Goal: Task Accomplishment & Management: Manage account settings

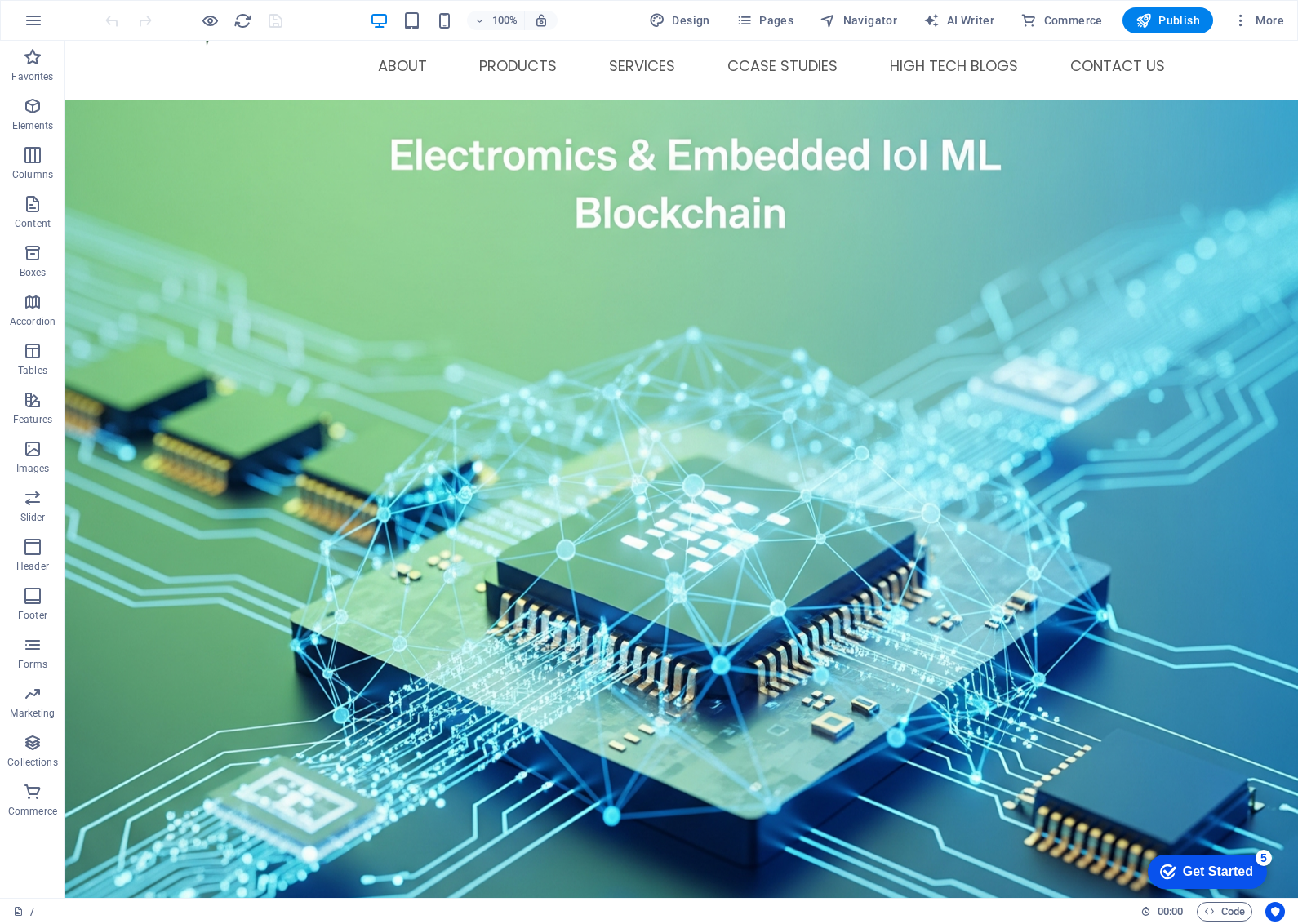
scroll to position [70, 0]
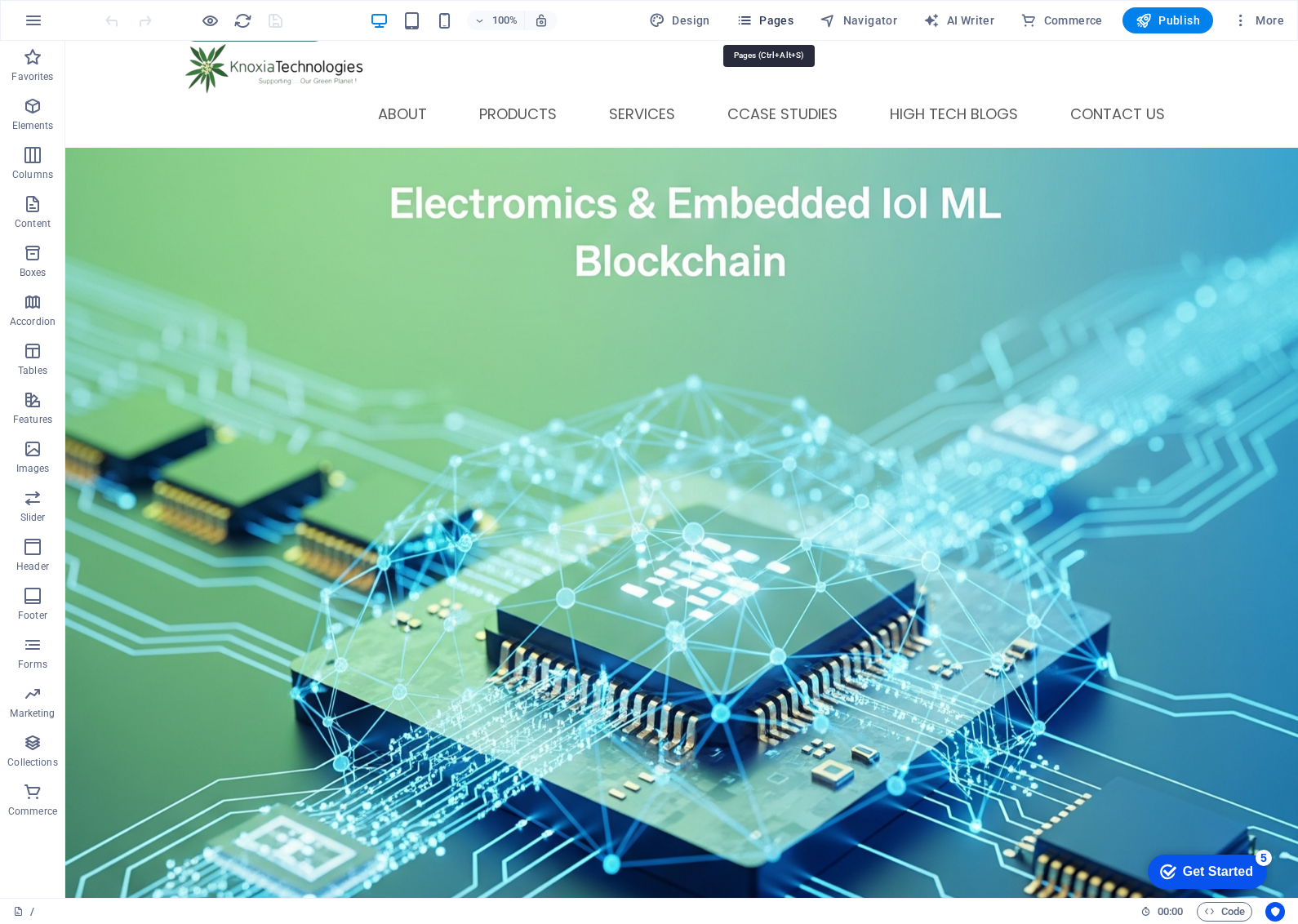
click at [773, 14] on span "Pages" at bounding box center [764, 20] width 57 height 16
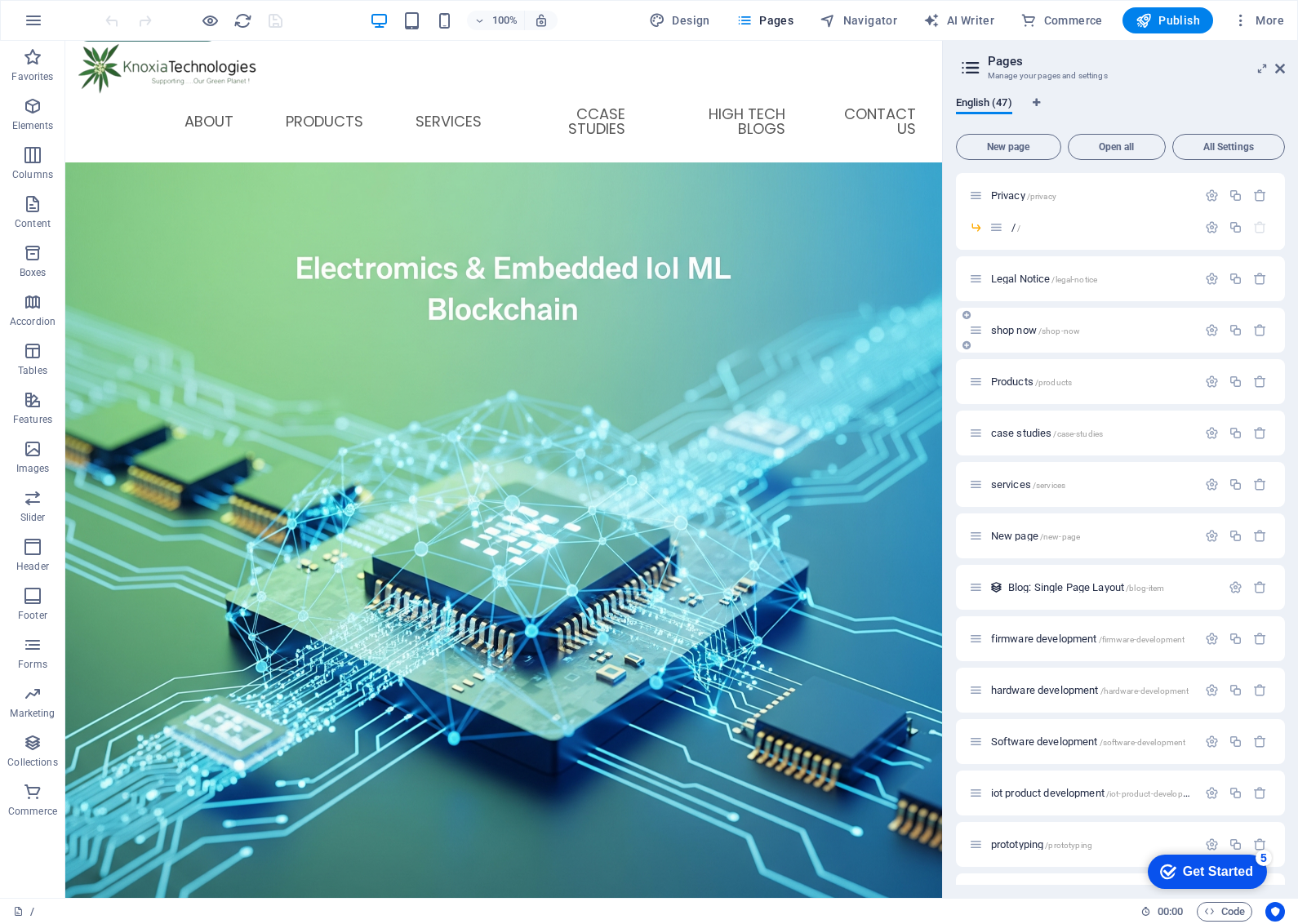
click at [1058, 331] on span "/shop-now" at bounding box center [1059, 331] width 42 height 9
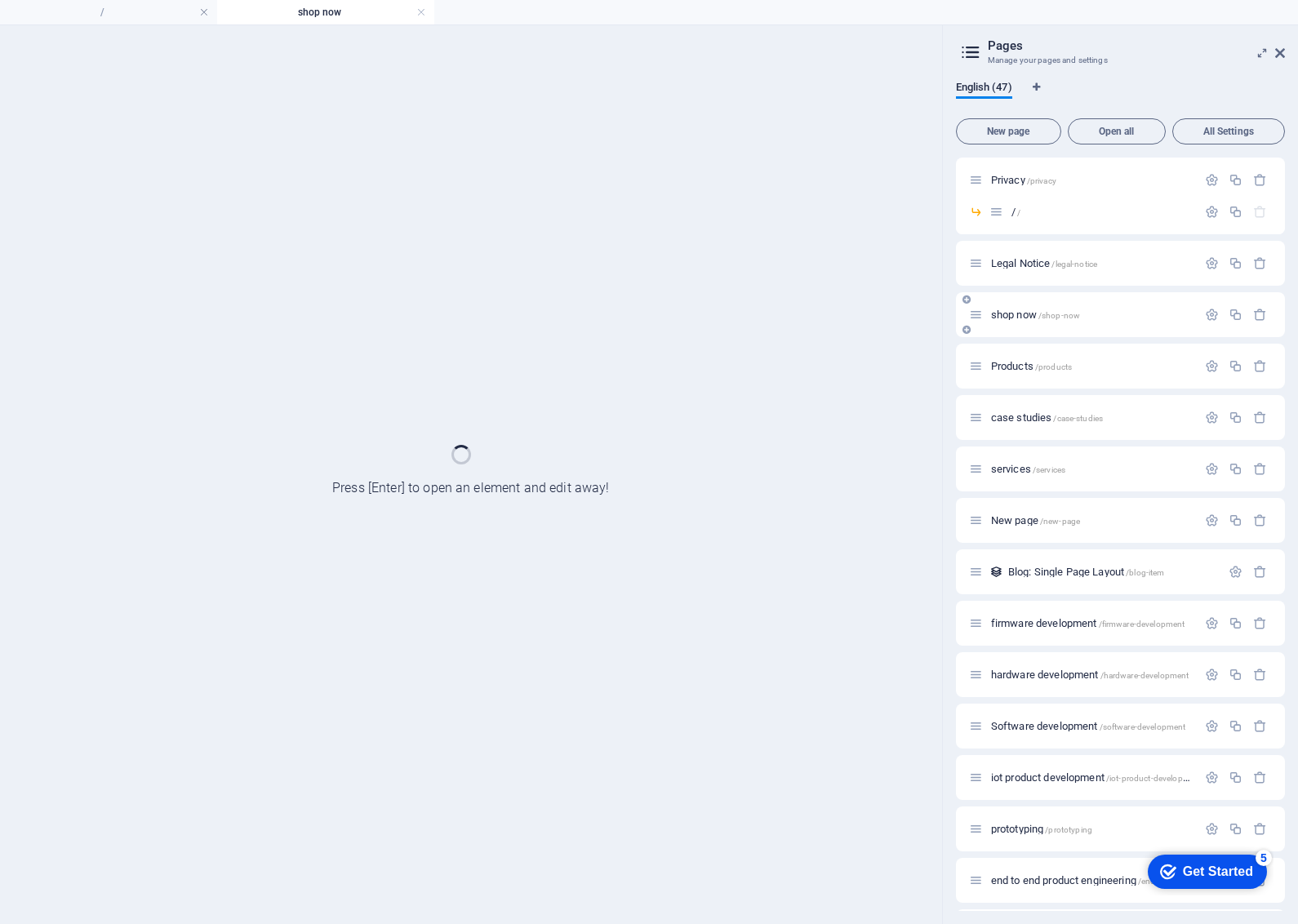
scroll to position [0, 0]
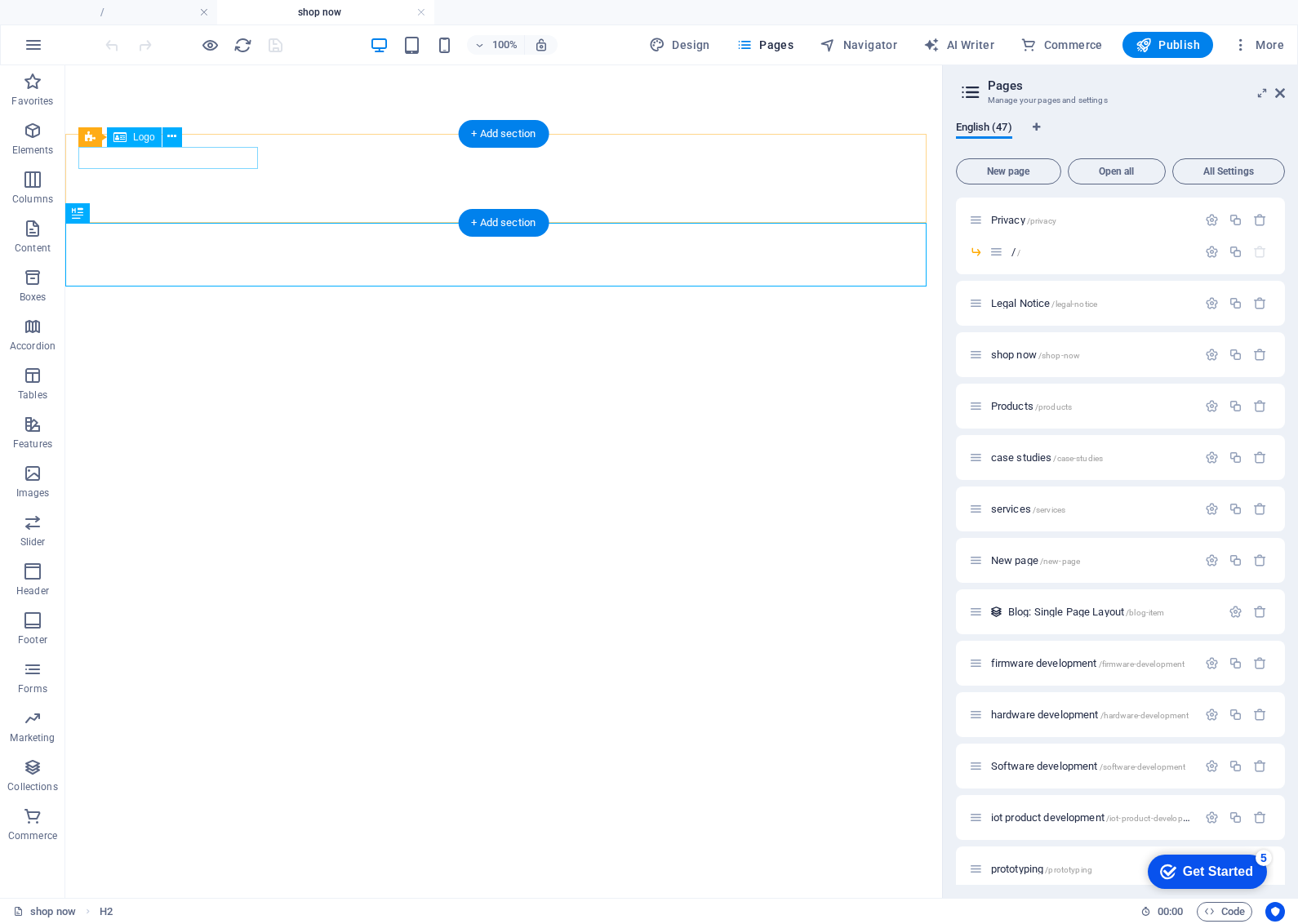
select select "px"
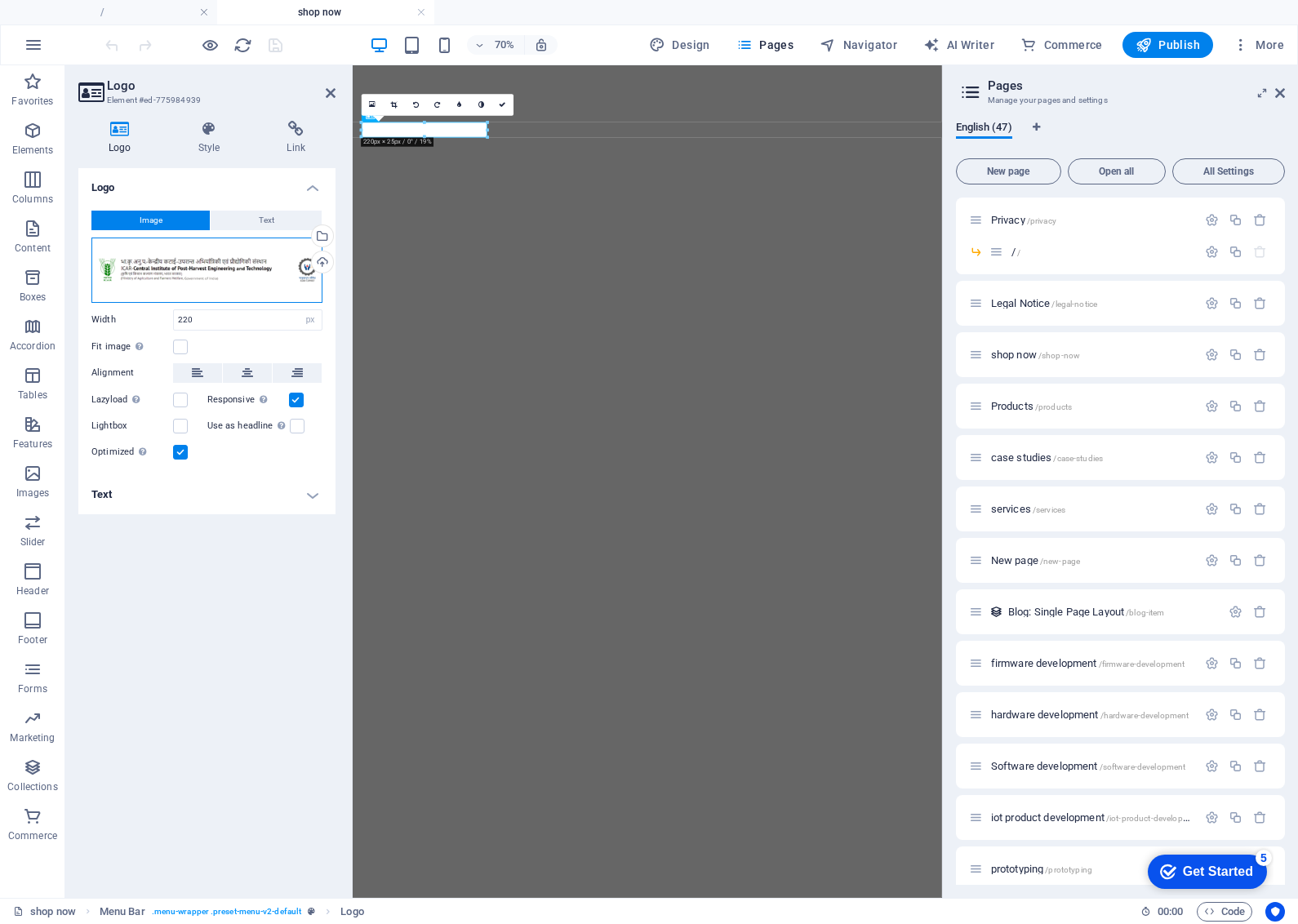
click at [180, 263] on div "Drag files here, click to choose files or select files from Files or our free s…" at bounding box center [206, 270] width 231 height 66
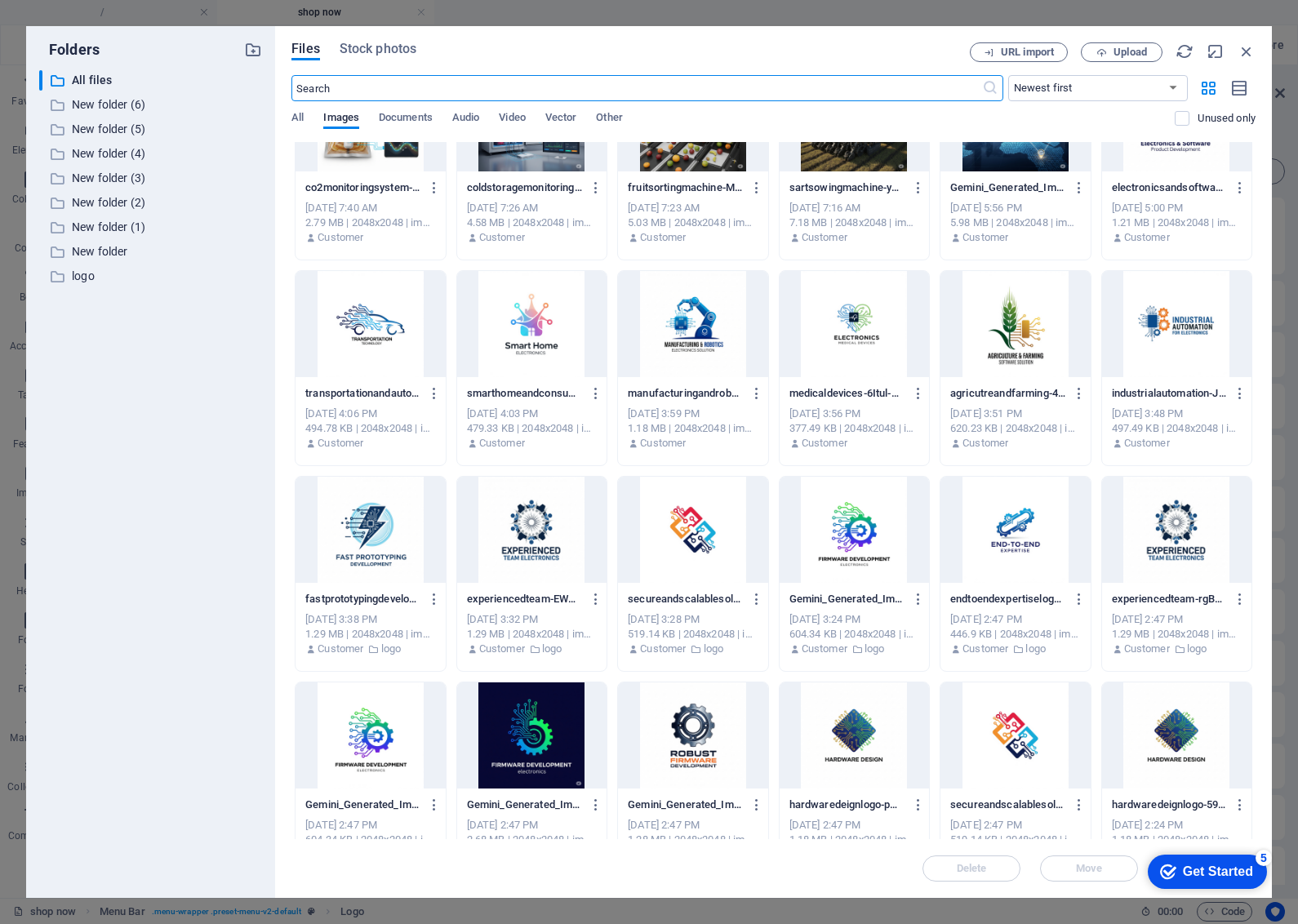
scroll to position [8549, 0]
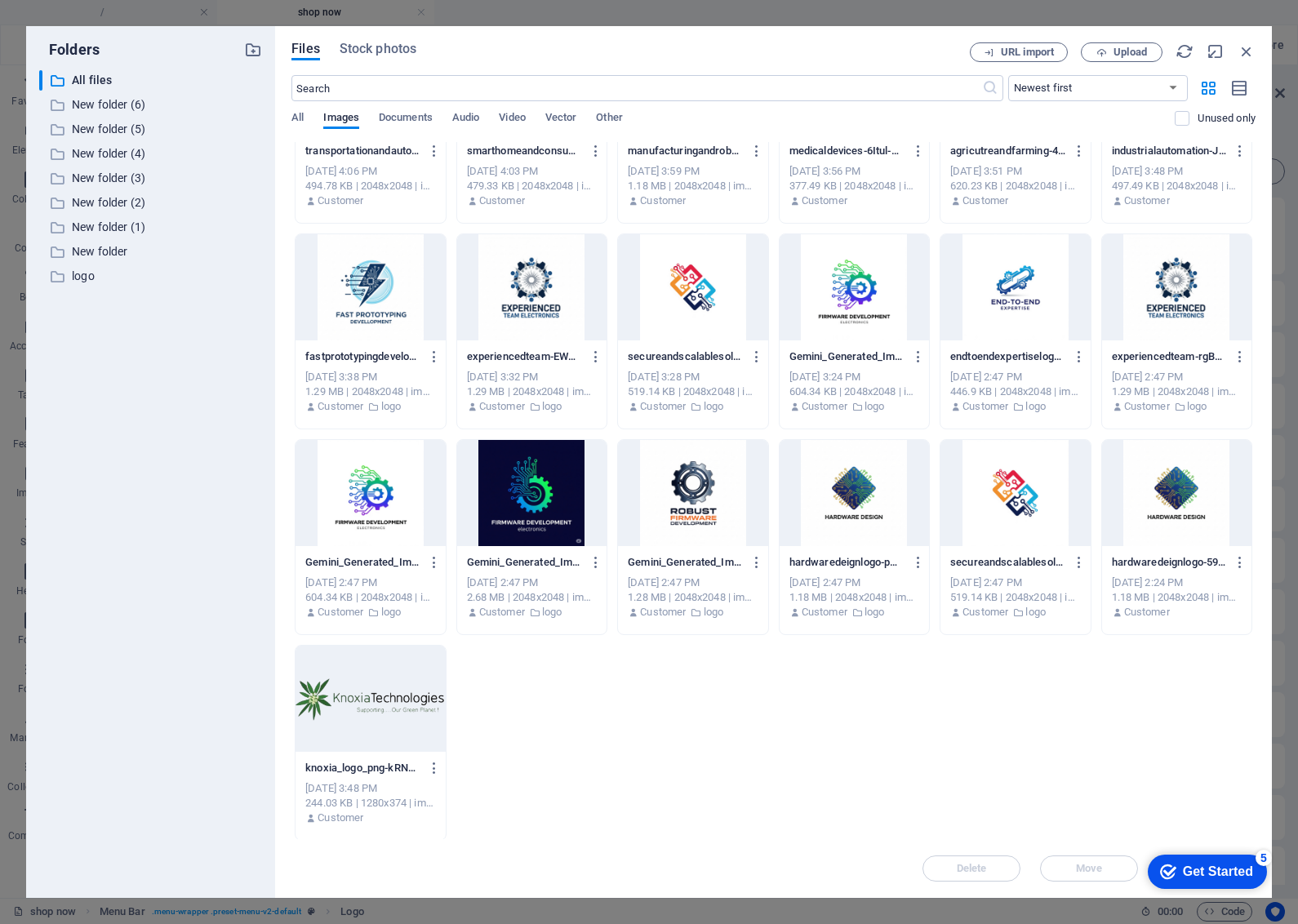
click at [384, 704] on div at bounding box center [370, 699] width 150 height 106
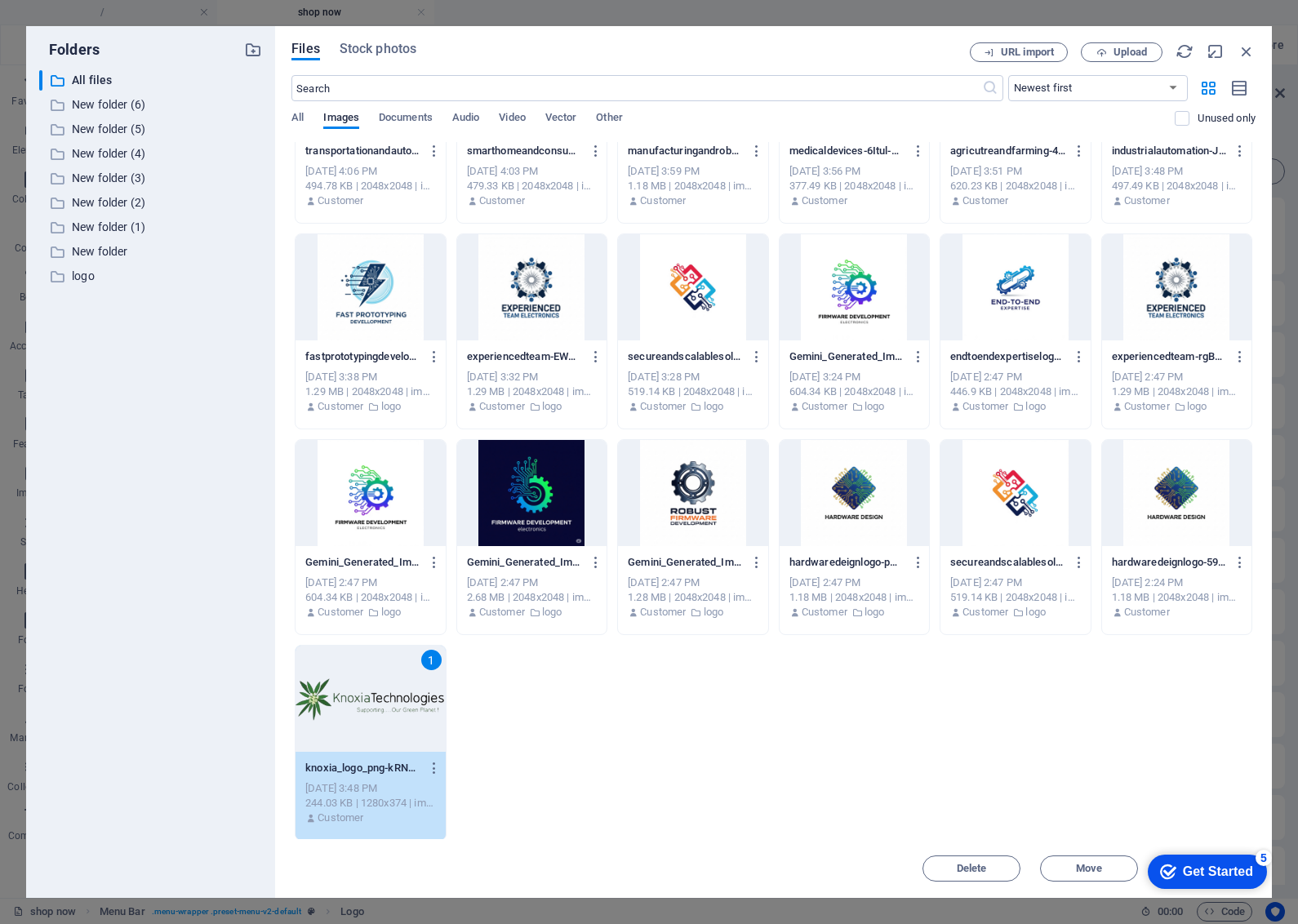
click at [384, 704] on div "1" at bounding box center [370, 699] width 150 height 106
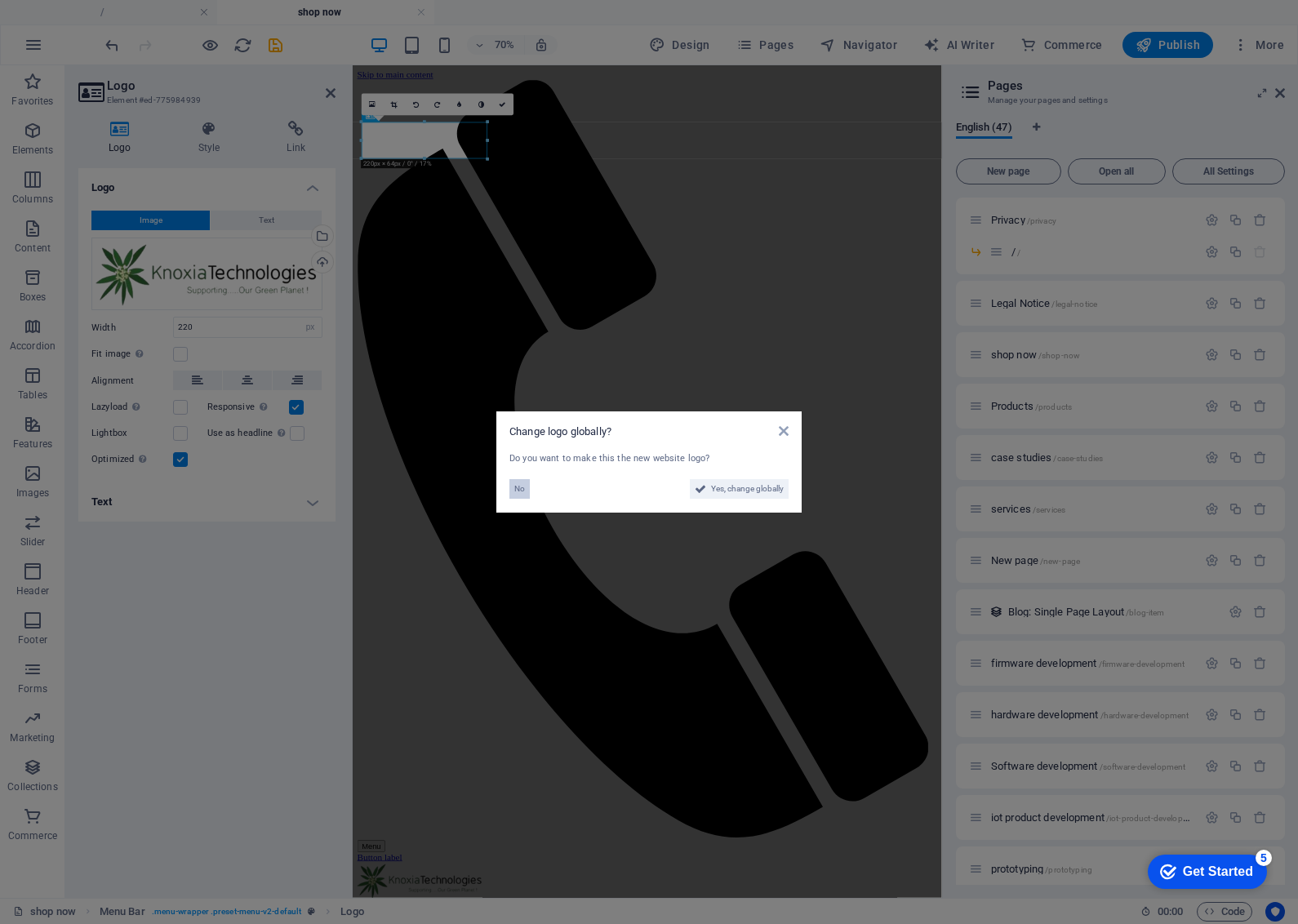
click at [528, 486] on button "No" at bounding box center [519, 488] width 20 height 19
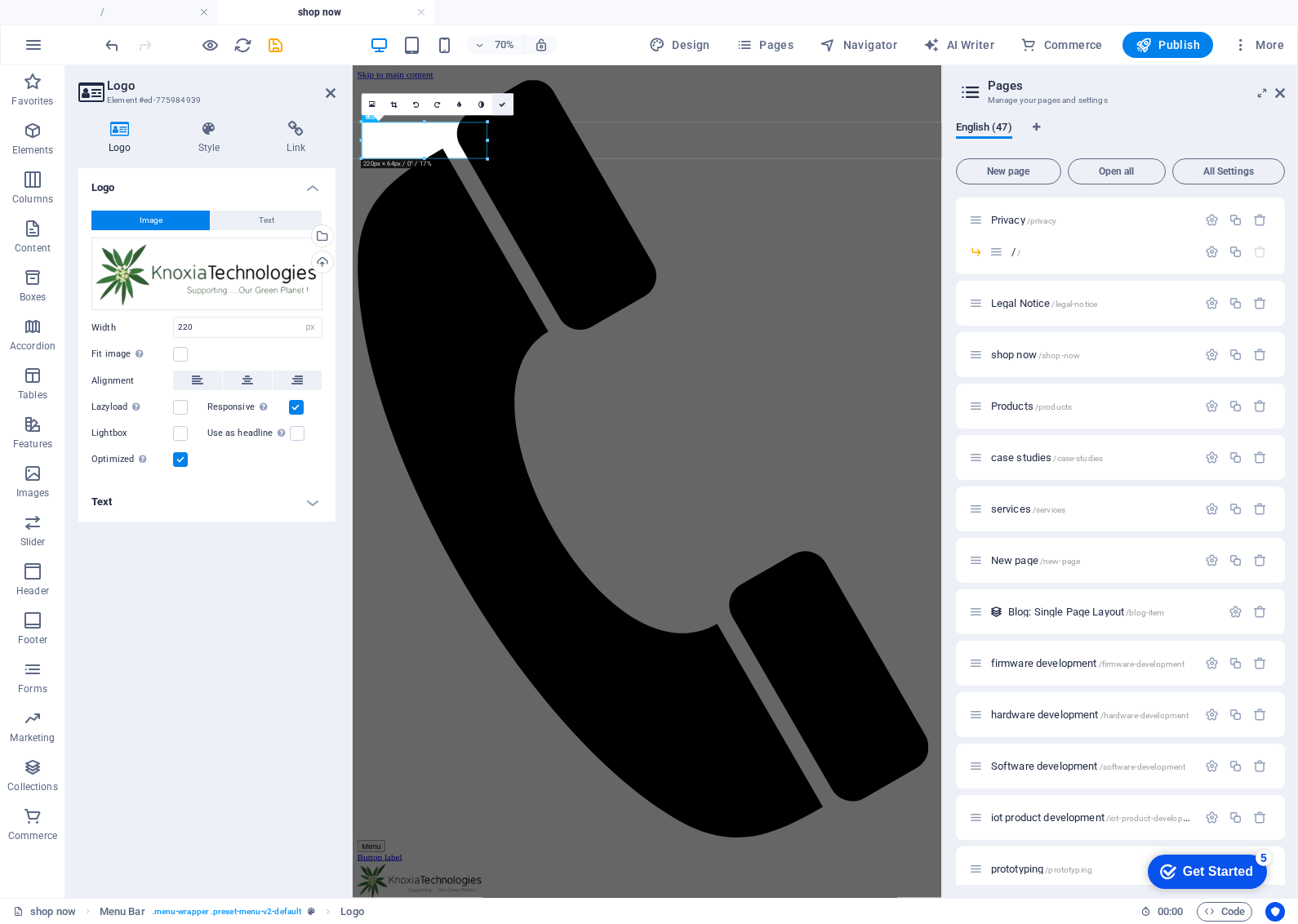
drag, startPoint x: 504, startPoint y: 98, endPoint x: 490, endPoint y: 251, distance: 153.6
click at [504, 98] on link at bounding box center [504, 105] width 22 height 22
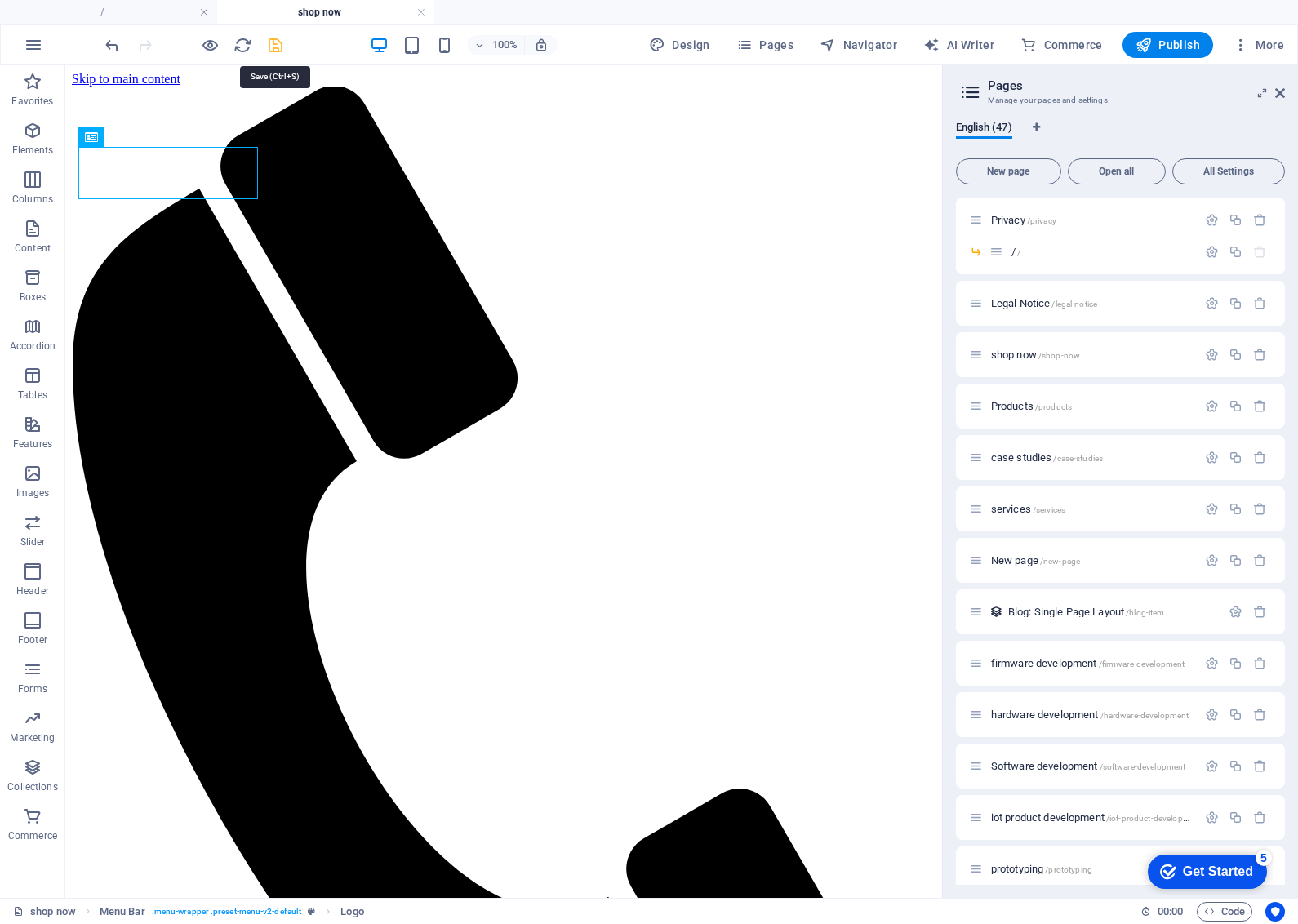
click at [275, 47] on icon "save" at bounding box center [275, 45] width 19 height 19
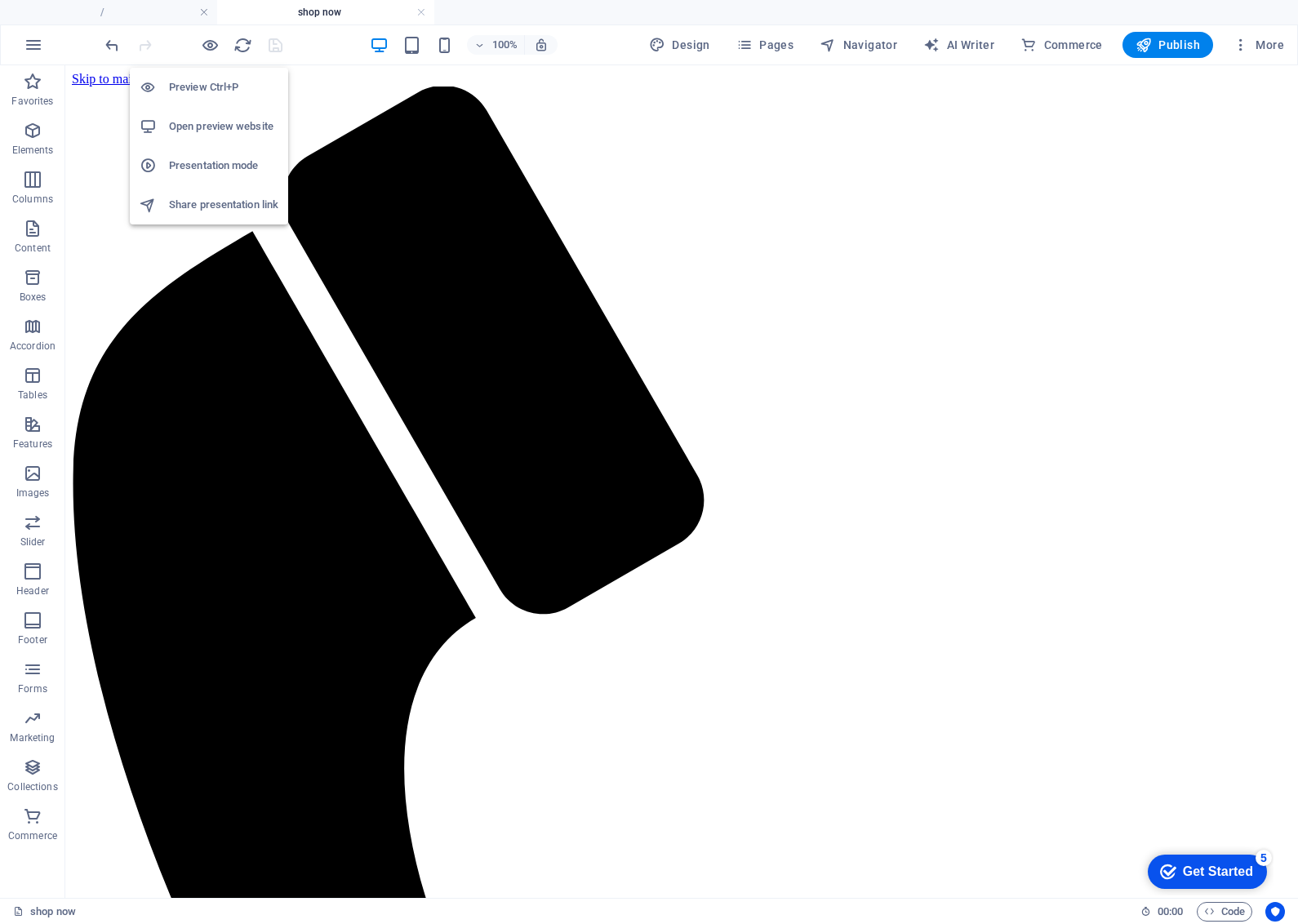
click at [206, 119] on h6 "Open preview website" at bounding box center [223, 126] width 109 height 19
click at [789, 41] on span "Pages" at bounding box center [764, 45] width 57 height 16
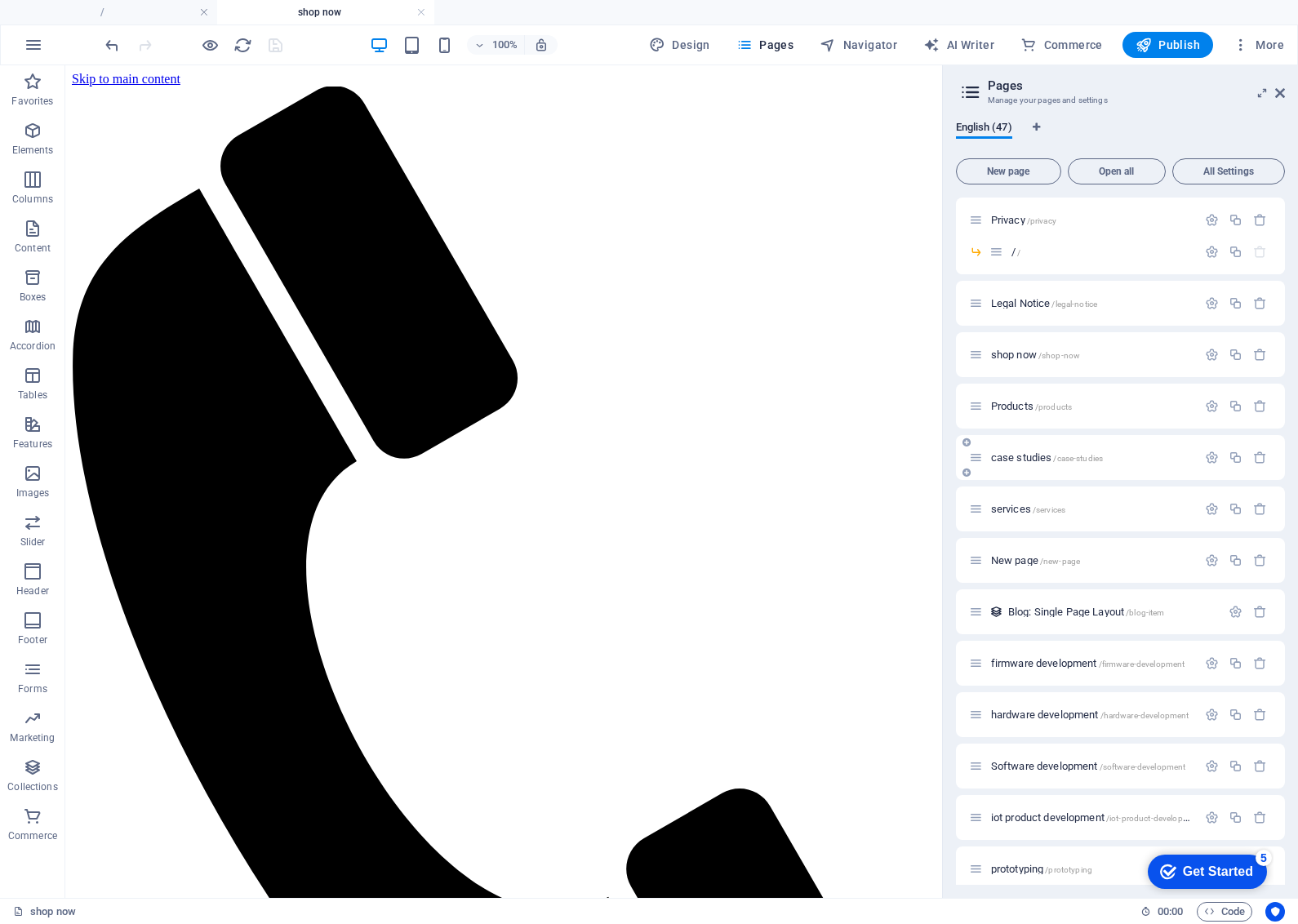
click at [1075, 458] on span "/case-studies" at bounding box center [1078, 459] width 50 height 9
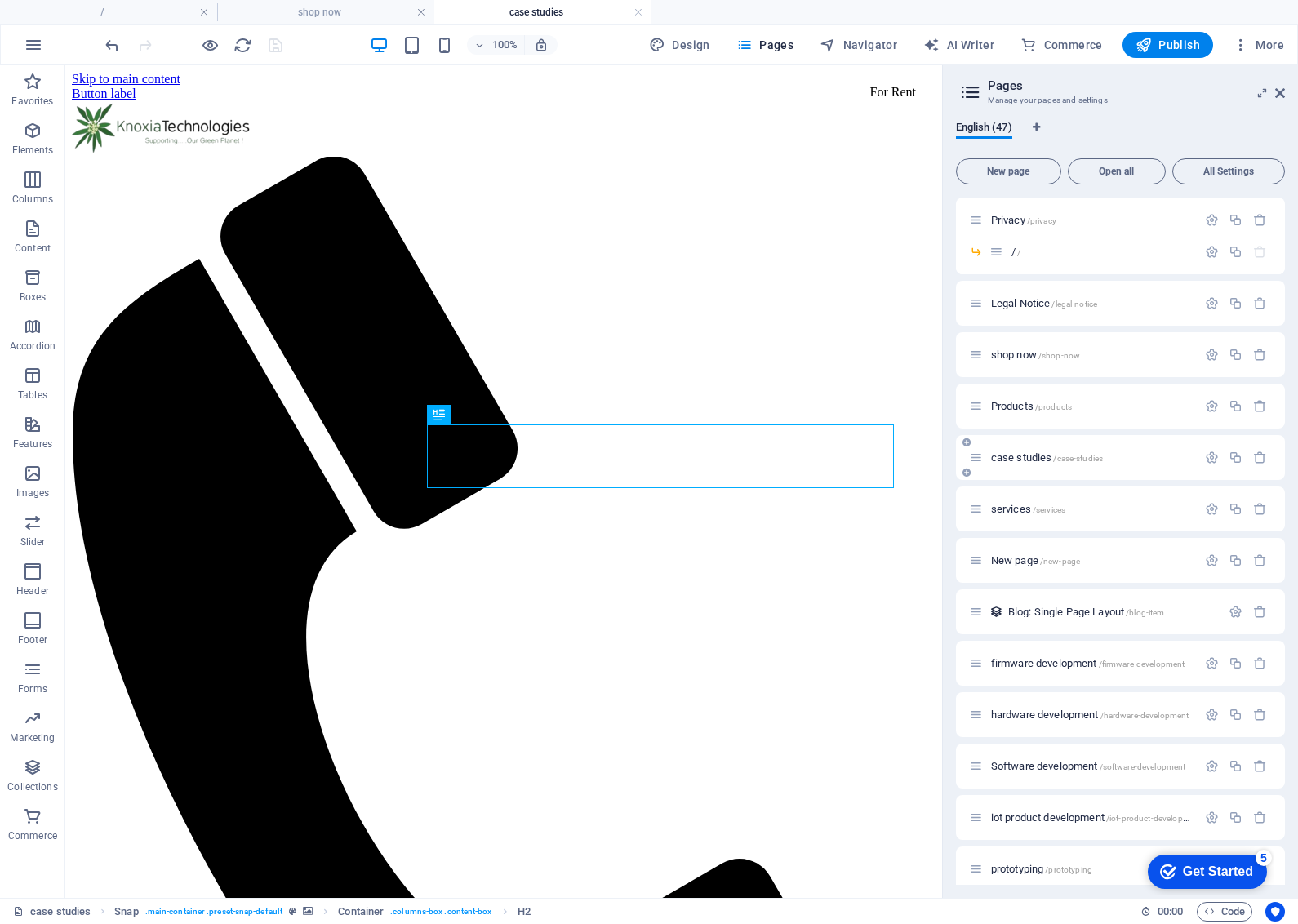
scroll to position [0, 0]
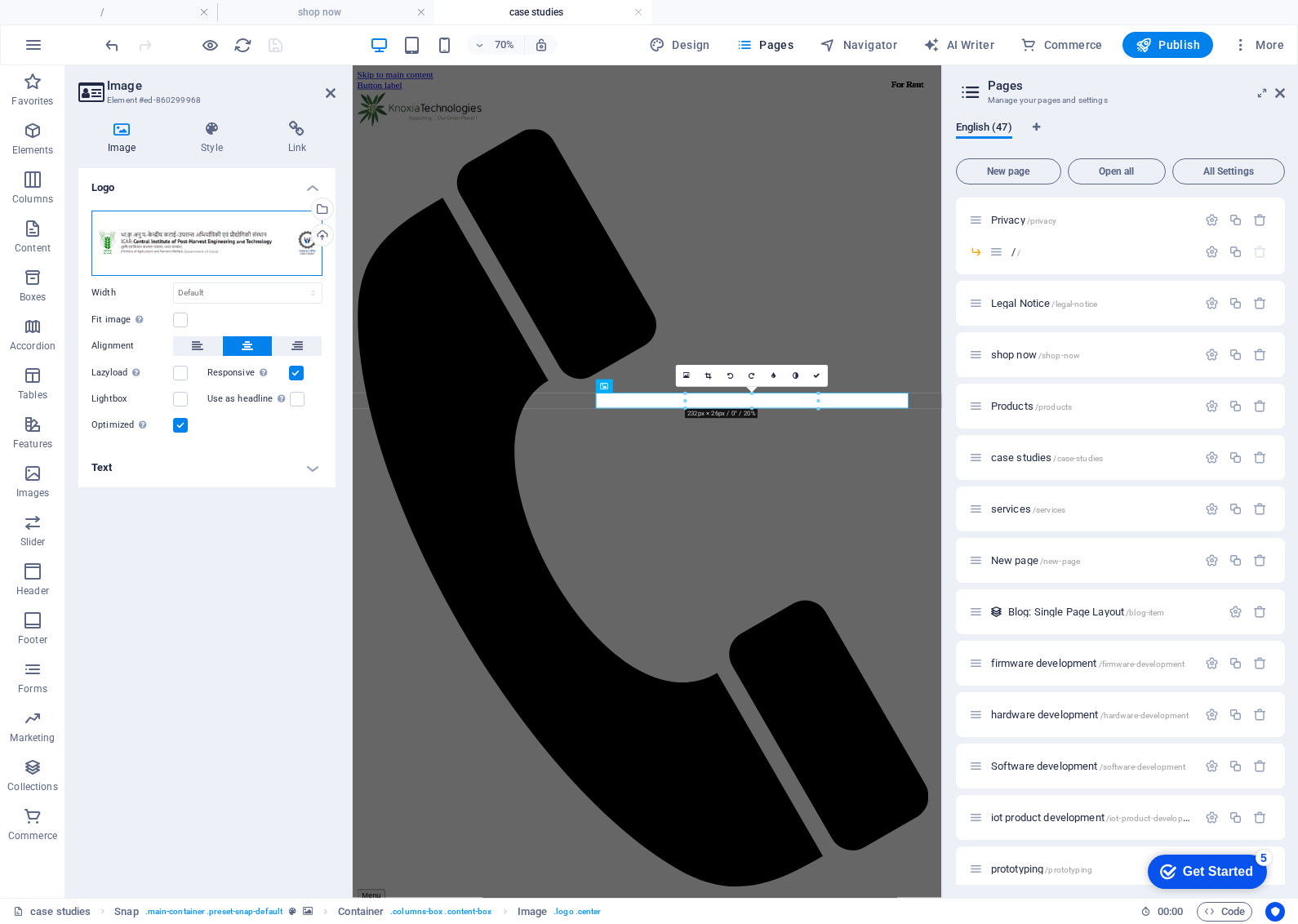
drag, startPoint x: 172, startPoint y: 242, endPoint x: 150, endPoint y: 229, distance: 25.6
click at [172, 242] on div "Drag files here, click to choose files or select files from Files or our free s…" at bounding box center [206, 244] width 231 height 66
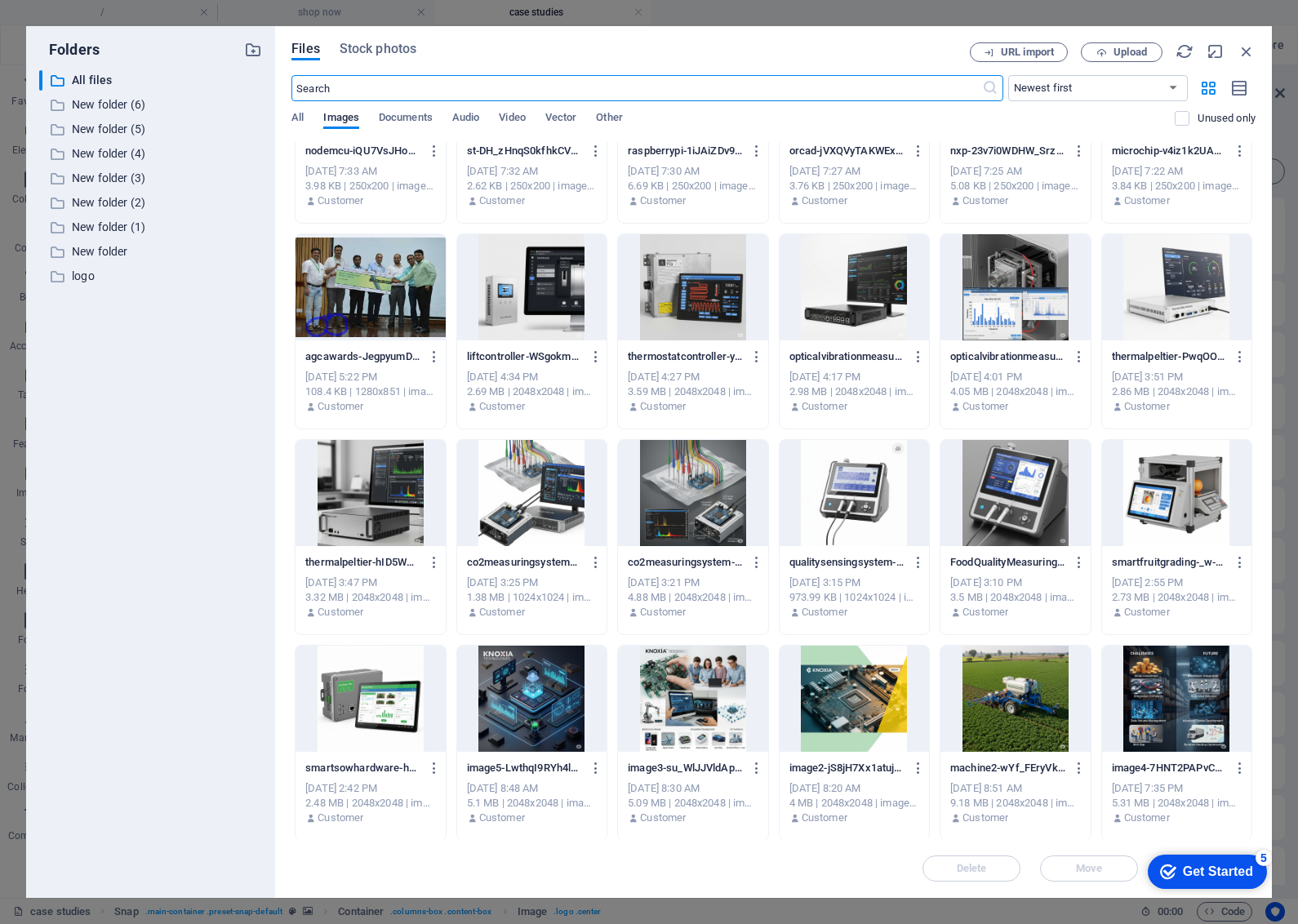
scroll to position [6572, 0]
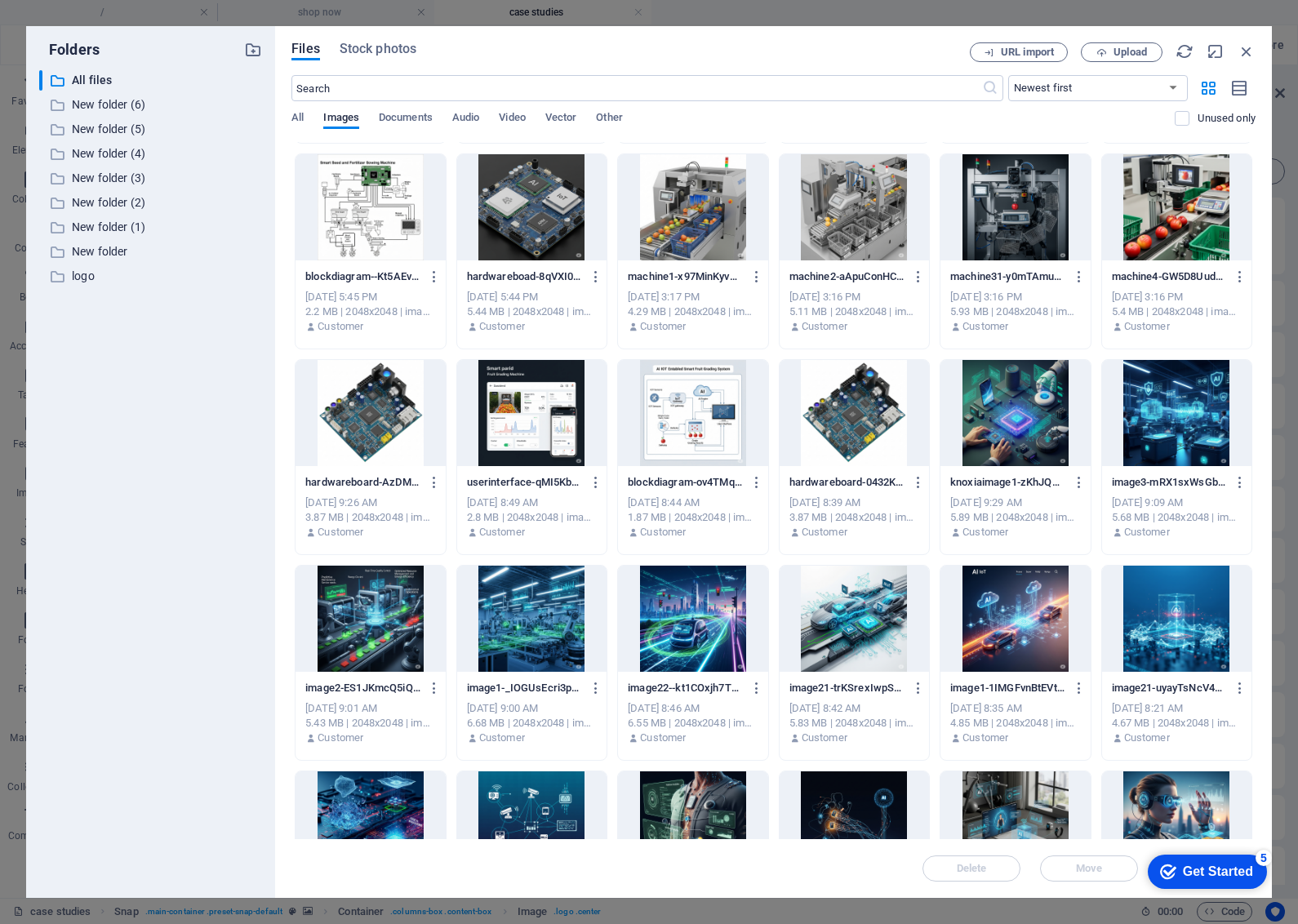
drag, startPoint x: 1258, startPoint y: 722, endPoint x: 1263, endPoint y: 811, distance: 89.1
click at [1263, 811] on div "Files Stock photos URL import Upload ​ Newest first Oldest first Name (A-Z) Nam…" at bounding box center [774, 462] width 997 height 872
drag, startPoint x: 1257, startPoint y: 723, endPoint x: 1255, endPoint y: 775, distance: 52.0
click at [1255, 775] on div "Files Stock photos URL import Upload ​ Newest first Oldest first Name (A-Z) Nam…" at bounding box center [774, 462] width 997 height 872
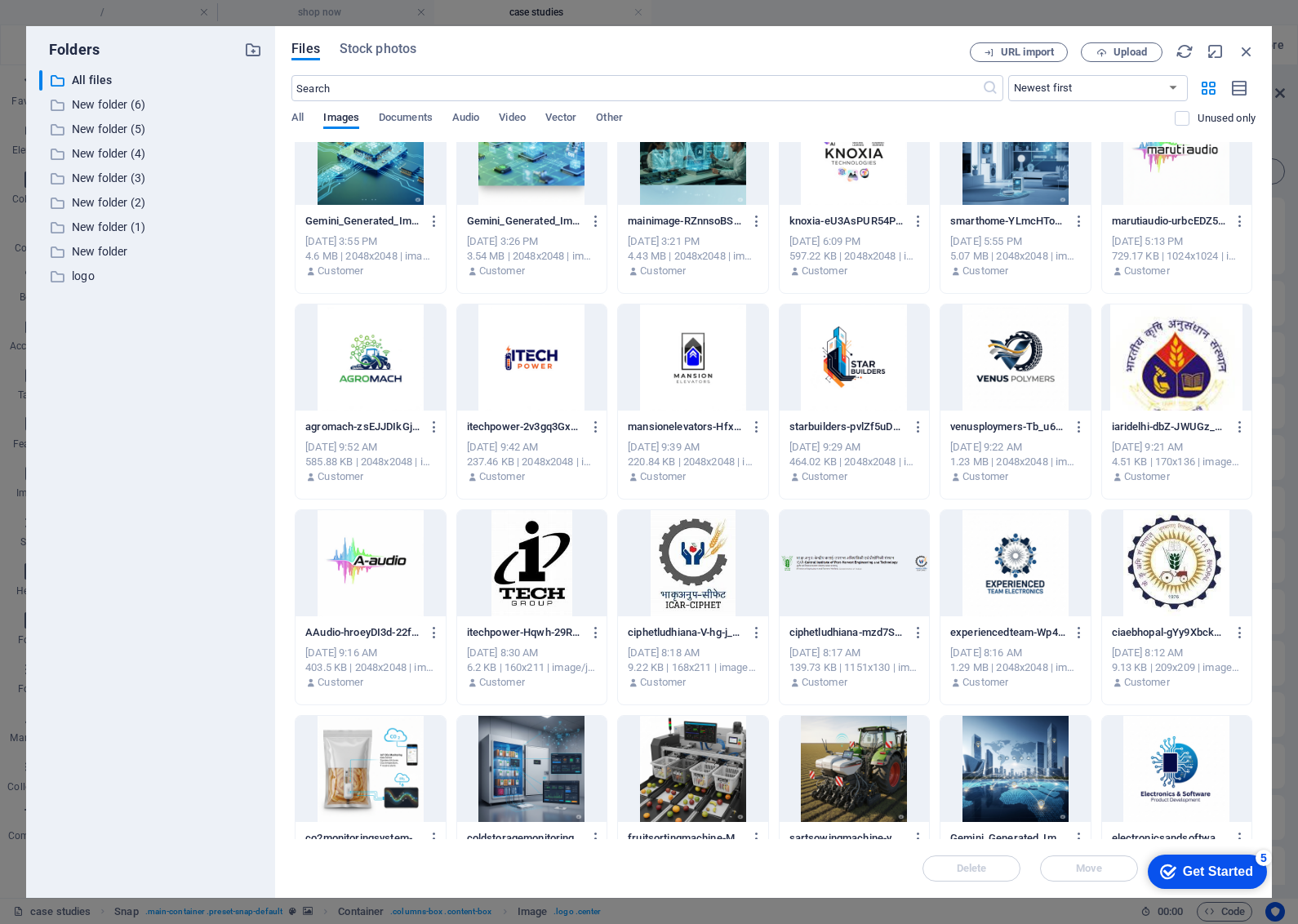
scroll to position [8549, 0]
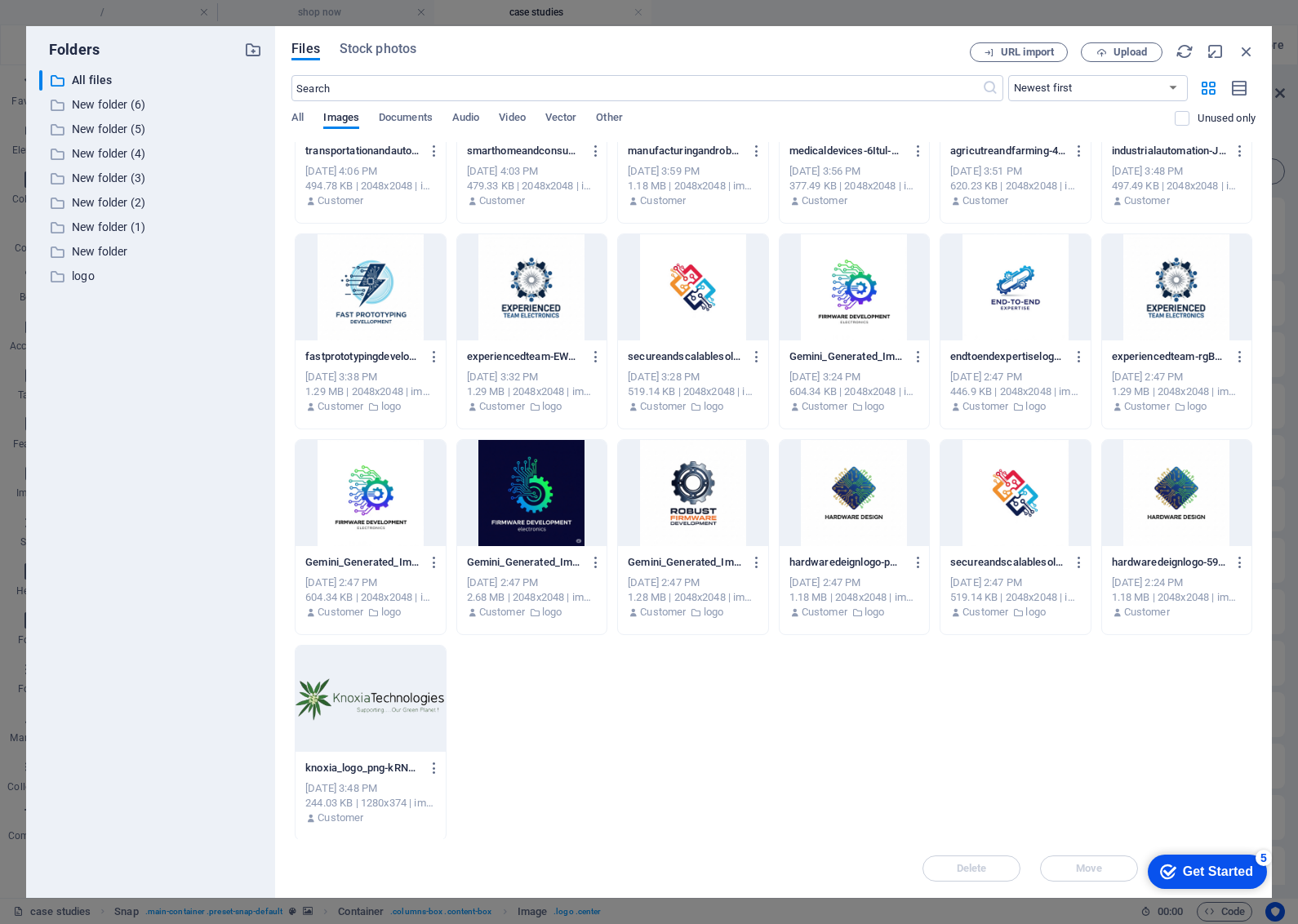
click at [368, 707] on div at bounding box center [370, 699] width 150 height 106
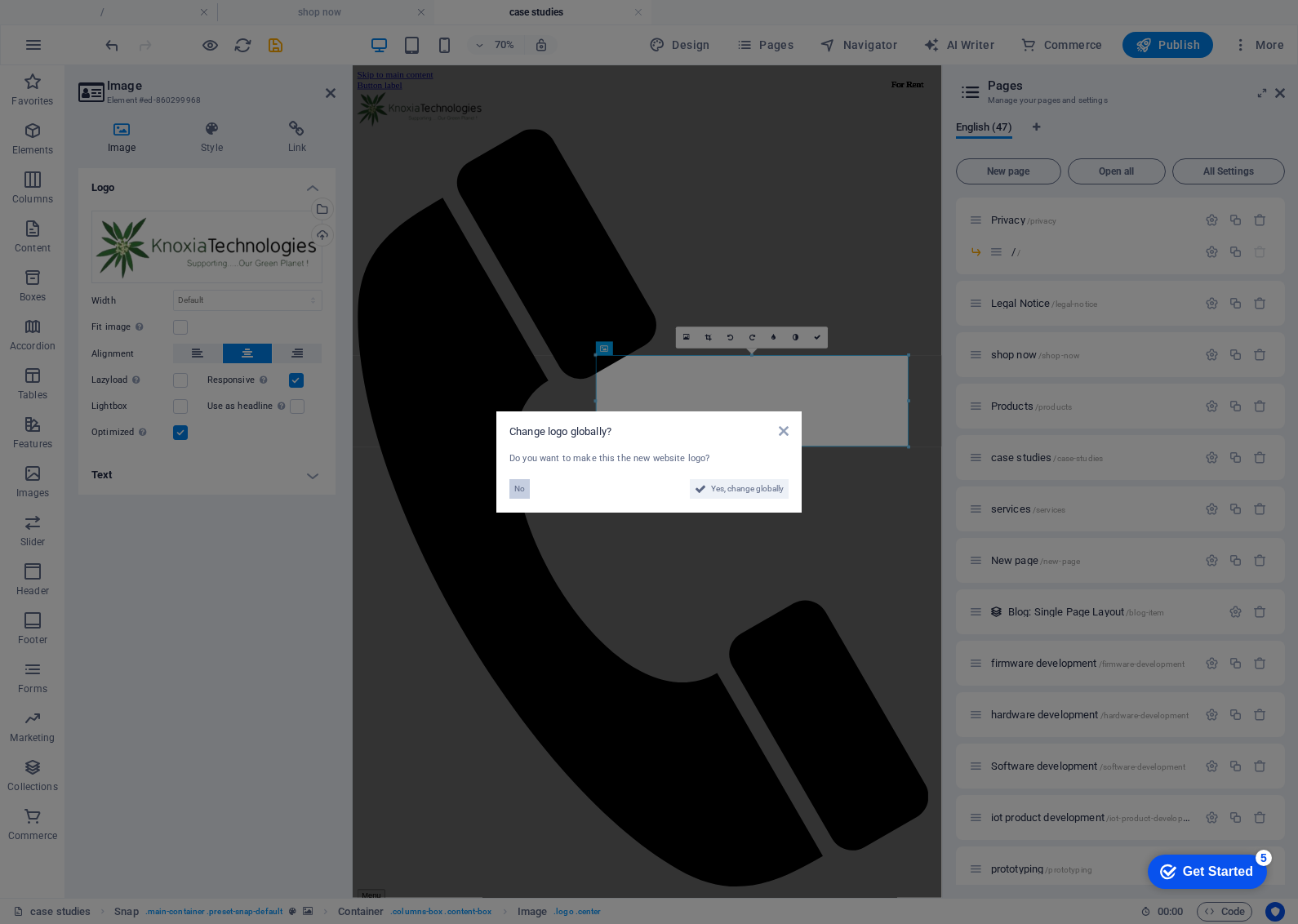
drag, startPoint x: 513, startPoint y: 487, endPoint x: 224, endPoint y: 610, distance: 314.1
click at [513, 487] on button "No" at bounding box center [519, 488] width 20 height 19
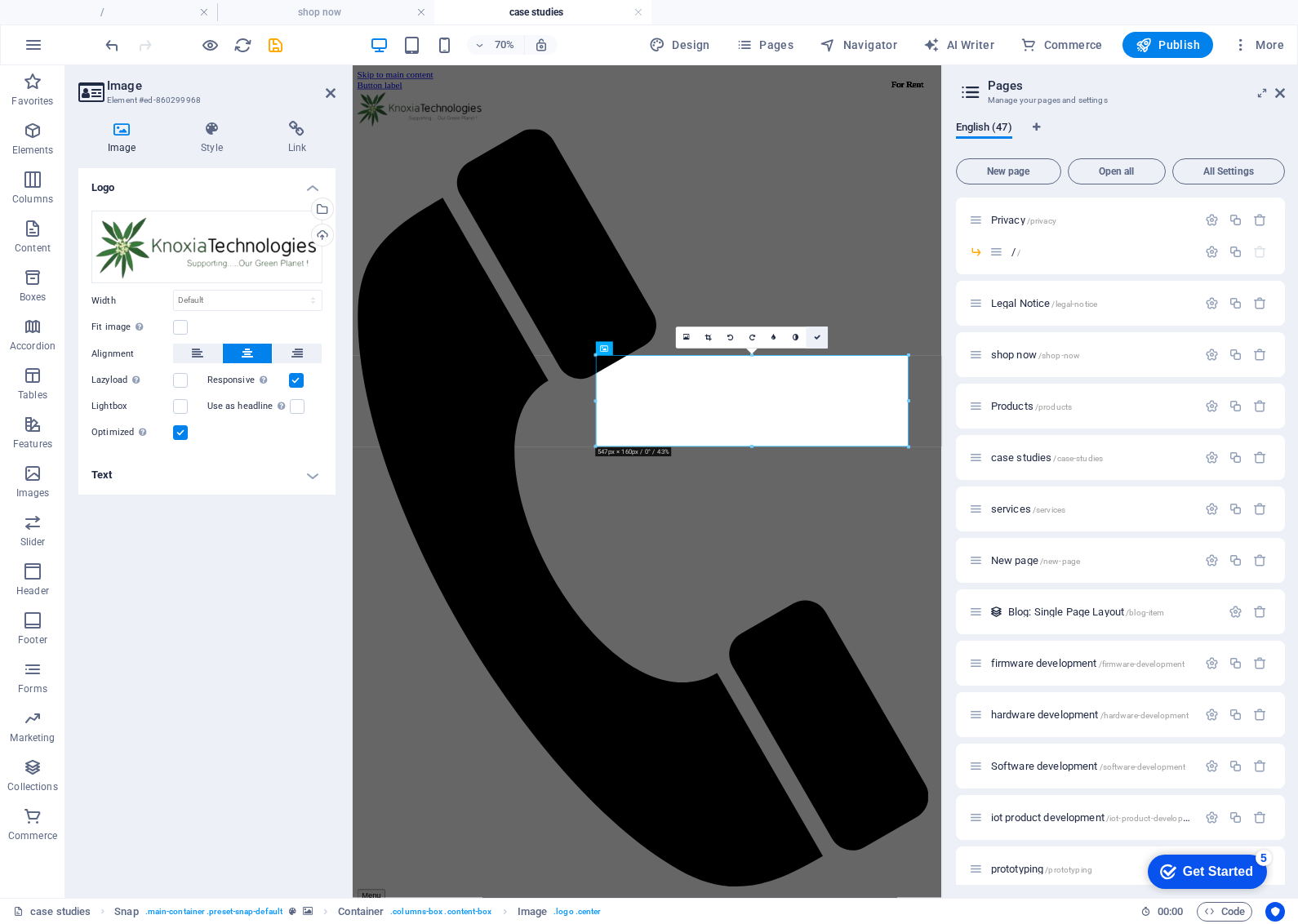
click at [814, 335] on icon at bounding box center [816, 337] width 6 height 6
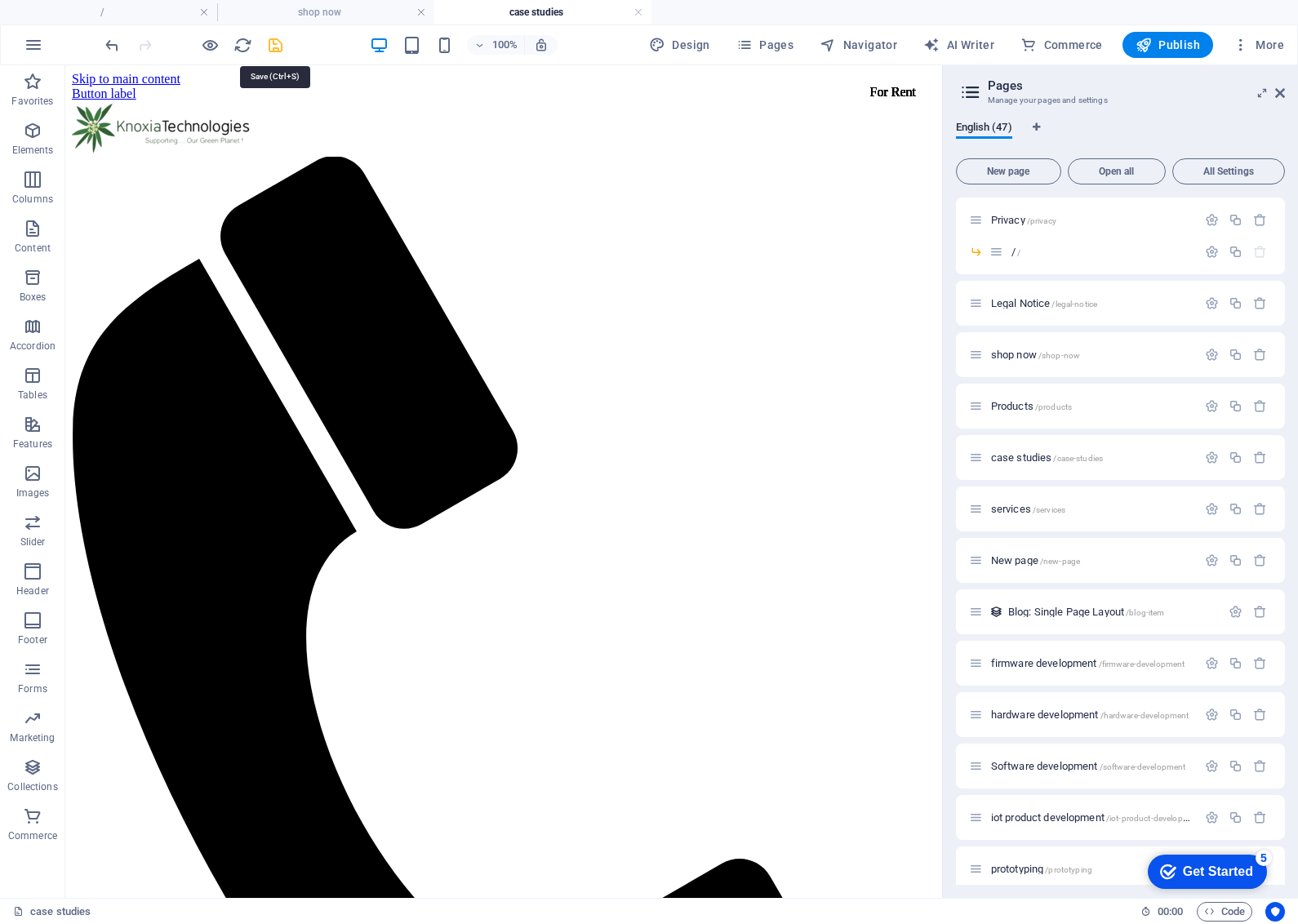
drag, startPoint x: 271, startPoint y: 49, endPoint x: 239, endPoint y: 129, distance: 86.2
click at [271, 49] on icon "save" at bounding box center [275, 45] width 19 height 19
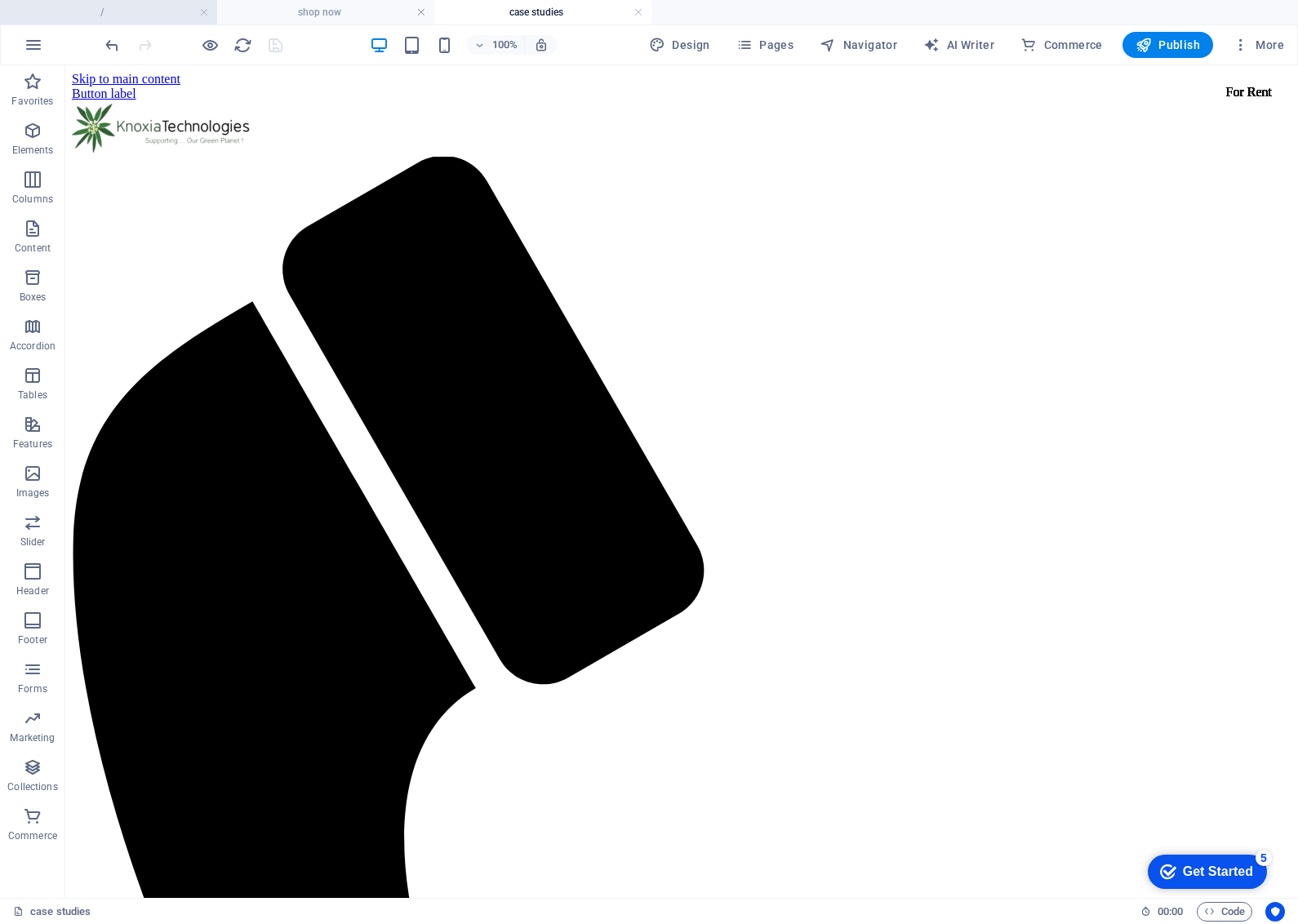
click at [133, 14] on h4 "/" at bounding box center [109, 13] width 217 height 18
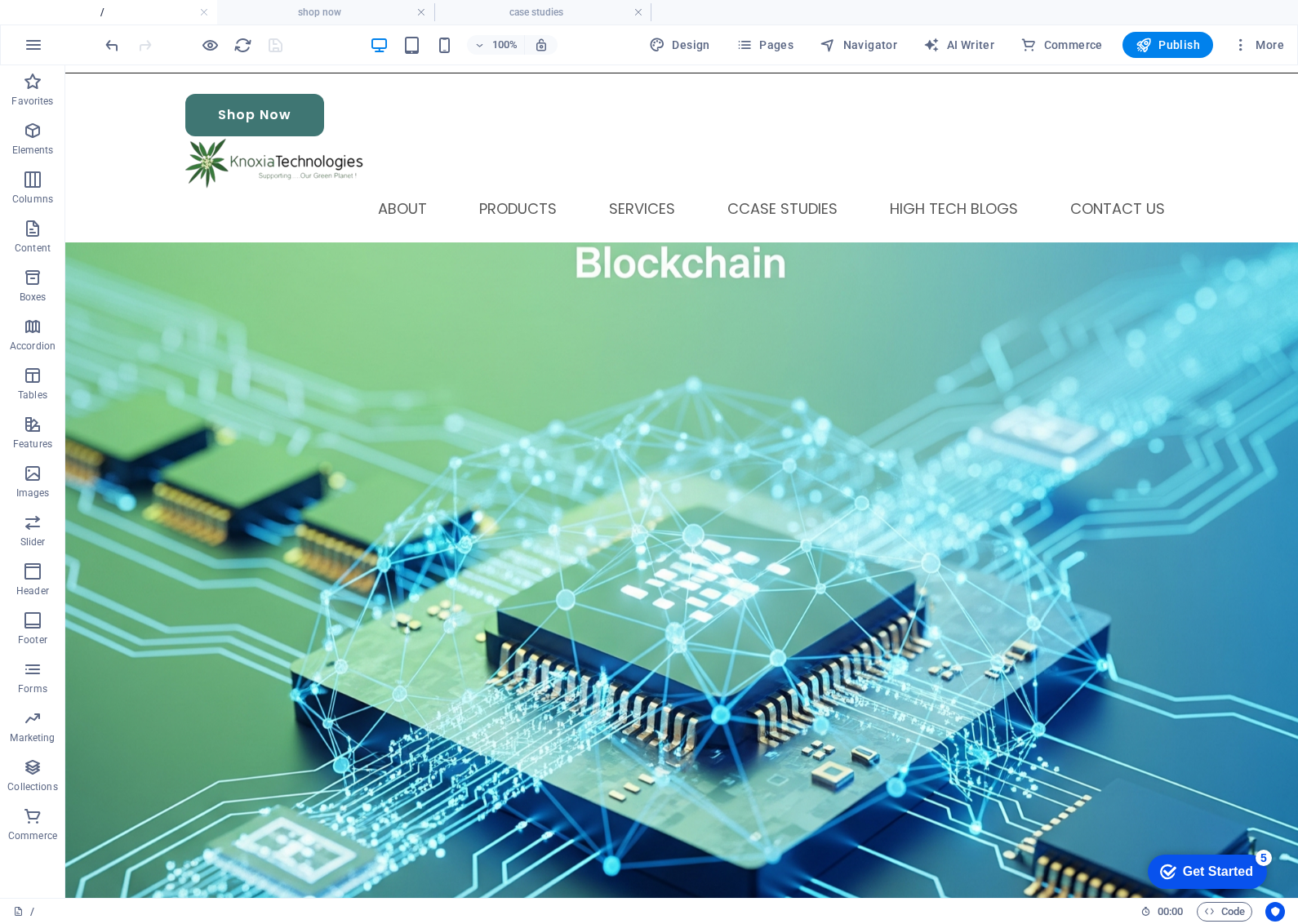
scroll to position [70, 0]
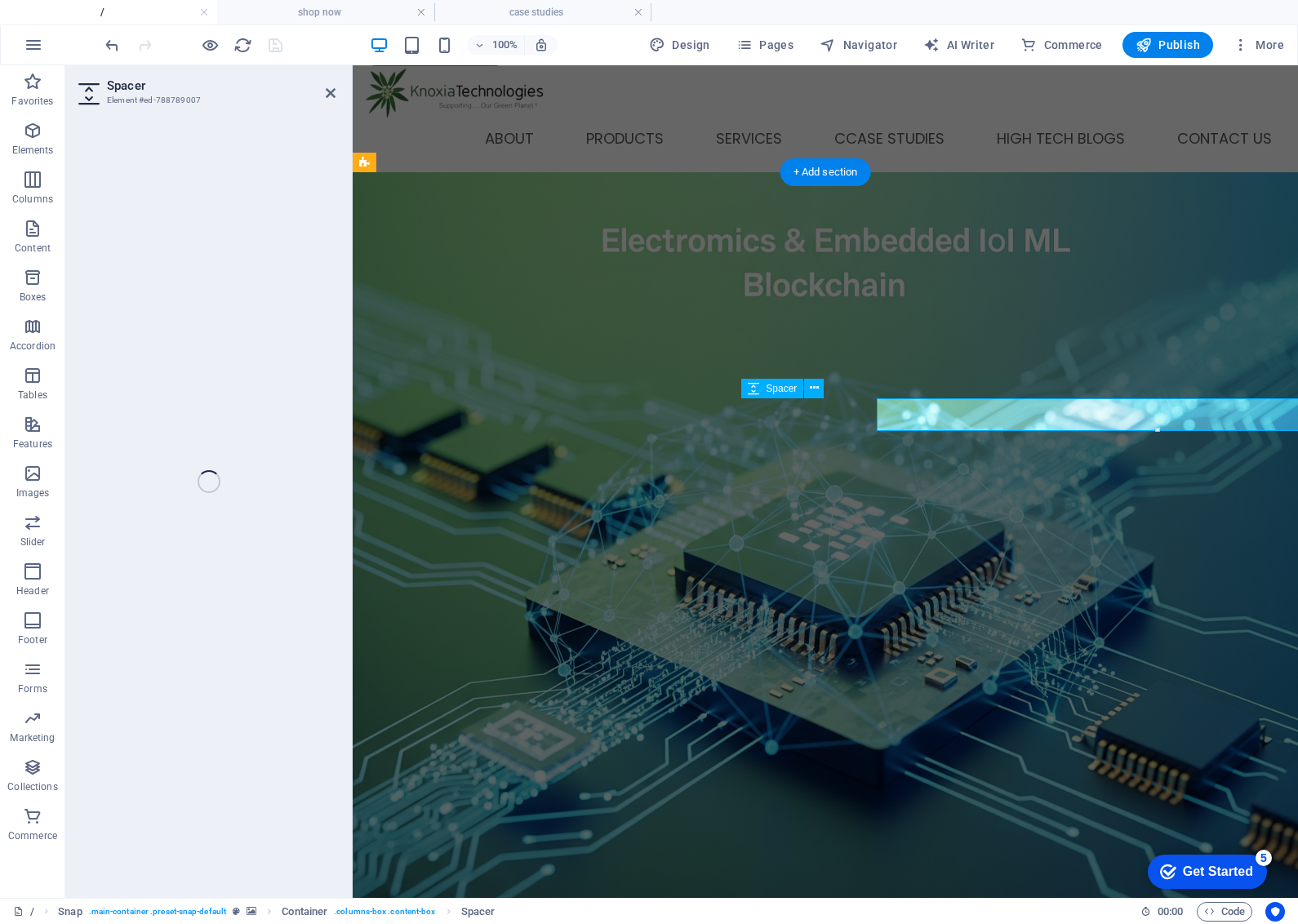
select select "rem"
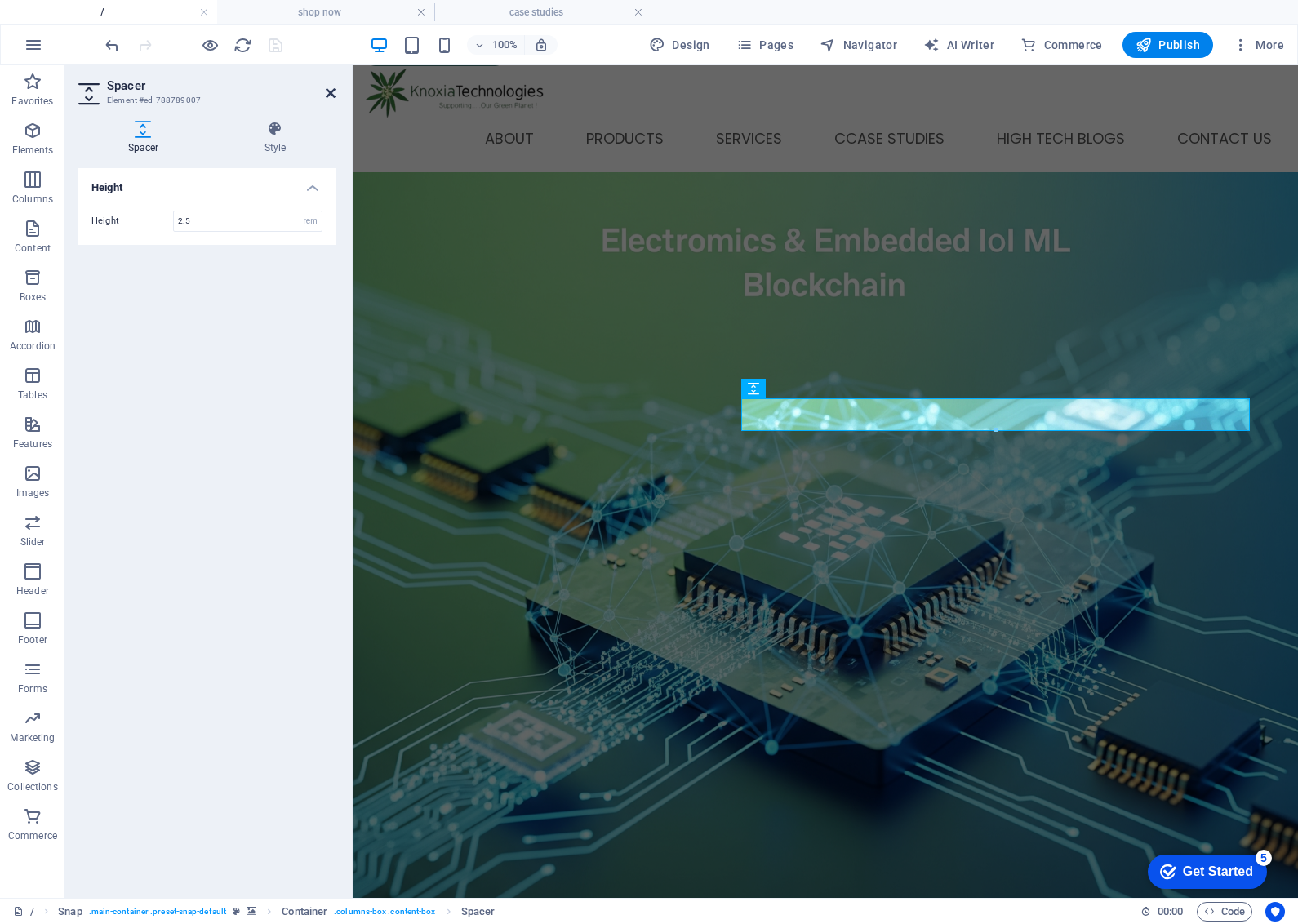
click at [327, 94] on icon at bounding box center [330, 93] width 10 height 13
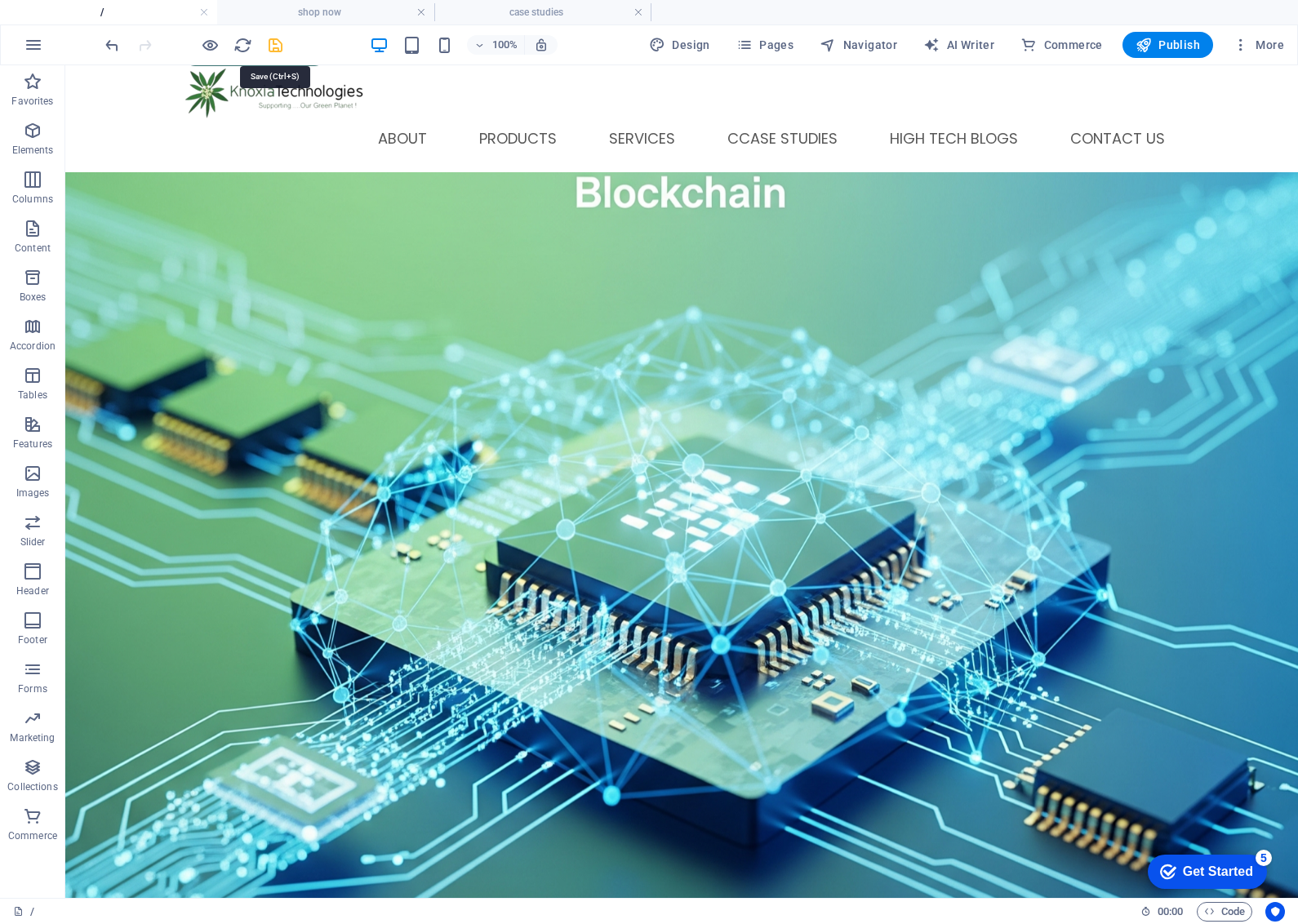
click at [274, 51] on icon "save" at bounding box center [275, 45] width 19 height 19
click at [274, 51] on div at bounding box center [193, 45] width 182 height 26
click at [780, 47] on span "Pages" at bounding box center [764, 45] width 57 height 16
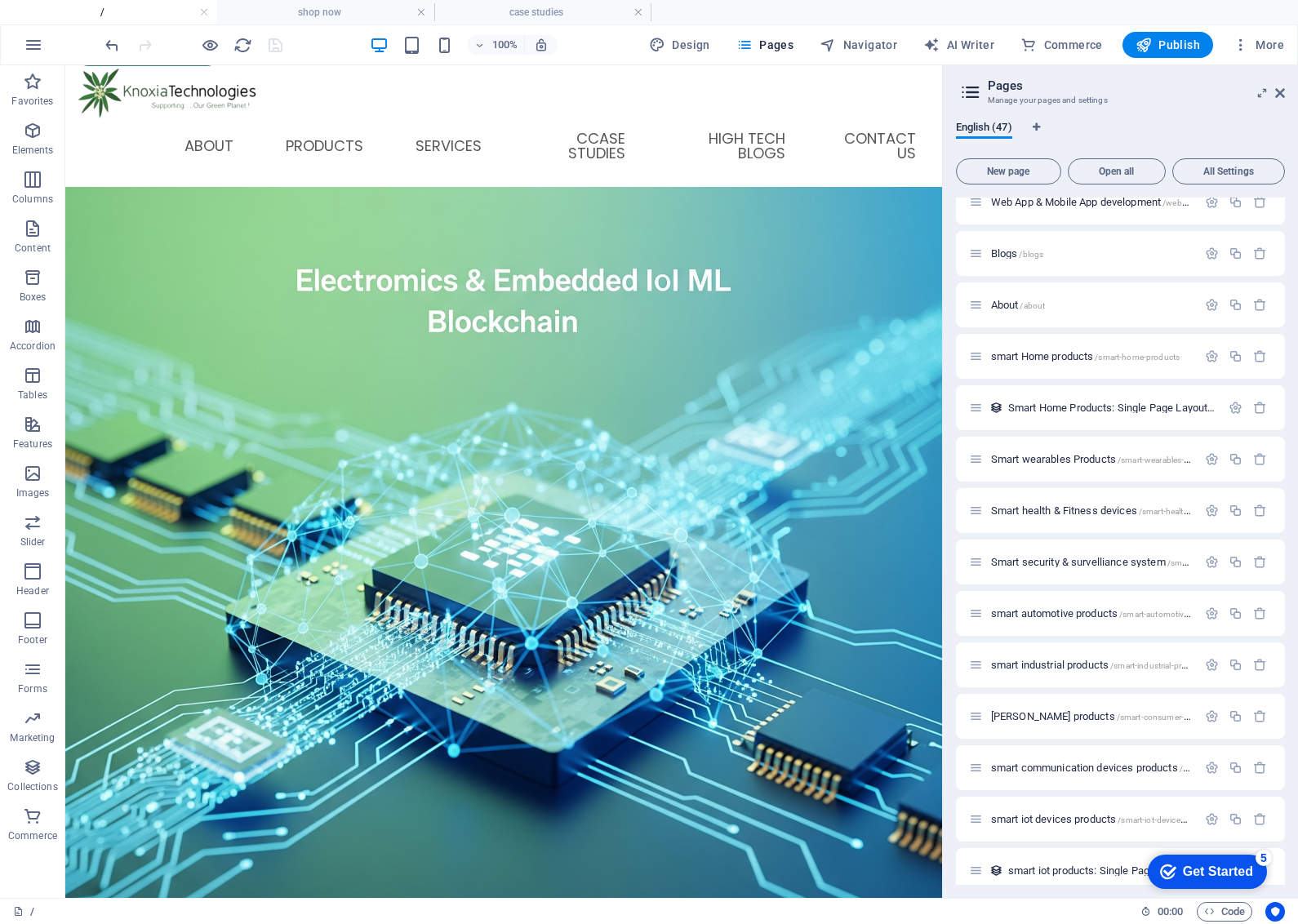
scroll to position [1327, 0]
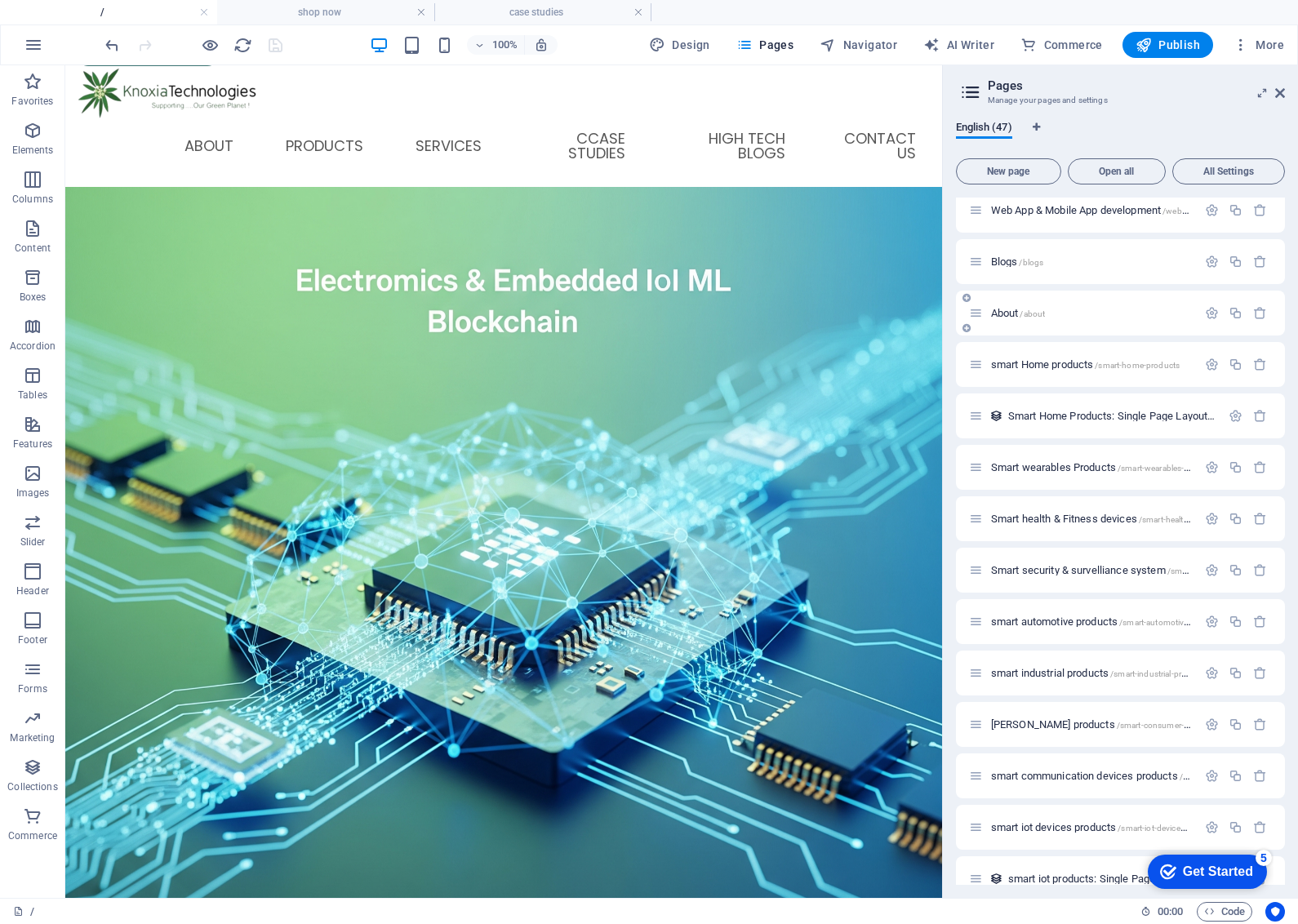
click at [1031, 312] on span "/about" at bounding box center [1033, 314] width 26 height 9
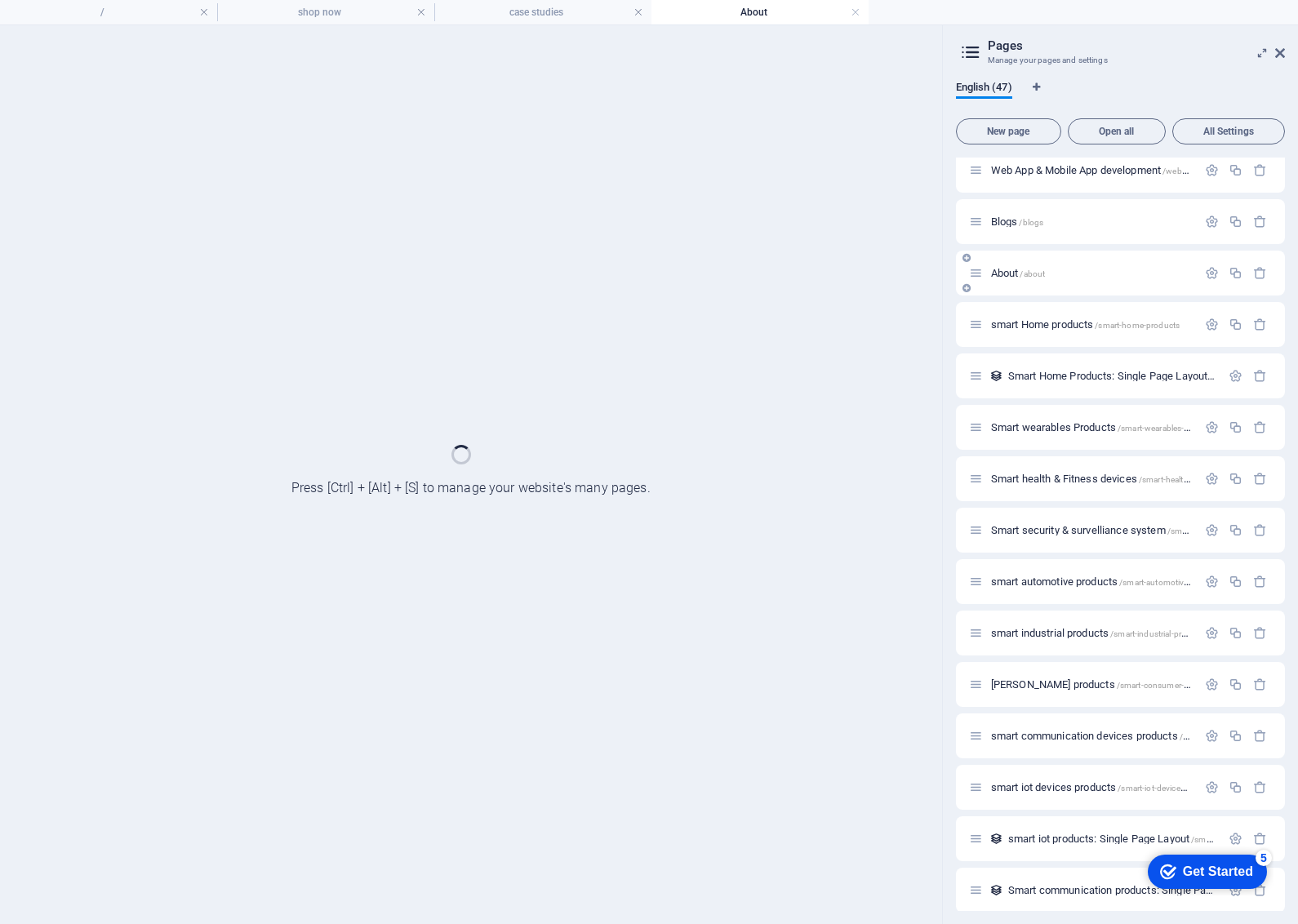
scroll to position [0, 0]
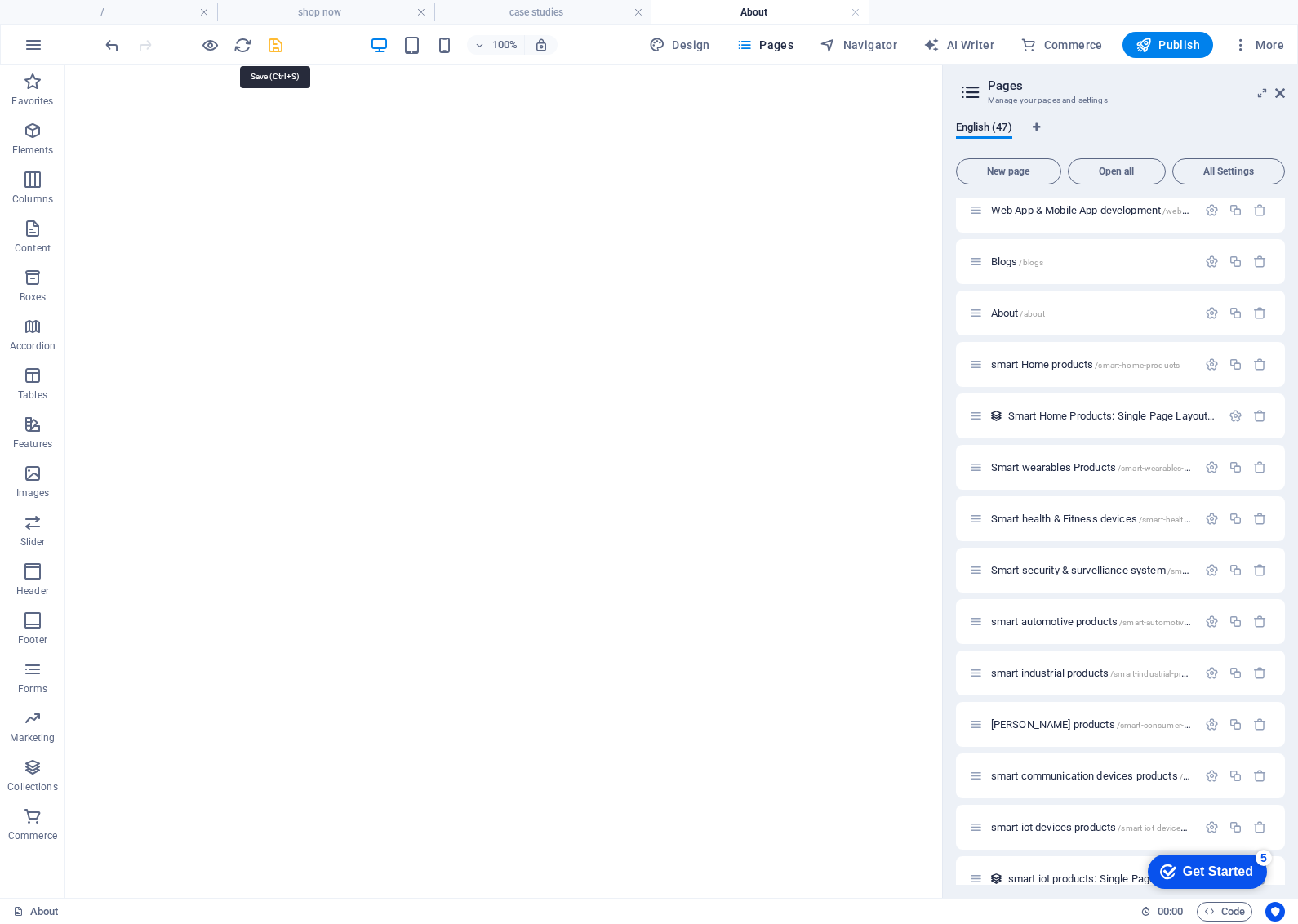
click at [271, 46] on icon "save" at bounding box center [275, 45] width 19 height 19
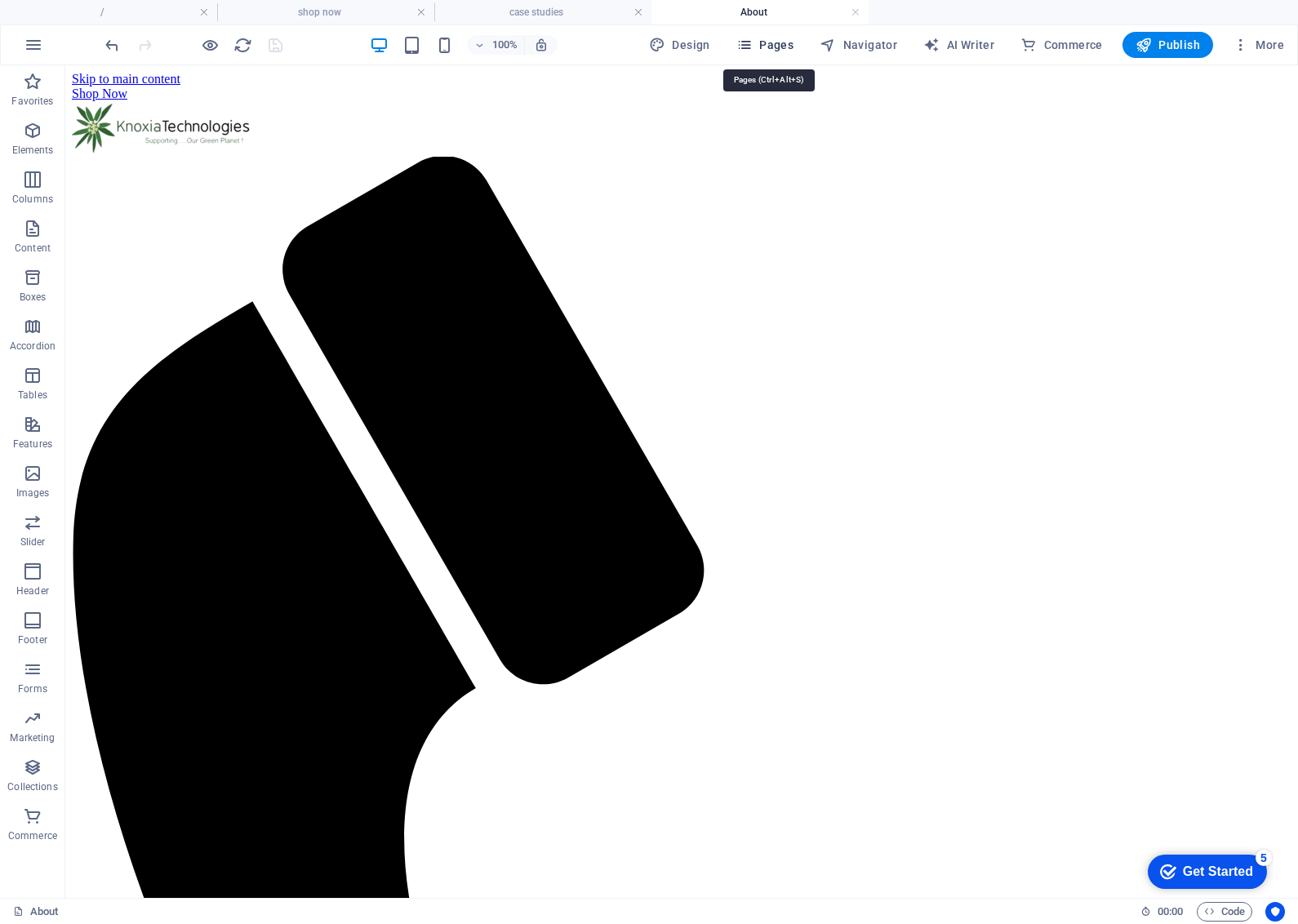
click at [793, 43] on span "Pages" at bounding box center [764, 45] width 57 height 16
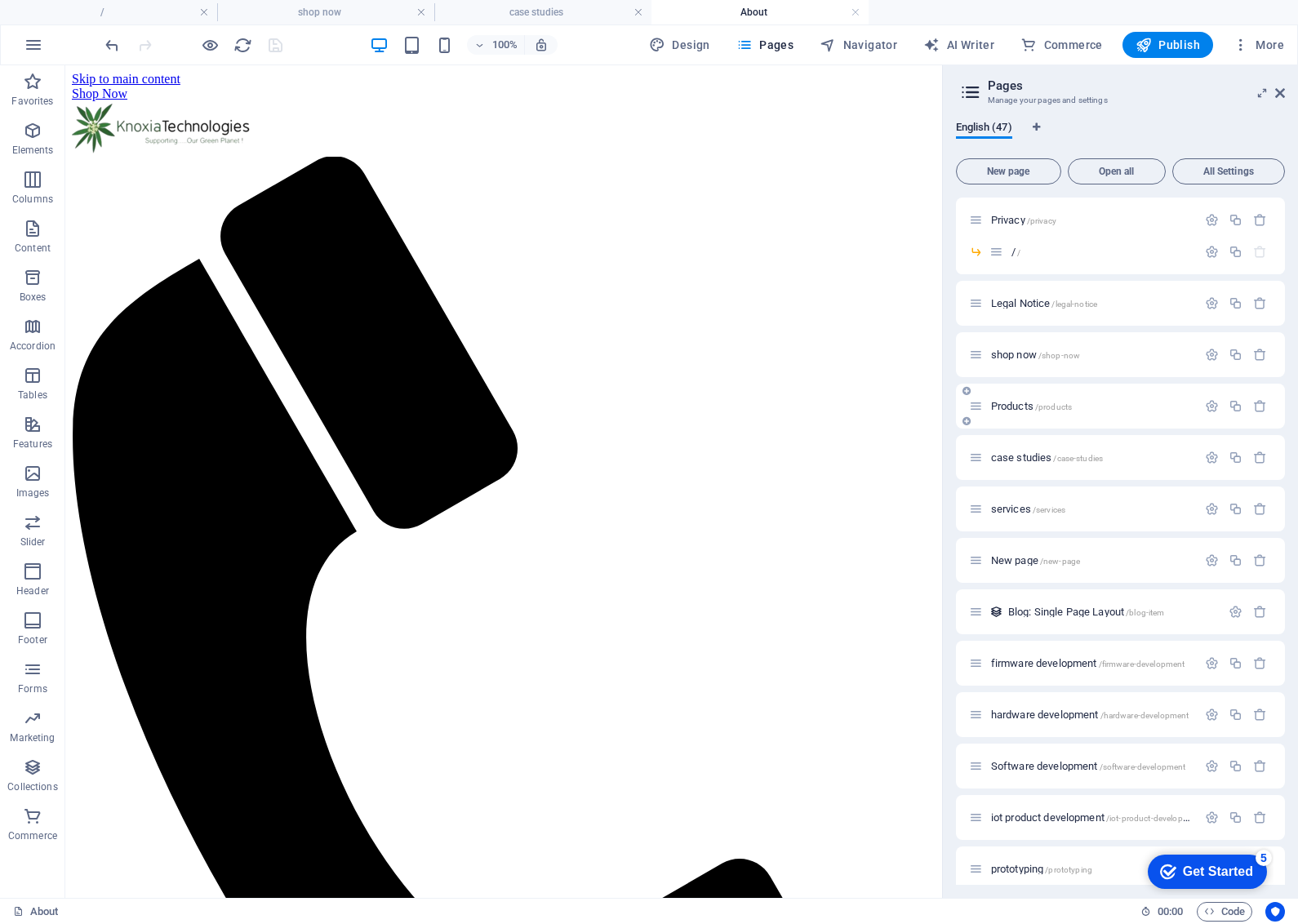
click at [1054, 404] on span "/products" at bounding box center [1054, 407] width 36 height 9
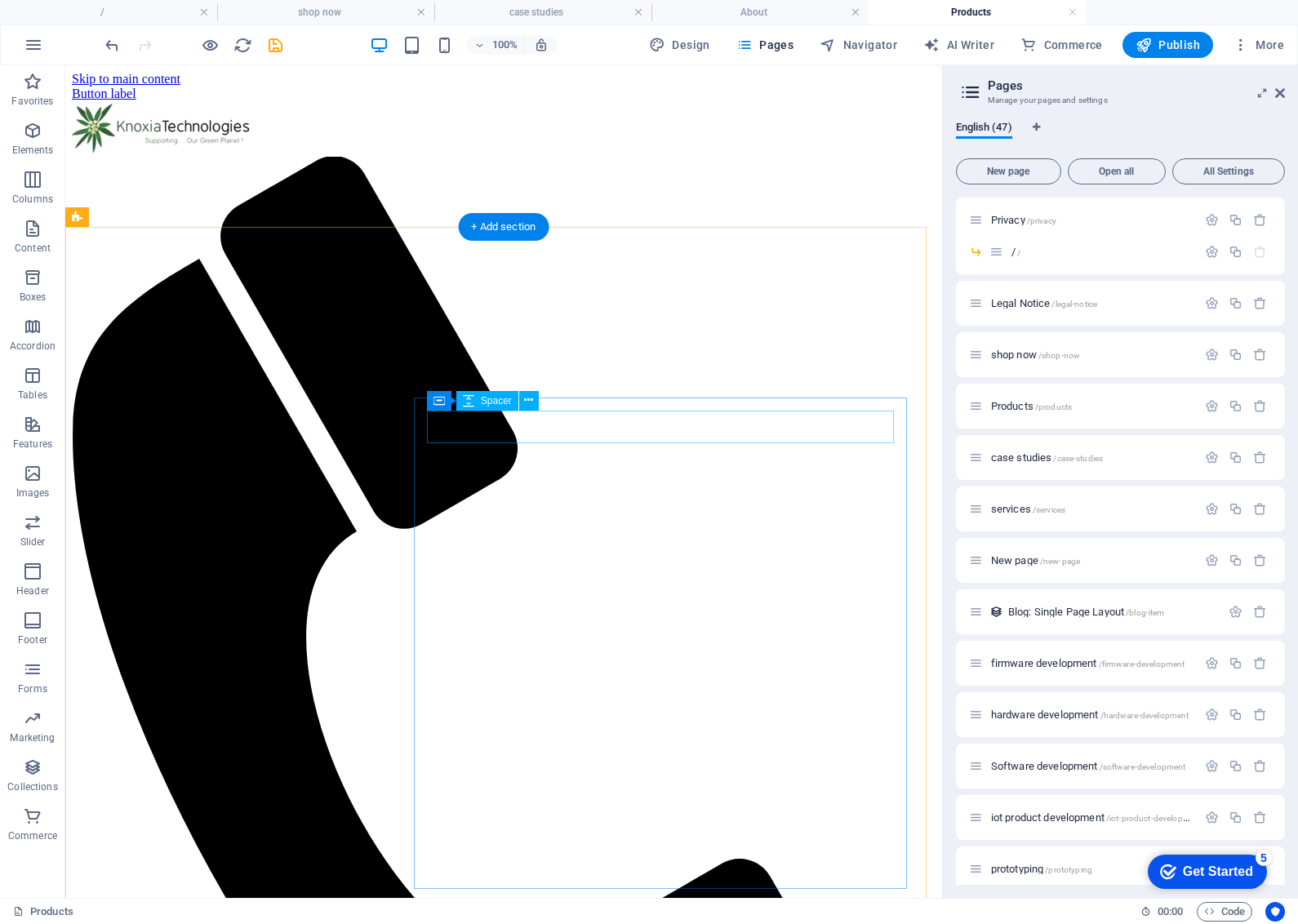
click at [266, 49] on icon "save" at bounding box center [275, 45] width 19 height 19
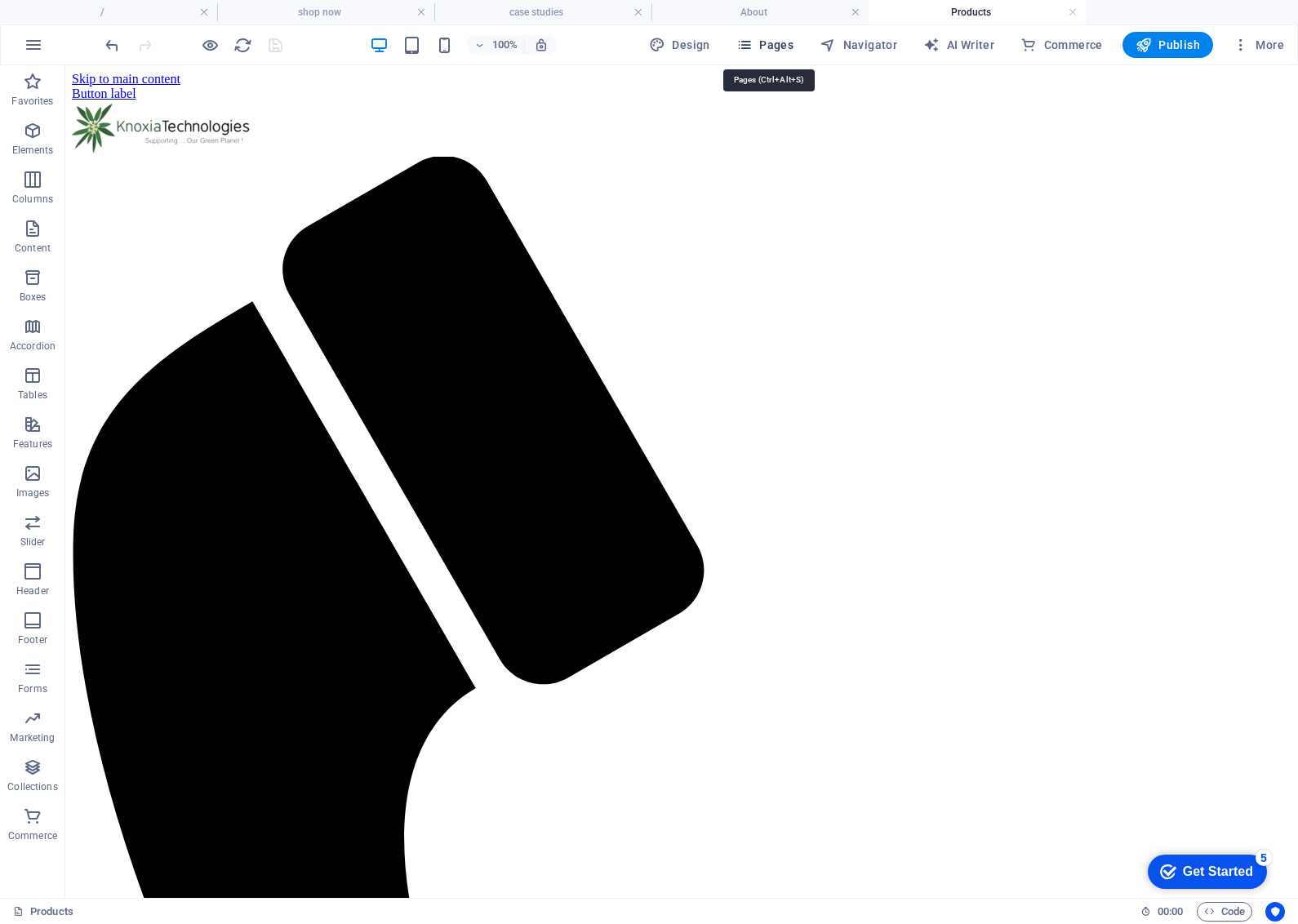
click at [772, 45] on span "Pages" at bounding box center [764, 45] width 57 height 16
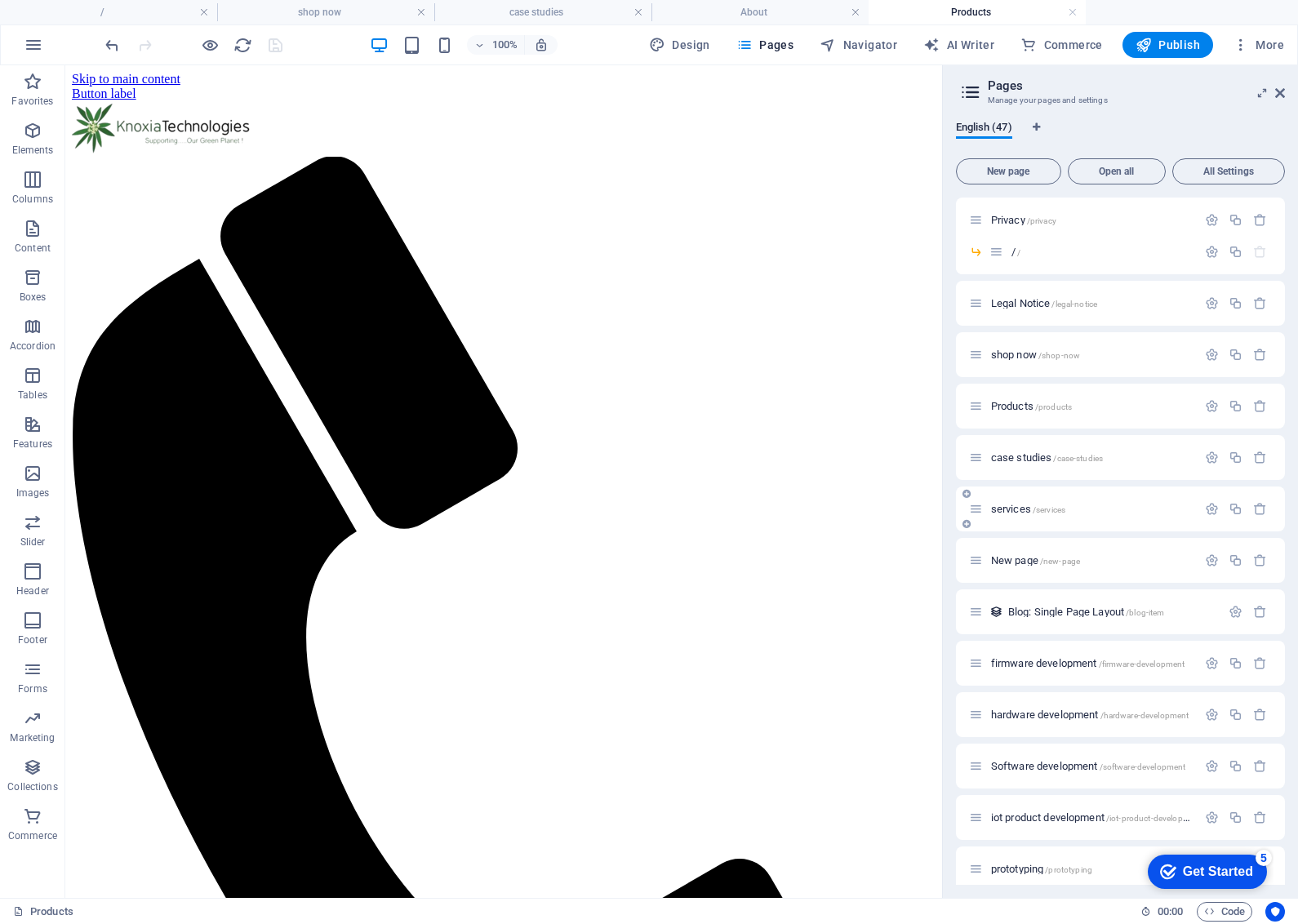
click at [1045, 506] on span "/services" at bounding box center [1049, 510] width 33 height 9
click at [270, 38] on icon "save" at bounding box center [275, 45] width 19 height 19
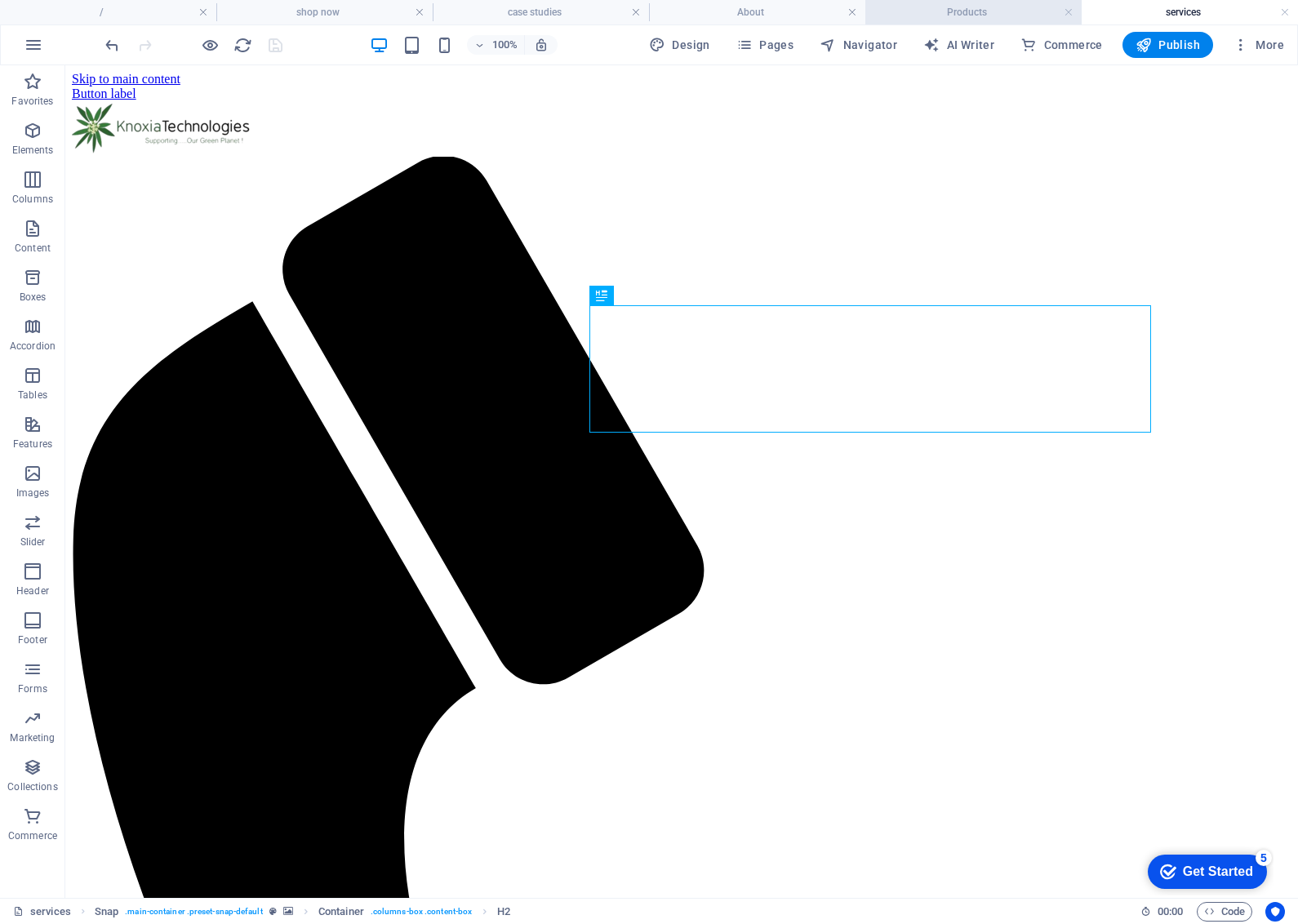
click at [1004, 14] on h4 "Products" at bounding box center [973, 13] width 216 height 18
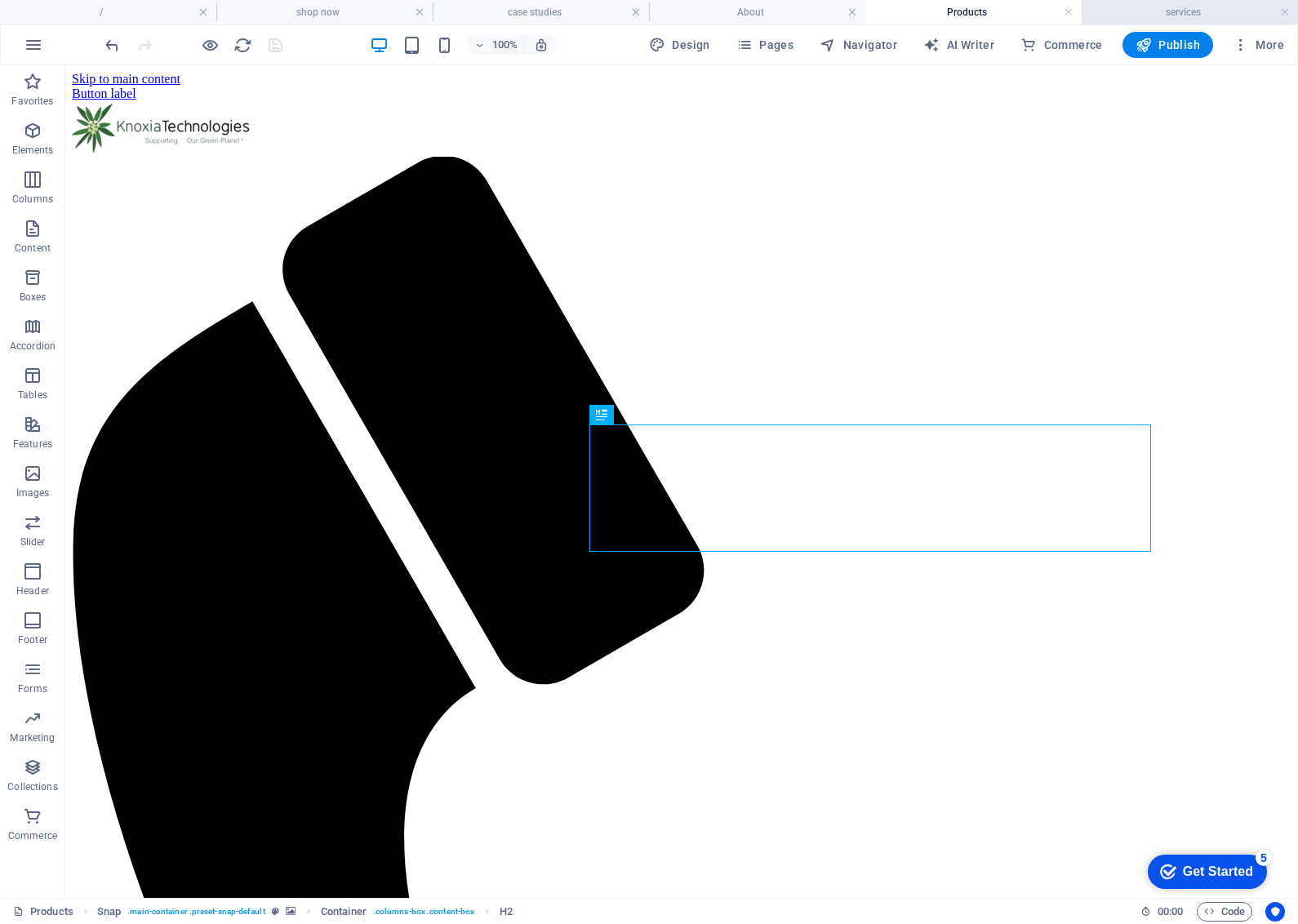
click at [1123, 10] on h4 "services" at bounding box center [1189, 13] width 216 height 18
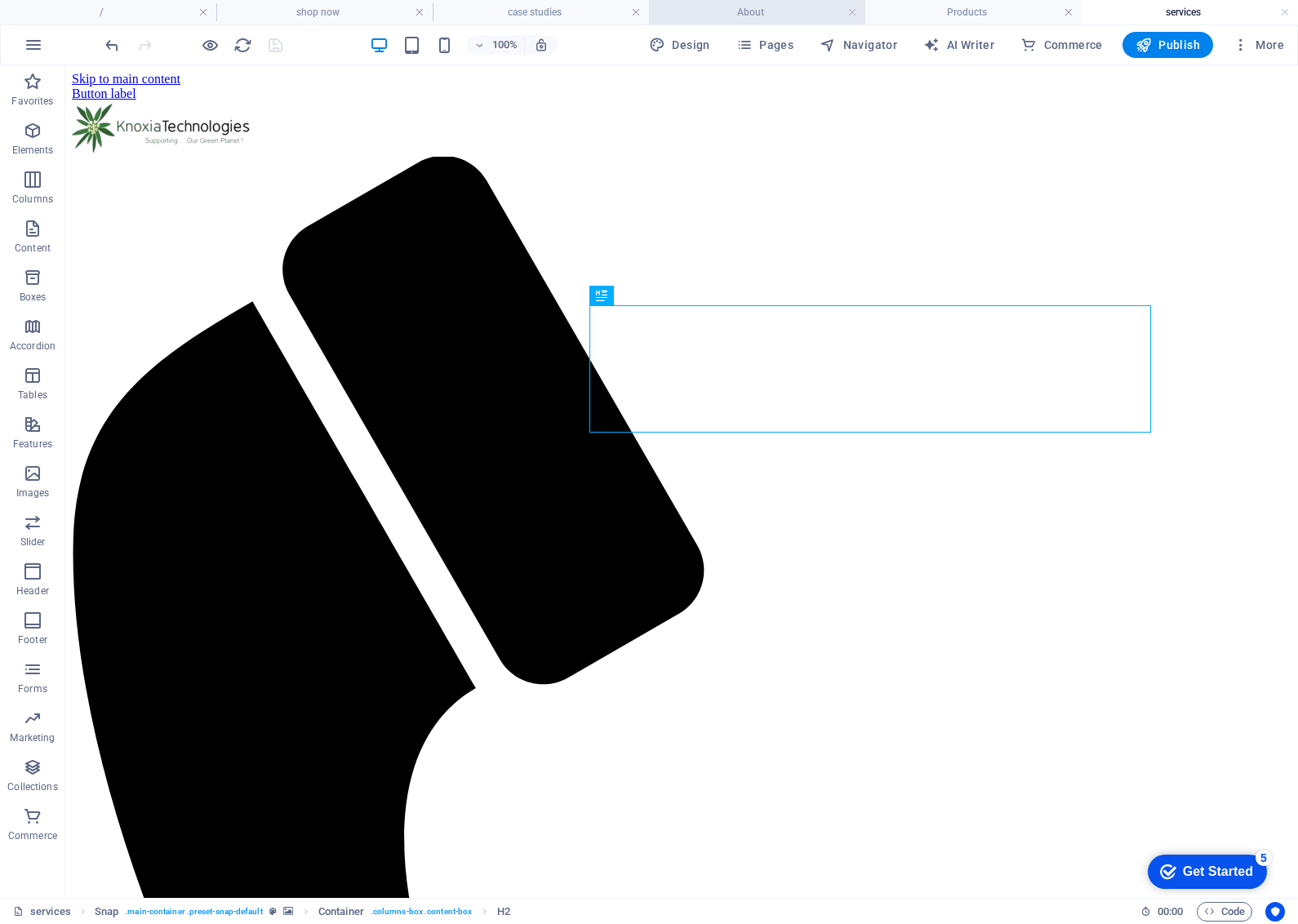
click at [748, 15] on h4 "About" at bounding box center [757, 13] width 216 height 18
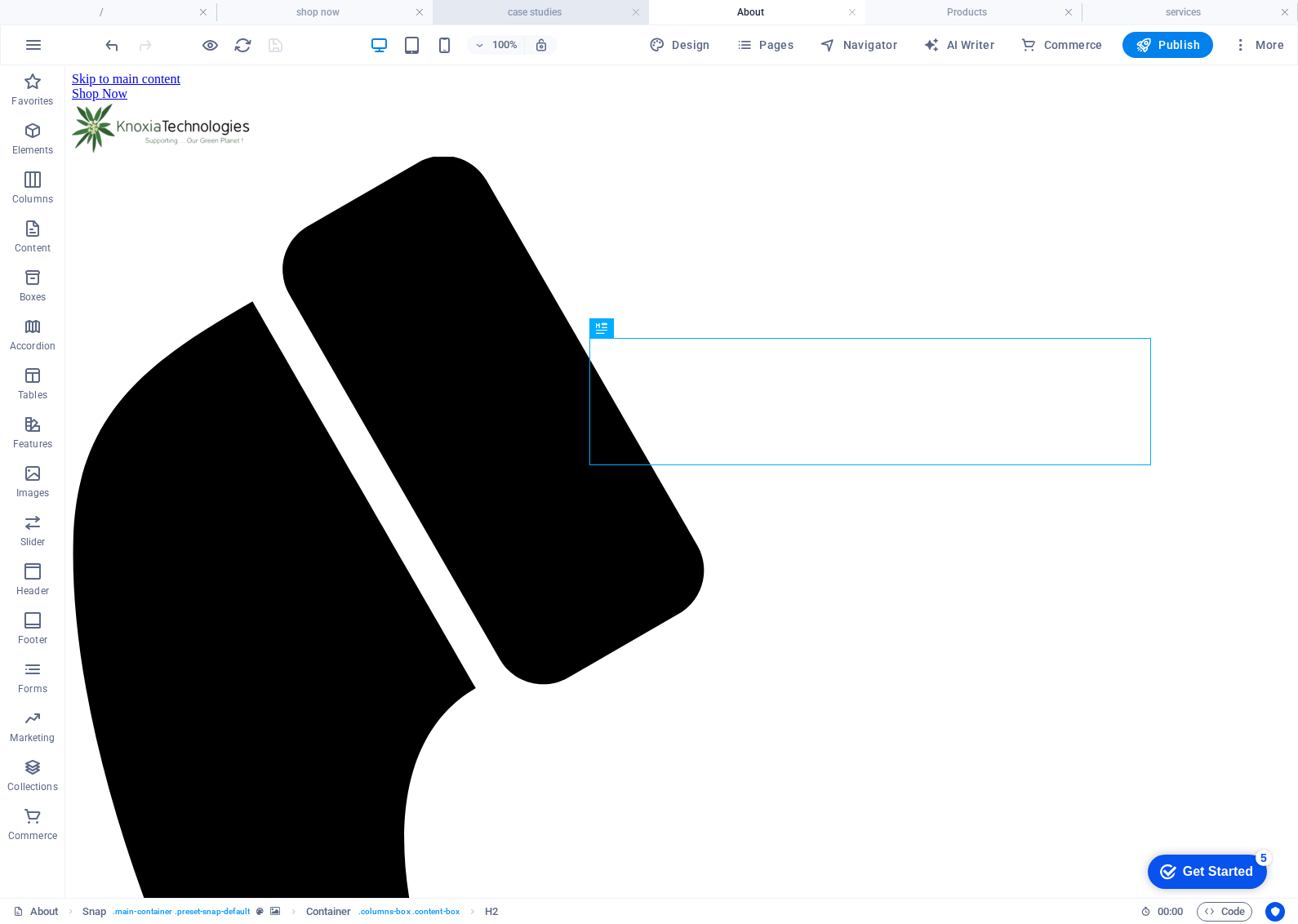
click at [564, 12] on h4 "case studies" at bounding box center [540, 13] width 216 height 18
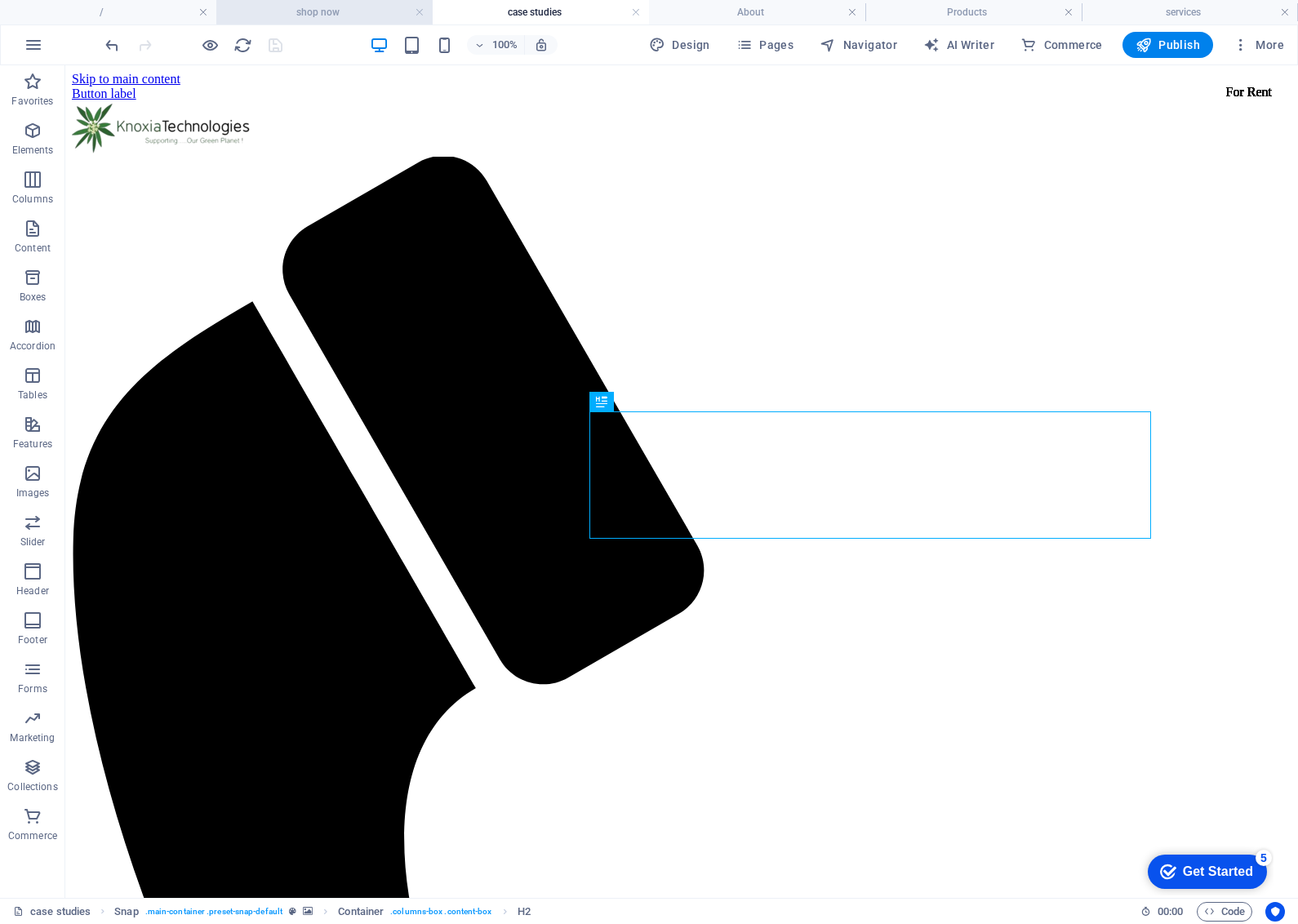
click at [348, 10] on h4 "shop now" at bounding box center [324, 13] width 216 height 18
click at [335, 9] on h4 "shop now" at bounding box center [324, 13] width 216 height 18
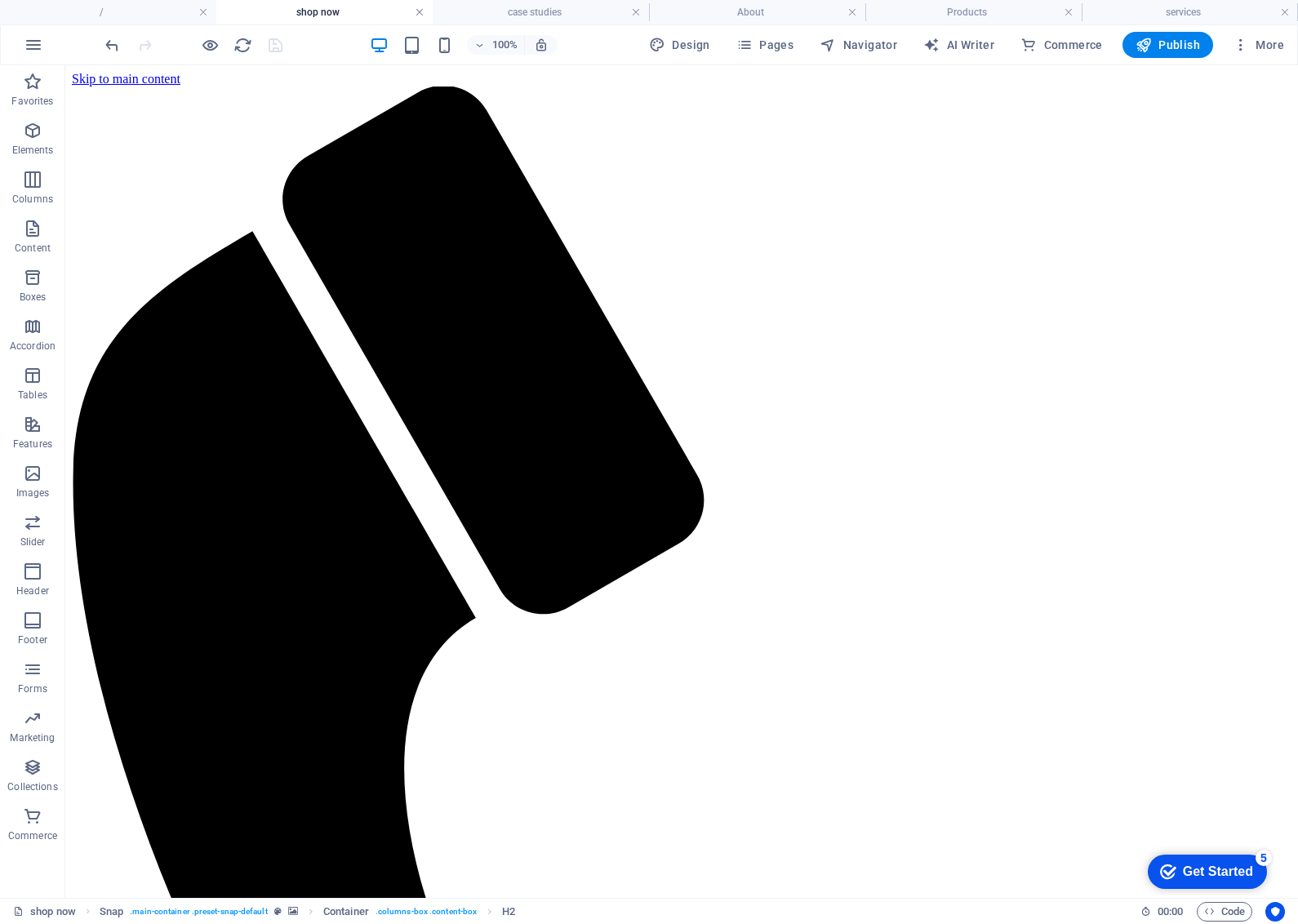
drag, startPoint x: 418, startPoint y: 14, endPoint x: 379, endPoint y: 34, distance: 43.8
click at [418, 14] on link at bounding box center [420, 12] width 10 height 16
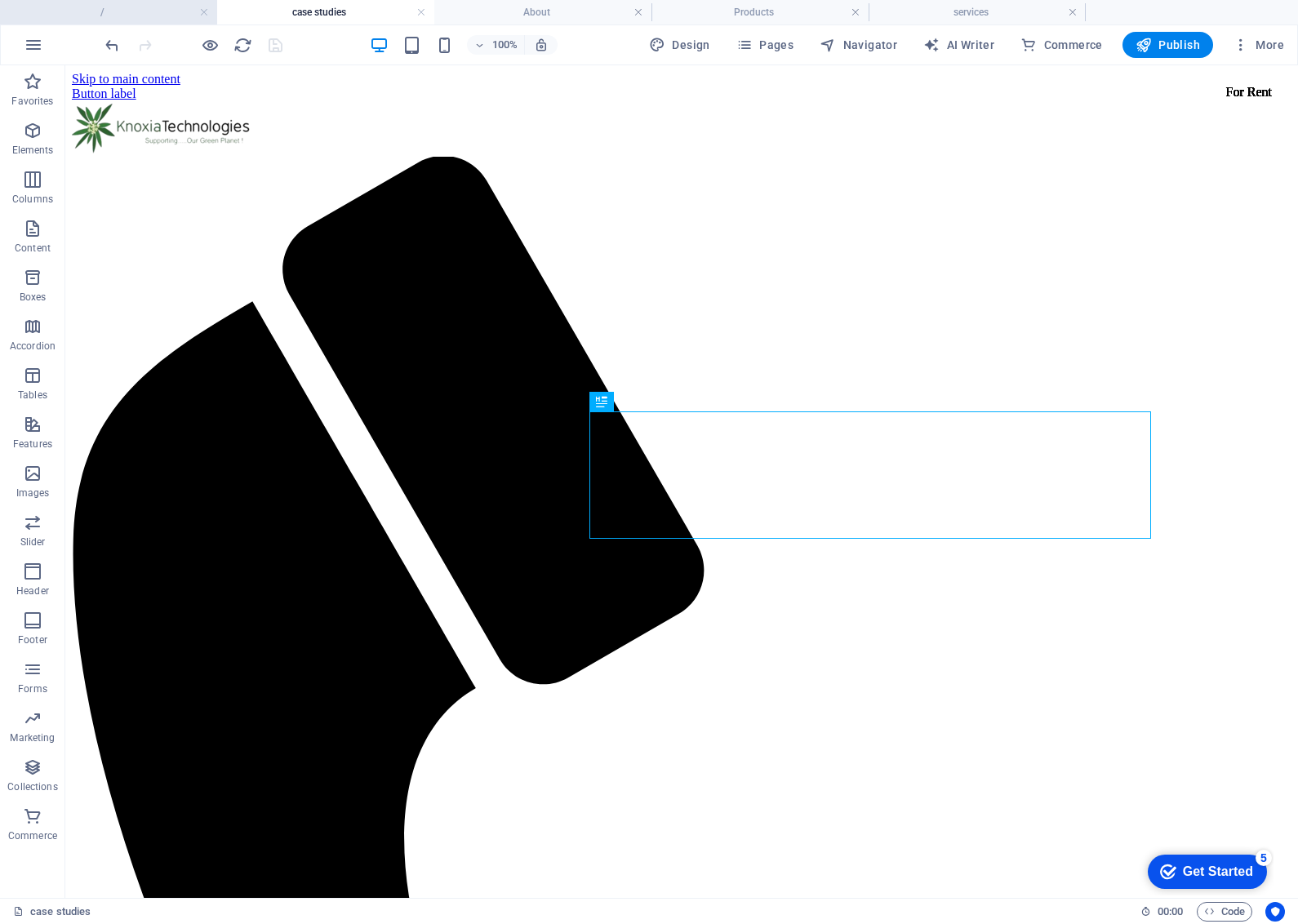
click at [135, 6] on h4 "/" at bounding box center [109, 13] width 217 height 18
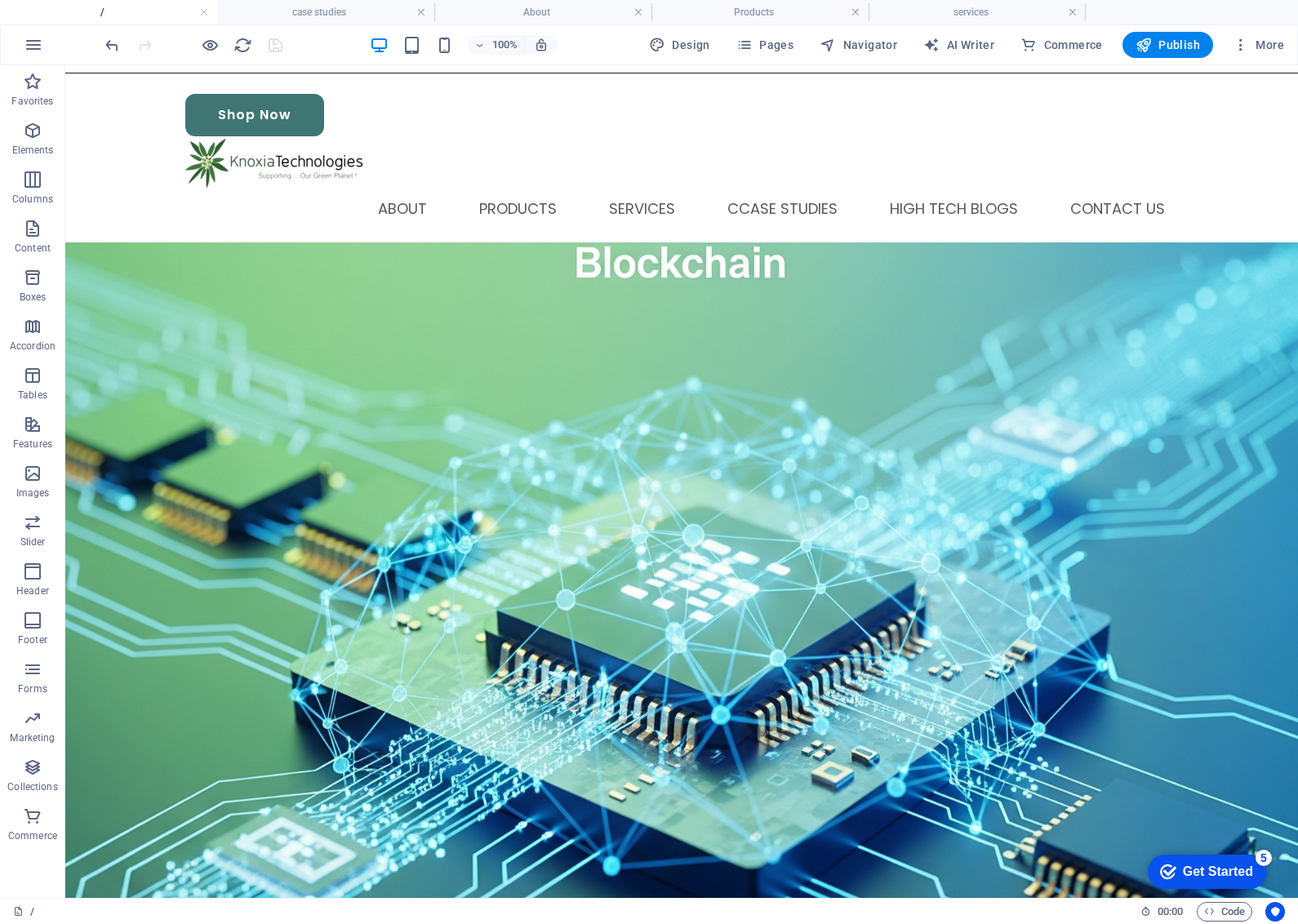
scroll to position [70, 0]
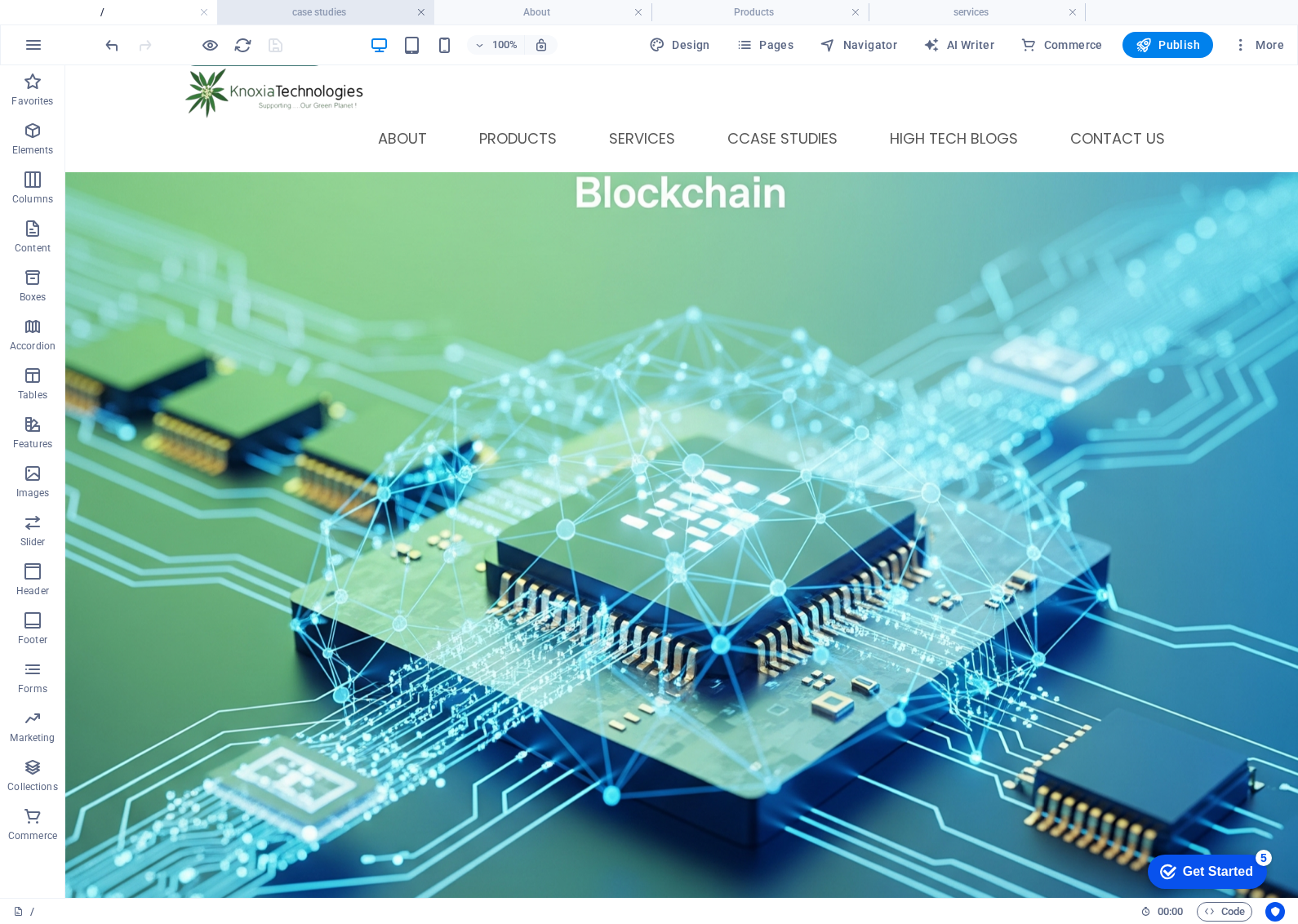
click at [421, 14] on link at bounding box center [421, 12] width 10 height 16
click at [423, 9] on link at bounding box center [421, 12] width 10 height 16
click at [419, 14] on link at bounding box center [421, 12] width 10 height 16
click at [421, 13] on link at bounding box center [421, 12] width 10 height 16
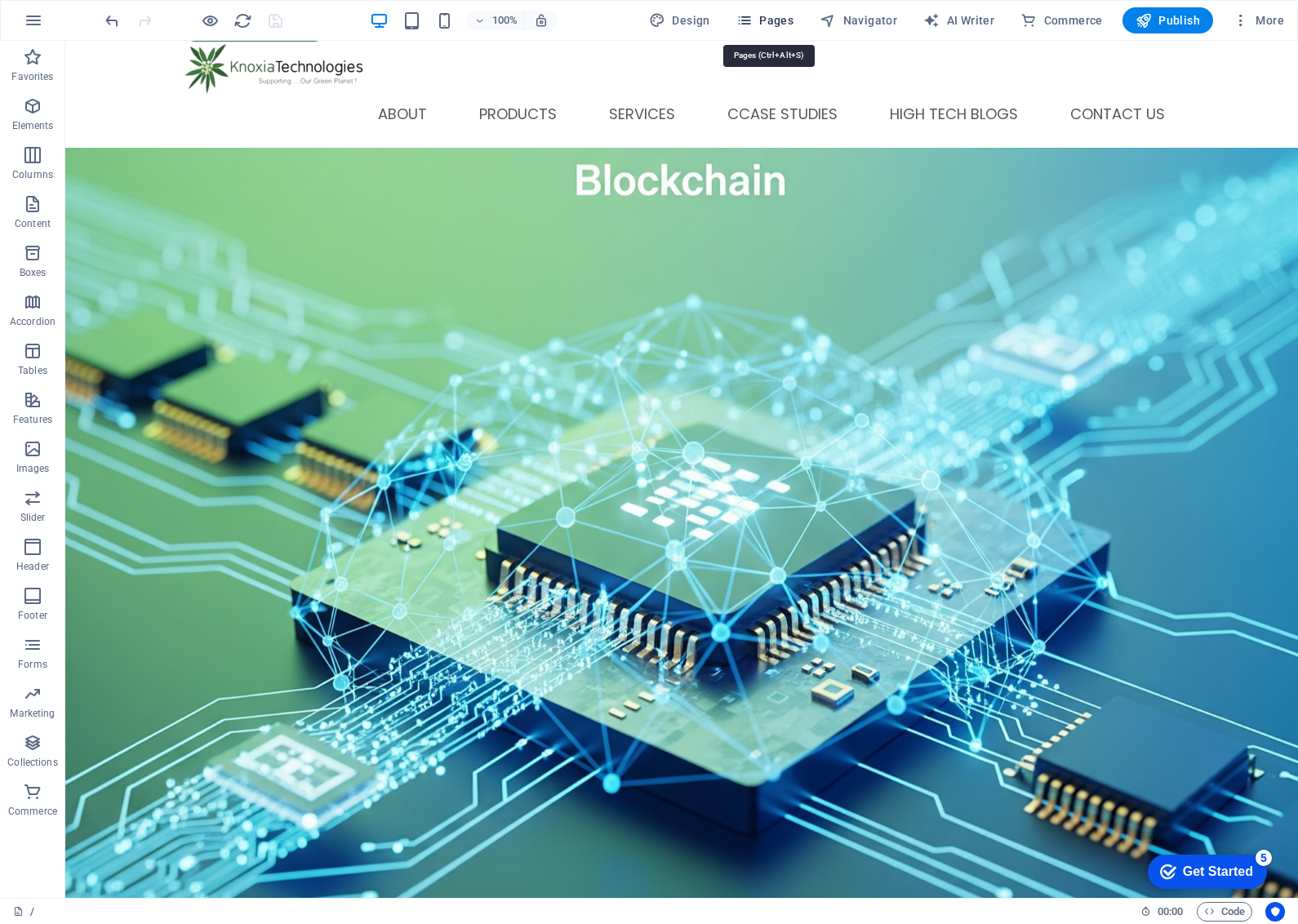
click at [785, 14] on span "Pages" at bounding box center [764, 20] width 57 height 16
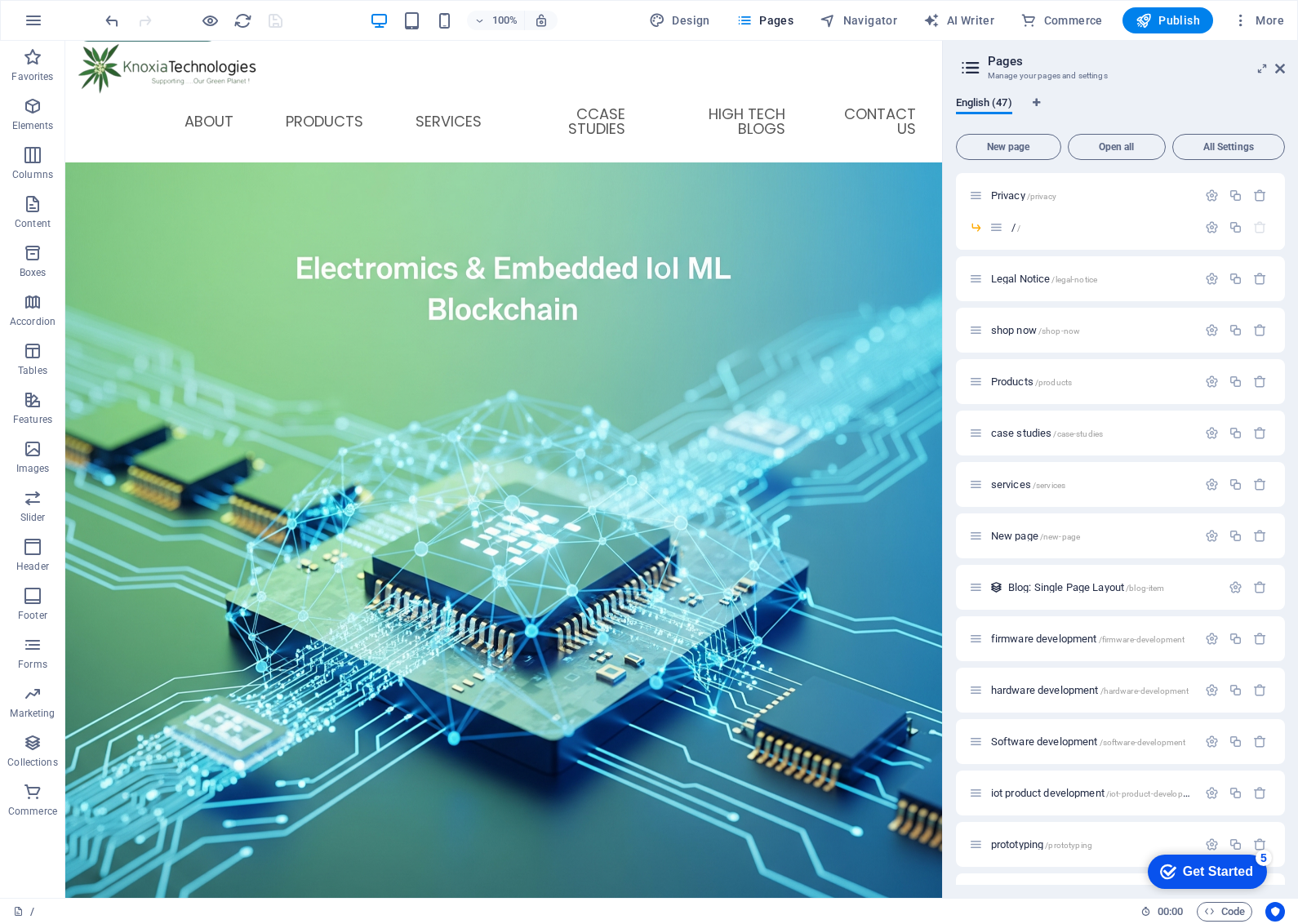
drag, startPoint x: 1286, startPoint y: 292, endPoint x: 1286, endPoint y: 345, distance: 53.0
click at [1286, 345] on div "English (47) New page Open all All Settings Privacy /privacy / / Legal Notice /…" at bounding box center [1120, 490] width 355 height 815
drag, startPoint x: 1282, startPoint y: 324, endPoint x: 1279, endPoint y: 373, distance: 49.1
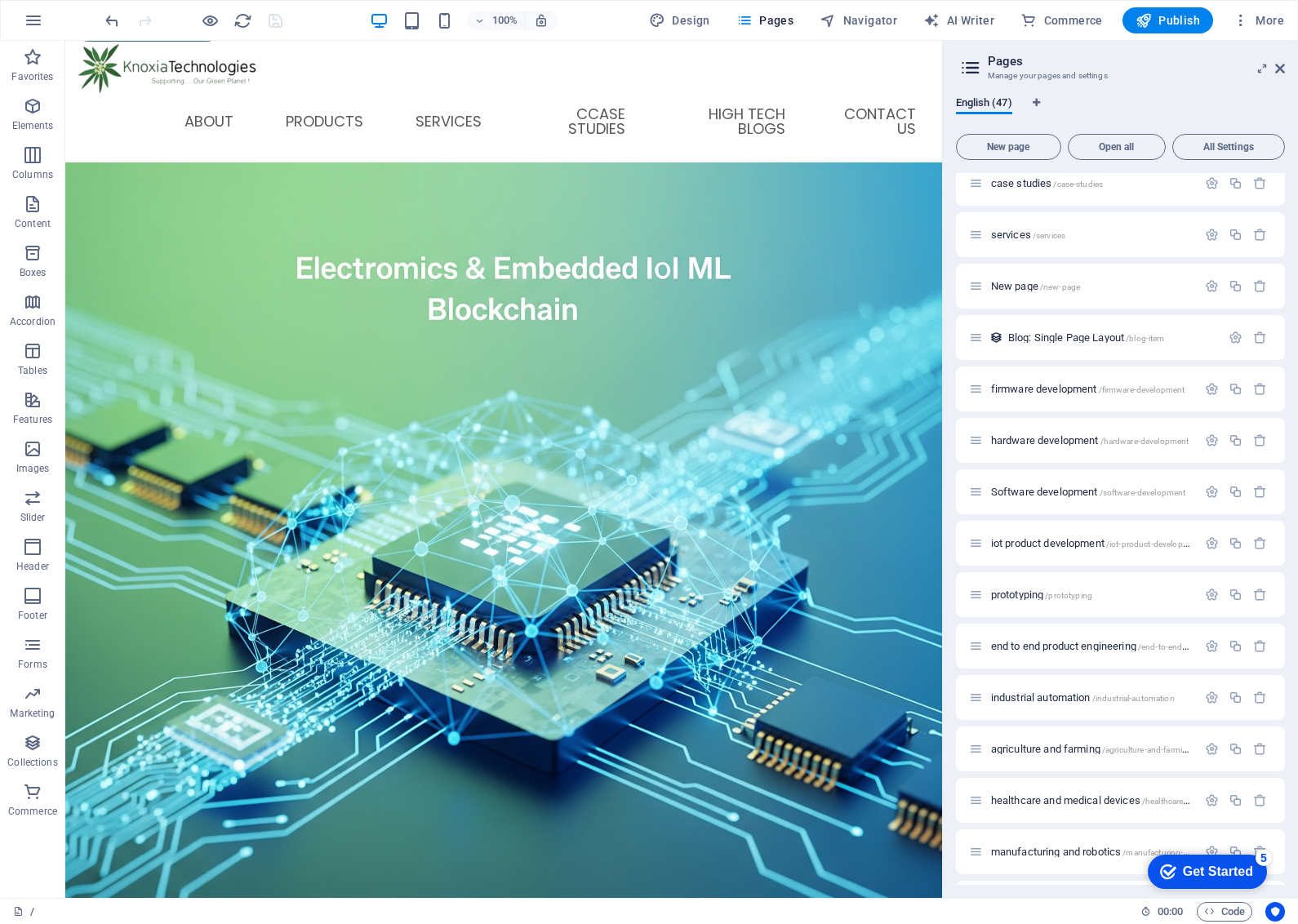
scroll to position [219, 0]
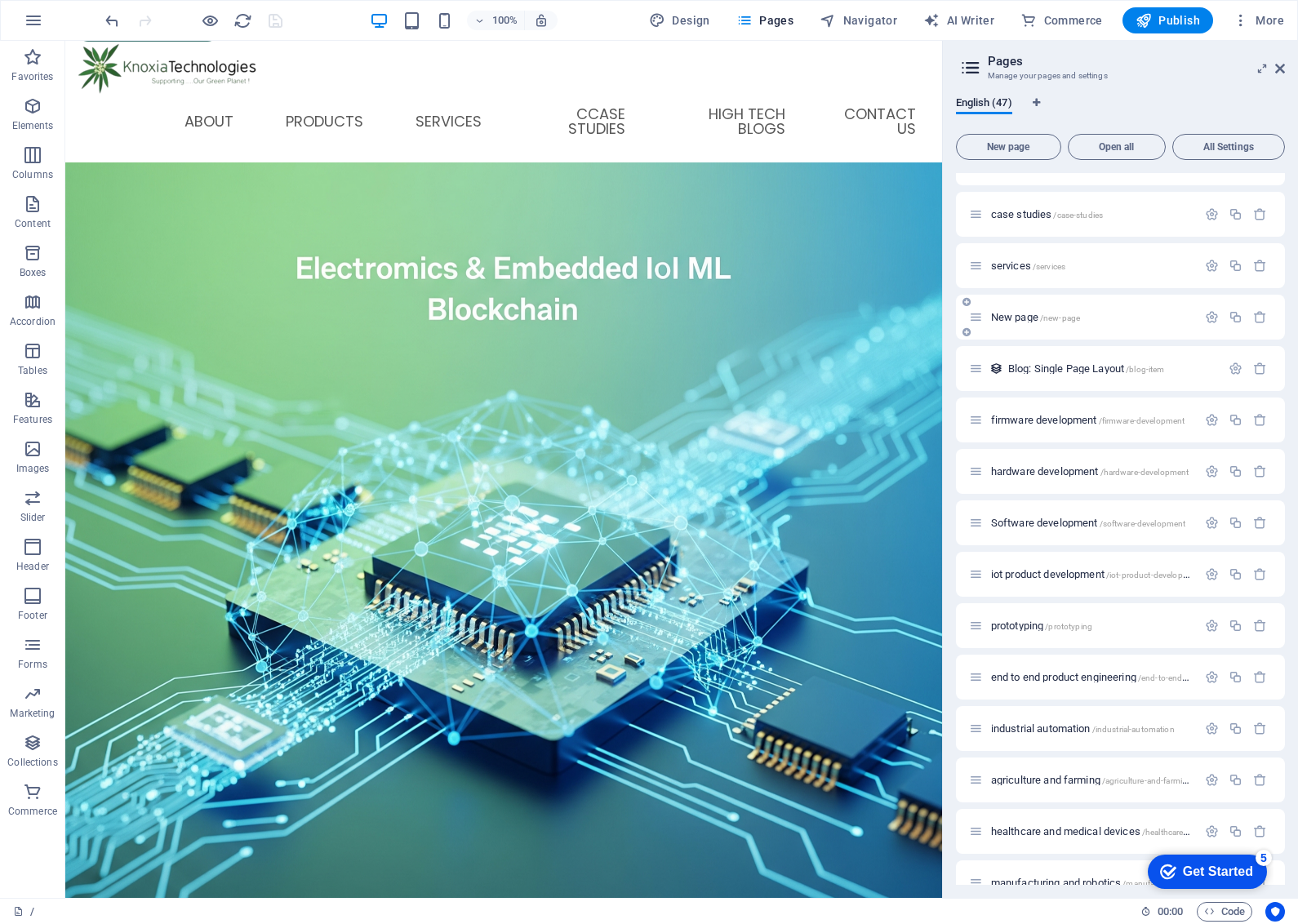
click at [1066, 317] on span "/new-page" at bounding box center [1060, 318] width 40 height 9
click at [1066, 317] on div "New page /new-page" at bounding box center [1120, 317] width 329 height 45
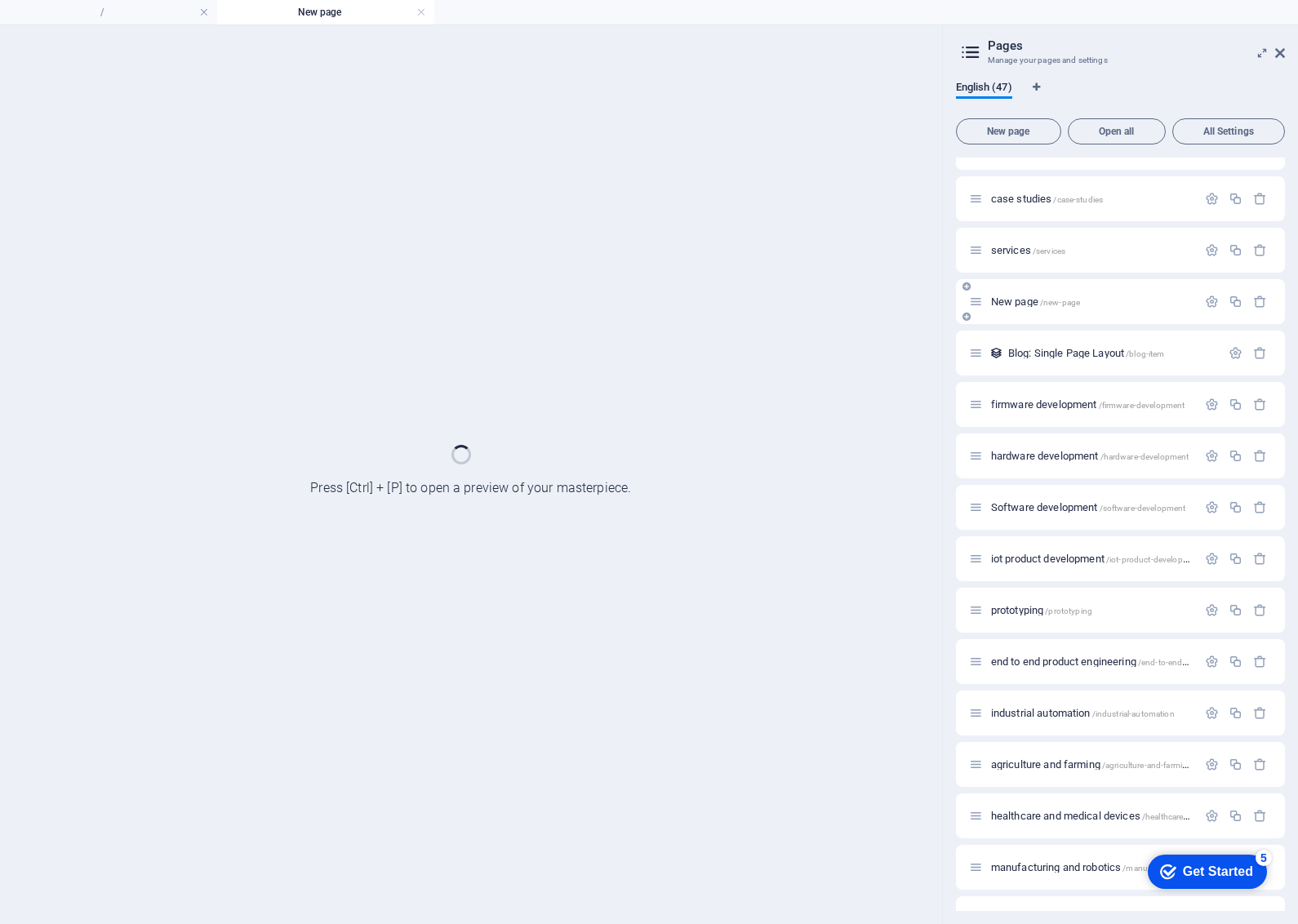
scroll to position [0, 0]
click at [1066, 317] on div "New page /new-page" at bounding box center [1120, 301] width 329 height 45
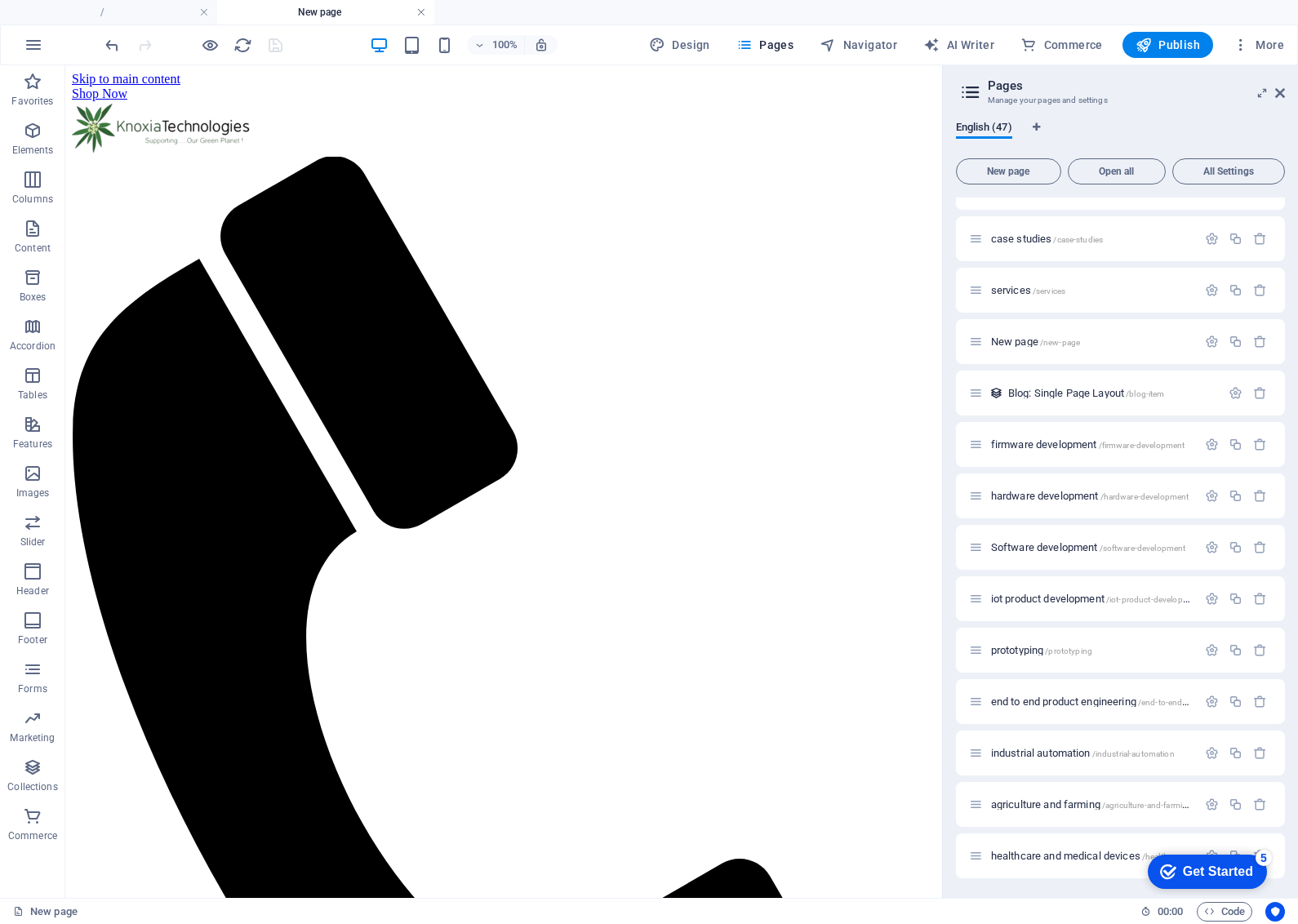
click at [421, 13] on link at bounding box center [421, 12] width 10 height 16
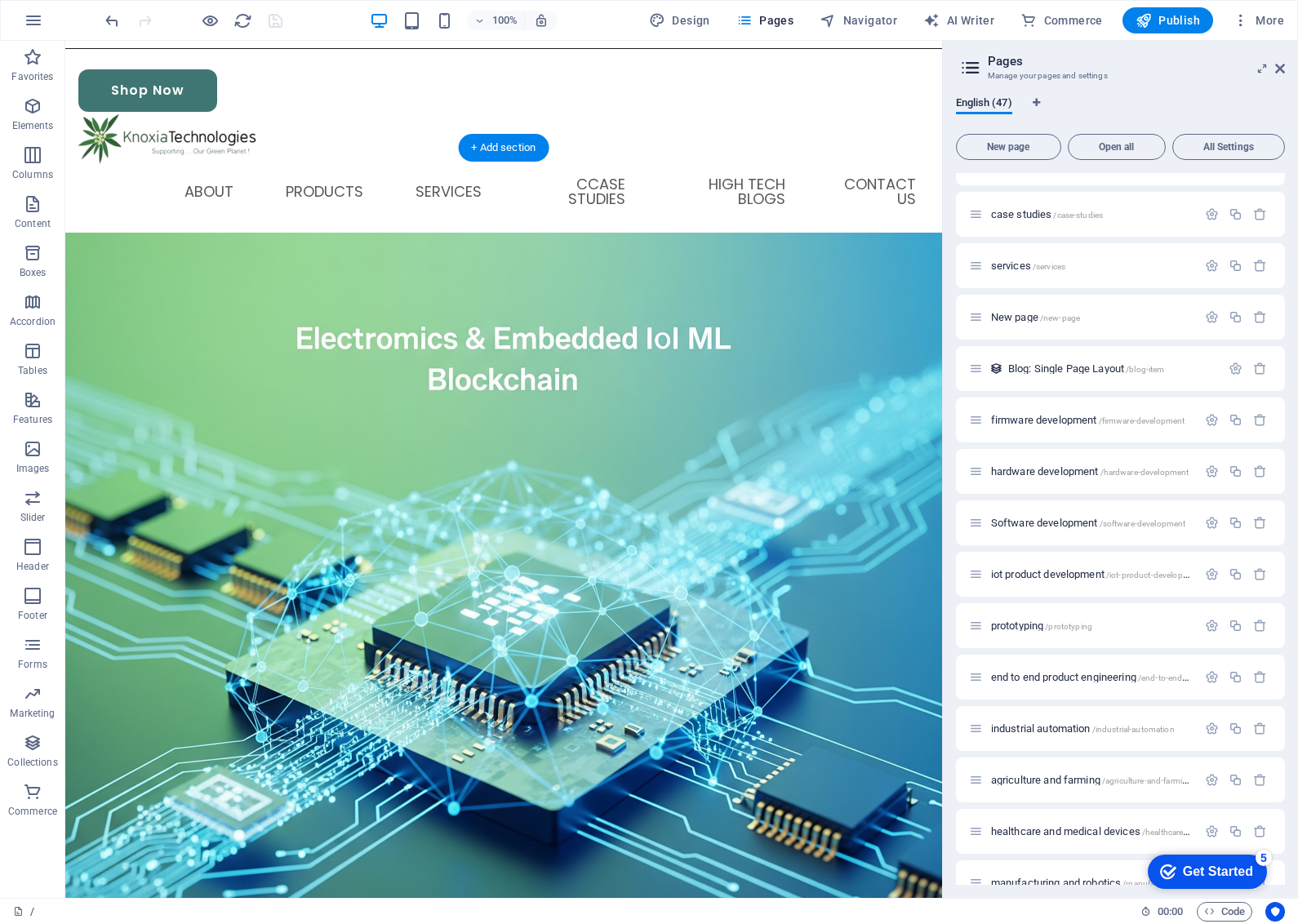
scroll to position [70, 0]
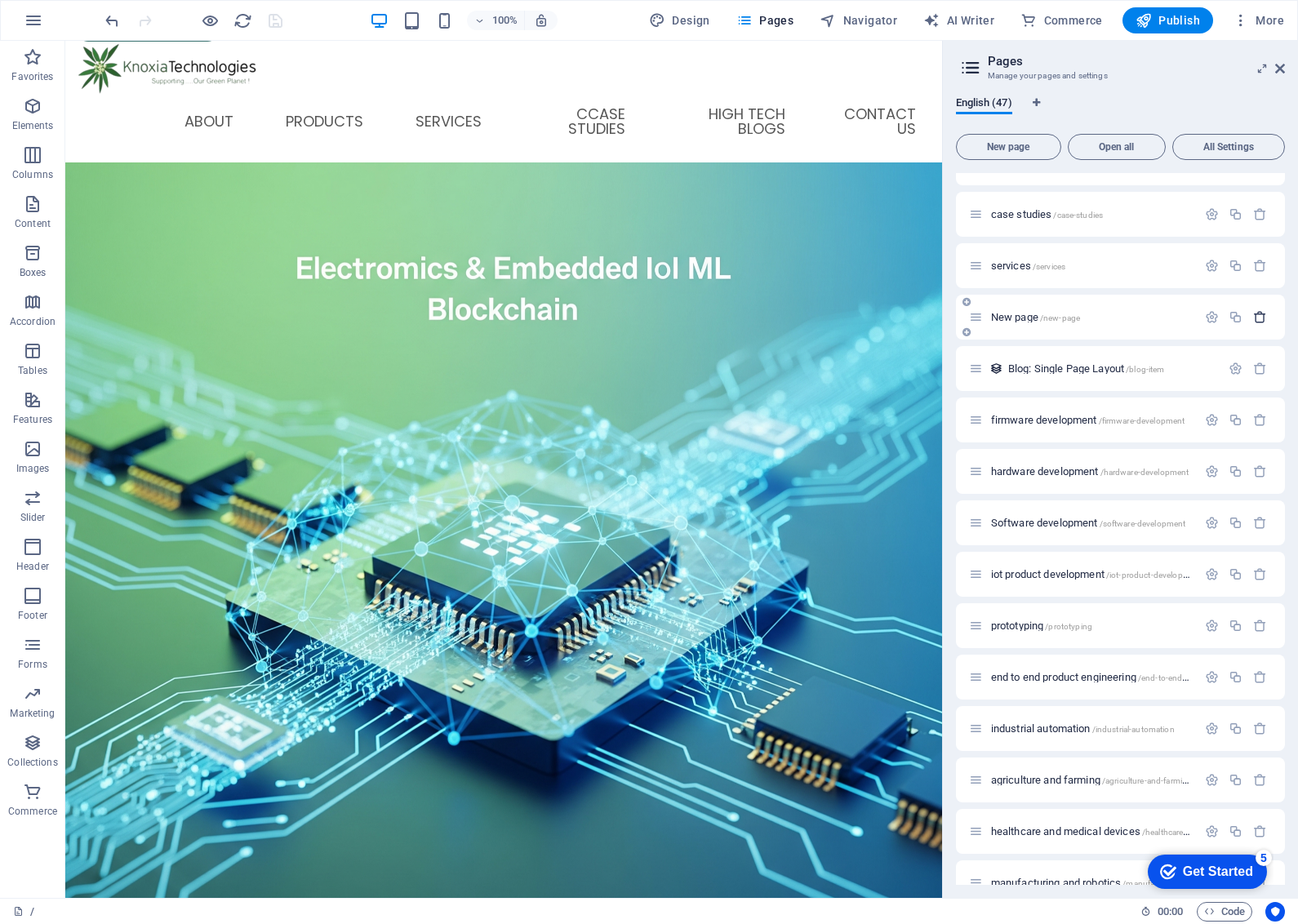
click at [1262, 313] on icon "button" at bounding box center [1260, 317] width 14 height 14
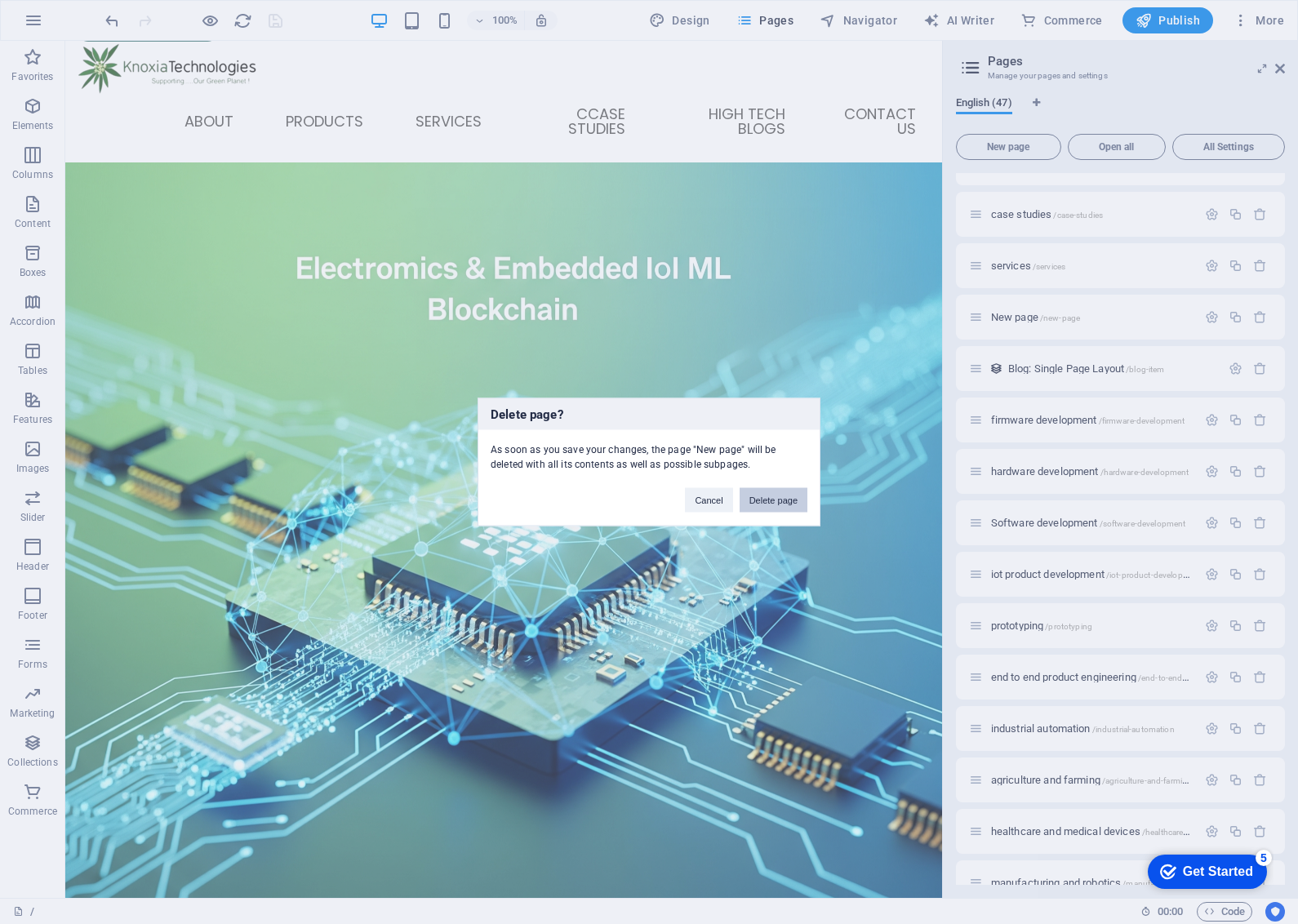
click at [763, 495] on button "Delete page" at bounding box center [774, 500] width 67 height 25
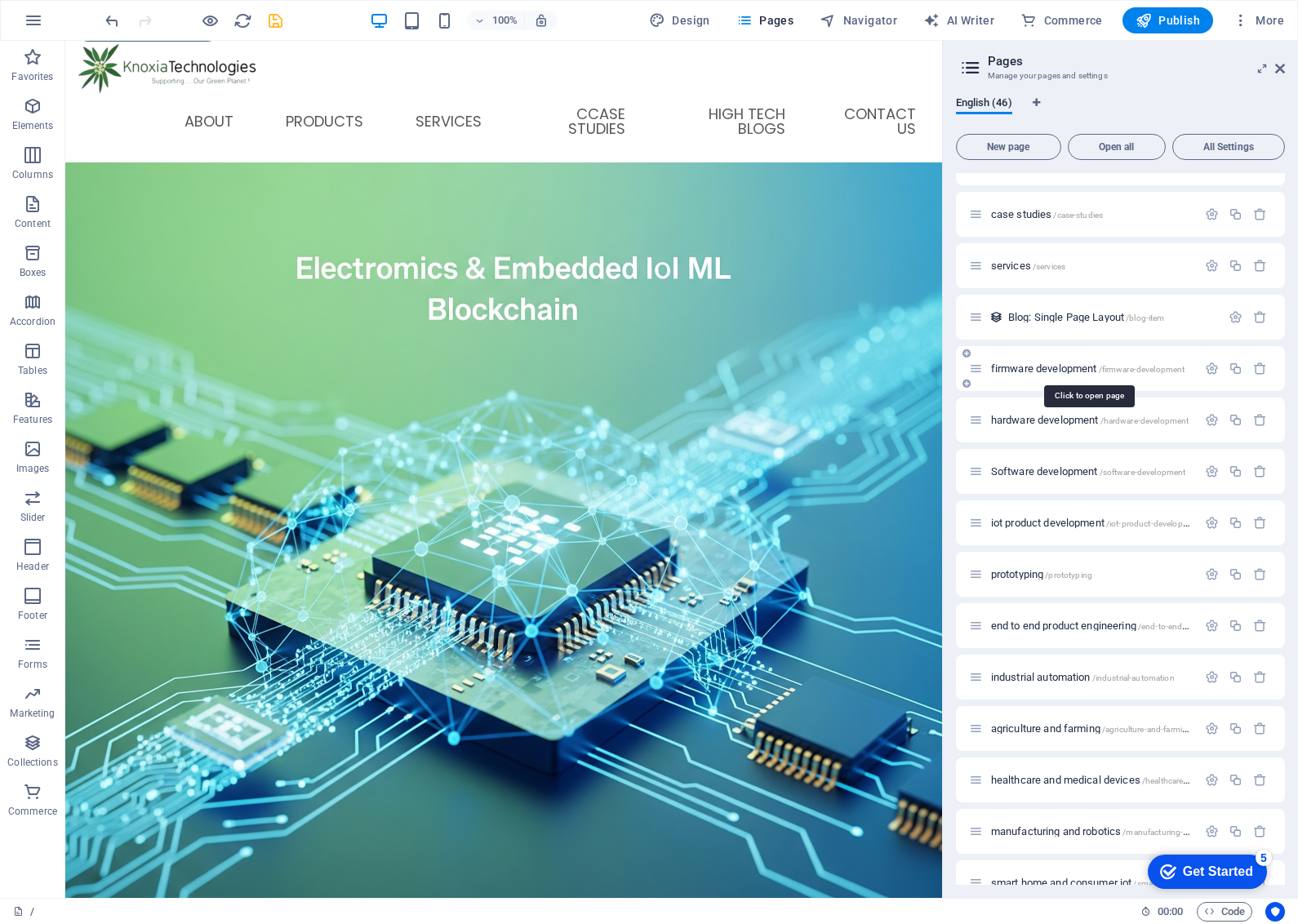
click at [1147, 368] on span "/firmware-development" at bounding box center [1142, 369] width 87 height 9
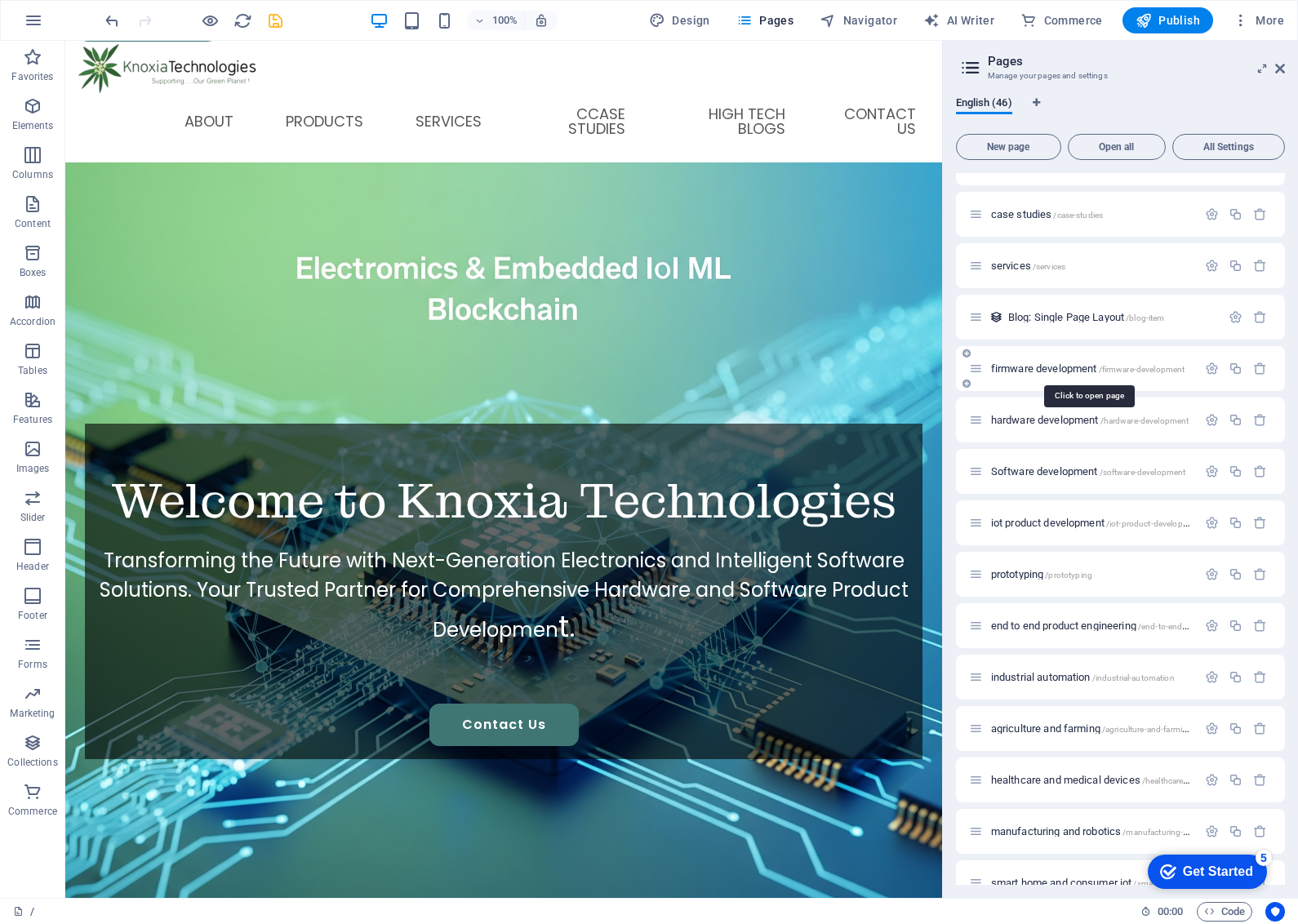
click at [1147, 368] on div "firmware development /firmware-development" at bounding box center [1120, 368] width 329 height 45
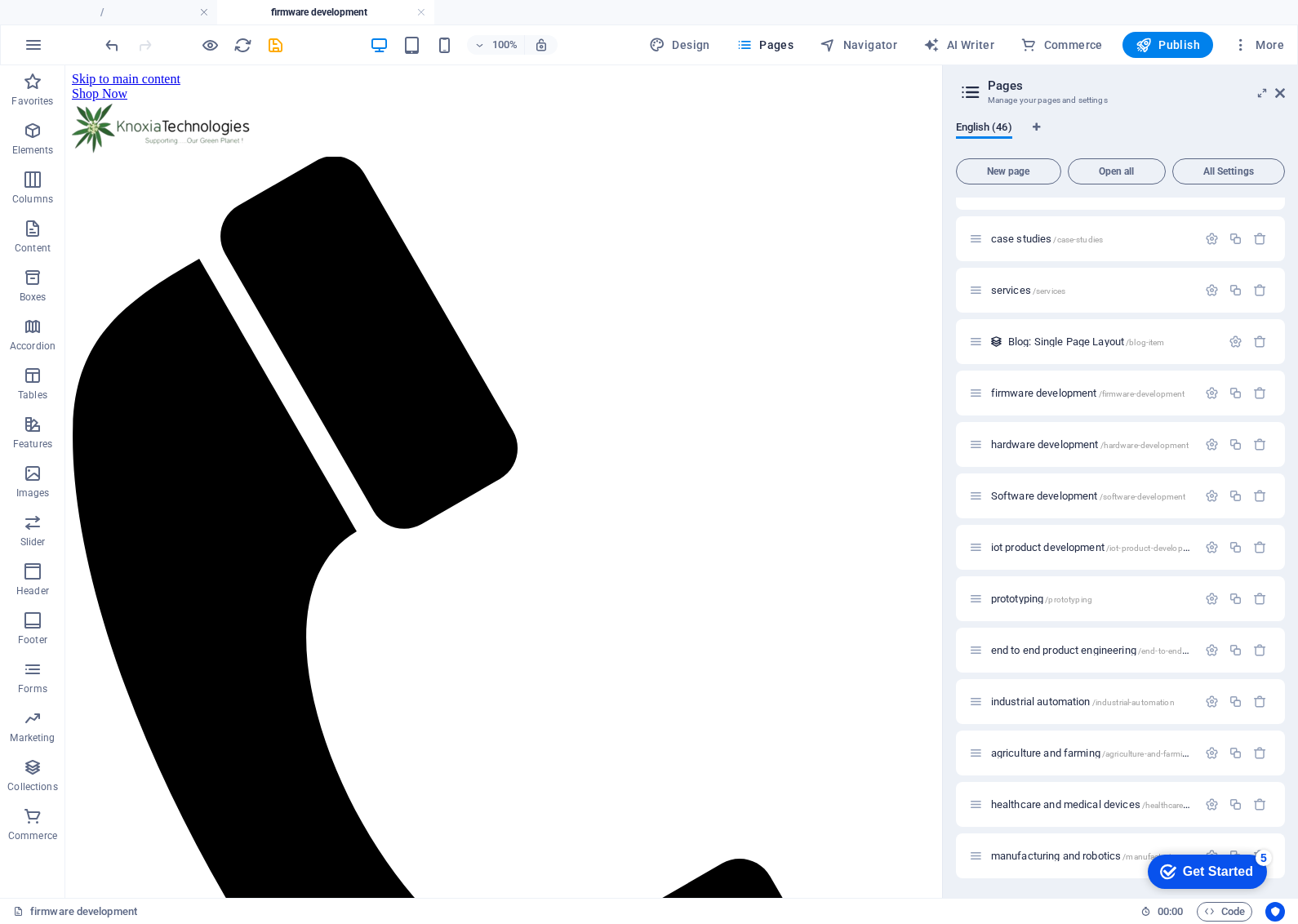
scroll to position [0, 0]
click at [269, 42] on icon "save" at bounding box center [275, 45] width 19 height 19
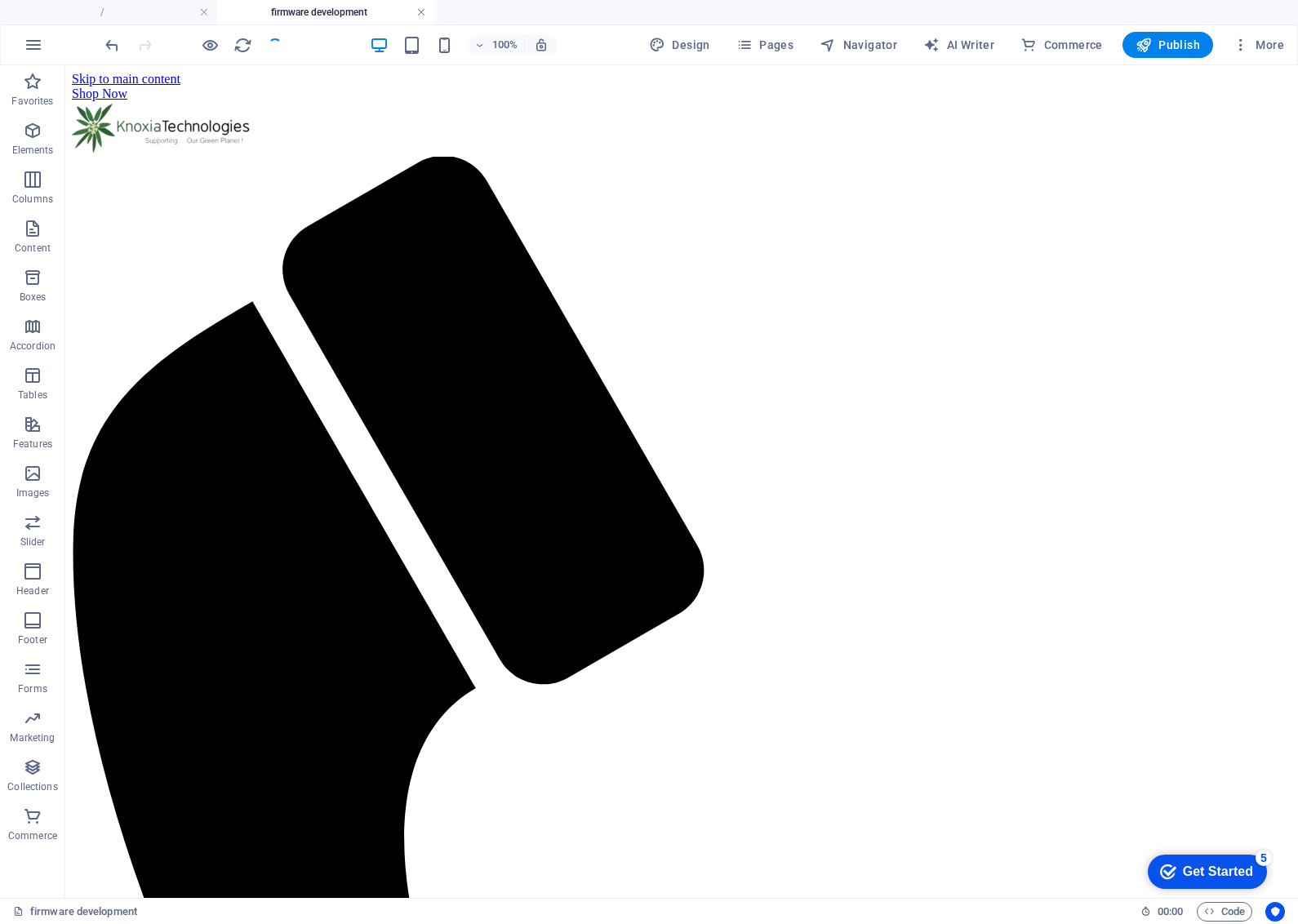
click at [421, 17] on link at bounding box center [421, 12] width 10 height 16
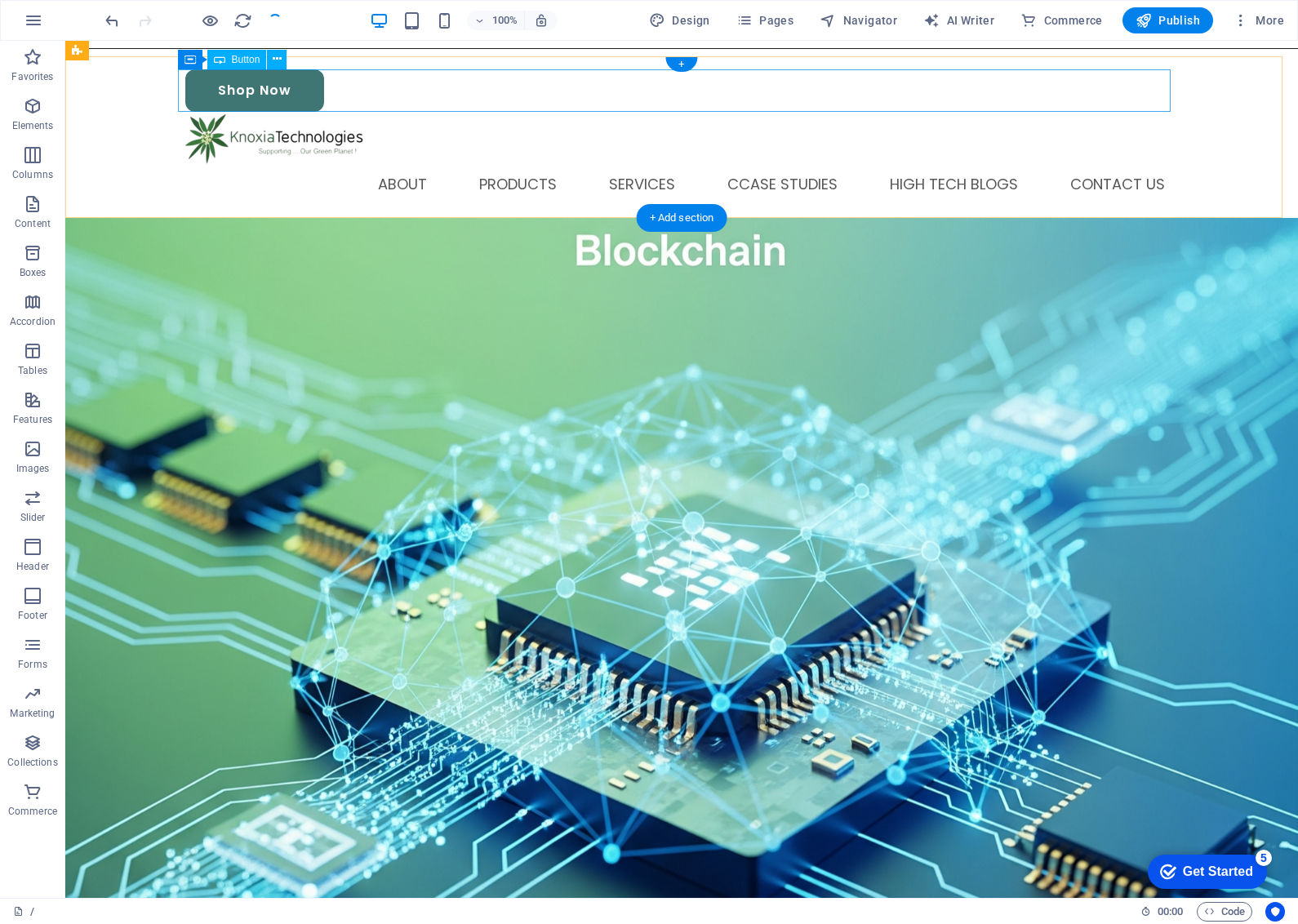
scroll to position [70, 0]
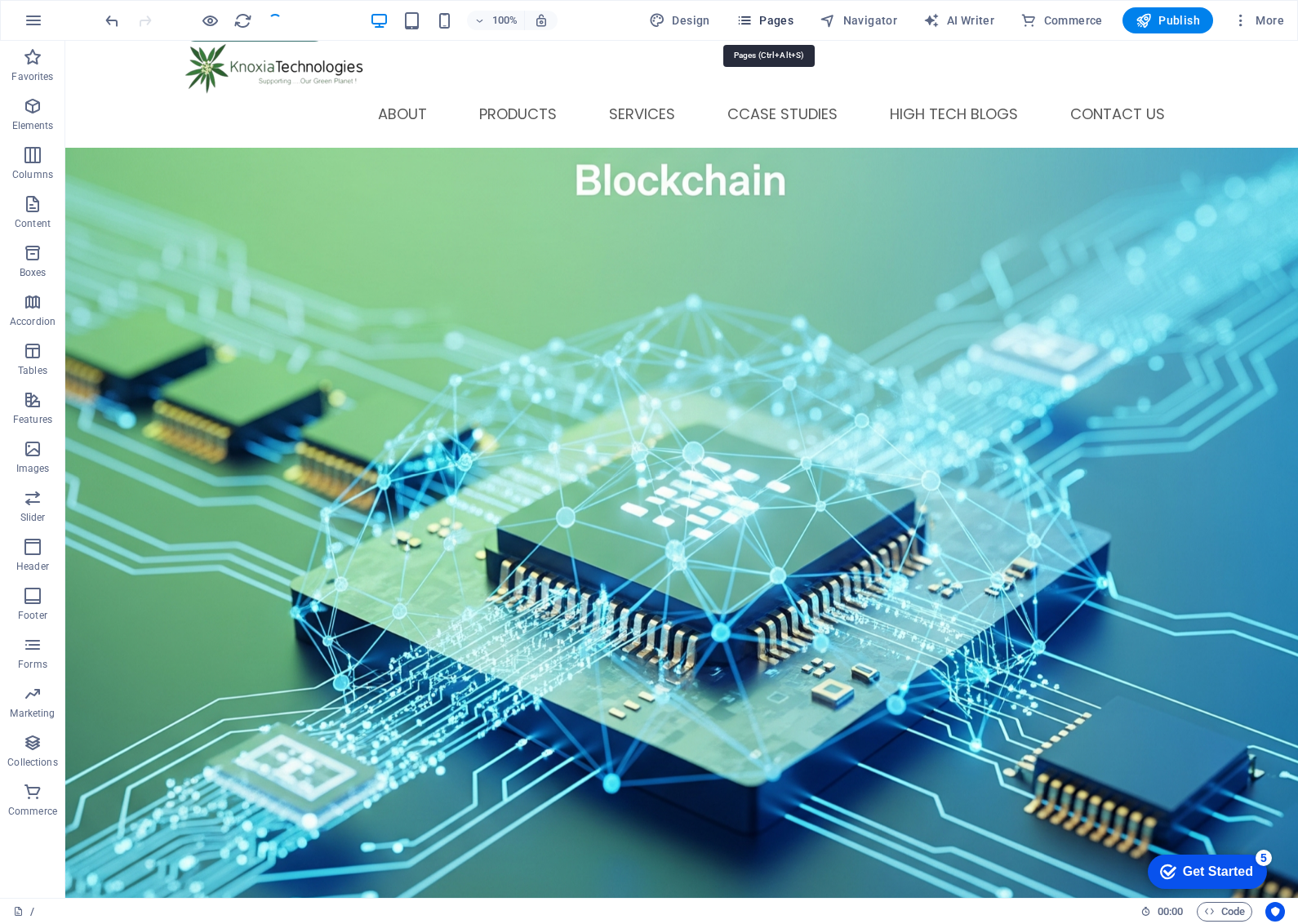
click at [775, 15] on span "Pages" at bounding box center [764, 20] width 57 height 16
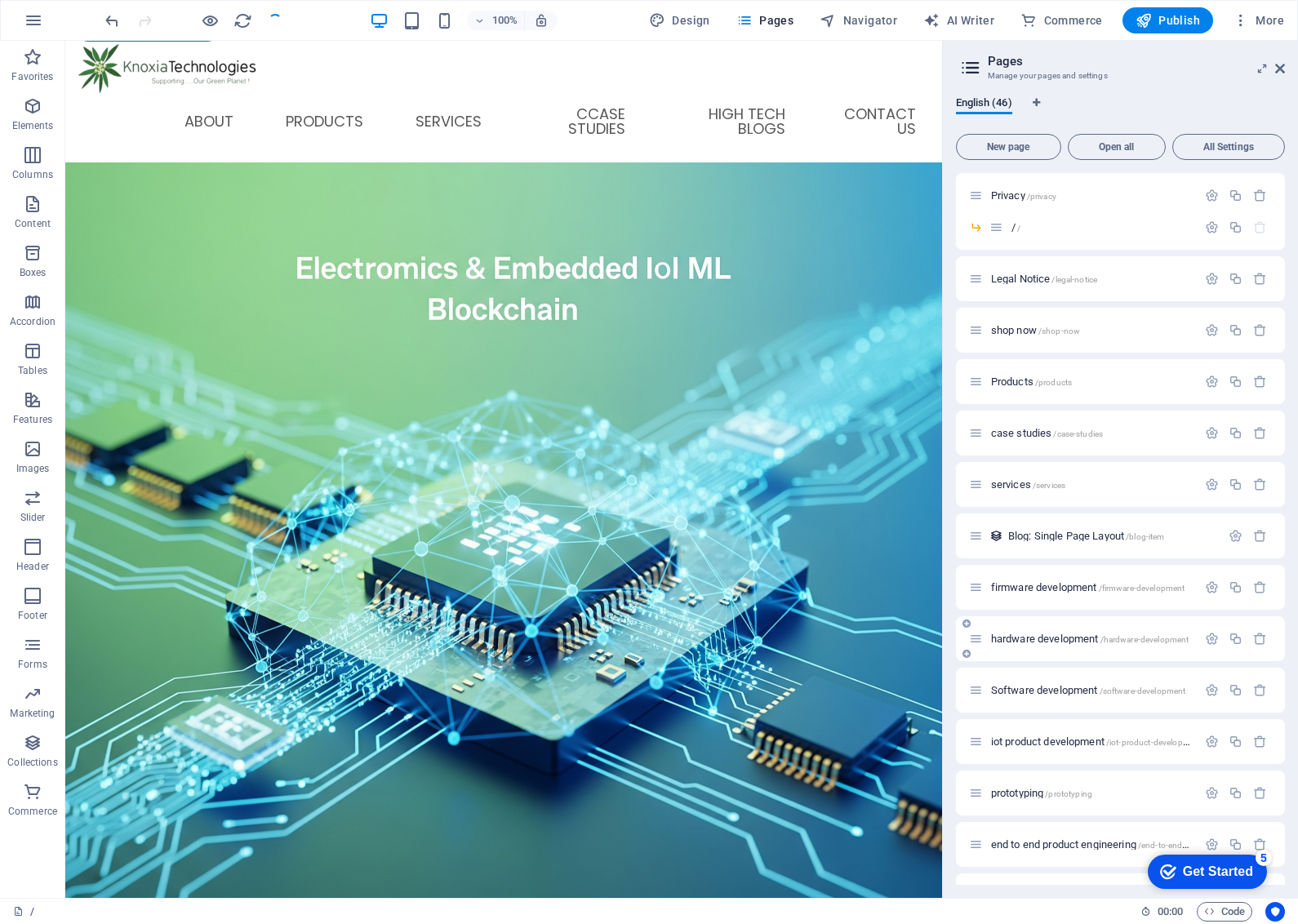
click at [1118, 633] on span "hardware development /hardware-development" at bounding box center [1090, 638] width 198 height 12
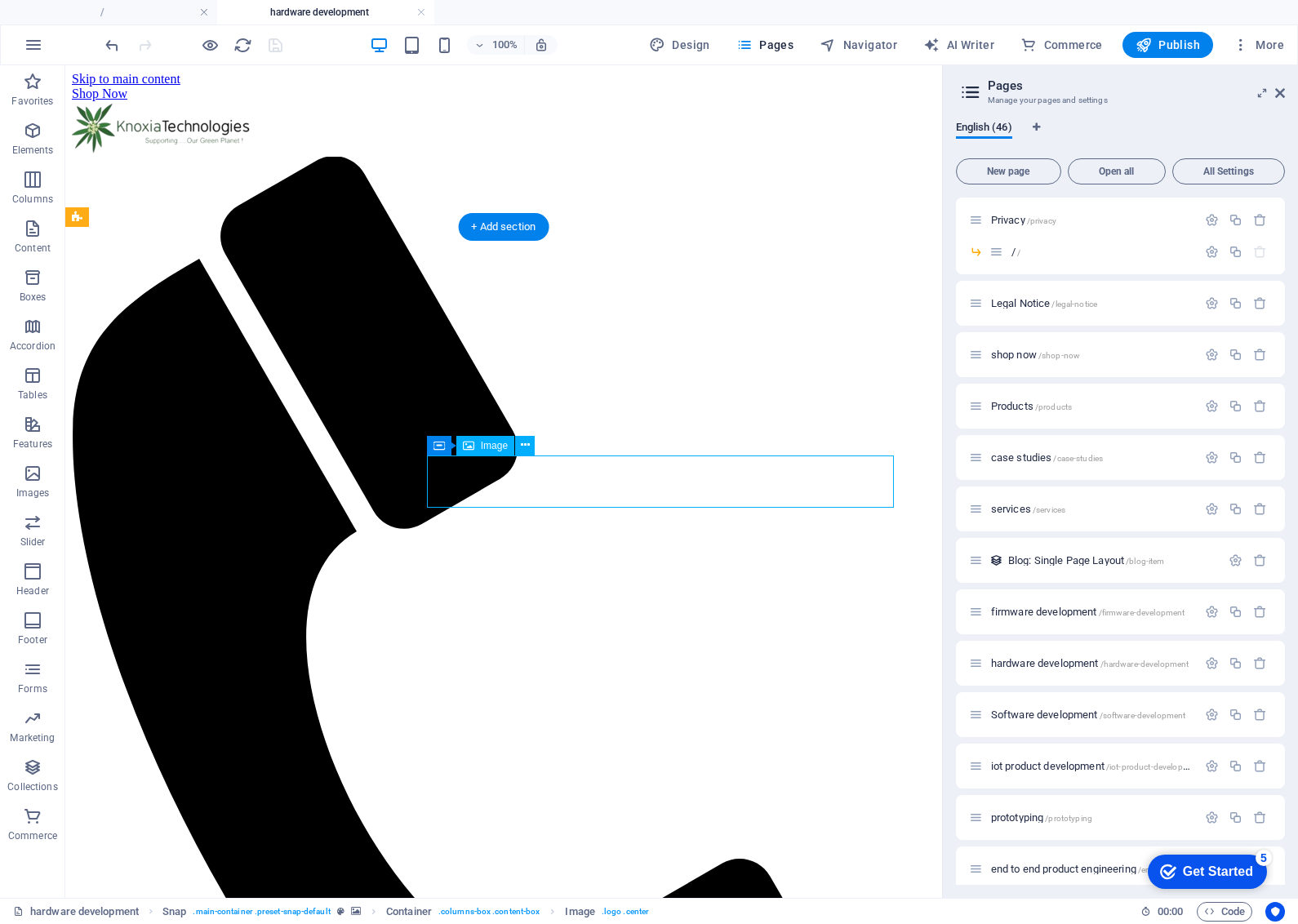
scroll to position [0, 0]
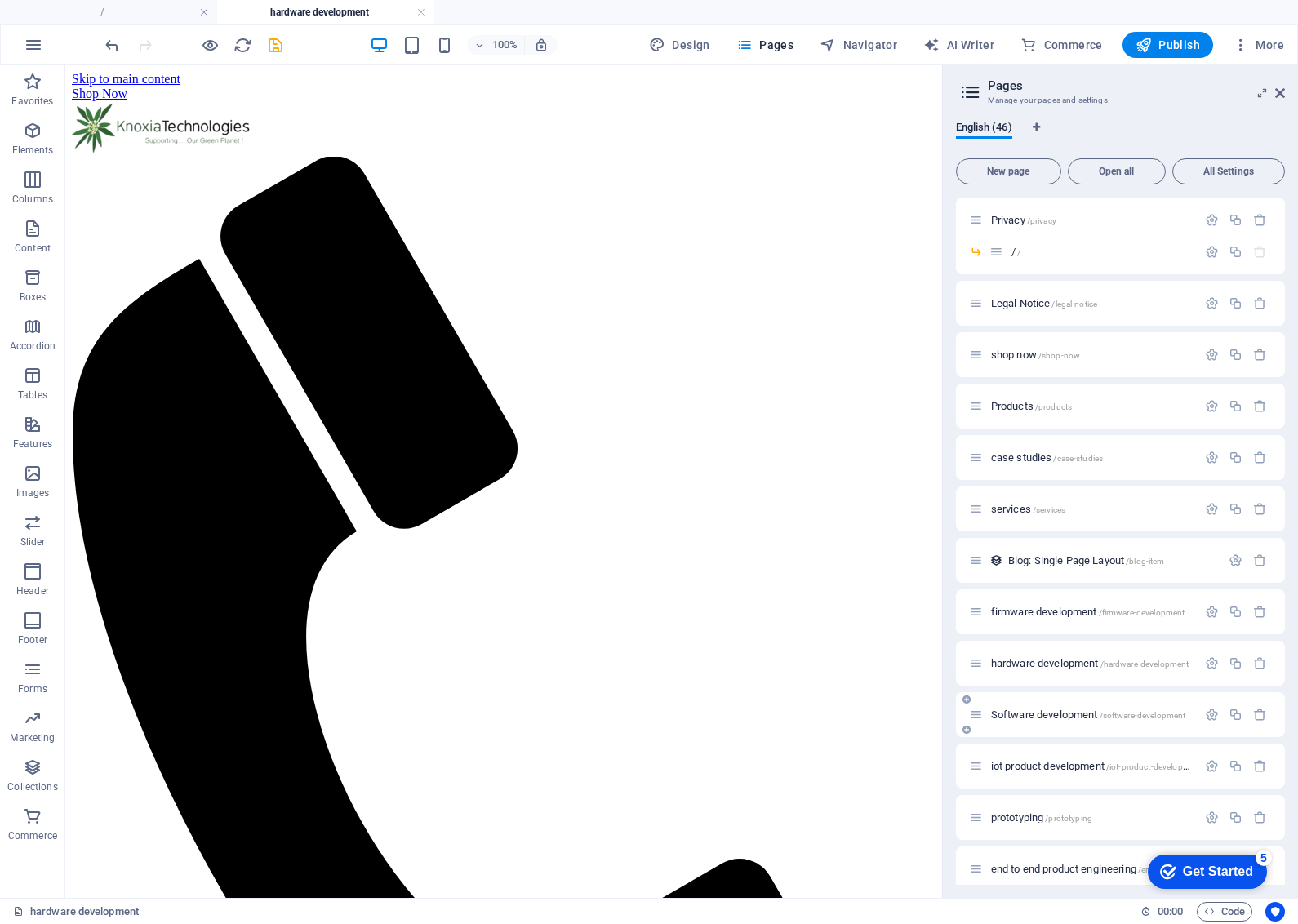
click at [1123, 712] on span "/software-development" at bounding box center [1143, 716] width 87 height 9
click at [1145, 769] on span "/iot-product-development" at bounding box center [1154, 767] width 96 height 9
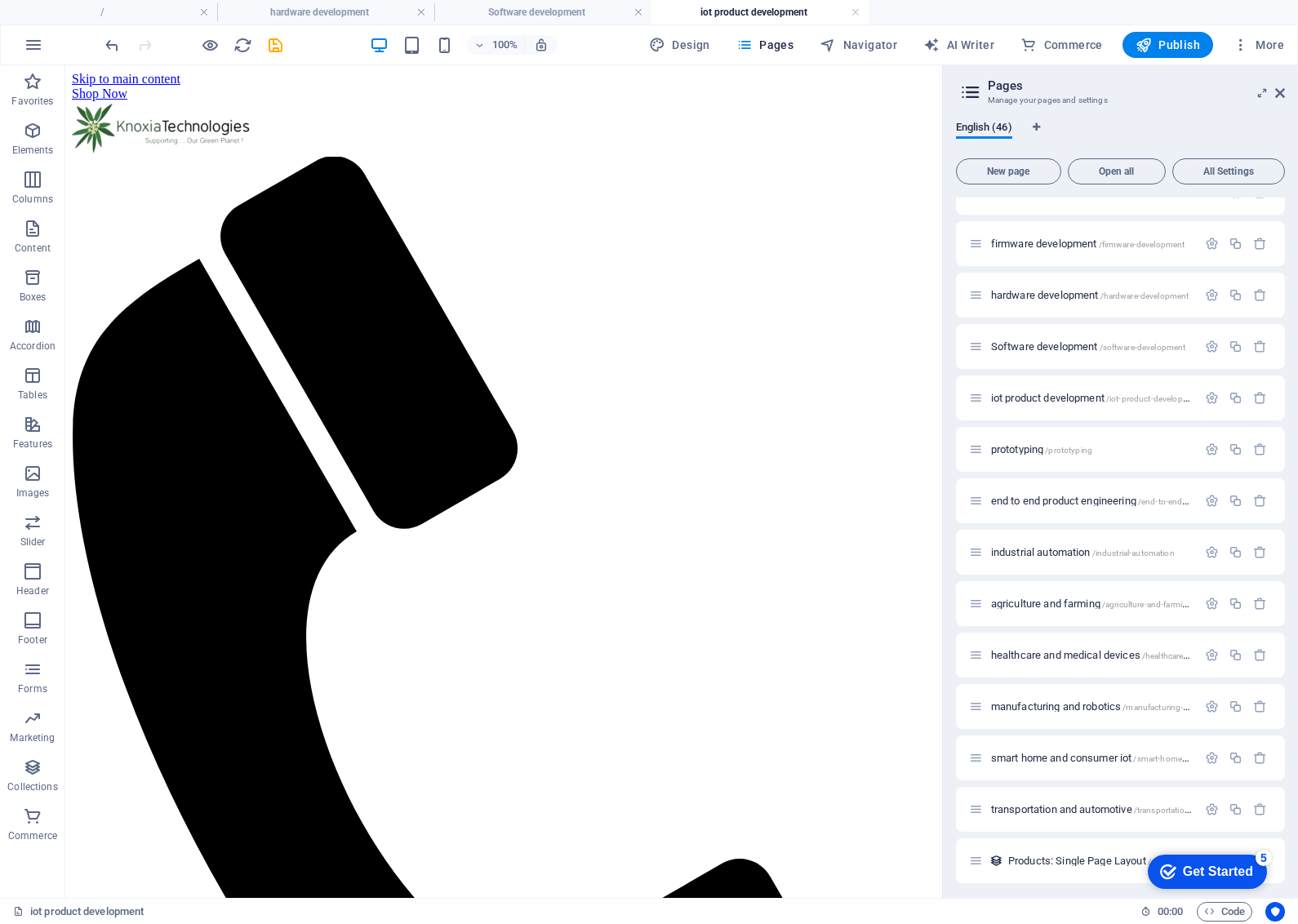
scroll to position [396, 0]
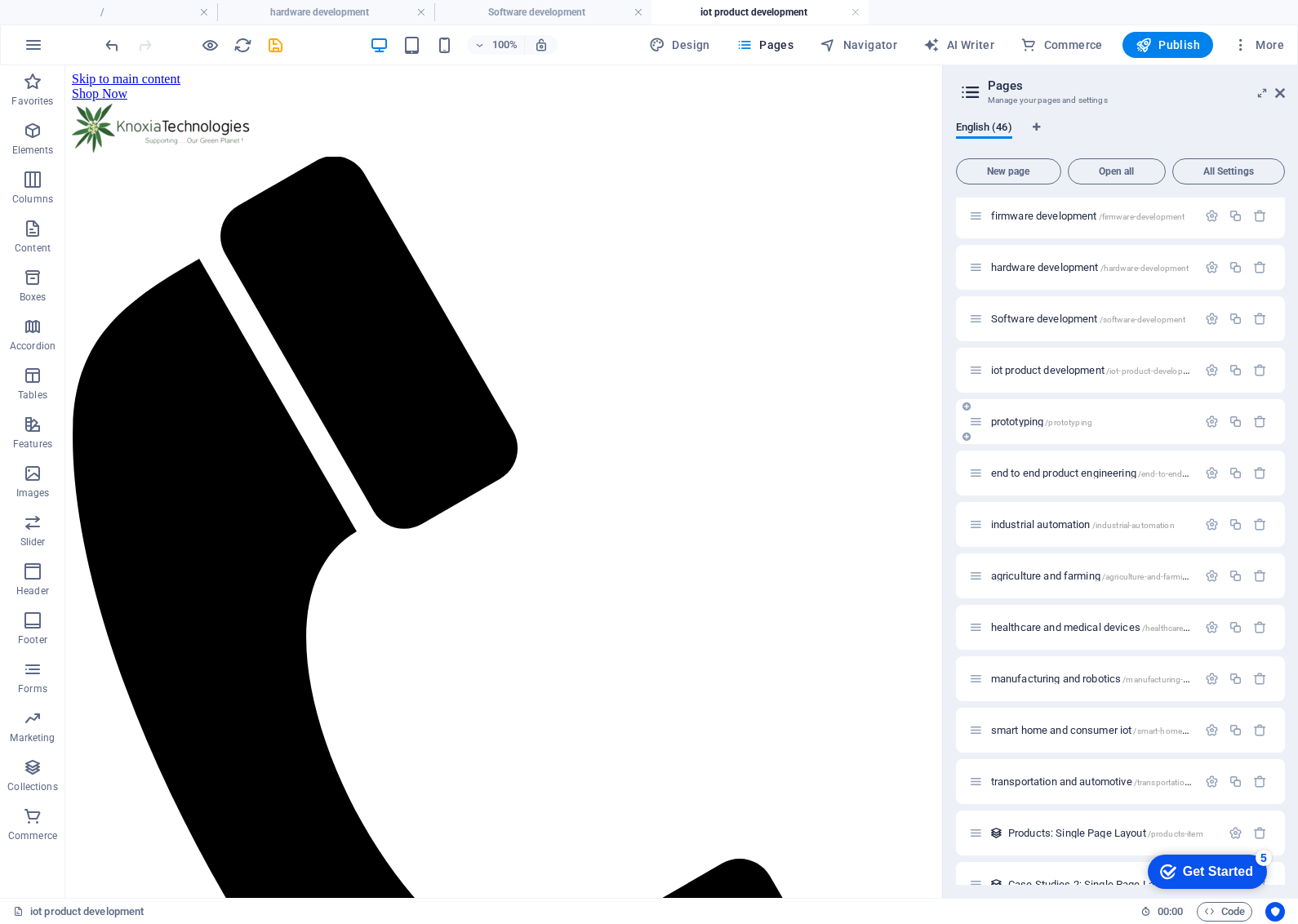
click at [1071, 422] on span "/prototyping" at bounding box center [1069, 422] width 47 height 9
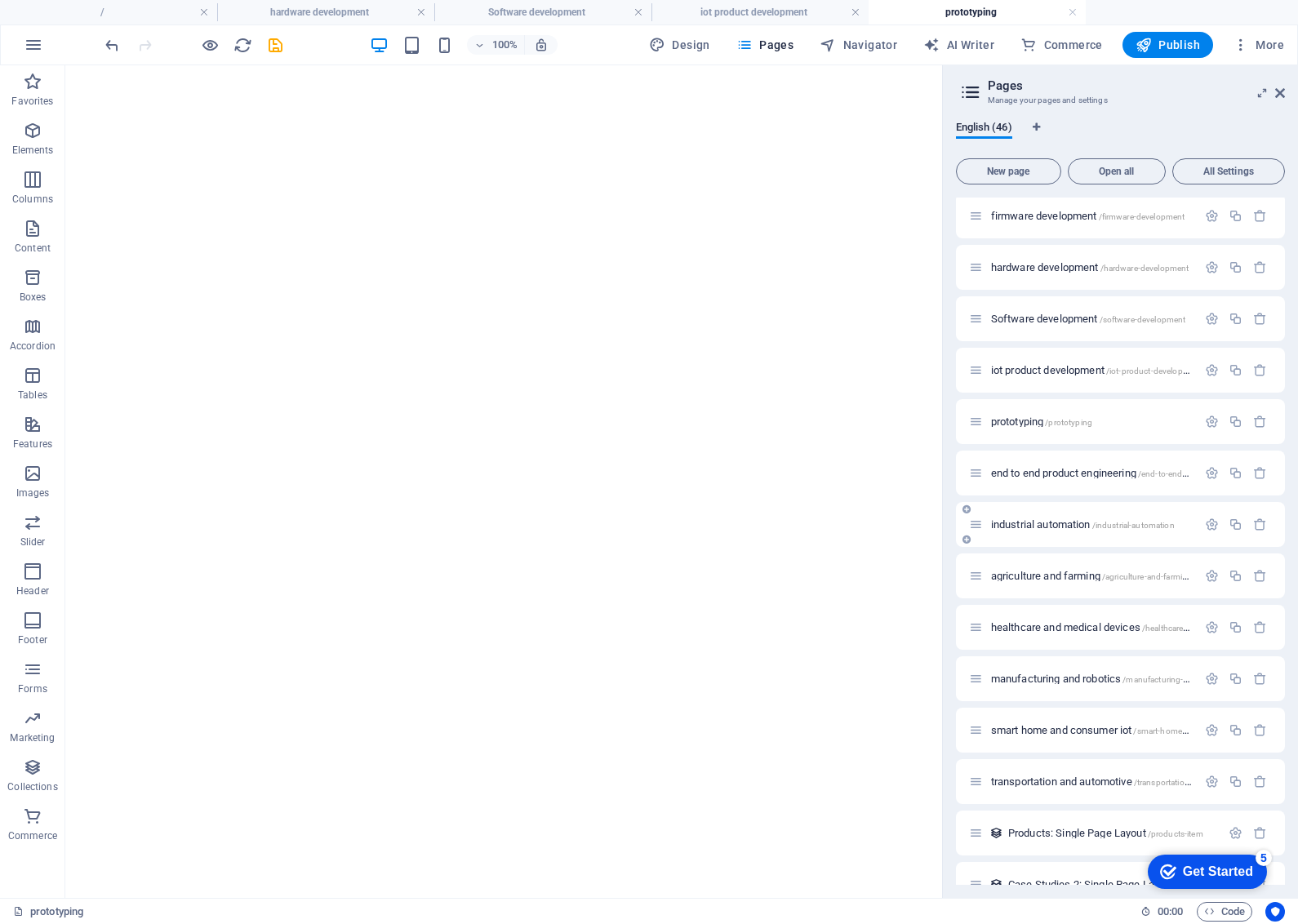
click at [1135, 524] on span "/industrial-automation" at bounding box center [1133, 525] width 82 height 9
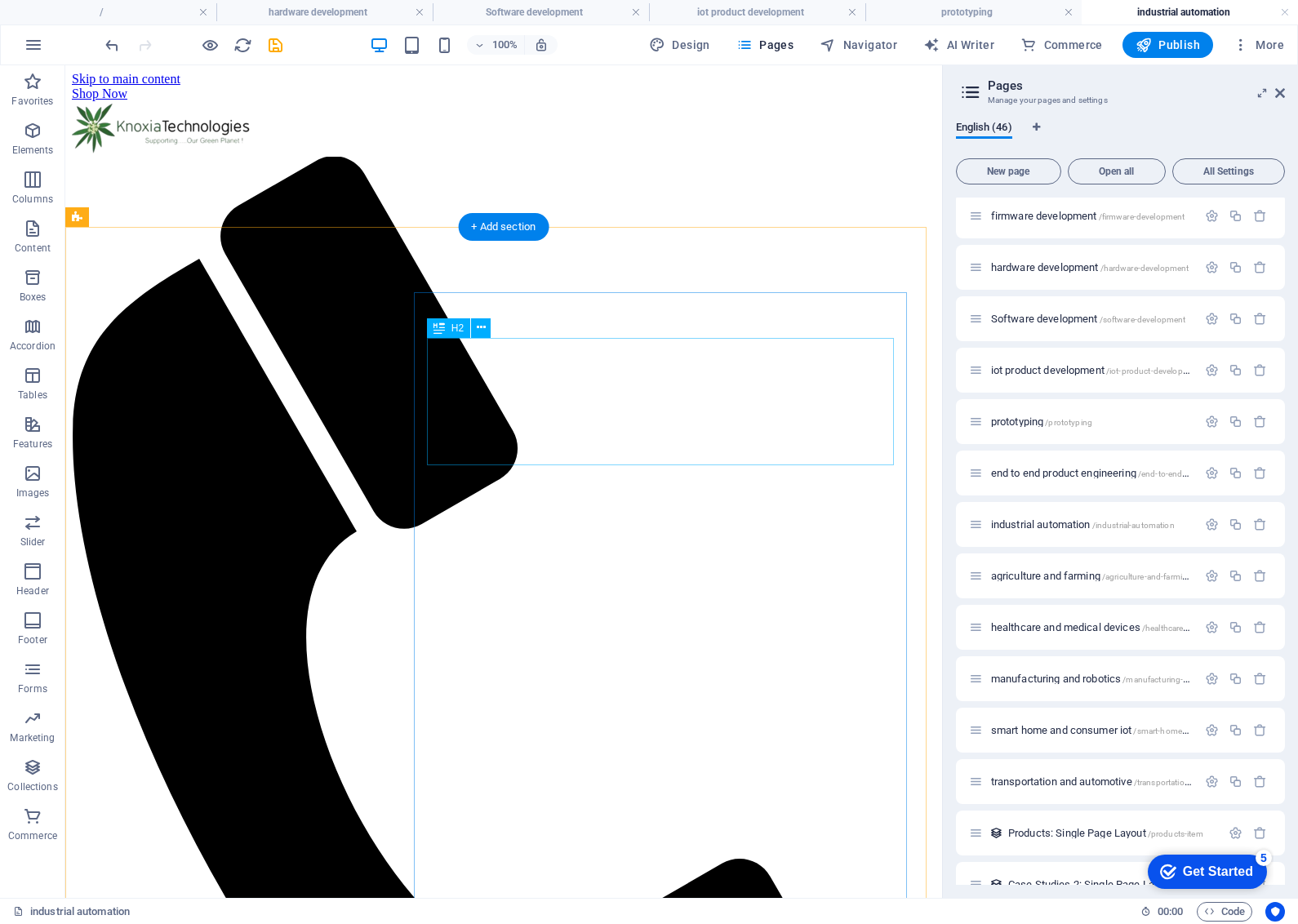
scroll to position [0, 0]
click at [1136, 580] on span "agriculture and farming /agriculture-and-farming" at bounding box center [1092, 576] width 202 height 12
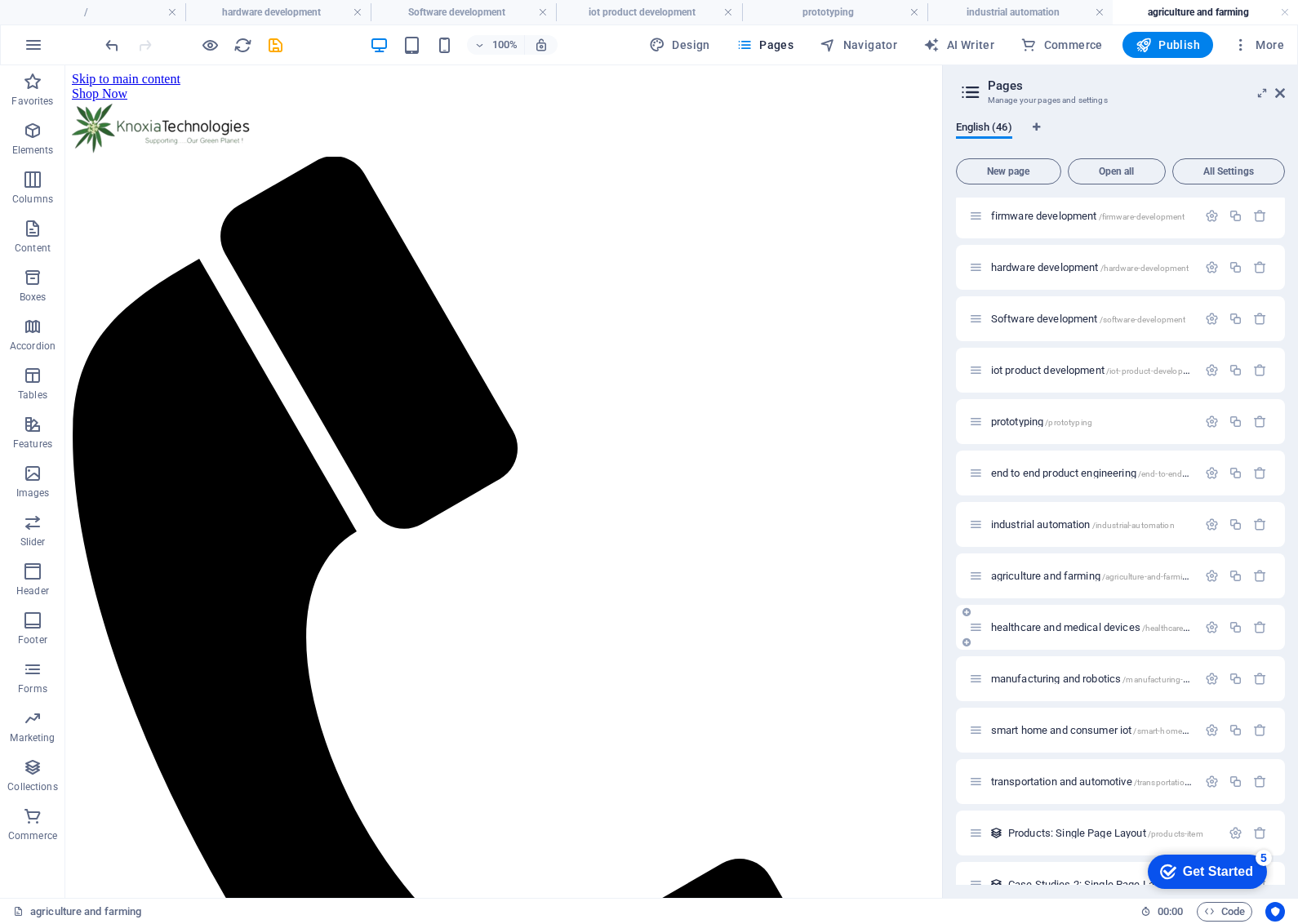
click at [1161, 627] on span "/healthcare-and-medical-devices" at bounding box center [1201, 628] width 119 height 9
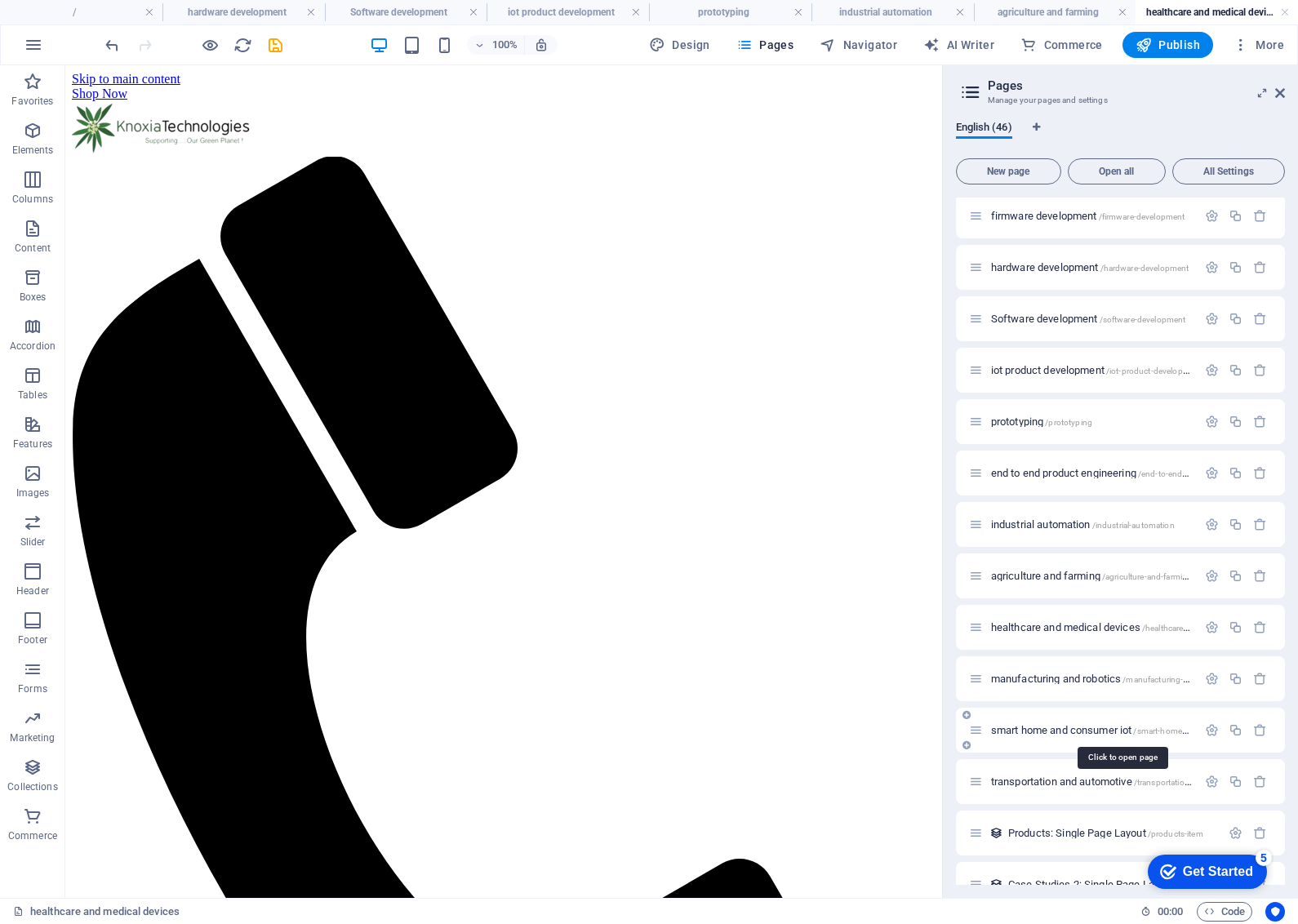
click at [1162, 732] on span "/smart-home-and-consumer-iot" at bounding box center [1191, 732] width 118 height 9
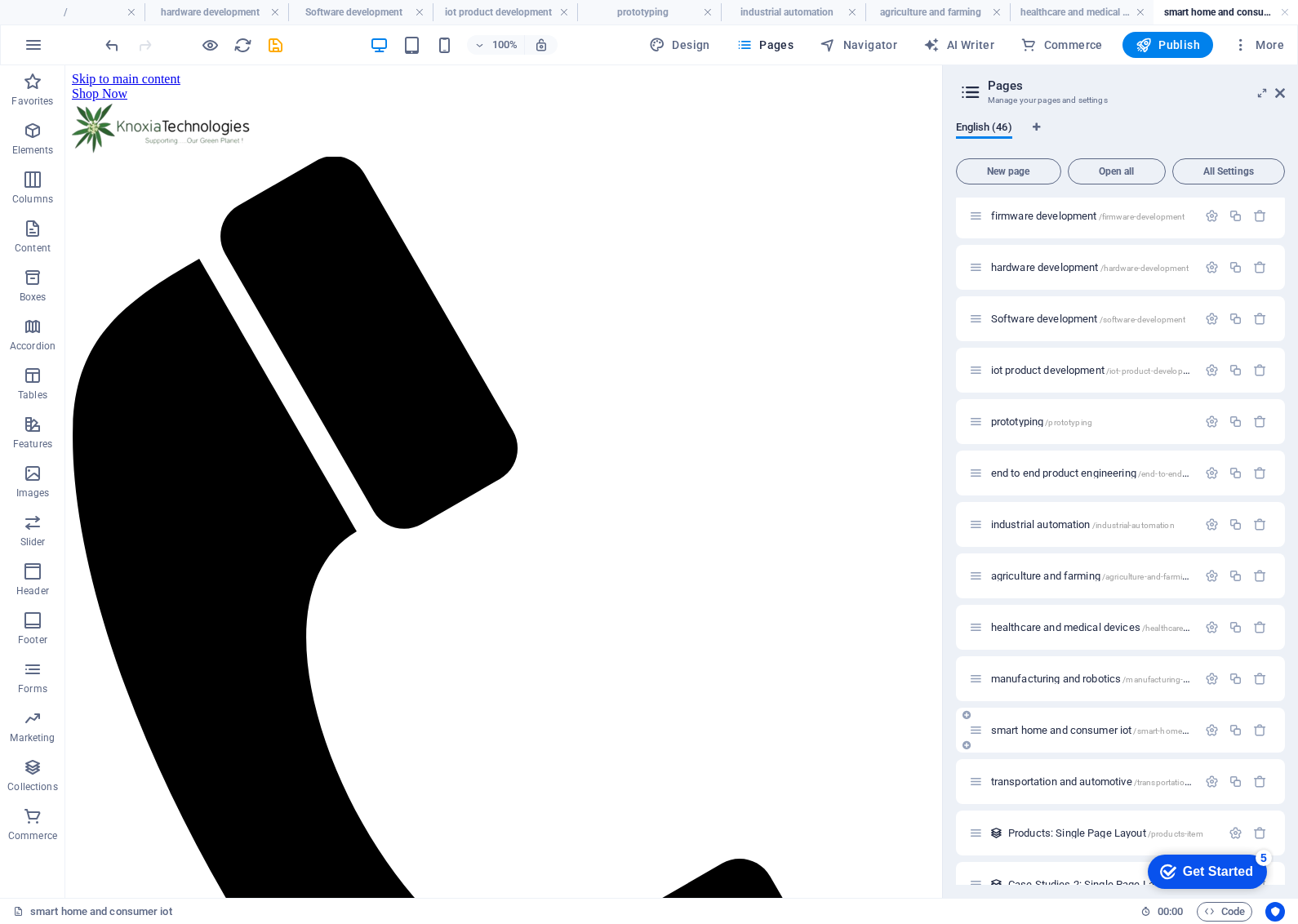
click at [1160, 727] on span "/smart-home-and-consumer-iot" at bounding box center [1191, 732] width 118 height 9
click at [1164, 786] on div "transportation and automotive /transportation-and-automotive" at bounding box center [1083, 782] width 228 height 19
click at [1148, 780] on span "/transportation-and-automotive" at bounding box center [1192, 783] width 117 height 9
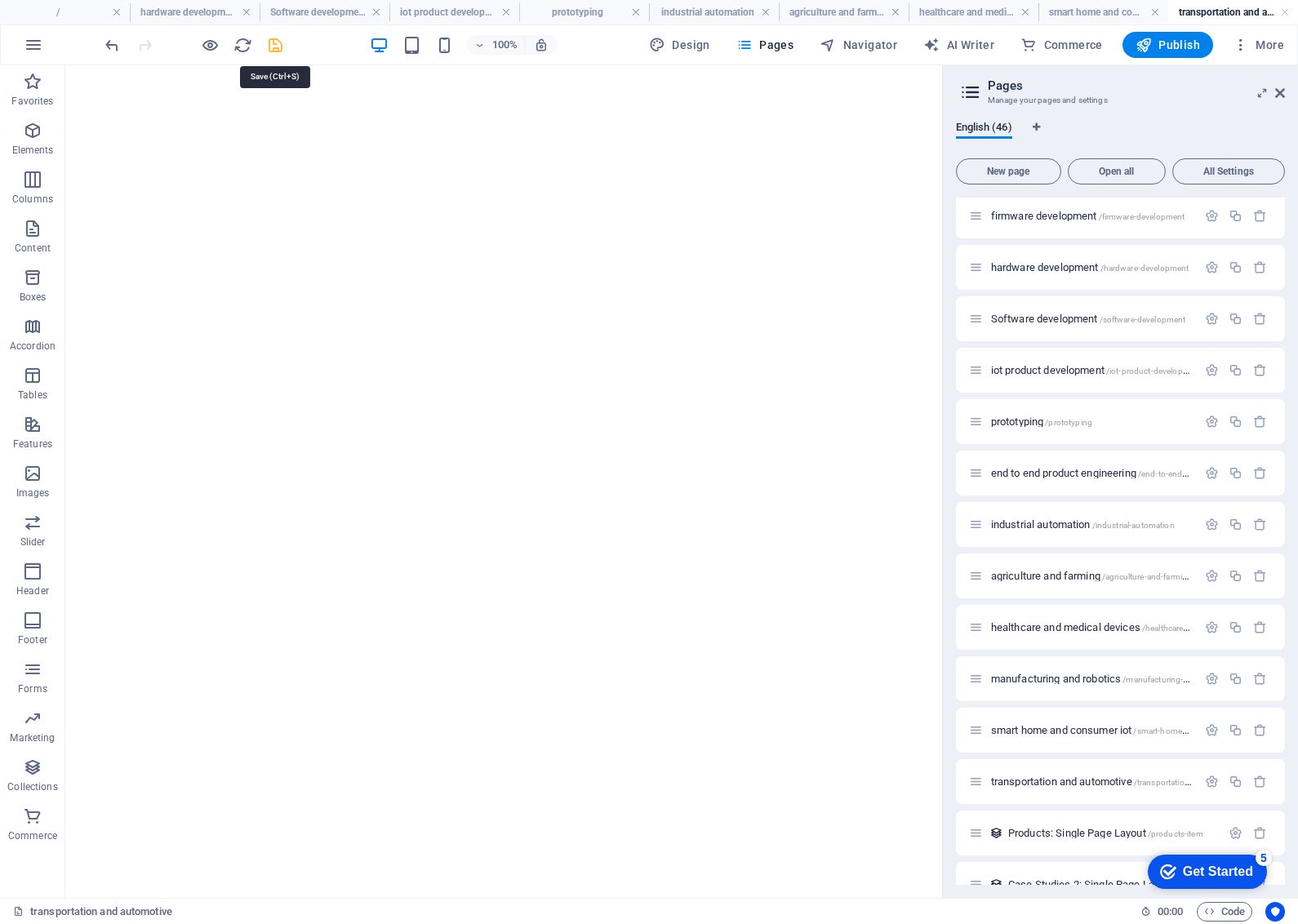
click at [271, 43] on icon "save" at bounding box center [275, 45] width 19 height 19
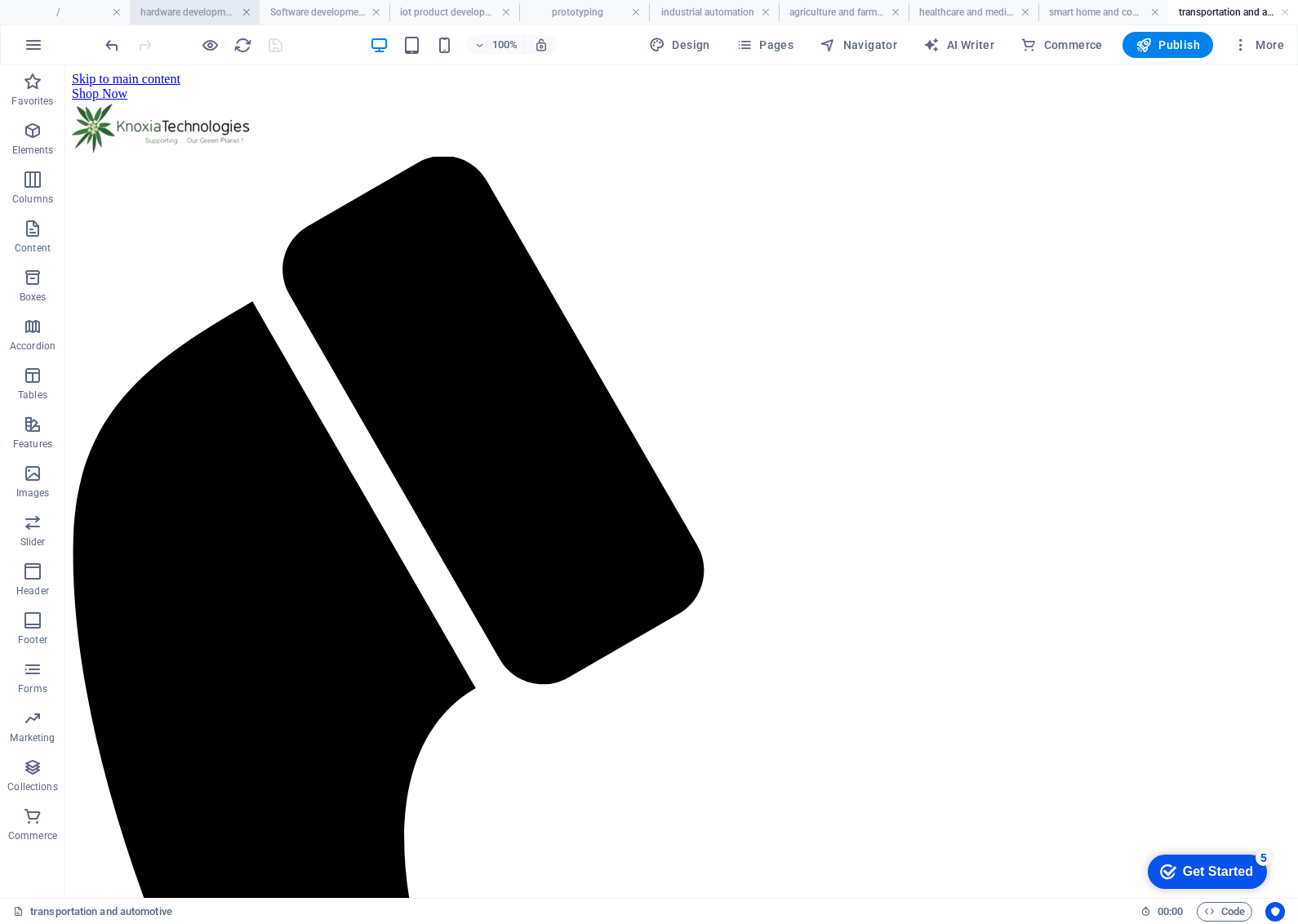
click at [250, 9] on link at bounding box center [246, 12] width 10 height 16
click at [275, 16] on link at bounding box center [275, 12] width 10 height 16
click at [306, 12] on link at bounding box center [311, 12] width 10 height 16
click at [359, 12] on link at bounding box center [358, 12] width 10 height 16
click at [422, 12] on link at bounding box center [420, 12] width 10 height 16
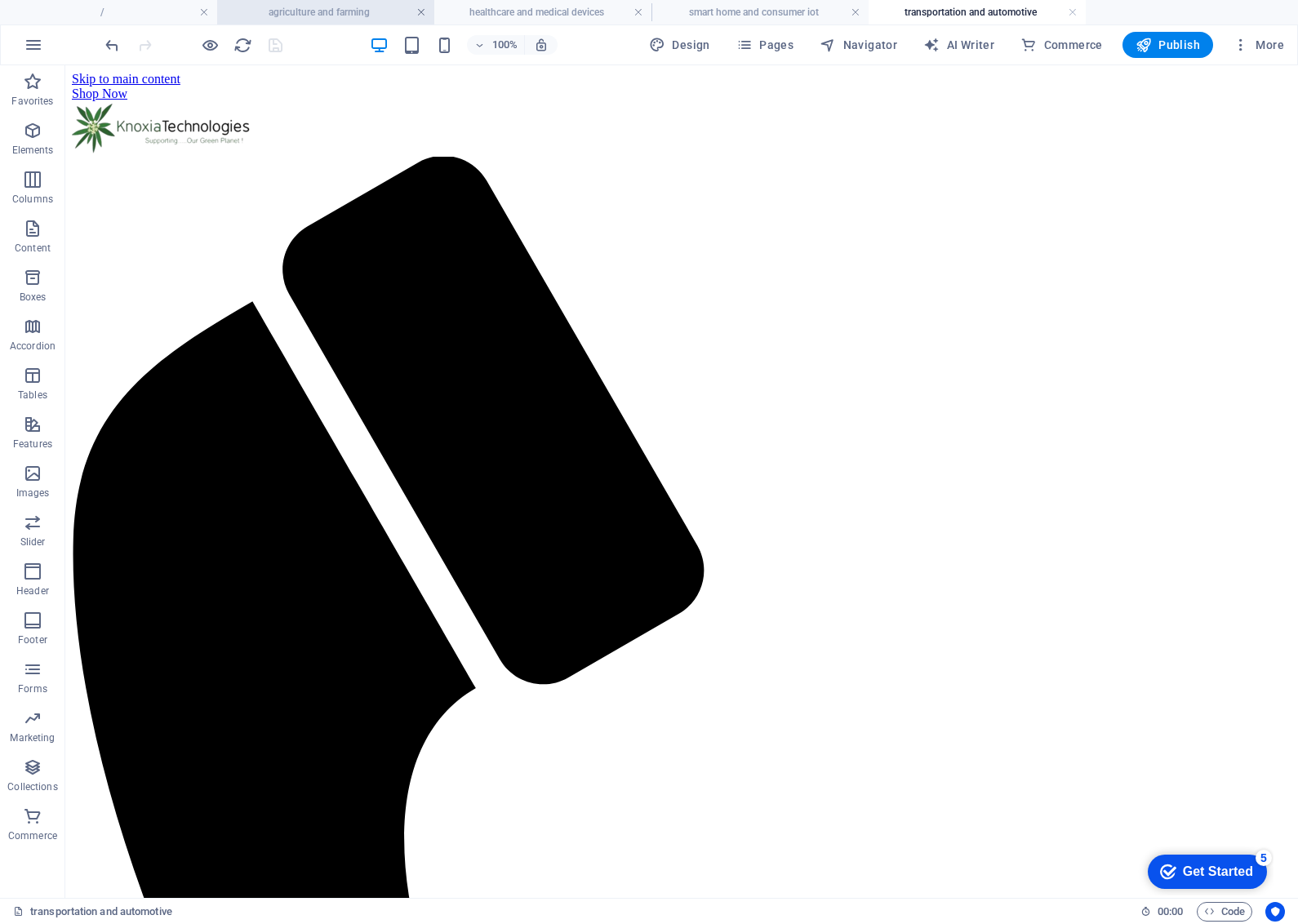
drag, startPoint x: 421, startPoint y: 18, endPoint x: 366, endPoint y: 6, distance: 56.3
click at [421, 18] on link at bounding box center [421, 12] width 10 height 16
drag, startPoint x: 421, startPoint y: 12, endPoint x: 361, endPoint y: 17, distance: 60.2
click at [421, 12] on link at bounding box center [421, 12] width 10 height 16
click at [419, 12] on link at bounding box center [421, 12] width 10 height 16
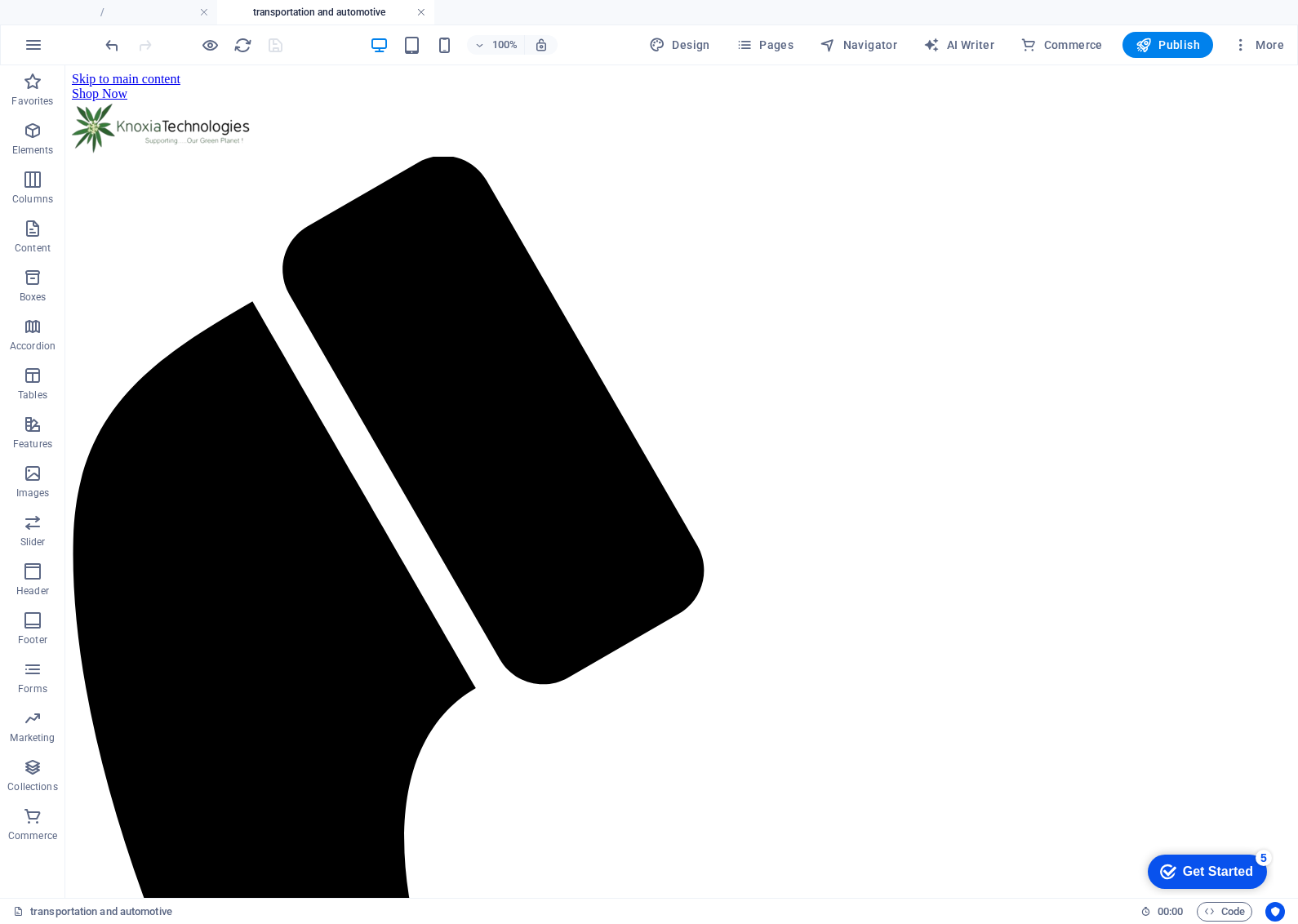
click at [421, 14] on link at bounding box center [421, 12] width 10 height 16
click at [0, 0] on div "100% More" at bounding box center [0, 0] width 0 height 0
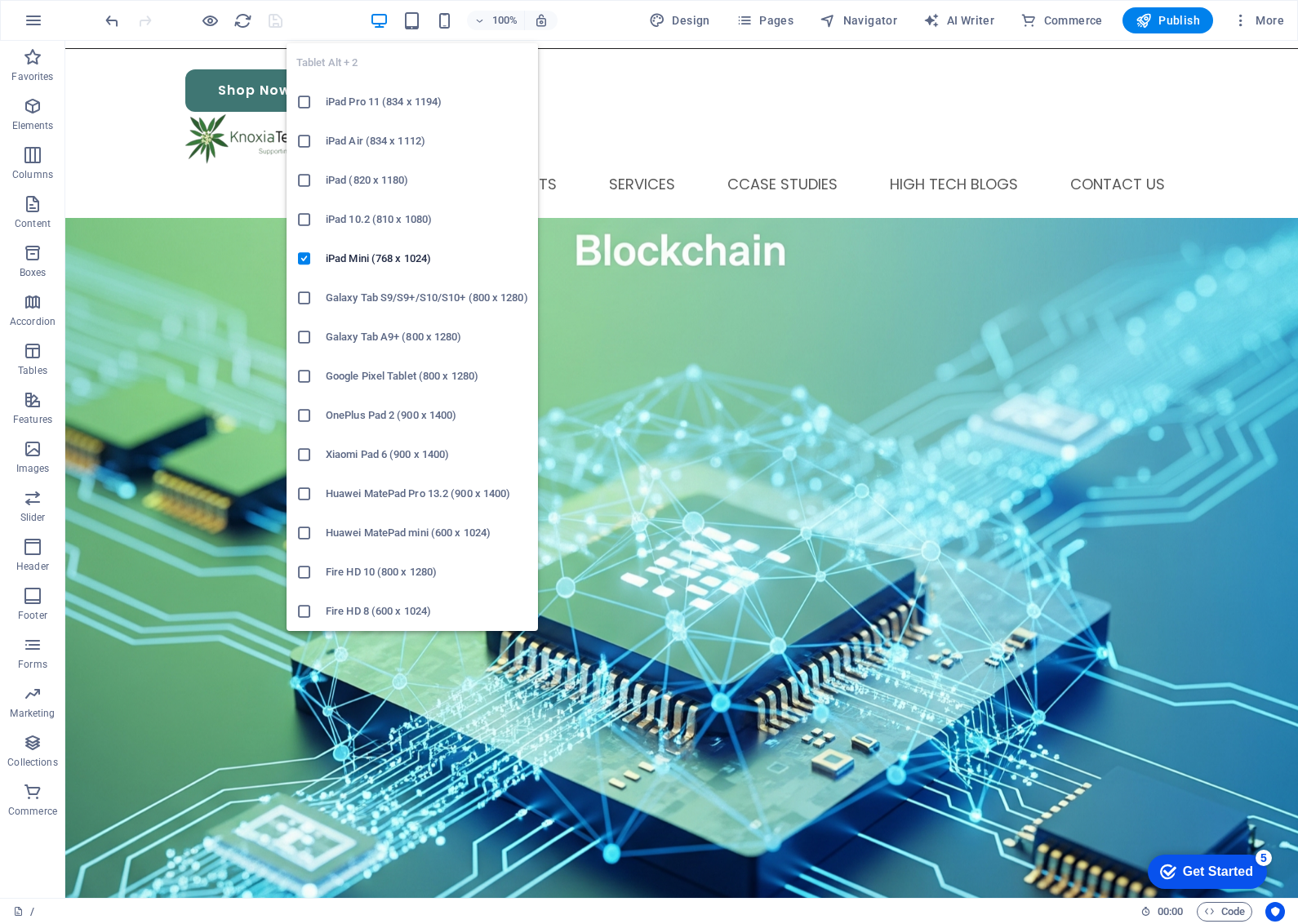
scroll to position [70, 0]
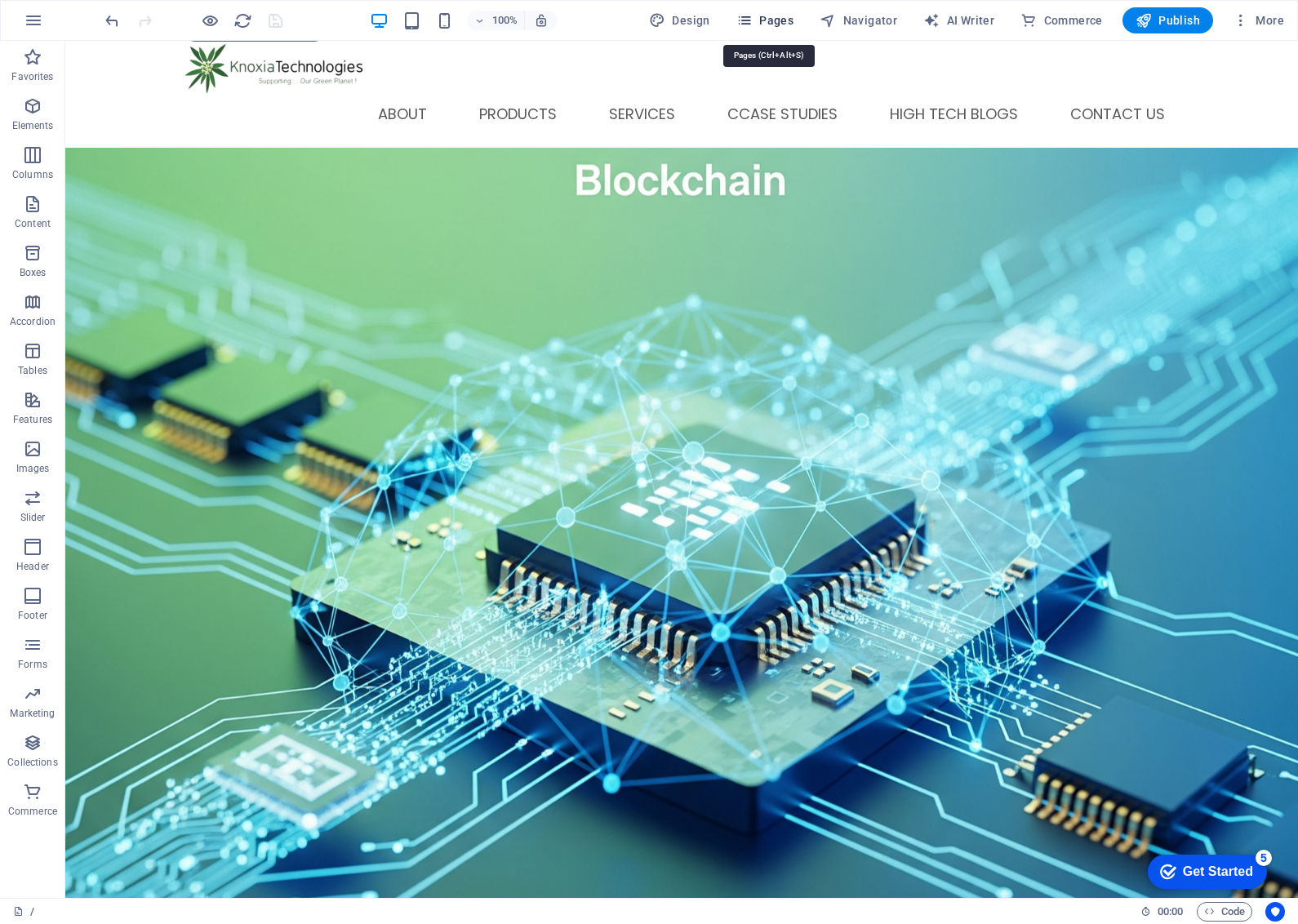
click at [789, 19] on span "Pages" at bounding box center [764, 20] width 57 height 16
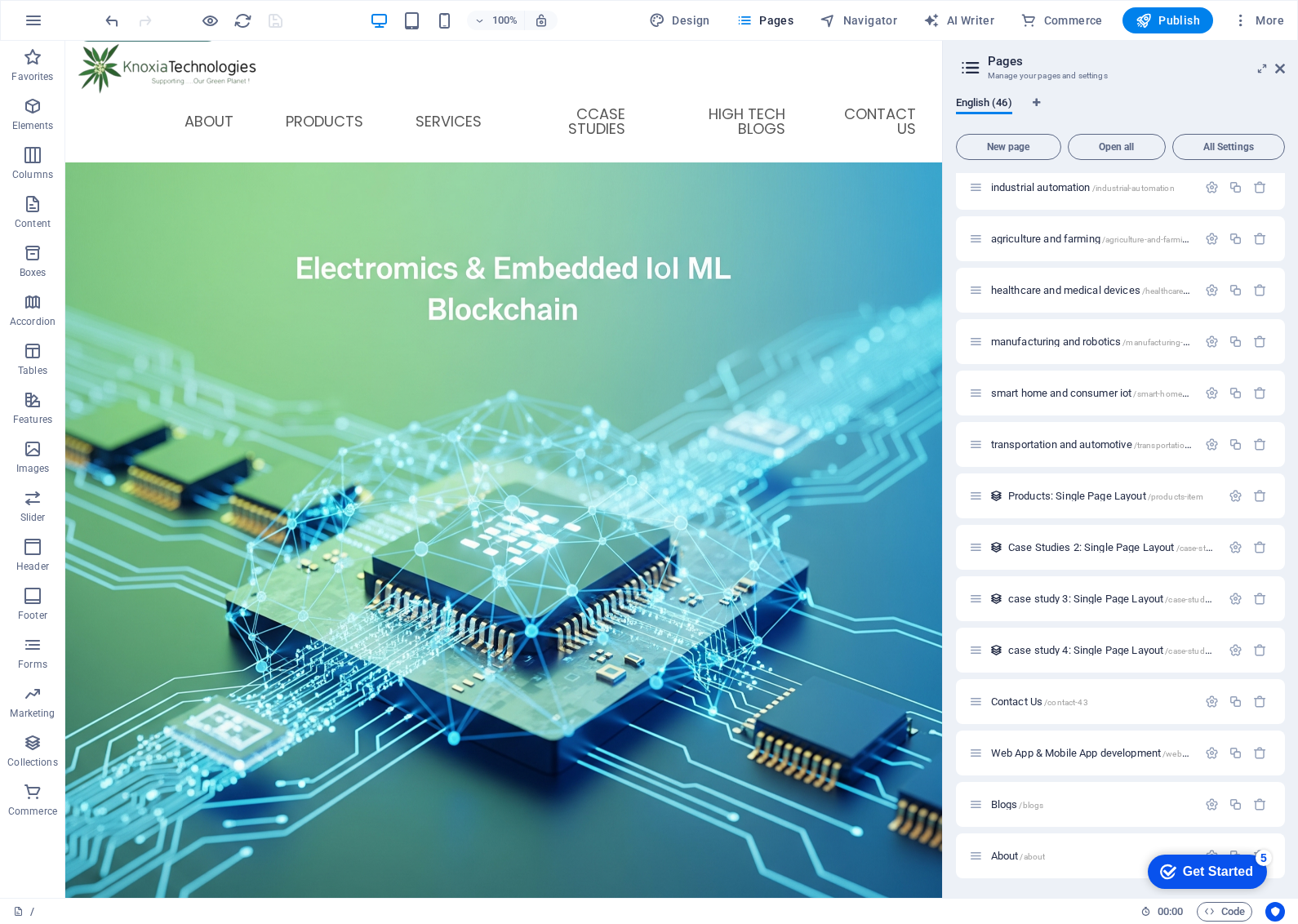
scroll to position [715, 0]
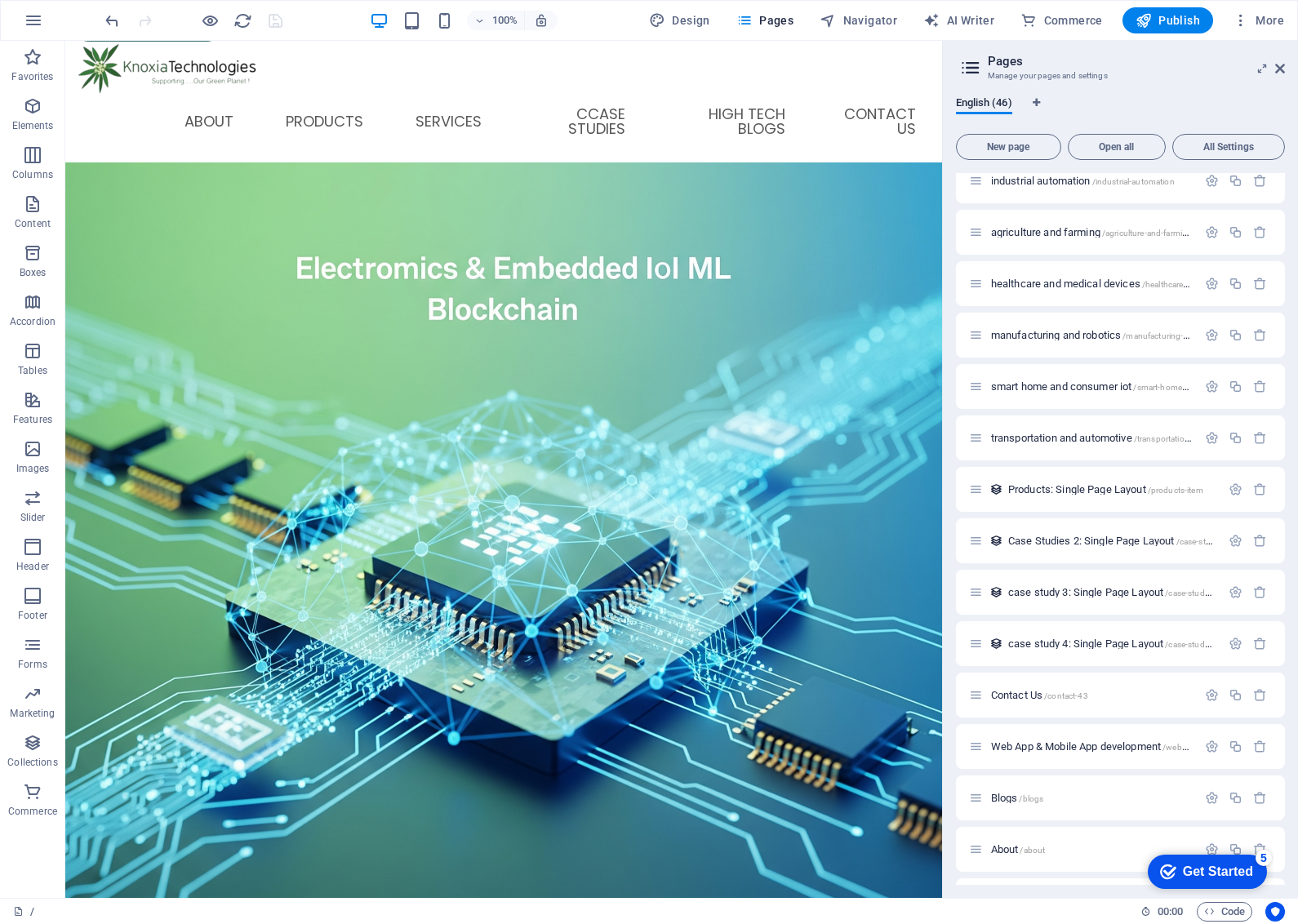
drag, startPoint x: 1294, startPoint y: 540, endPoint x: 1294, endPoint y: 555, distance: 15.0
click at [1294, 555] on div "English (46) New page Open all All Settings Privacy /privacy / / Legal Notice /…" at bounding box center [1120, 490] width 355 height 815
click at [1065, 695] on span "/contact-43" at bounding box center [1066, 696] width 44 height 9
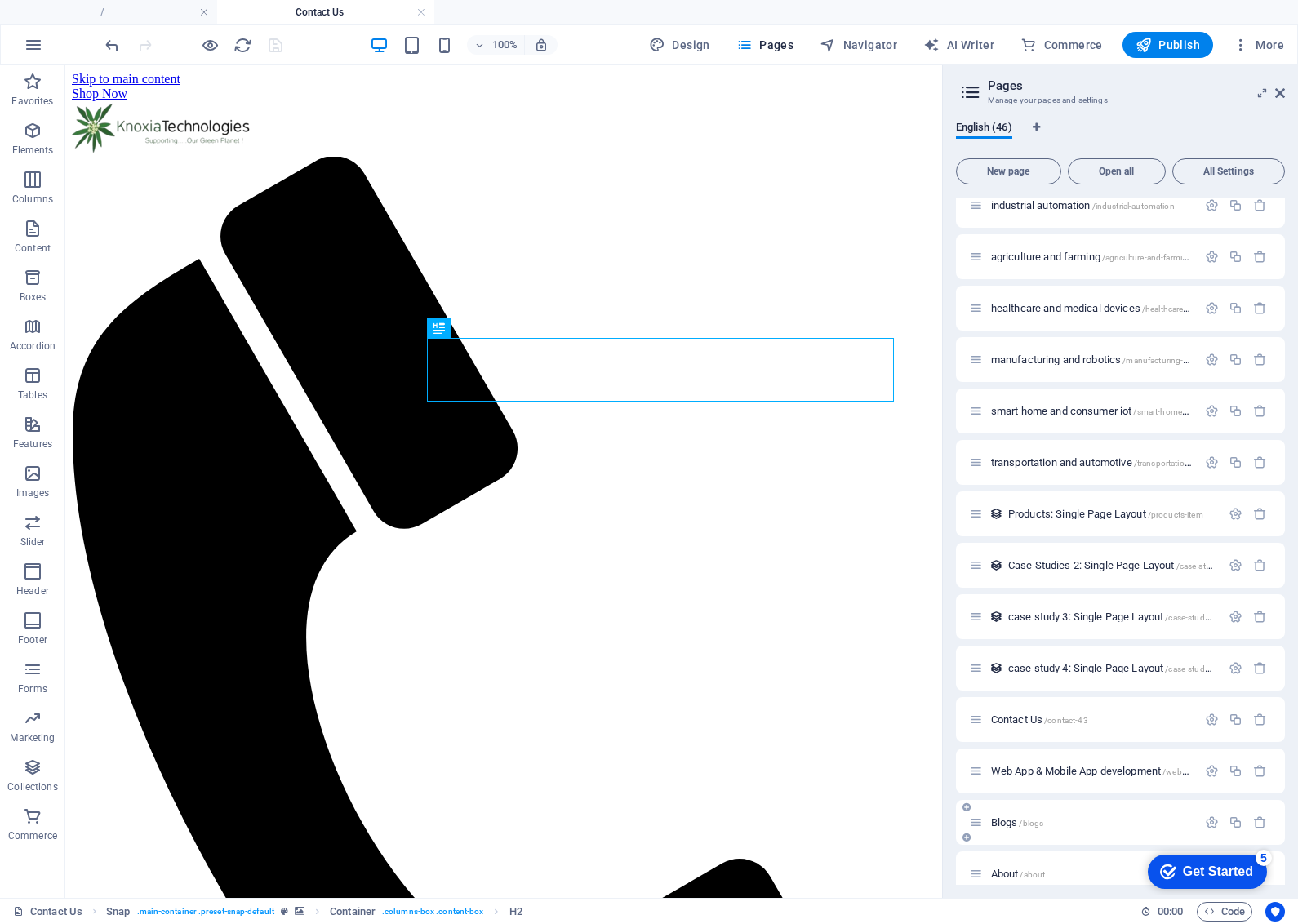
scroll to position [0, 0]
click at [1033, 819] on span "/blogs" at bounding box center [1031, 824] width 25 height 9
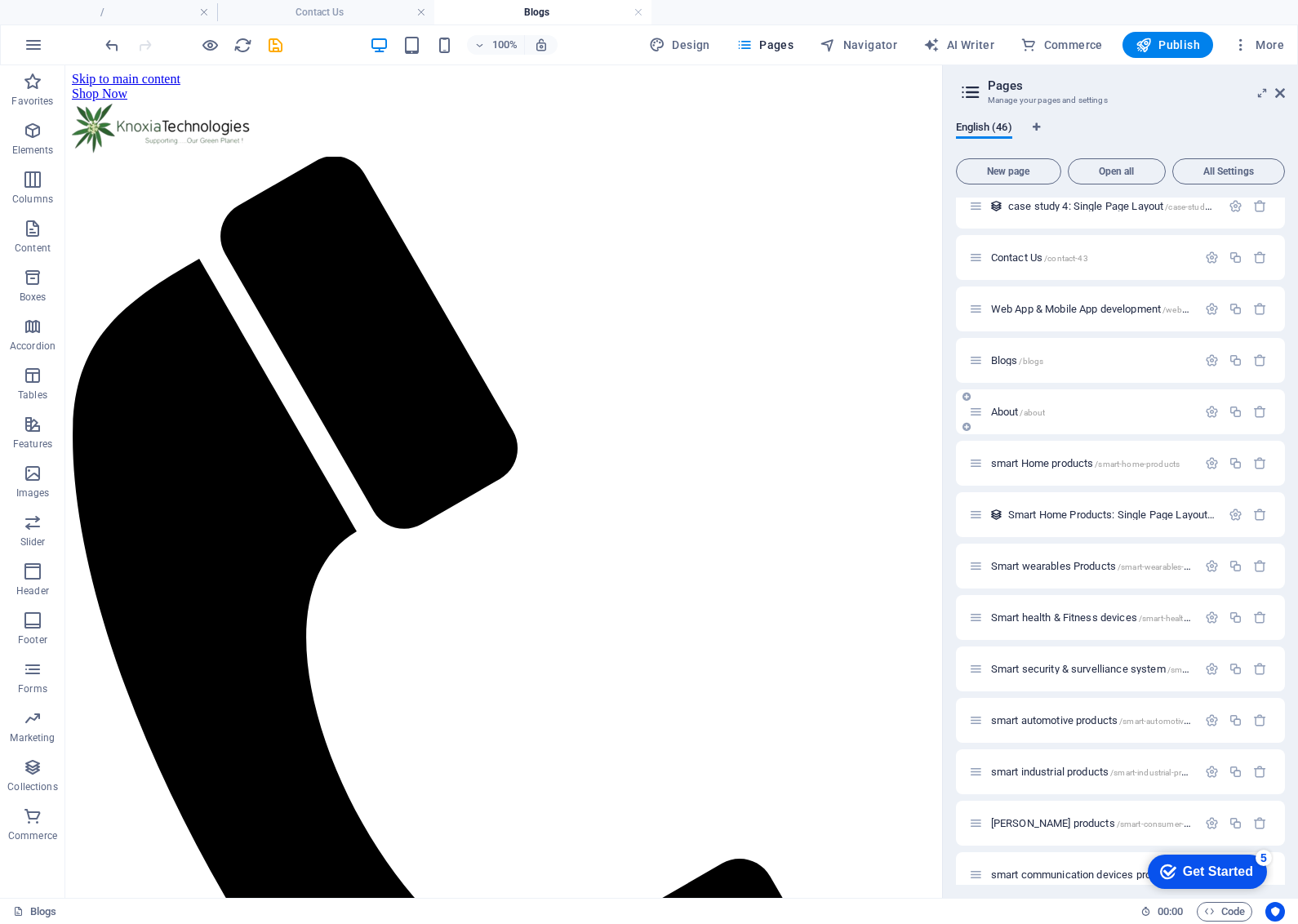
click at [1029, 408] on span "/about" at bounding box center [1033, 412] width 26 height 9
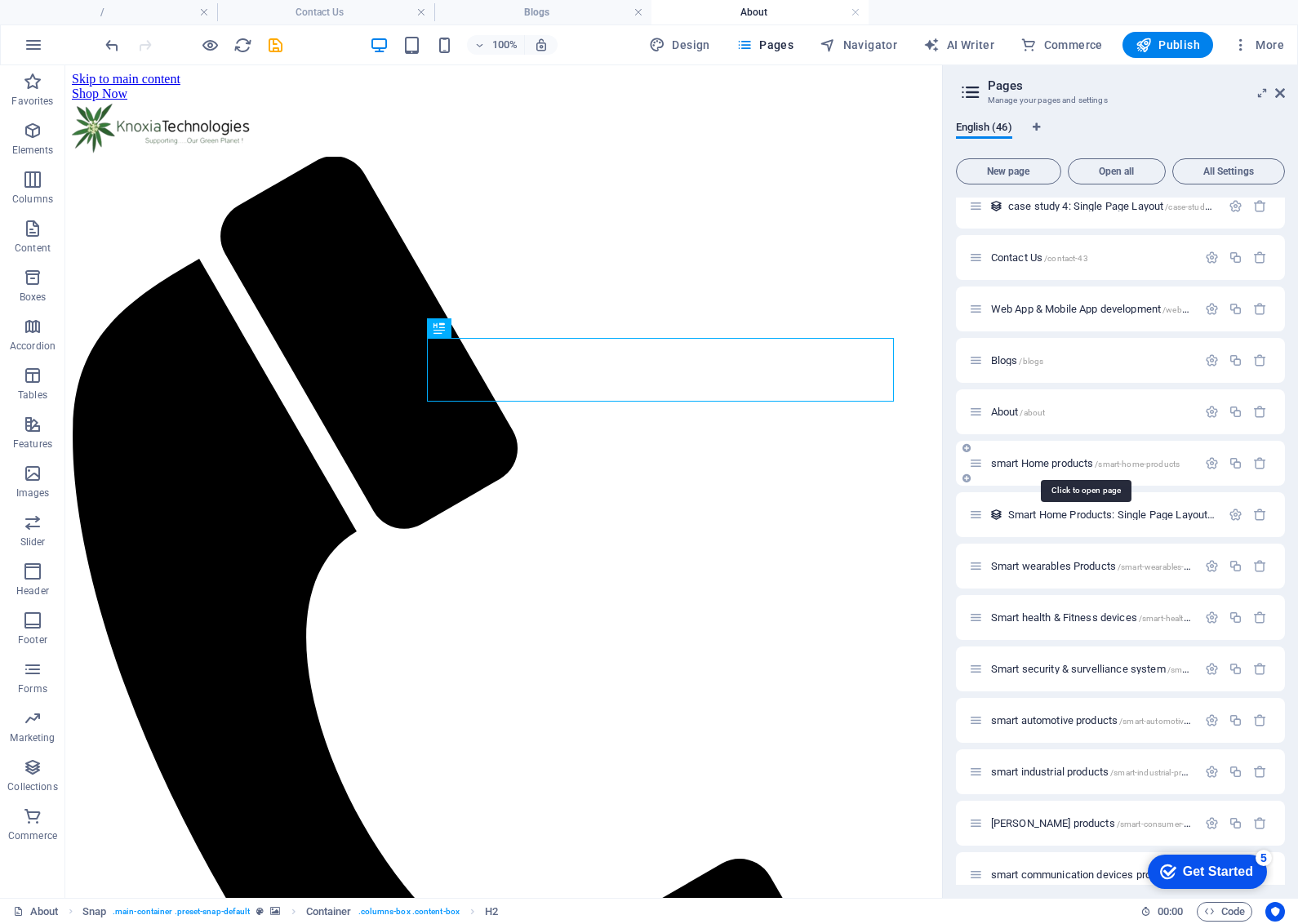
click at [1131, 462] on span "/smart-home-products" at bounding box center [1137, 464] width 85 height 9
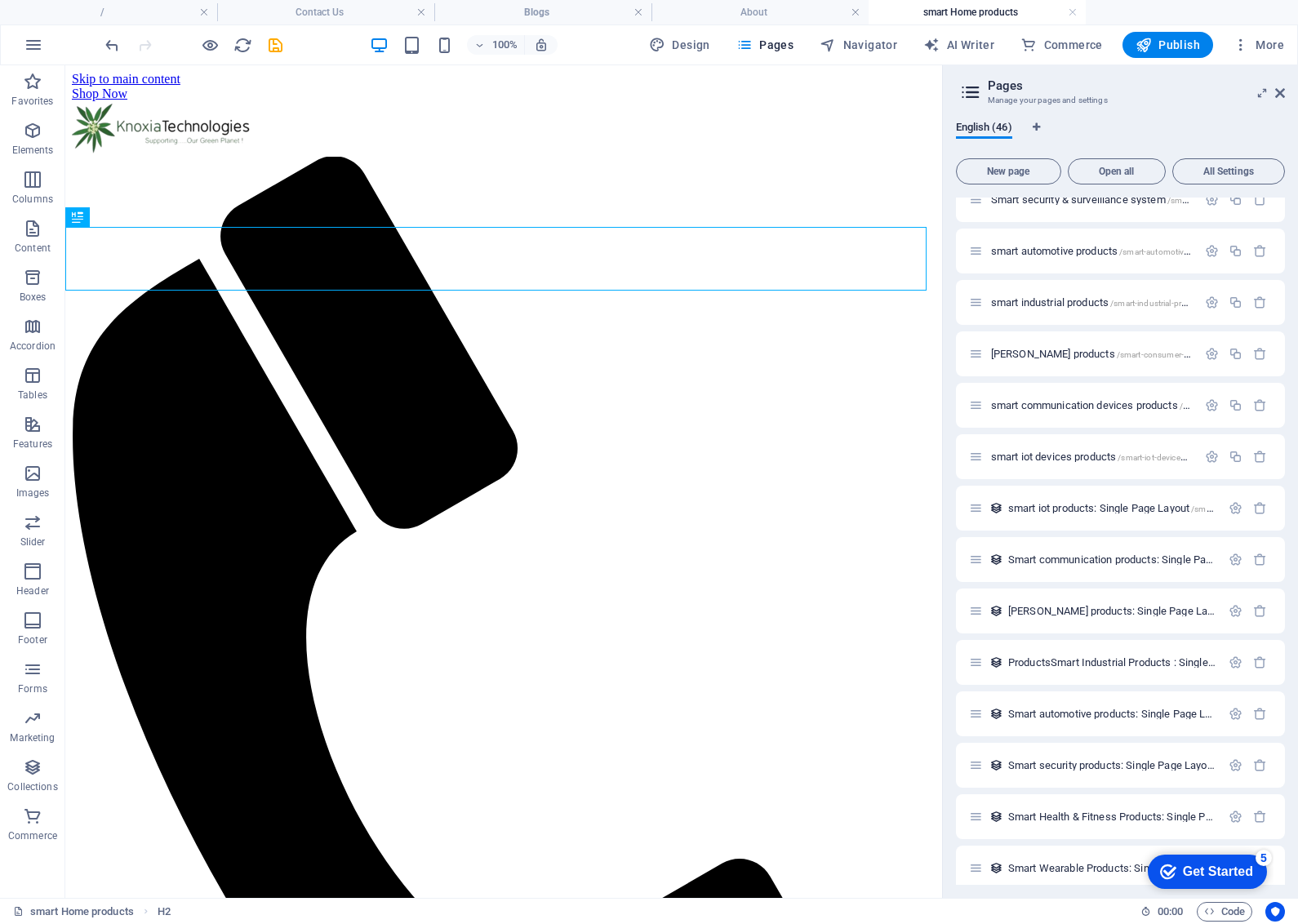
scroll to position [1657, 0]
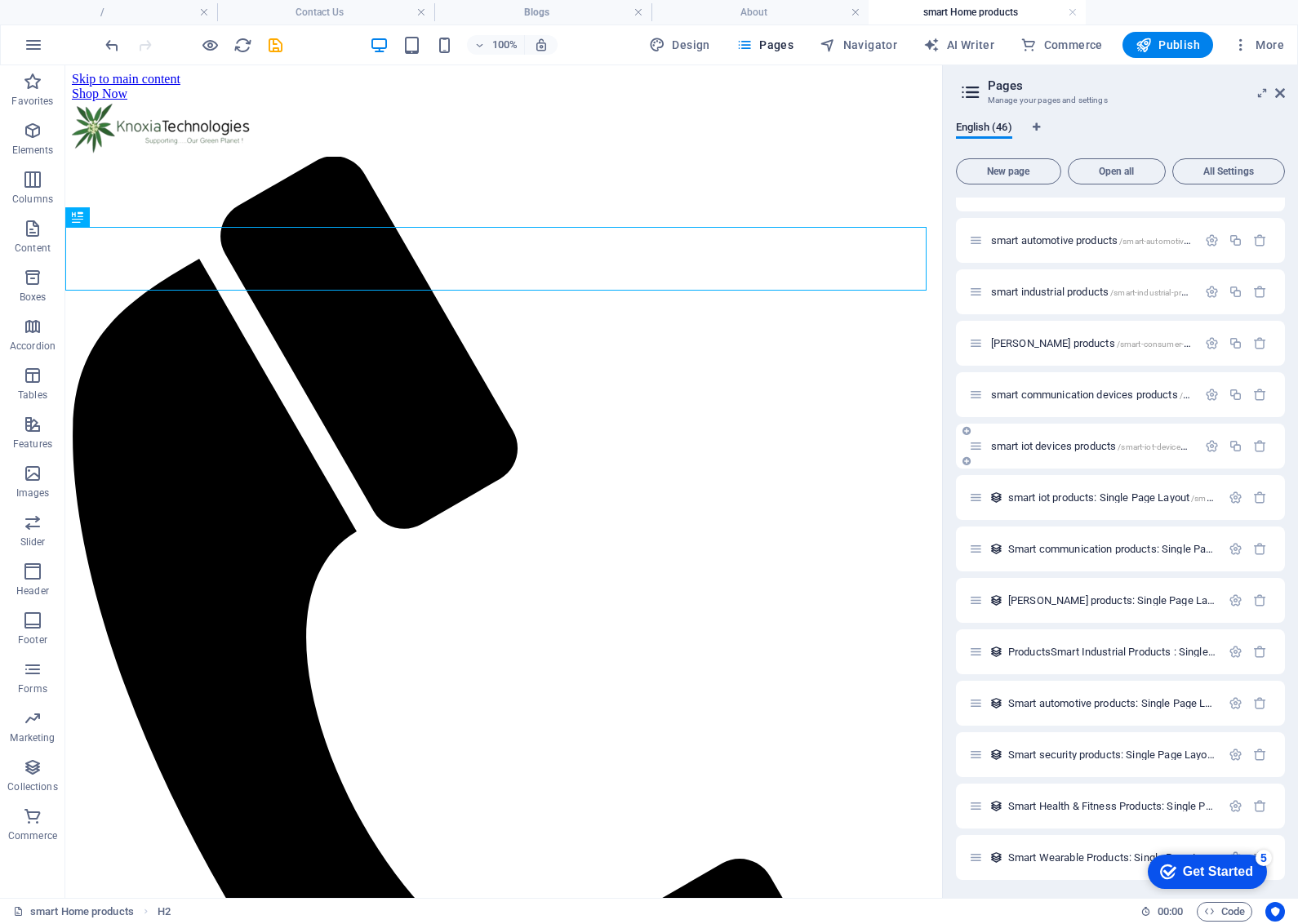
click at [1147, 442] on span "/smart-iot-devices-products" at bounding box center [1168, 447] width 103 height 9
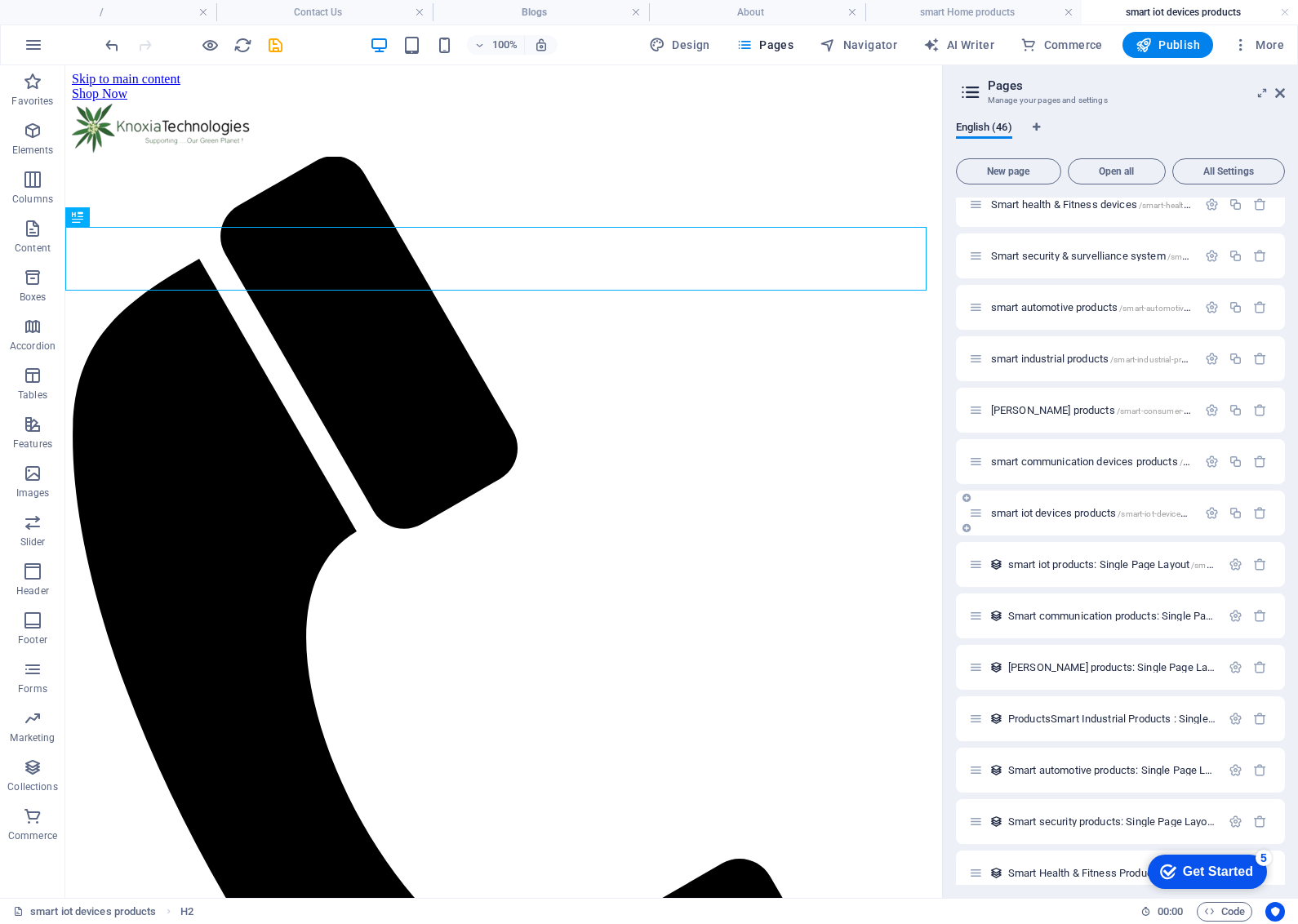
scroll to position [0, 0]
click at [280, 49] on icon "save" at bounding box center [275, 45] width 19 height 19
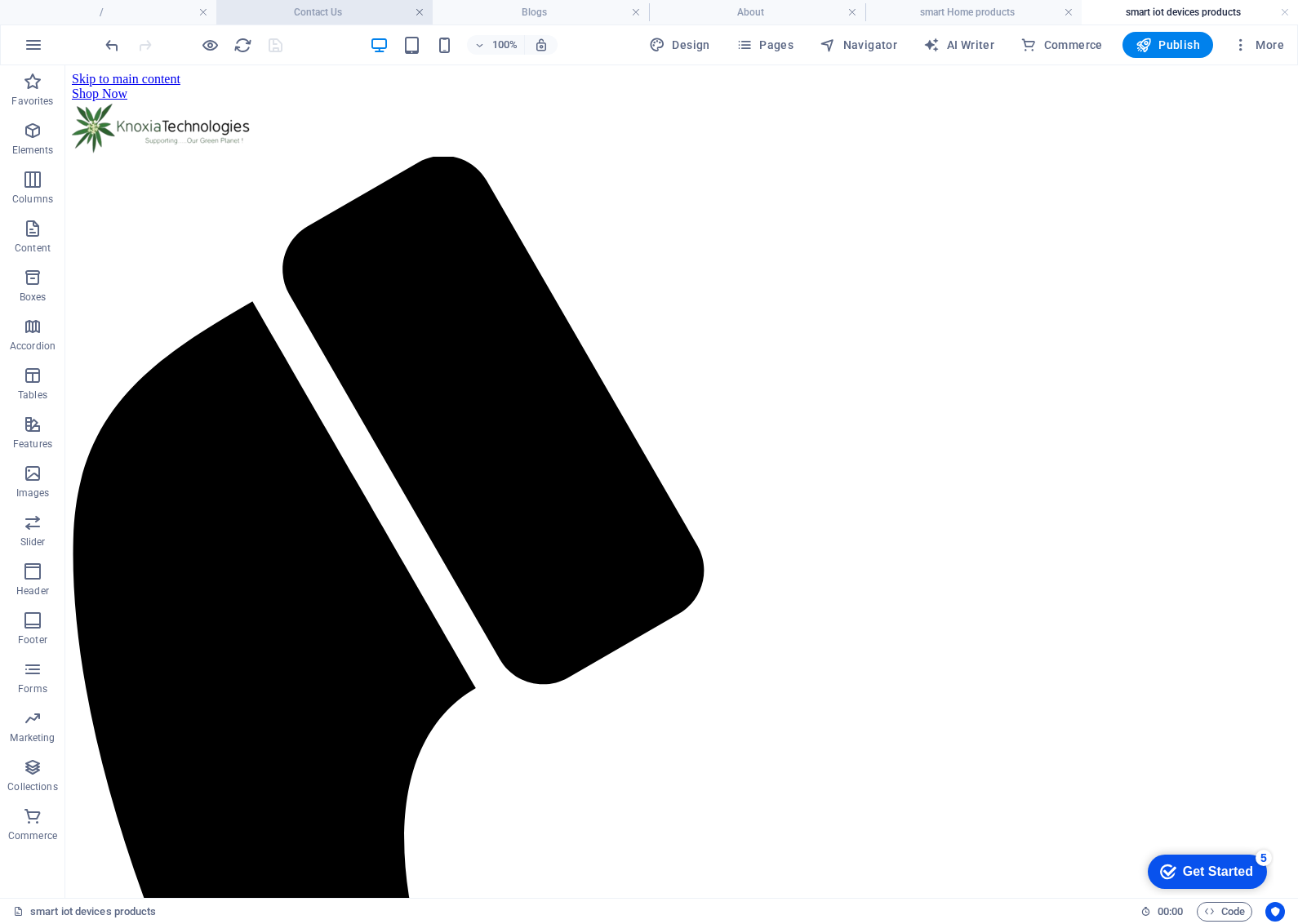
click at [421, 10] on link at bounding box center [420, 12] width 10 height 16
click at [421, 11] on link at bounding box center [421, 12] width 10 height 16
click at [421, 16] on link at bounding box center [421, 12] width 10 height 16
click at [421, 15] on link at bounding box center [421, 12] width 10 height 16
click at [423, 15] on link at bounding box center [421, 12] width 10 height 16
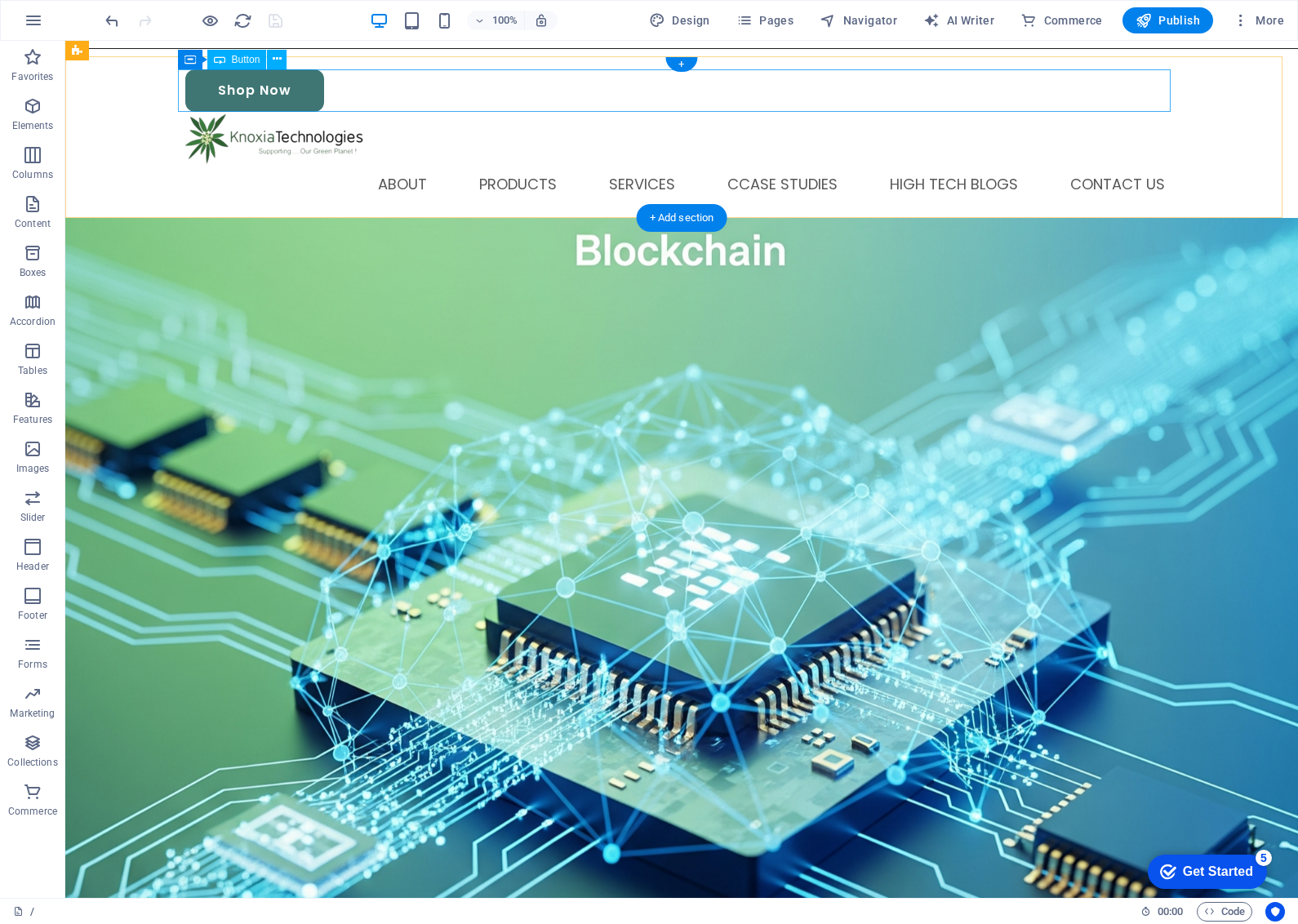
click at [303, 97] on div "Shop Now" at bounding box center [681, 90] width 992 height 43
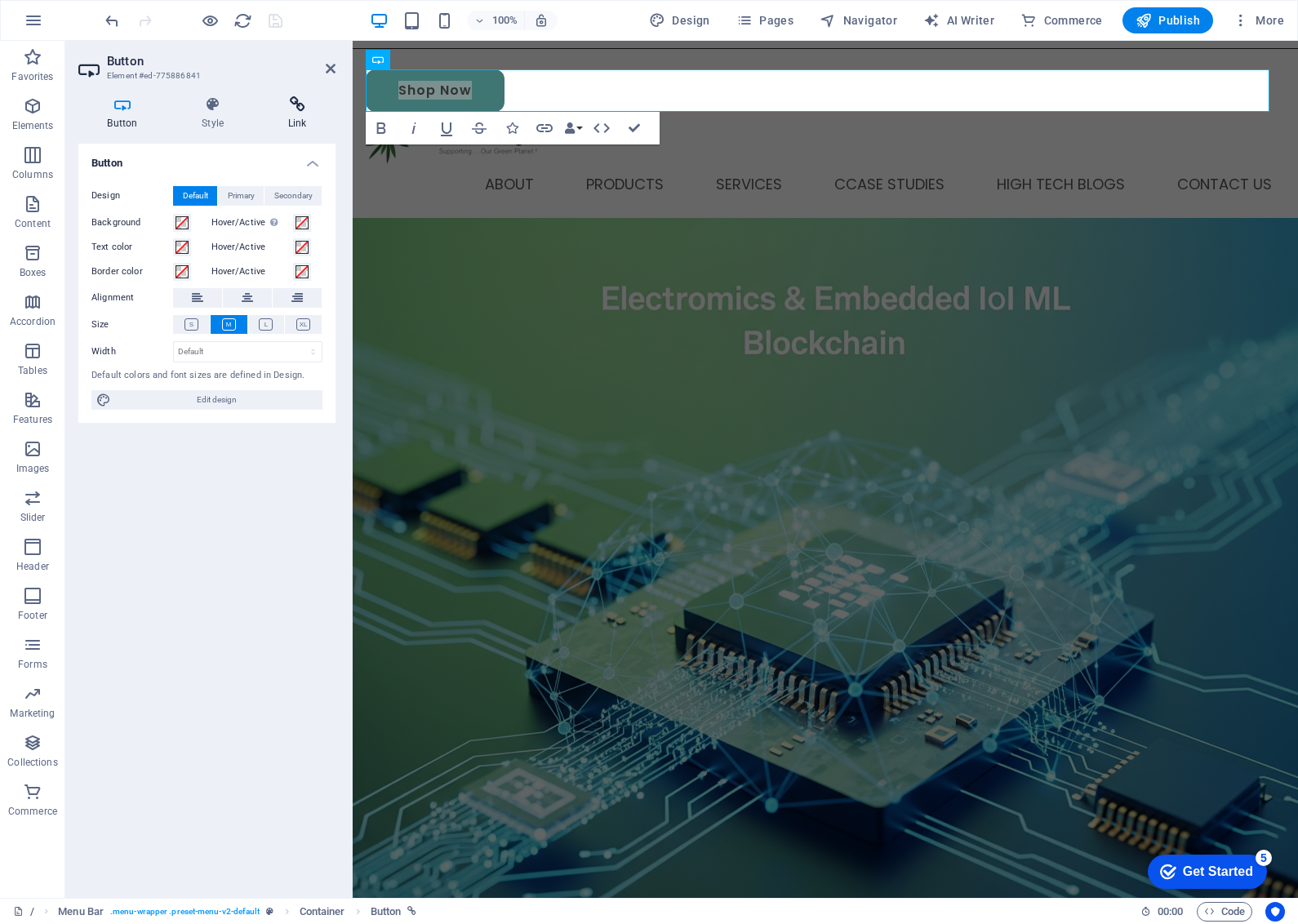
click at [299, 108] on icon at bounding box center [297, 105] width 77 height 16
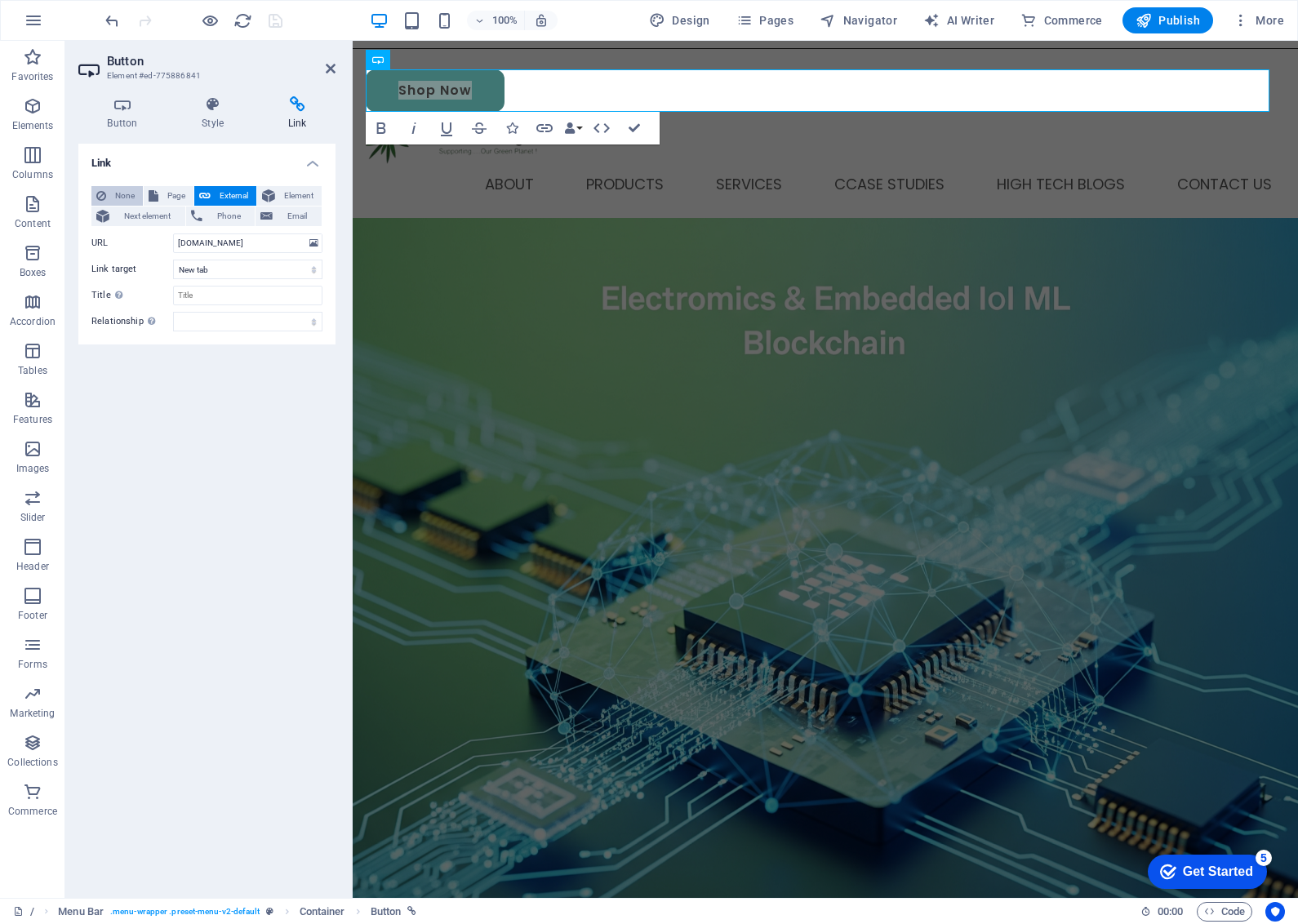
click at [120, 192] on span "None" at bounding box center [125, 195] width 27 height 19
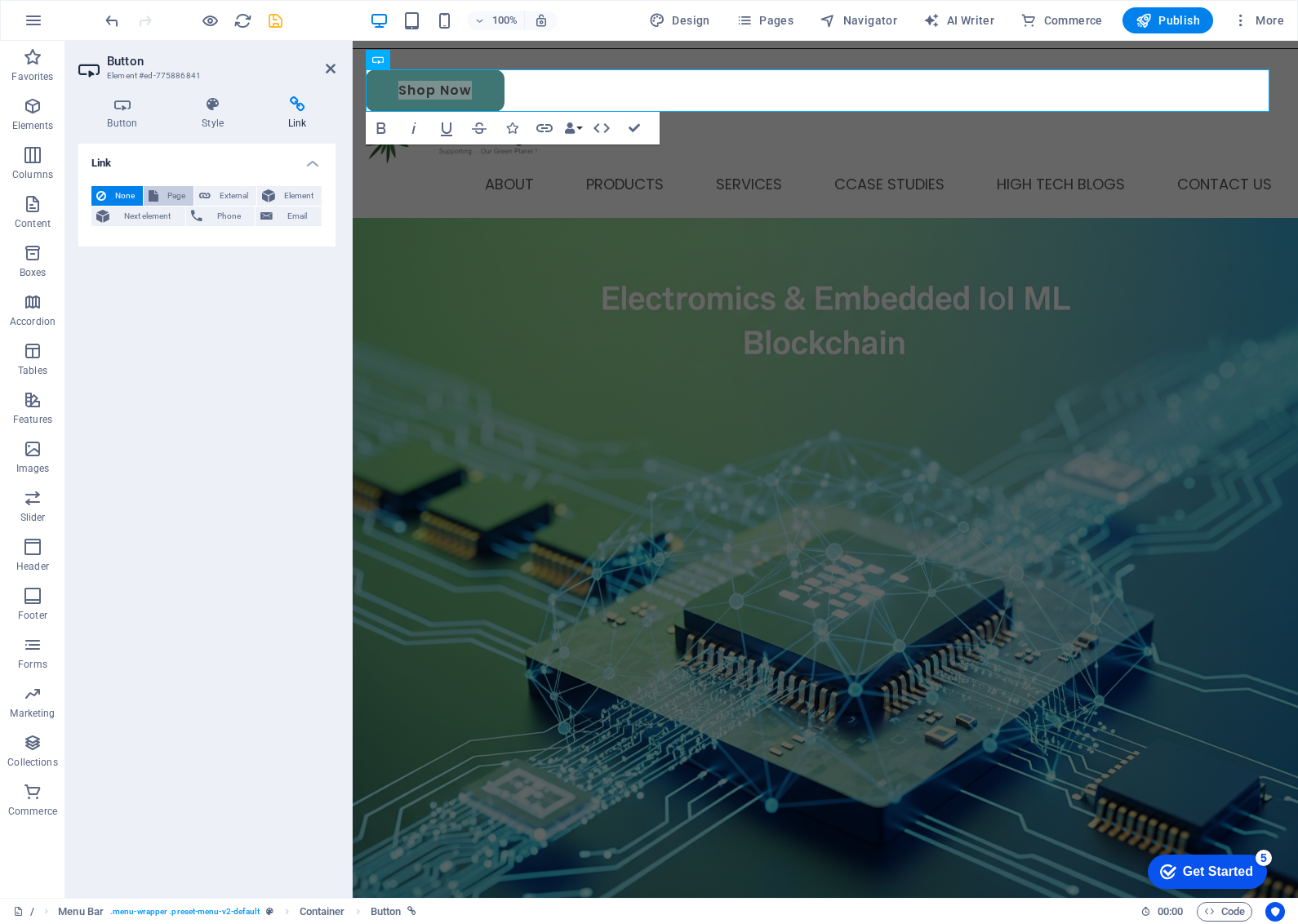
click at [180, 192] on span "Page" at bounding box center [176, 195] width 26 height 19
select select
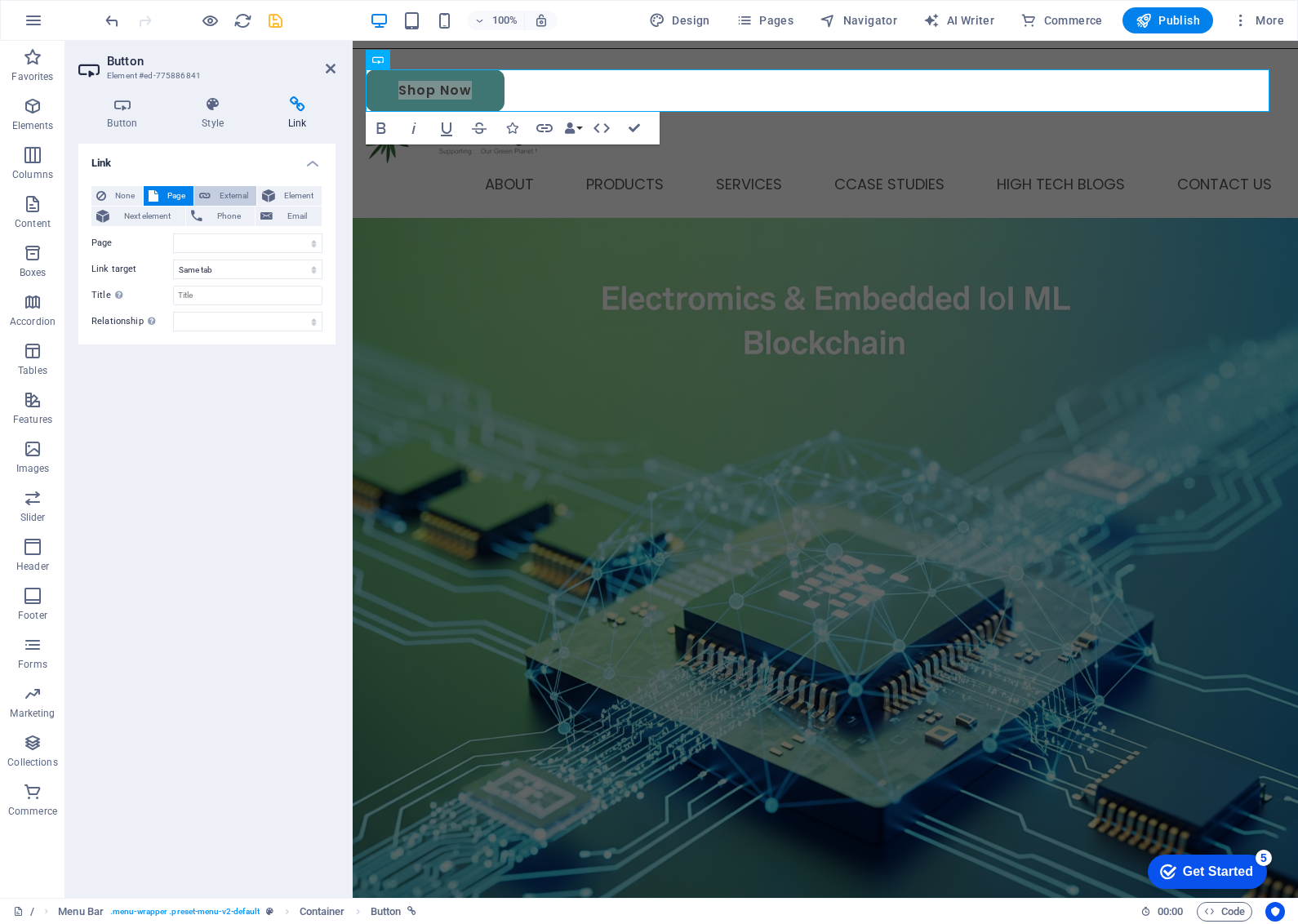
click at [230, 186] on span "External" at bounding box center [233, 195] width 36 height 19
select select "blank"
click at [277, 245] on input "shop.knoxiatech.com" at bounding box center [248, 243] width 150 height 19
type input "http://www.shop.knoxiatech.com"
click at [275, 21] on icon "save" at bounding box center [275, 21] width 19 height 19
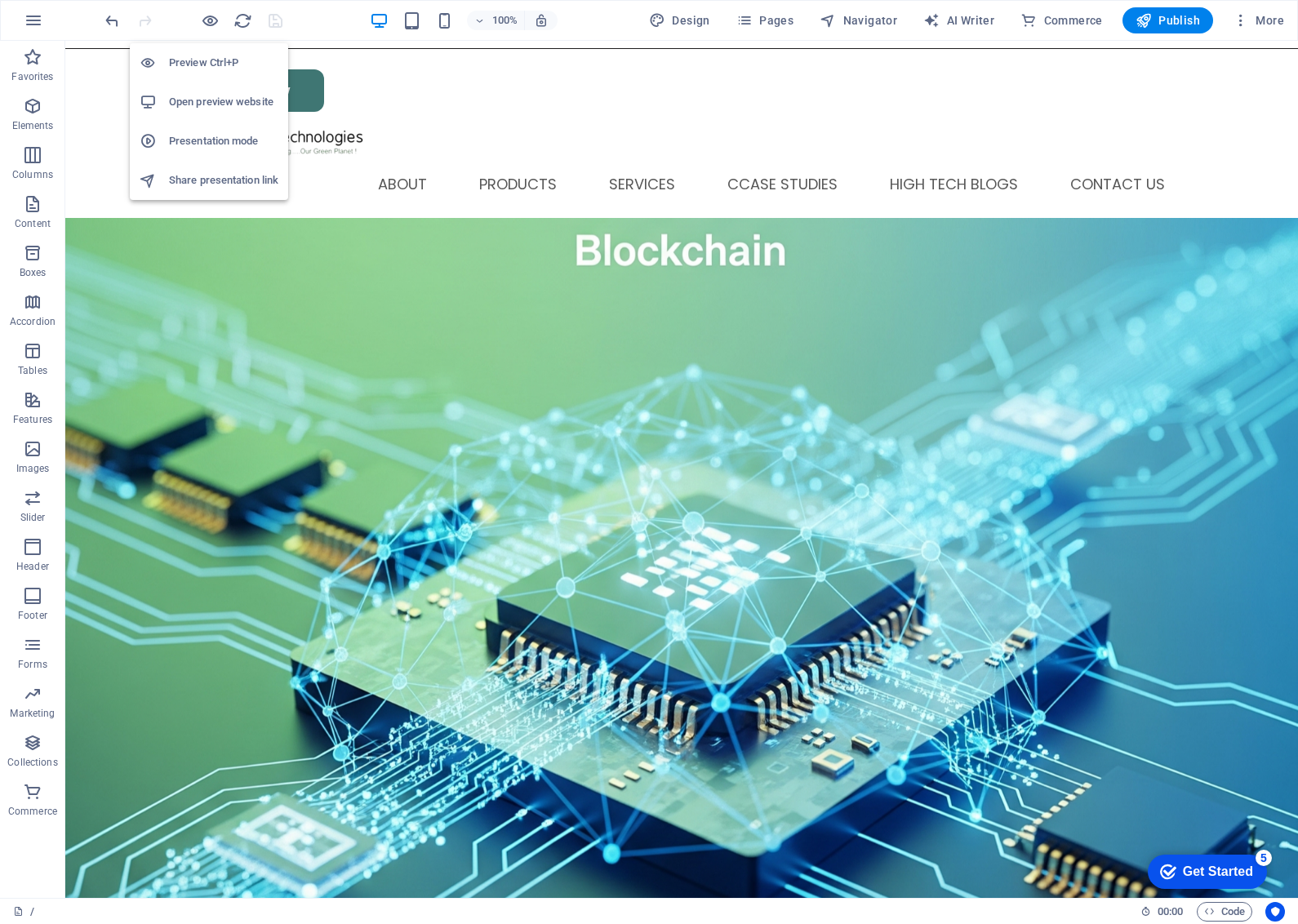
click at [202, 97] on h6 "Open preview website" at bounding box center [223, 101] width 109 height 19
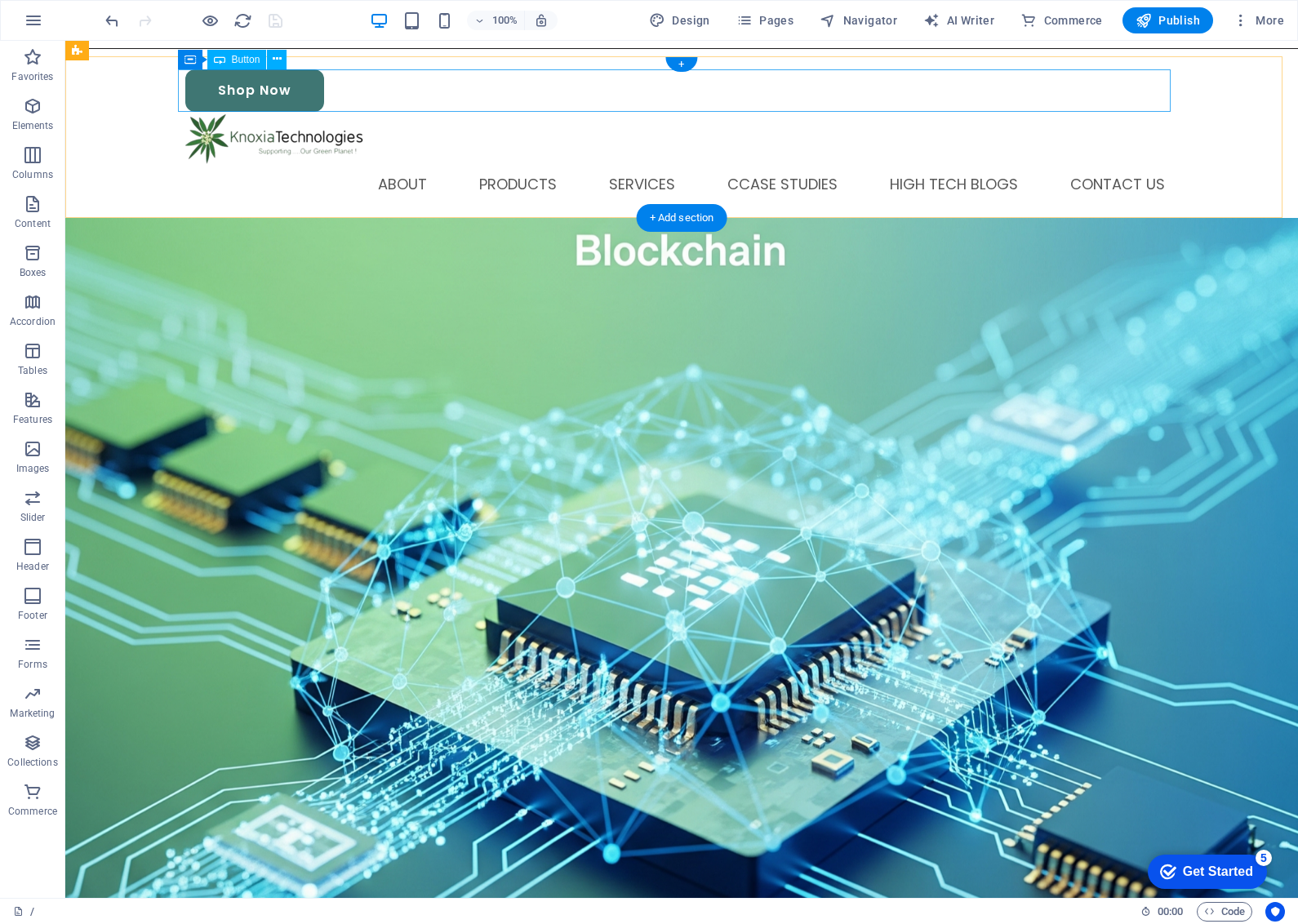
click at [266, 81] on div "Shop Now" at bounding box center [681, 90] width 992 height 43
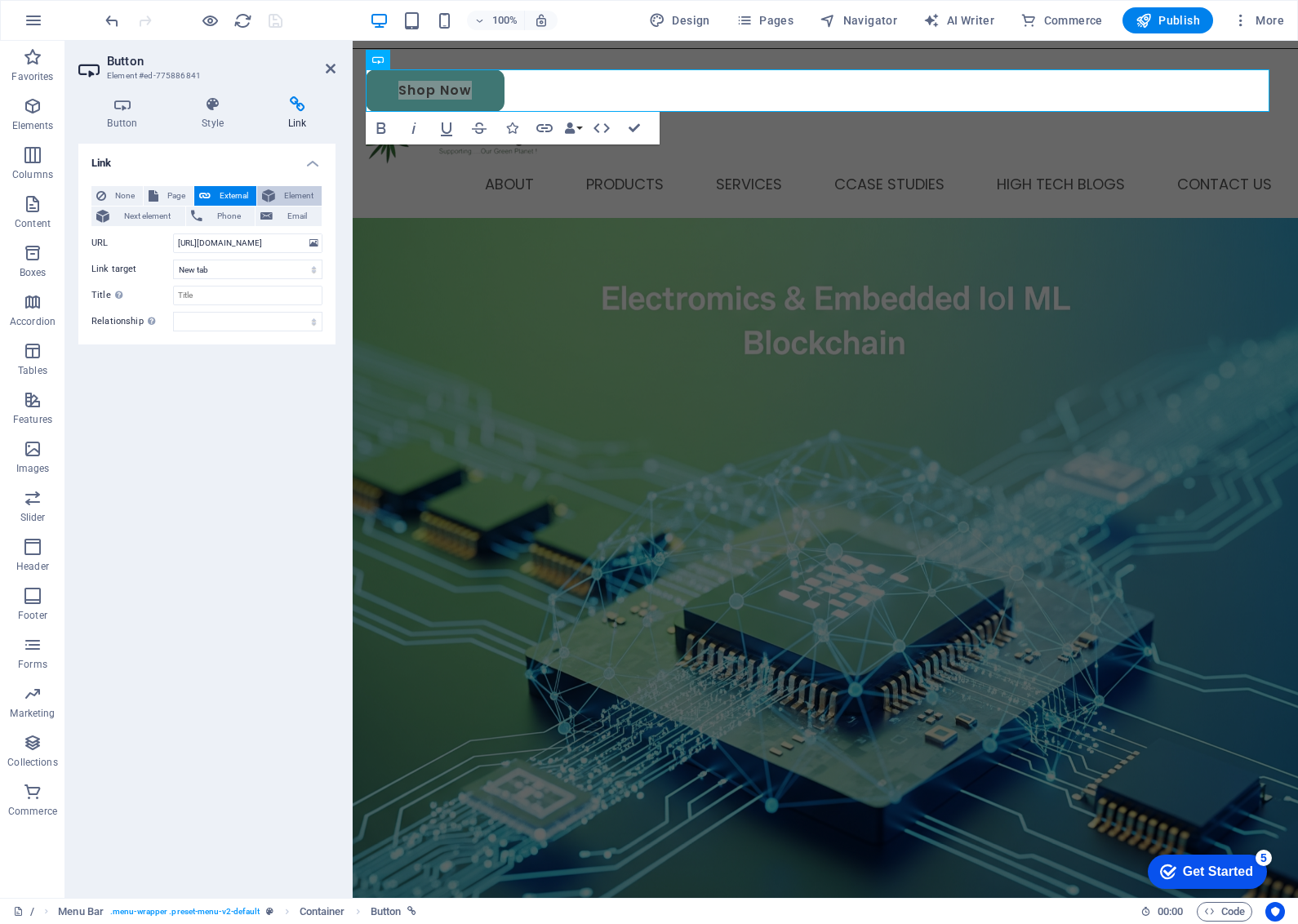
click at [295, 197] on span "Element" at bounding box center [298, 195] width 36 height 19
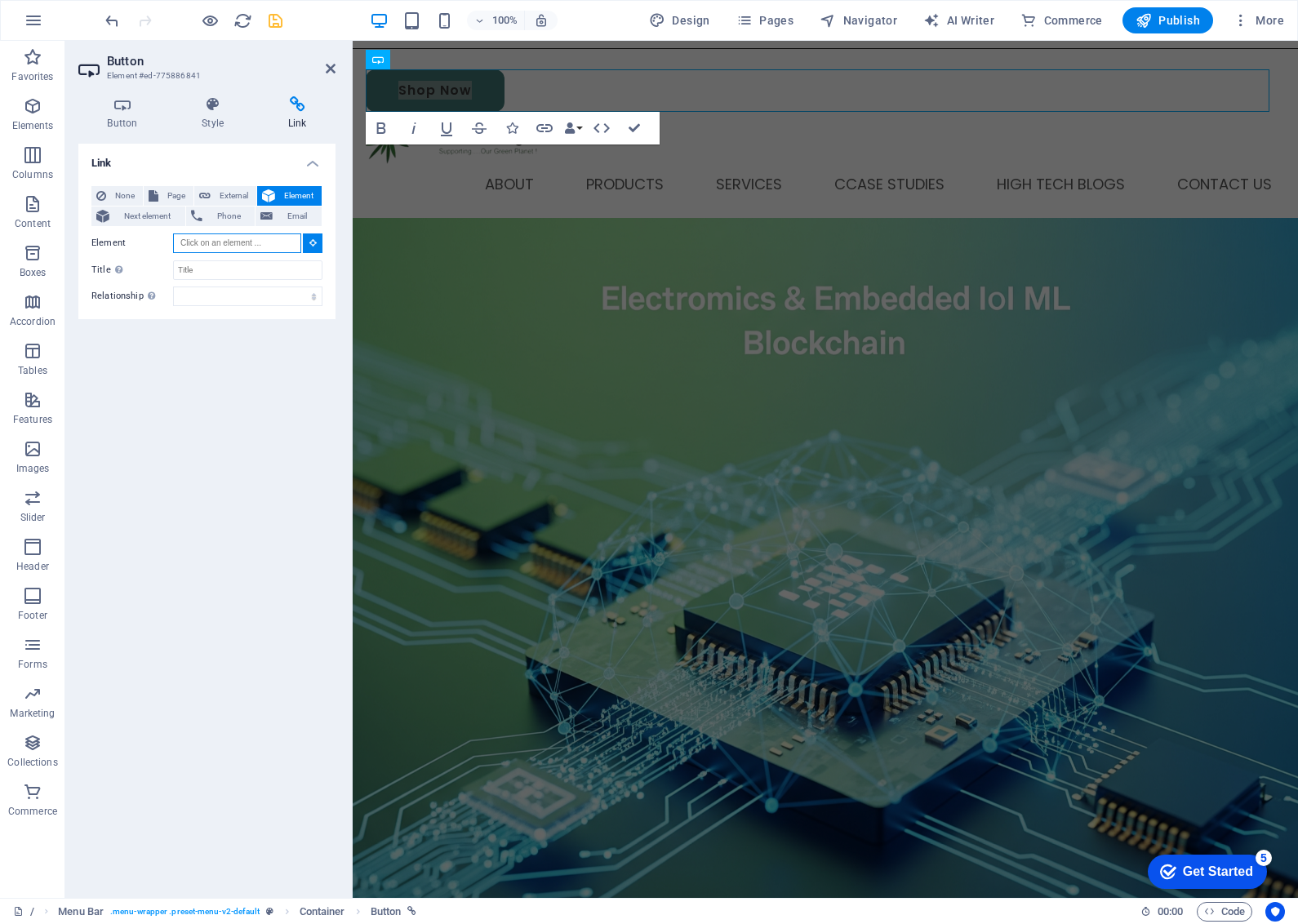
click at [202, 243] on input "Element" at bounding box center [237, 243] width 129 height 19
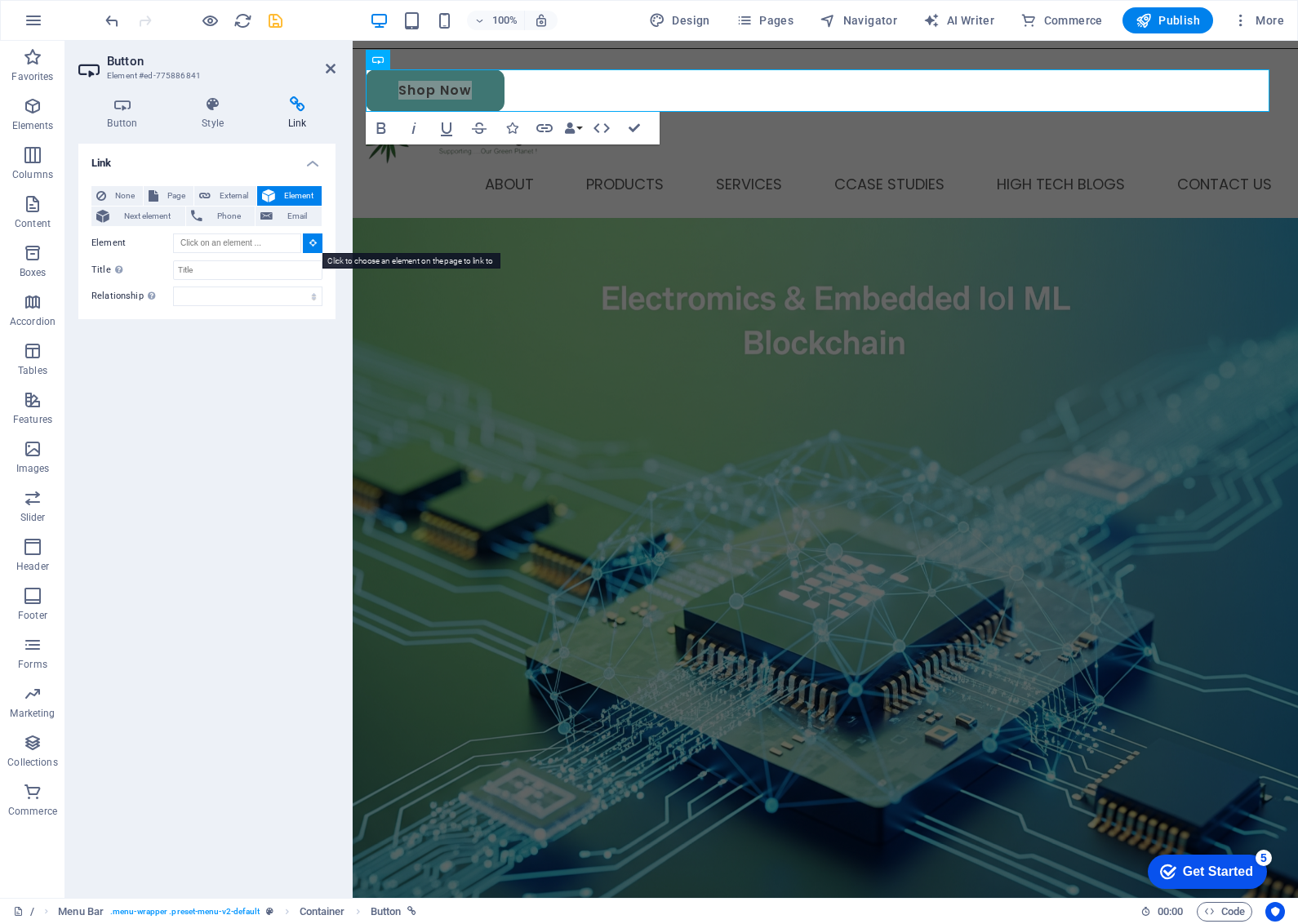
click at [313, 243] on icon at bounding box center [313, 242] width 7 height 8
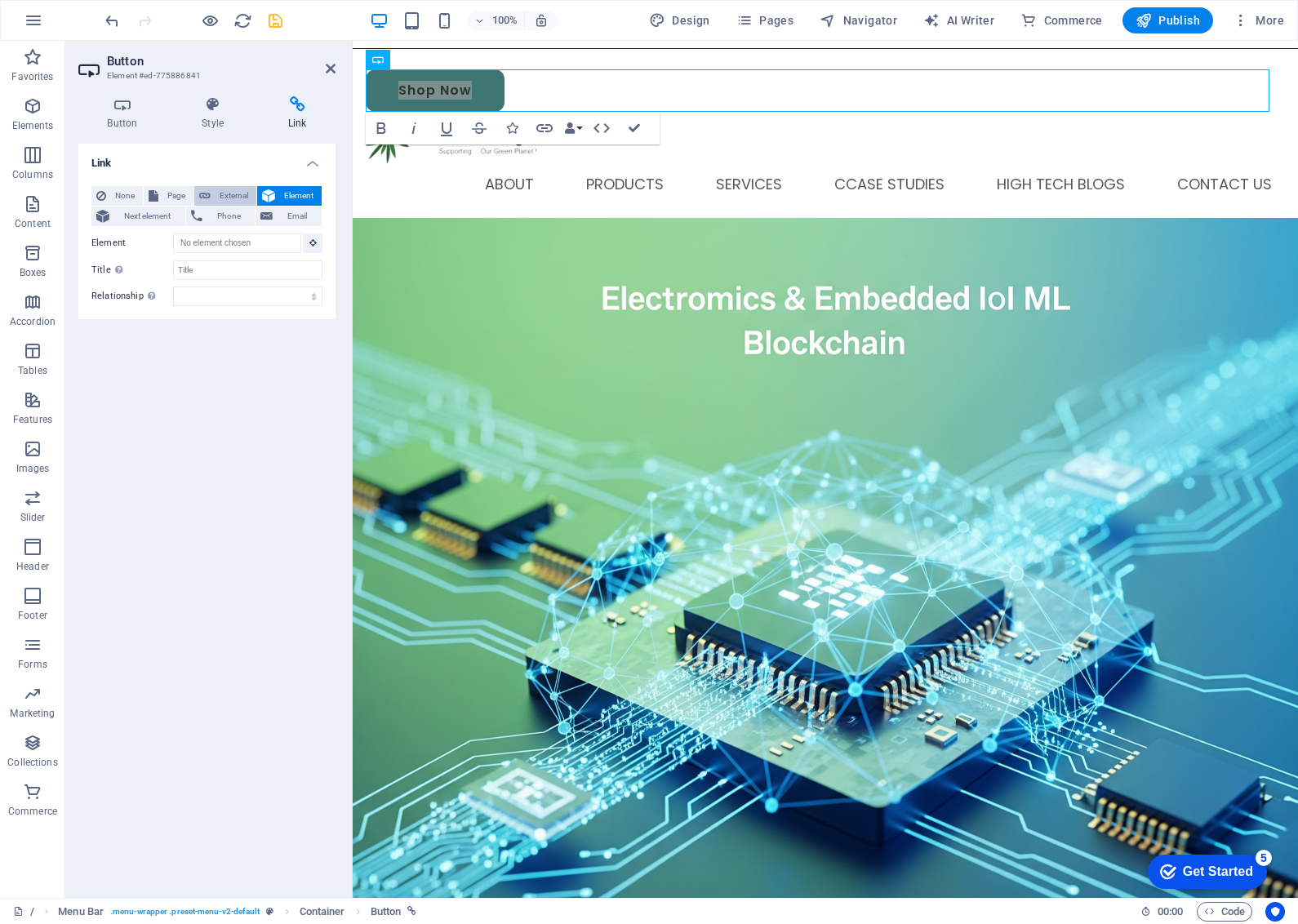
click at [227, 188] on span "External" at bounding box center [233, 195] width 36 height 19
select select "blank"
click at [202, 323] on select "alternate author bookmark external help license next nofollow noreferrer noopen…" at bounding box center [248, 321] width 150 height 19
select select "author"
click at [173, 312] on select "alternate author bookmark external help license next nofollow noreferrer noopen…" at bounding box center [248, 321] width 150 height 19
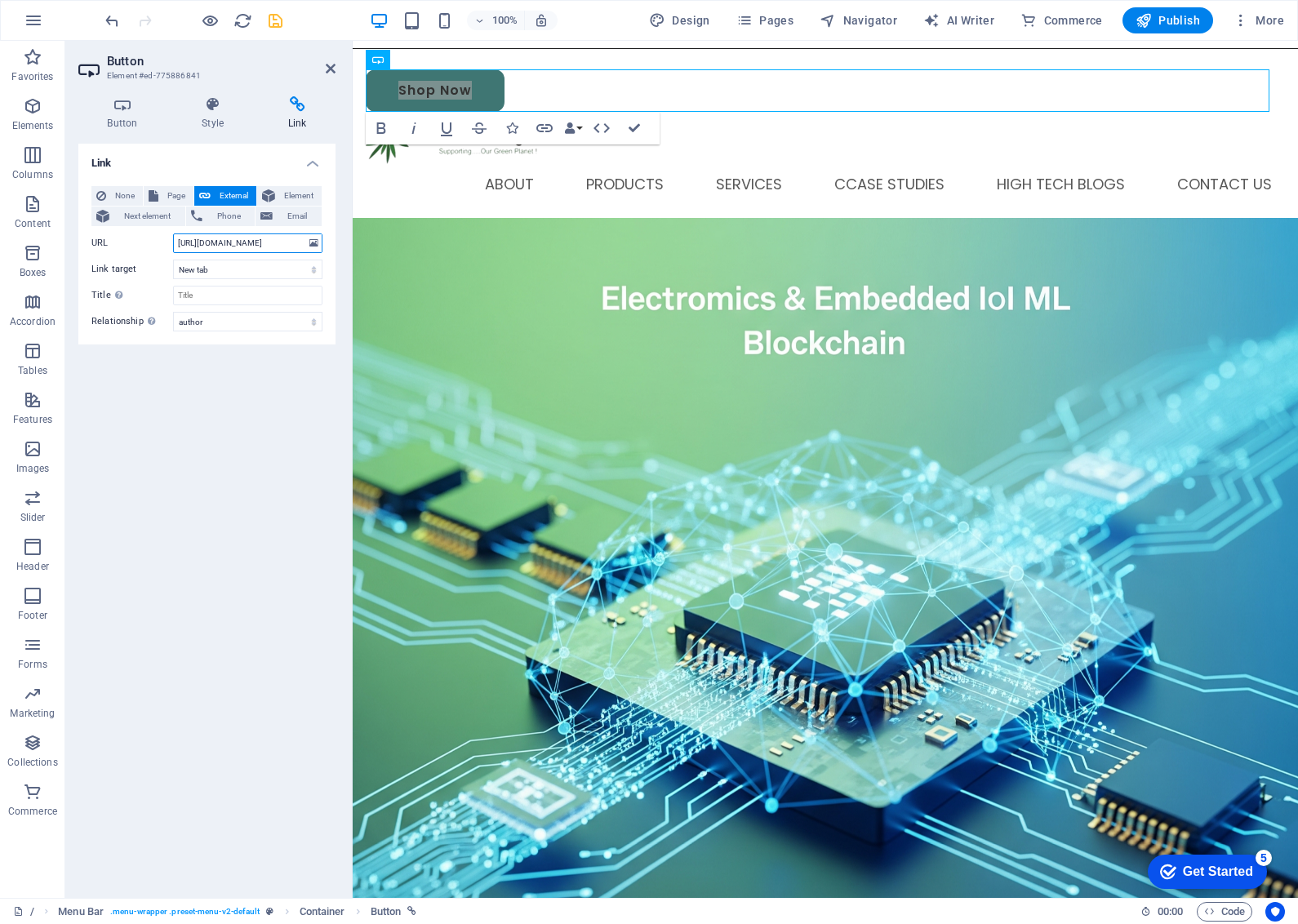
click at [225, 247] on input "http://www.shop.knoxiatech.com" at bounding box center [248, 243] width 150 height 19
click at [319, 239] on button at bounding box center [314, 244] width 16 height 18
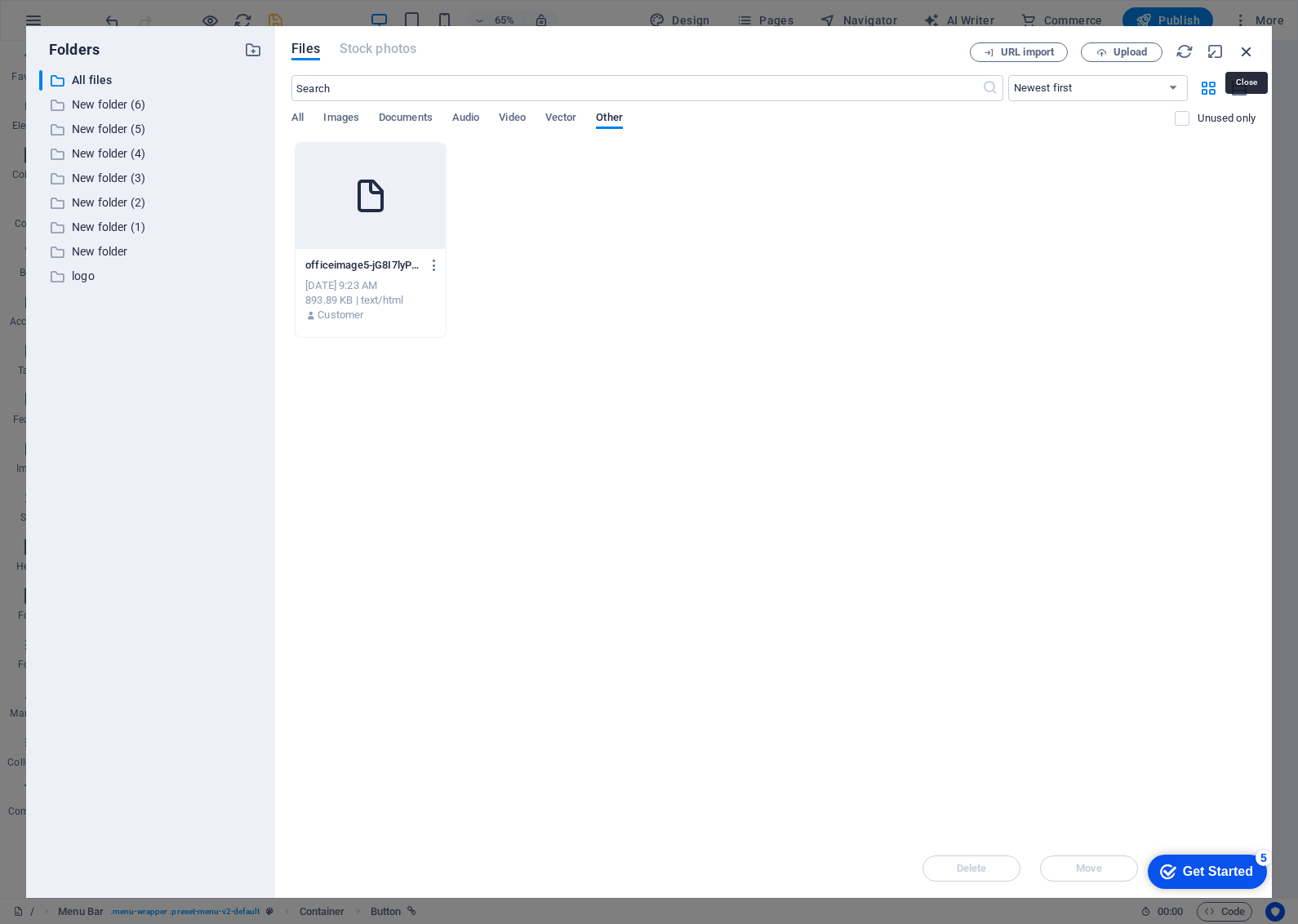
drag, startPoint x: 1251, startPoint y: 49, endPoint x: 895, endPoint y: 8, distance: 358.4
click at [1251, 49] on icon "button" at bounding box center [1247, 52] width 18 height 18
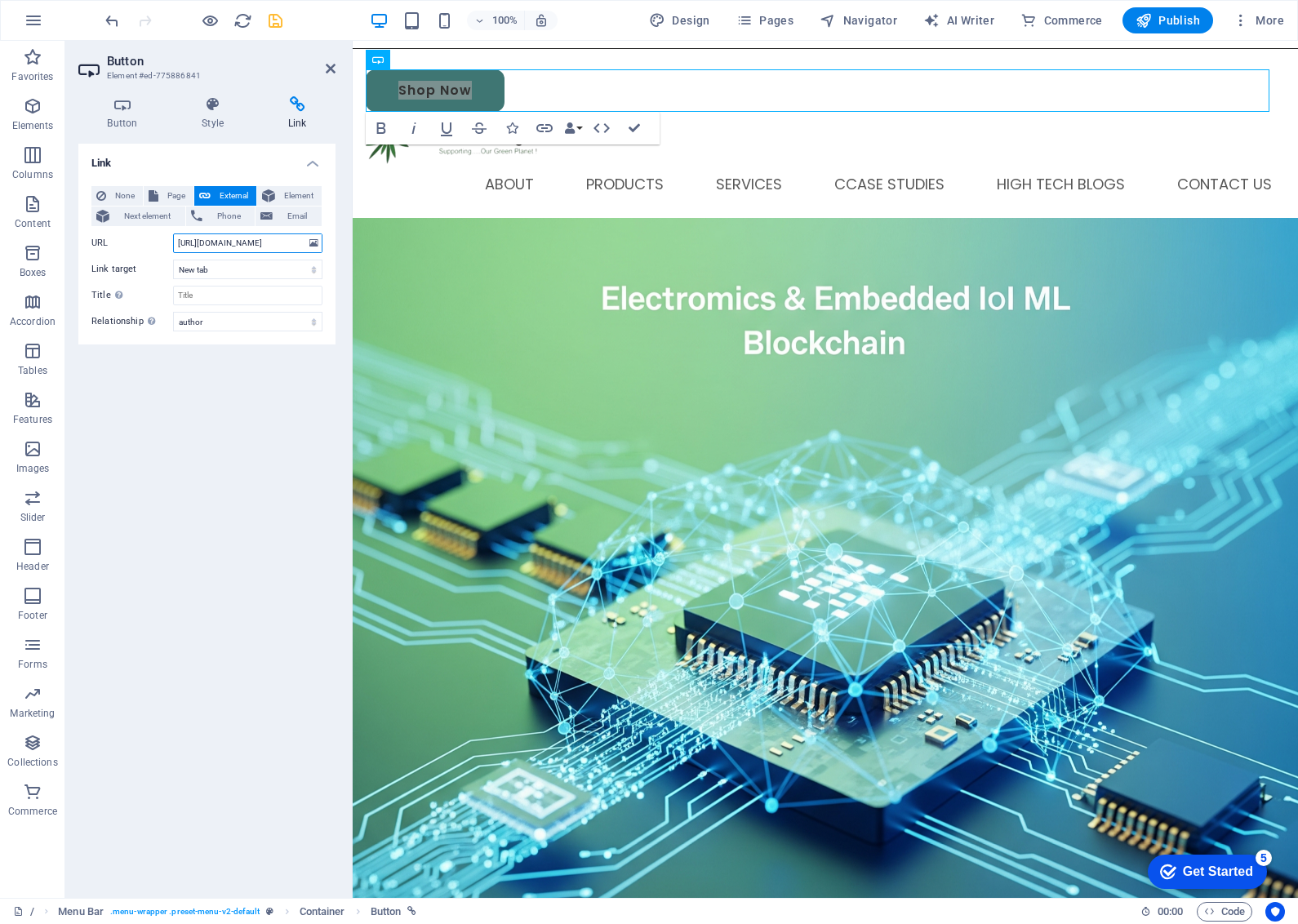
click at [250, 243] on input "http://www.shop.knoxiatech.com" at bounding box center [248, 243] width 150 height 19
type input "http://www.shop.knoxiatech.com"
click at [318, 244] on button at bounding box center [314, 244] width 16 height 18
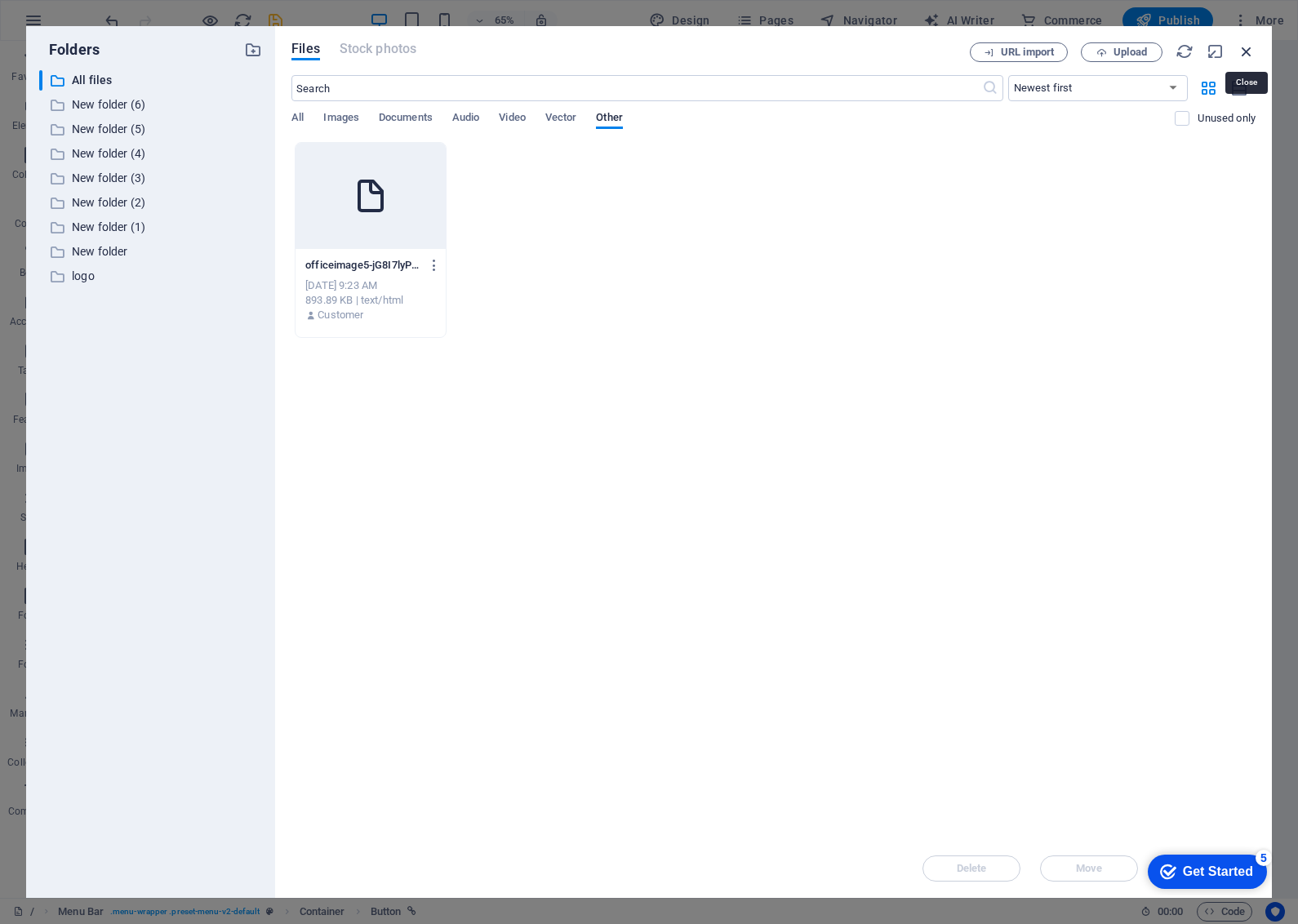
click at [1246, 53] on icon "button" at bounding box center [1247, 52] width 18 height 18
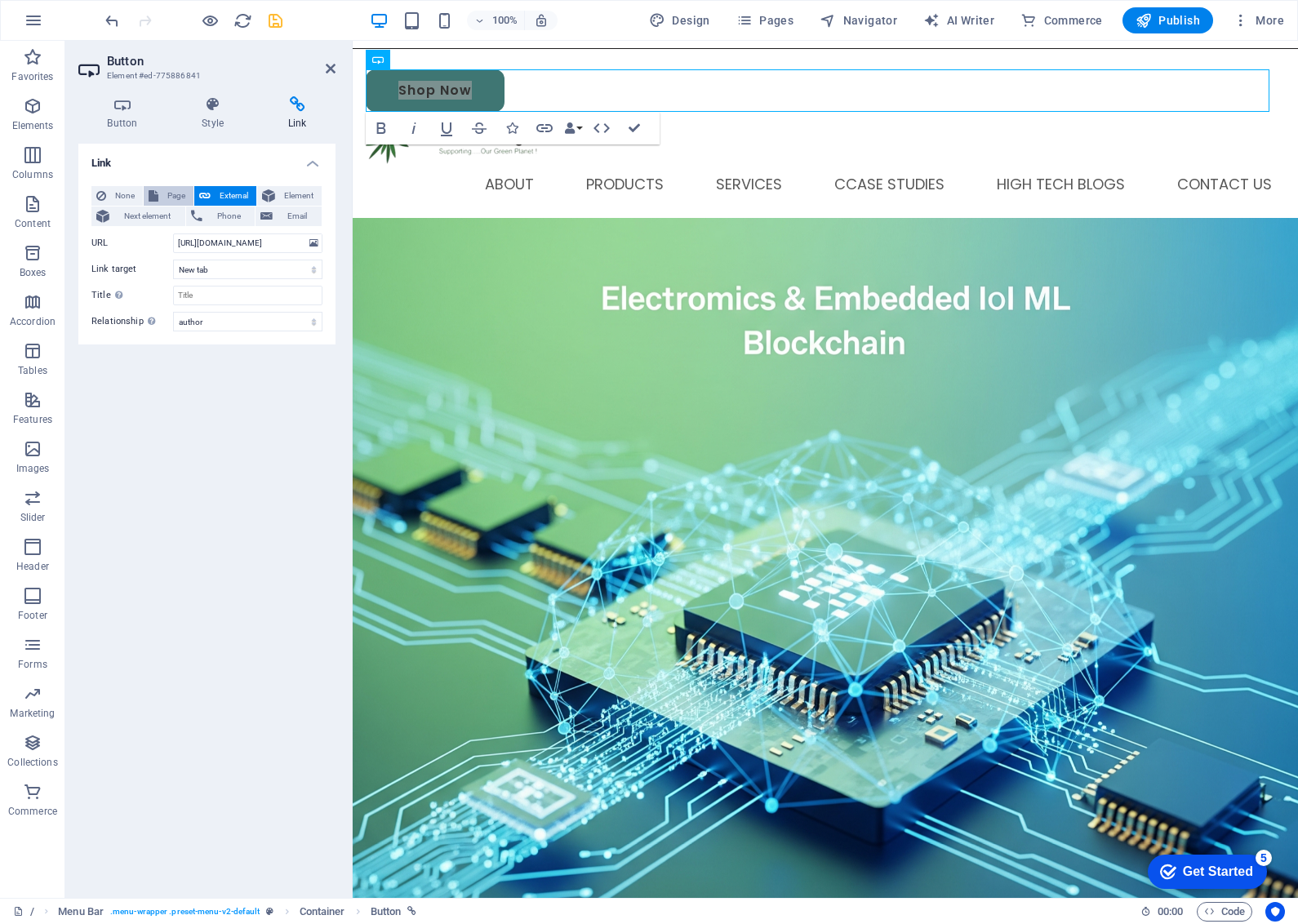
click at [172, 192] on span "Page" at bounding box center [176, 195] width 26 height 19
select select
click at [190, 241] on select "Privacy -- / Legal Notice shop now Products case studies services firmware deve…" at bounding box center [248, 243] width 150 height 19
click at [229, 193] on span "External" at bounding box center [233, 195] width 36 height 19
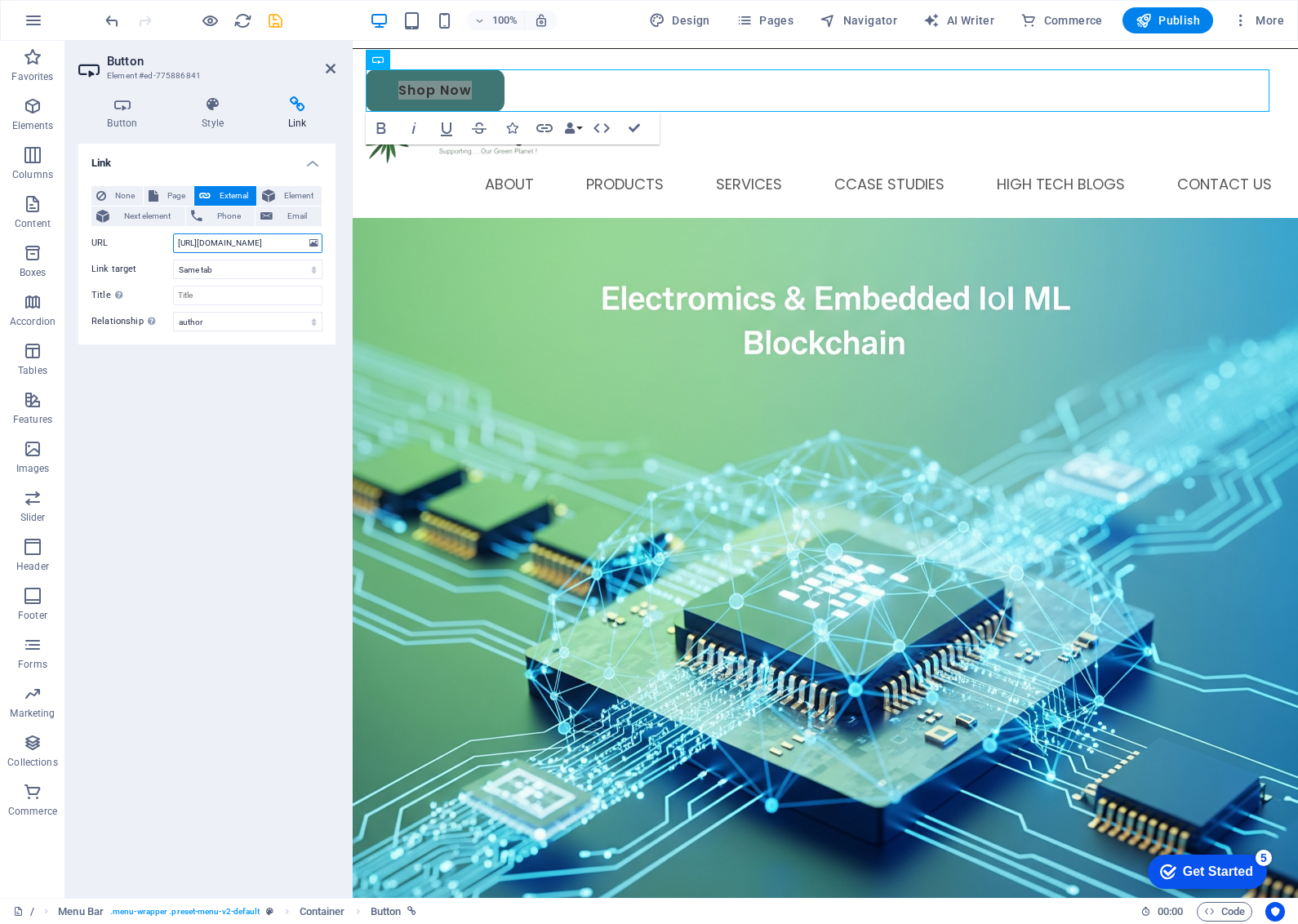
select select "blank"
type input "http://www.shop.knoxiatech.comshop.knoxiatech.com"
click at [268, 25] on icon "save" at bounding box center [275, 21] width 19 height 19
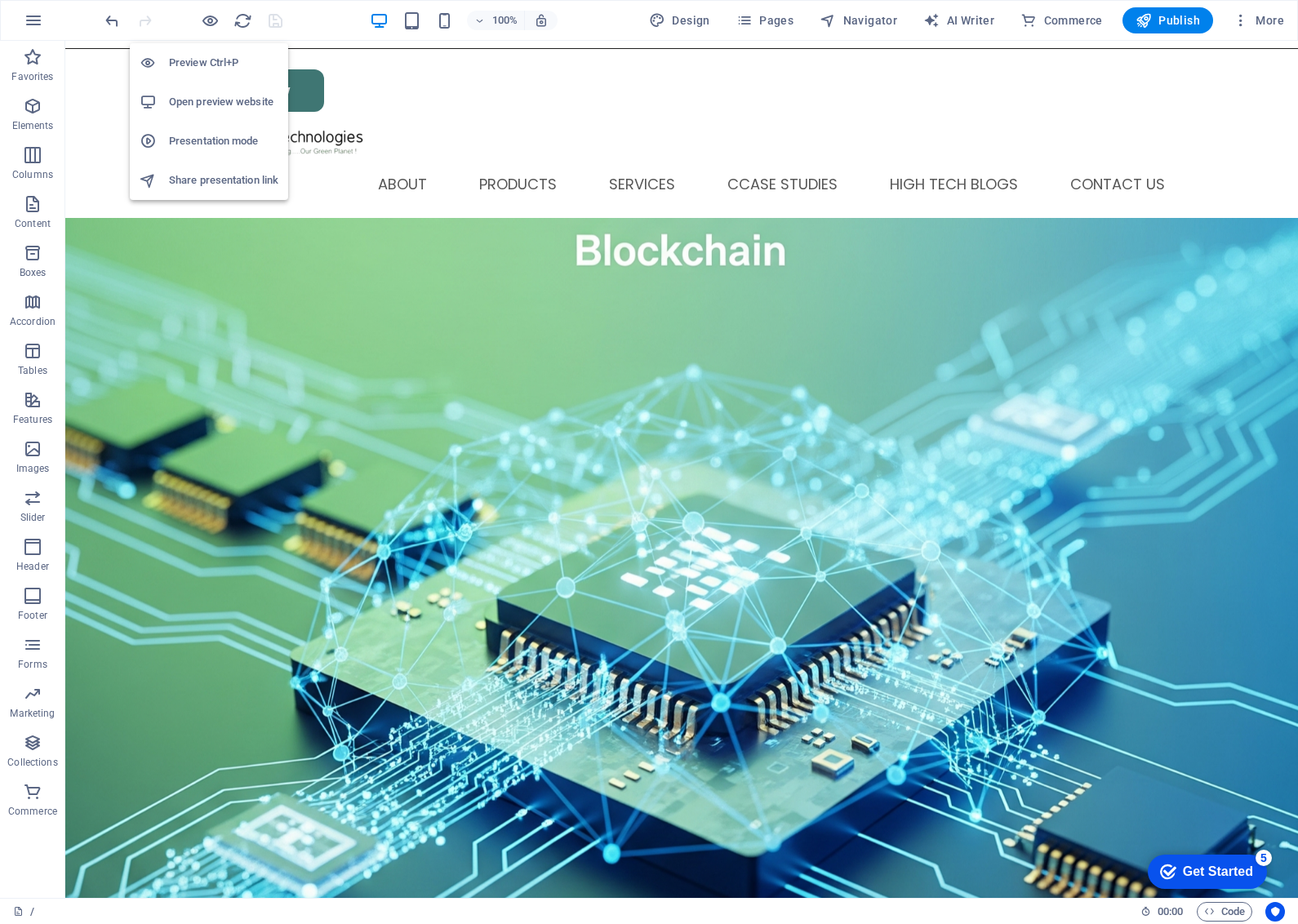
click at [204, 105] on h6 "Open preview website" at bounding box center [223, 101] width 109 height 19
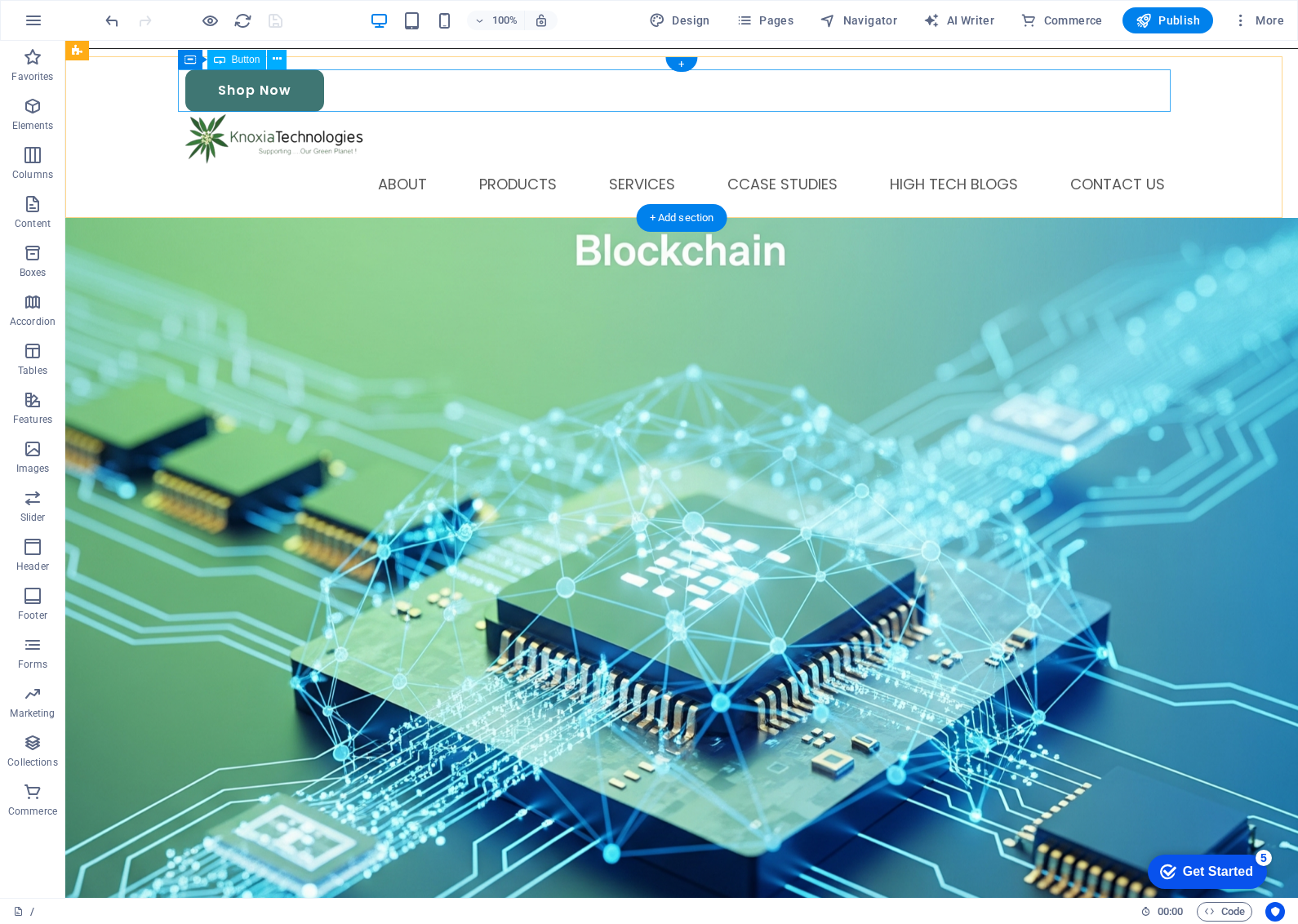
click at [276, 103] on div "Shop Now" at bounding box center [681, 90] width 992 height 43
select select "author"
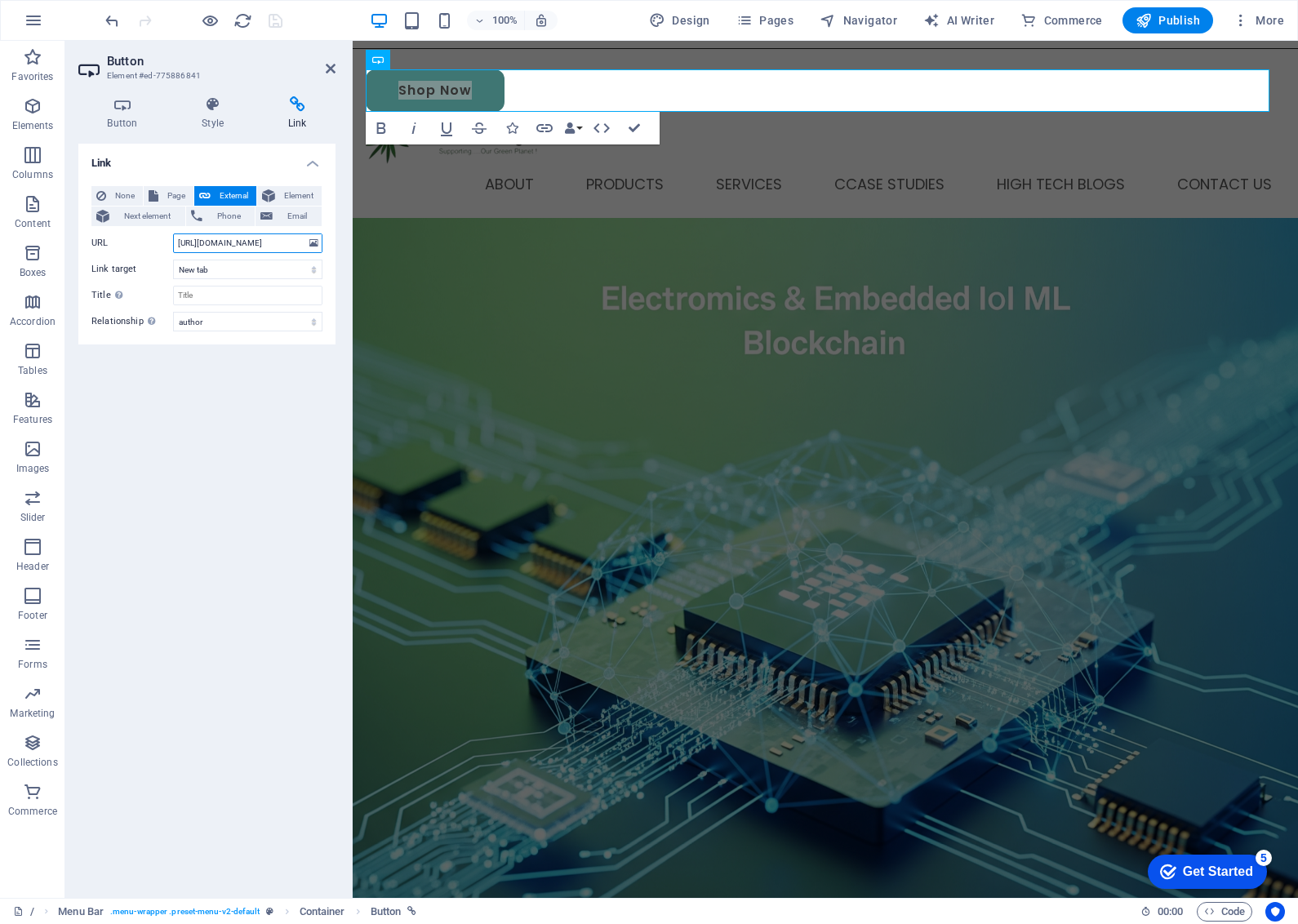
click at [237, 242] on input "http://www.shop.knoxiatech.comshop.knoxiatech.com" at bounding box center [248, 243] width 150 height 19
type input "m"
type input "s"
type input "https://www.shop.knoxiatech.com"
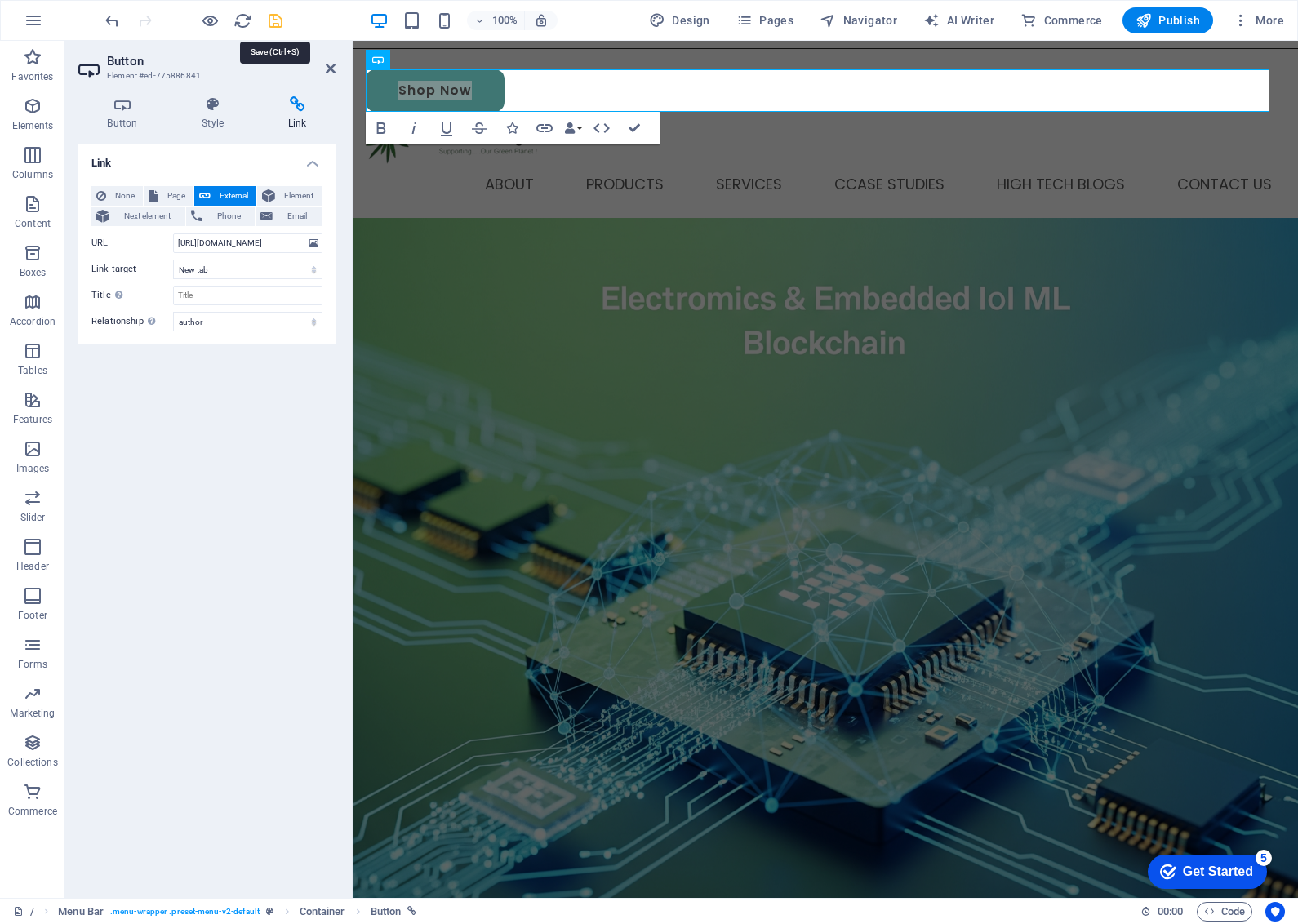
scroll to position [0, 0]
click at [268, 21] on icon "save" at bounding box center [275, 21] width 19 height 19
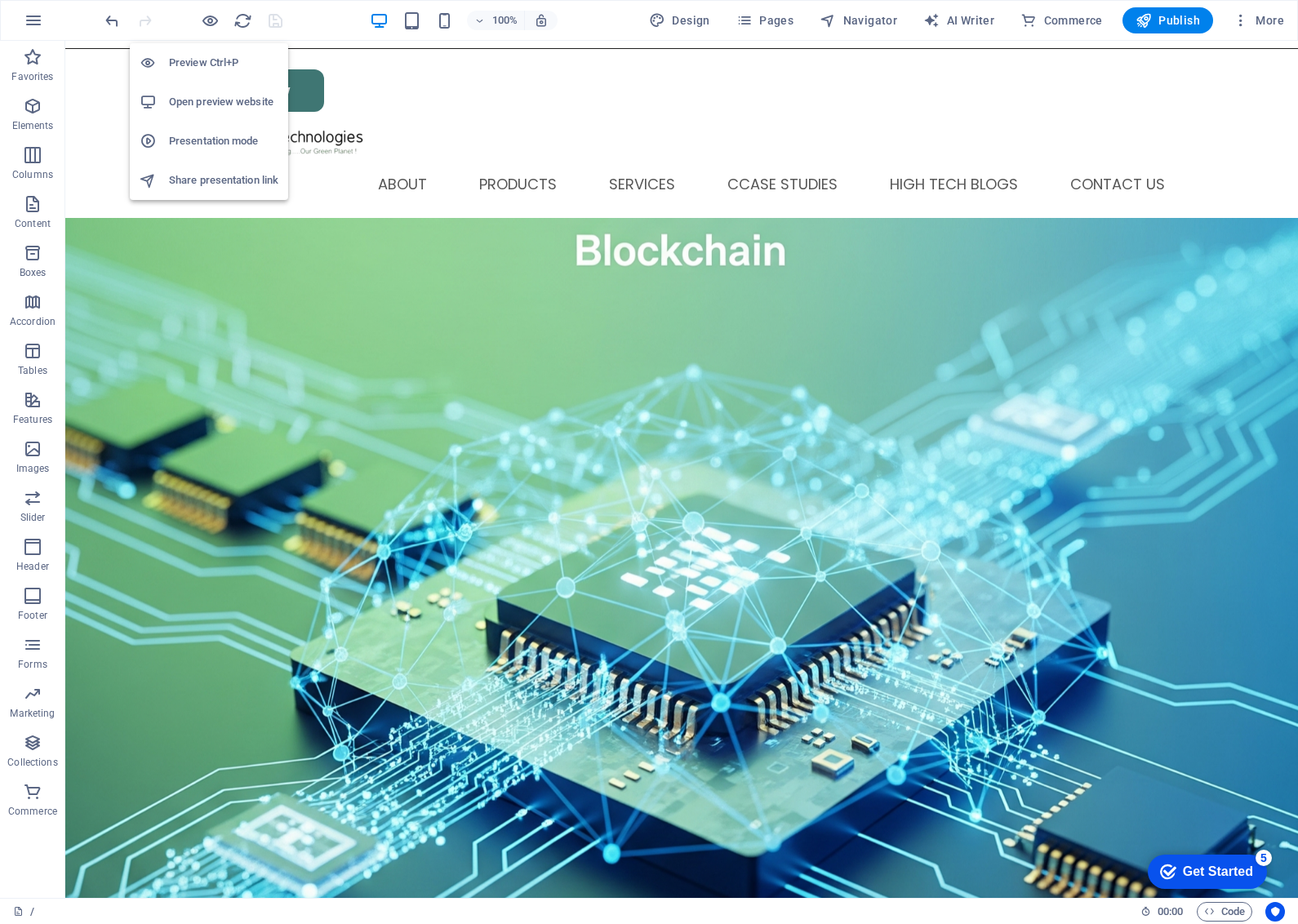
click at [202, 103] on h6 "Open preview website" at bounding box center [223, 101] width 109 height 19
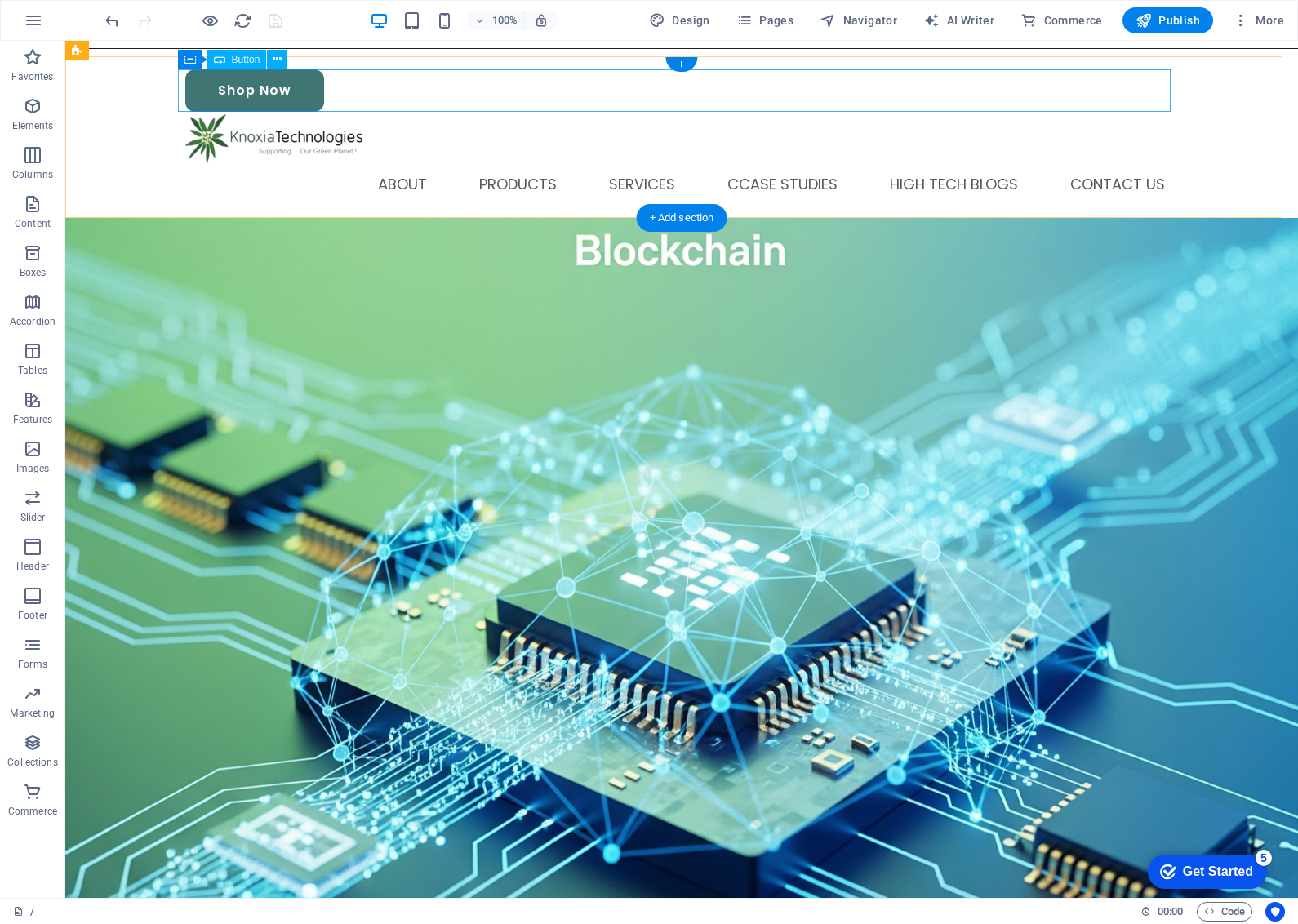
click at [264, 87] on div "Shop Now" at bounding box center [681, 90] width 992 height 43
select select "author"
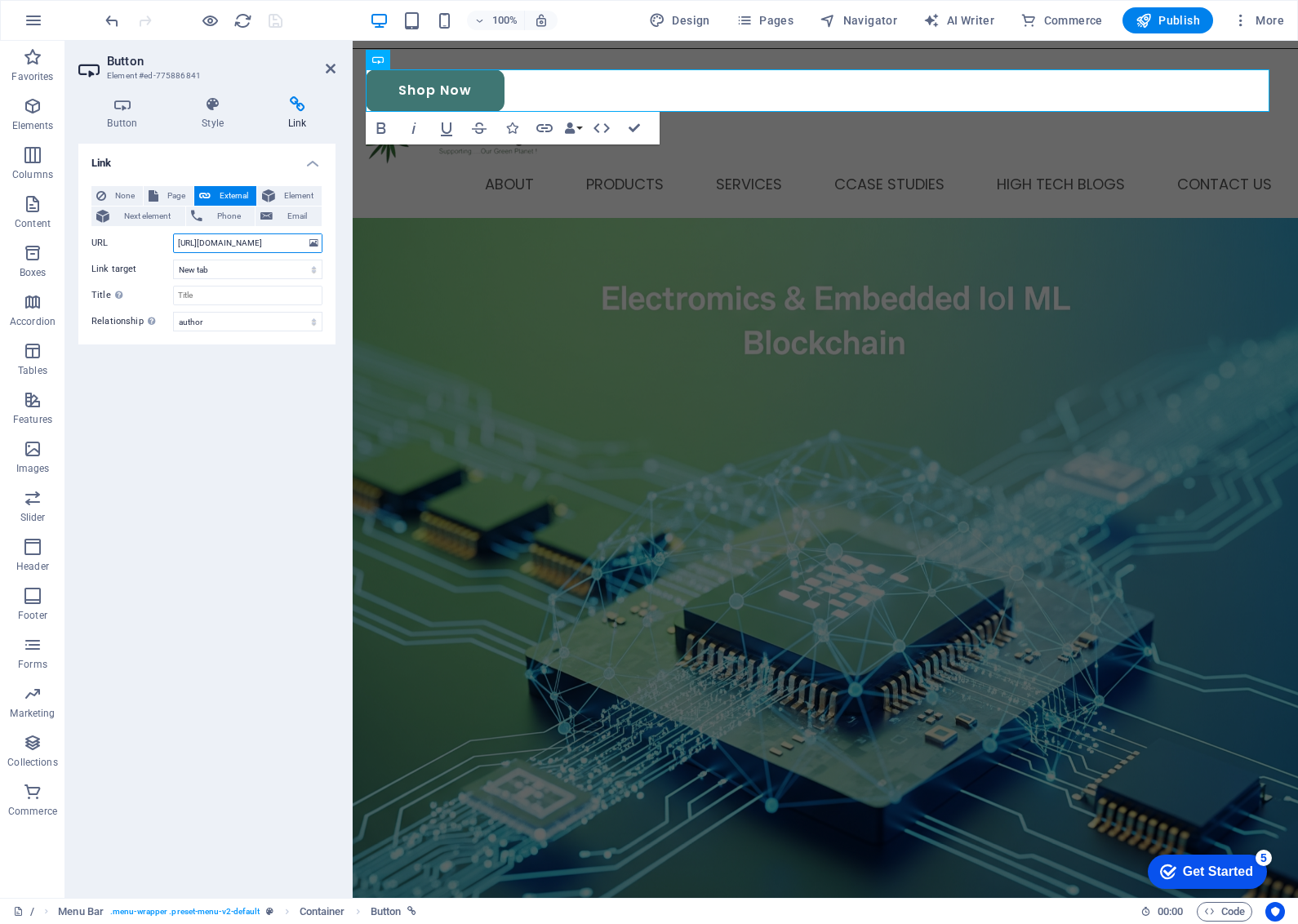
click at [244, 242] on input "https://www.shop.knoxiatech.com" at bounding box center [248, 243] width 150 height 19
click at [244, 245] on input "https://www.shop.knoxiatech.com" at bounding box center [248, 243] width 150 height 19
type input "h"
type input "http://www.shop.knoxiatech.com"
click at [275, 15] on icon "save" at bounding box center [275, 21] width 19 height 19
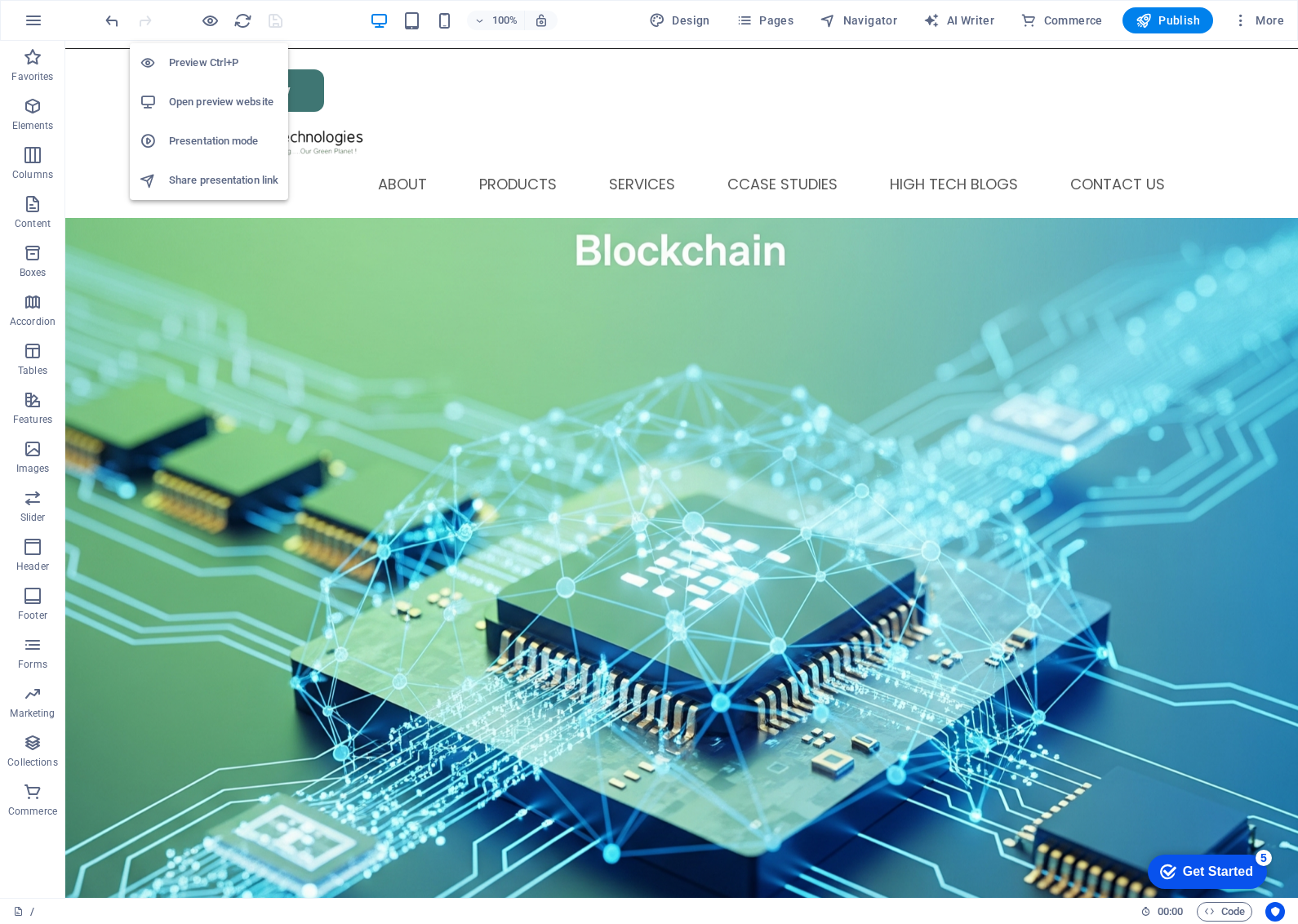
click at [206, 94] on h6 "Open preview website" at bounding box center [223, 101] width 109 height 19
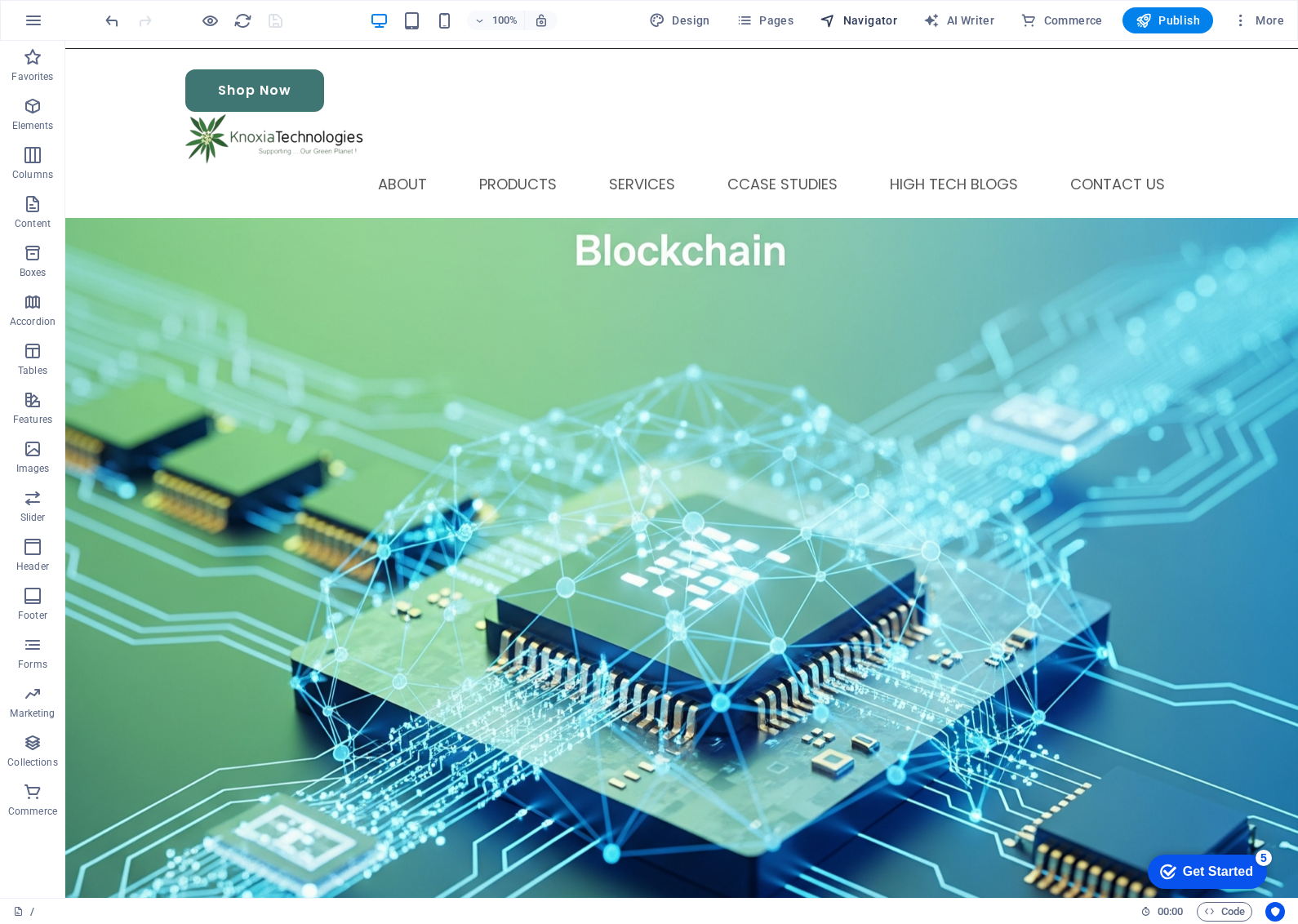
click at [870, 13] on span "Navigator" at bounding box center [858, 20] width 78 height 16
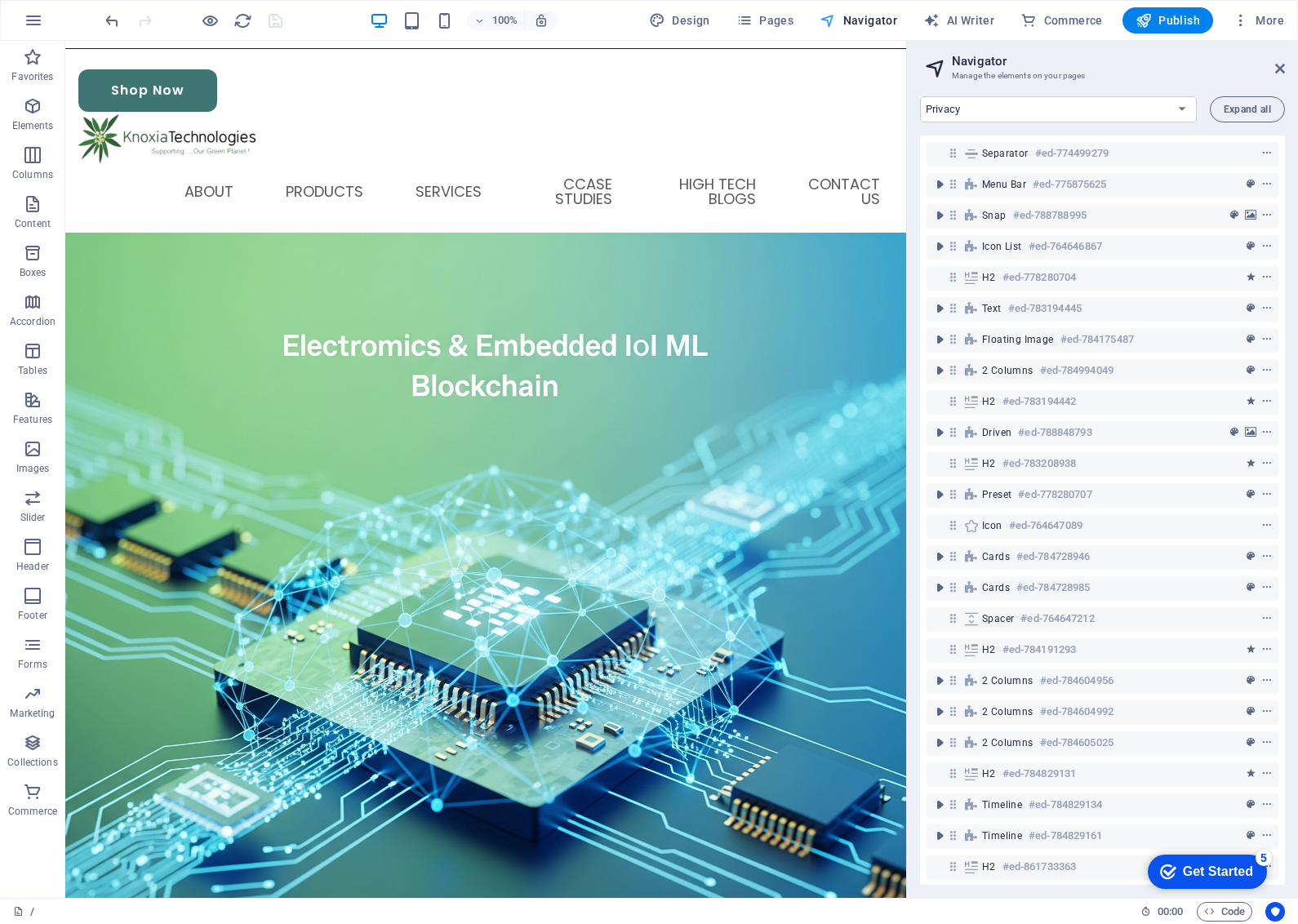
click at [859, 12] on span "Navigator" at bounding box center [858, 20] width 78 height 16
click at [957, 16] on span "AI Writer" at bounding box center [959, 20] width 71 height 16
select select "English"
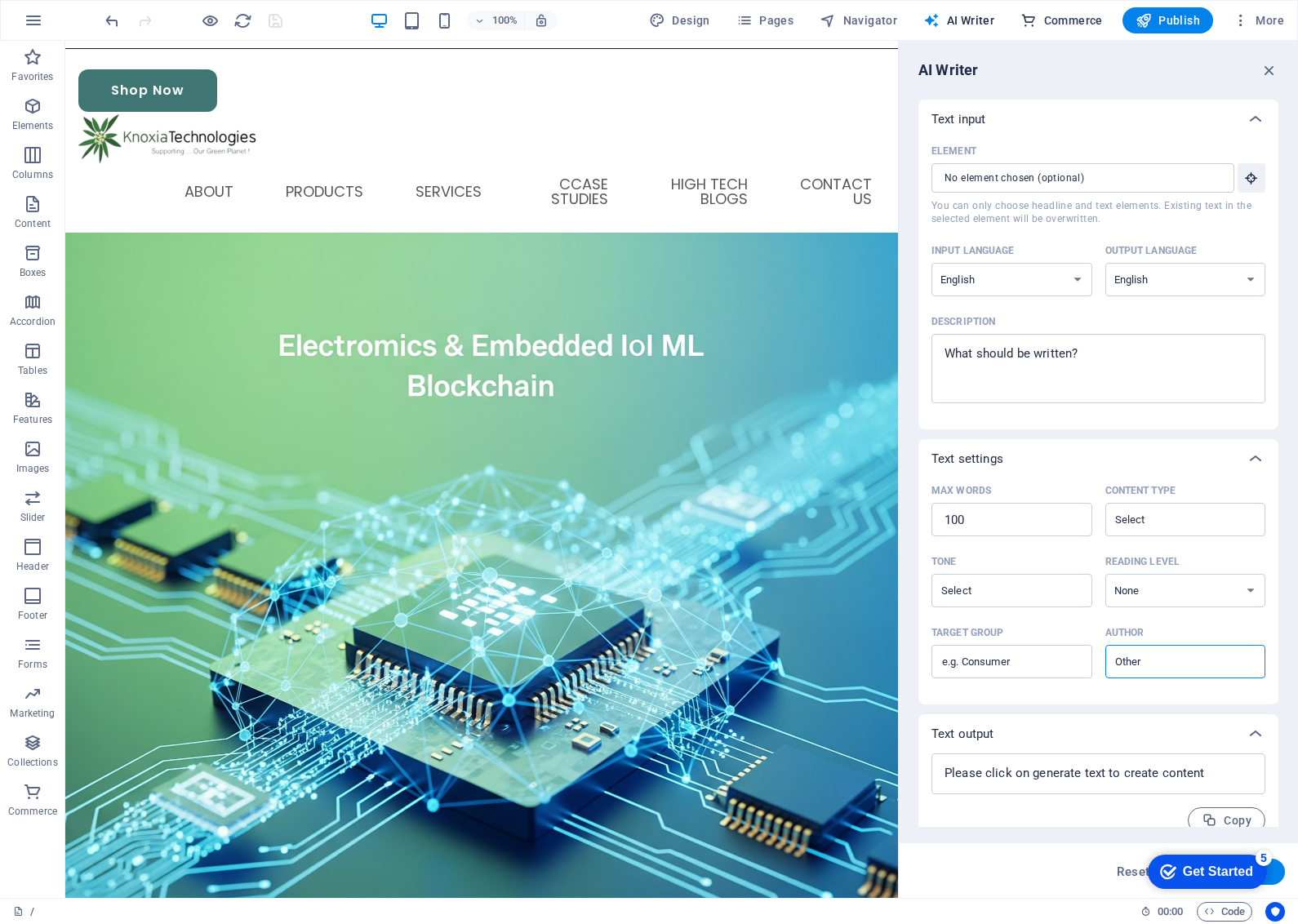
click at [1051, 17] on span "Commerce" at bounding box center [1062, 20] width 82 height 16
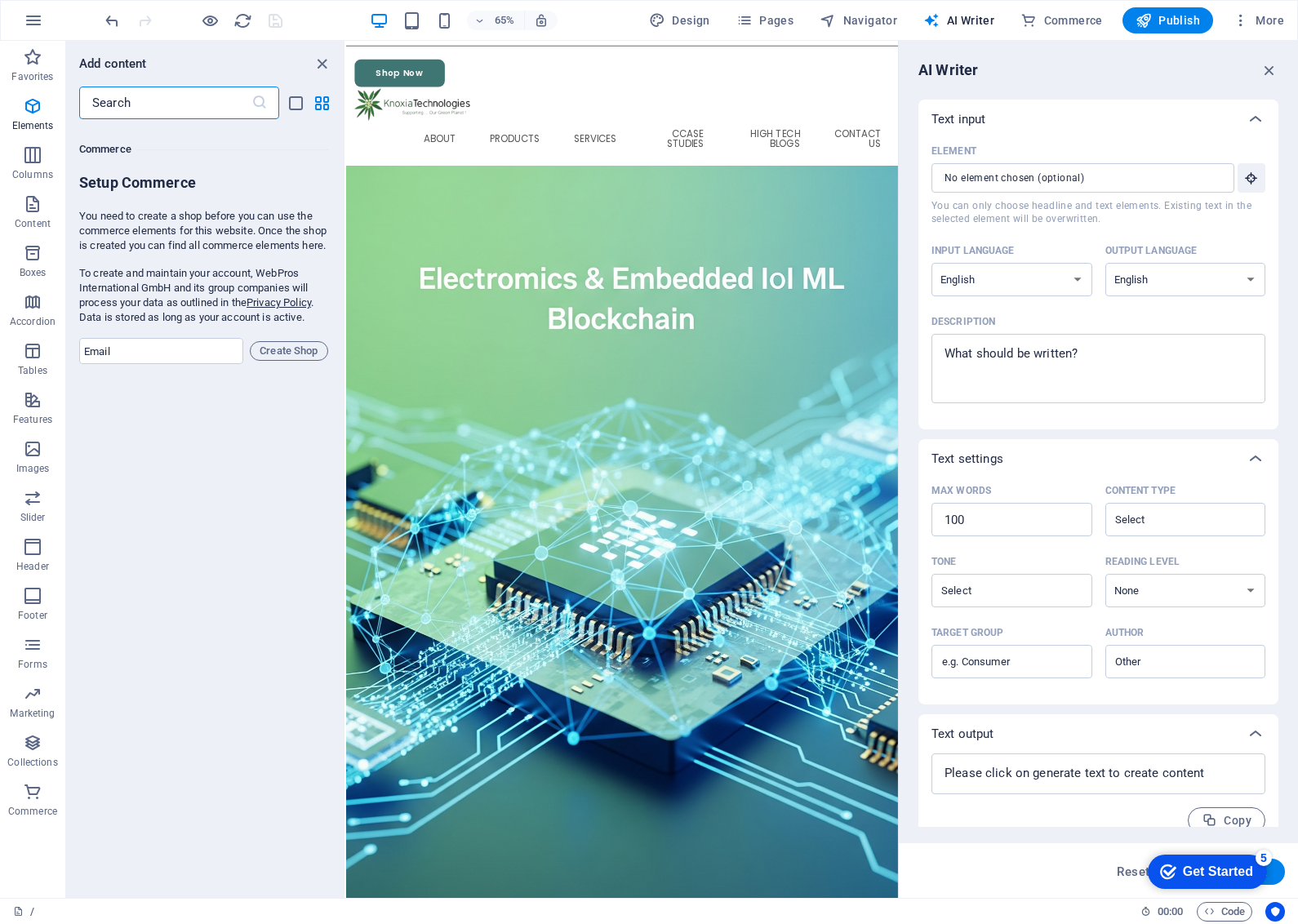
scroll to position [15729, 0]
click at [257, 107] on icon at bounding box center [260, 103] width 16 height 16
drag, startPoint x: 315, startPoint y: 67, endPoint x: 263, endPoint y: 234, distance: 174.9
click at [315, 67] on icon "close panel" at bounding box center [322, 64] width 19 height 19
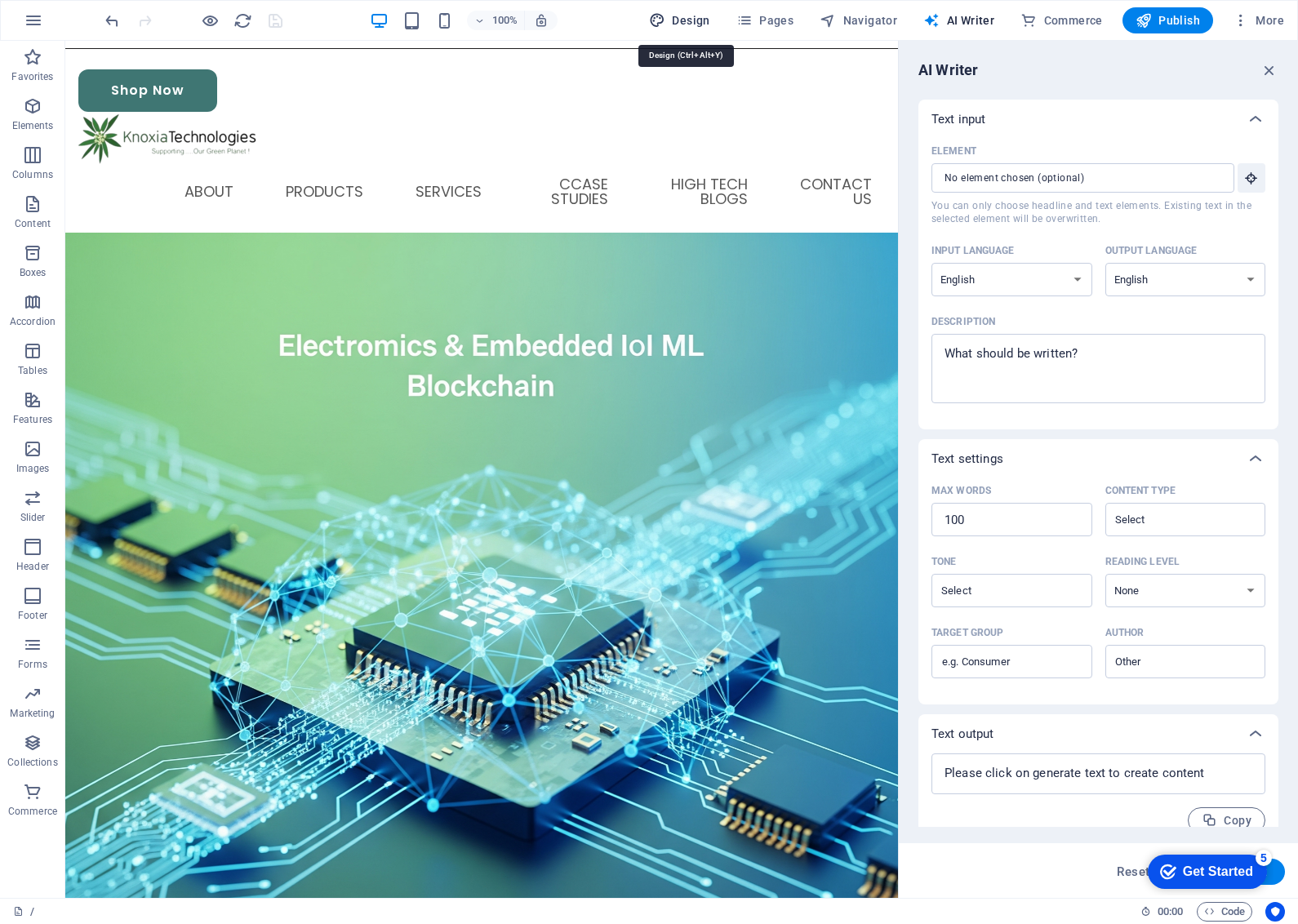
drag, startPoint x: 694, startPoint y: 19, endPoint x: 643, endPoint y: 1, distance: 54.1
click at [694, 19] on span "Design" at bounding box center [680, 20] width 61 height 16
select select "px"
select select "400"
select select "px"
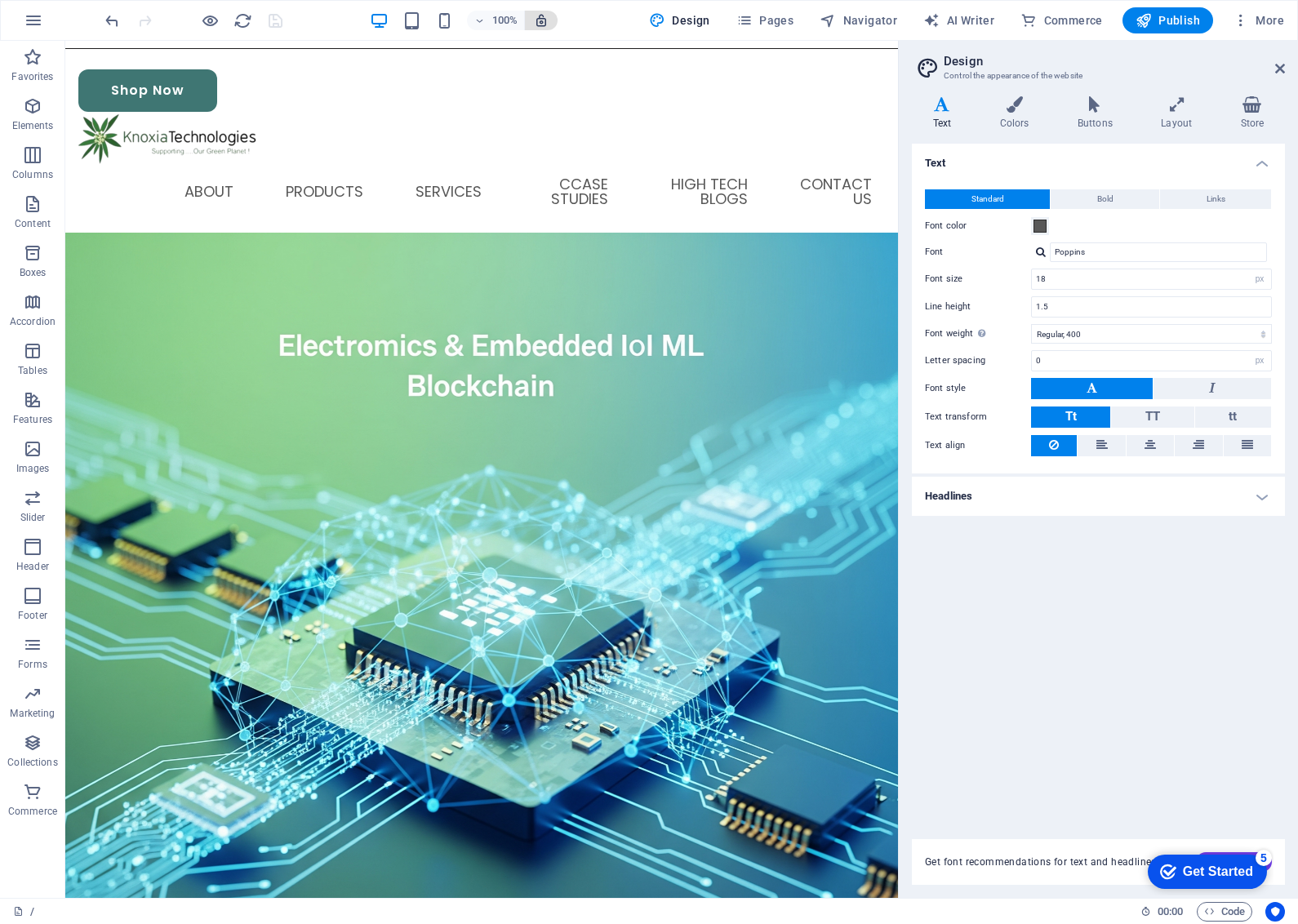
drag, startPoint x: 543, startPoint y: 18, endPoint x: 509, endPoint y: 89, distance: 78.7
click at [543, 18] on icon "button" at bounding box center [541, 20] width 15 height 15
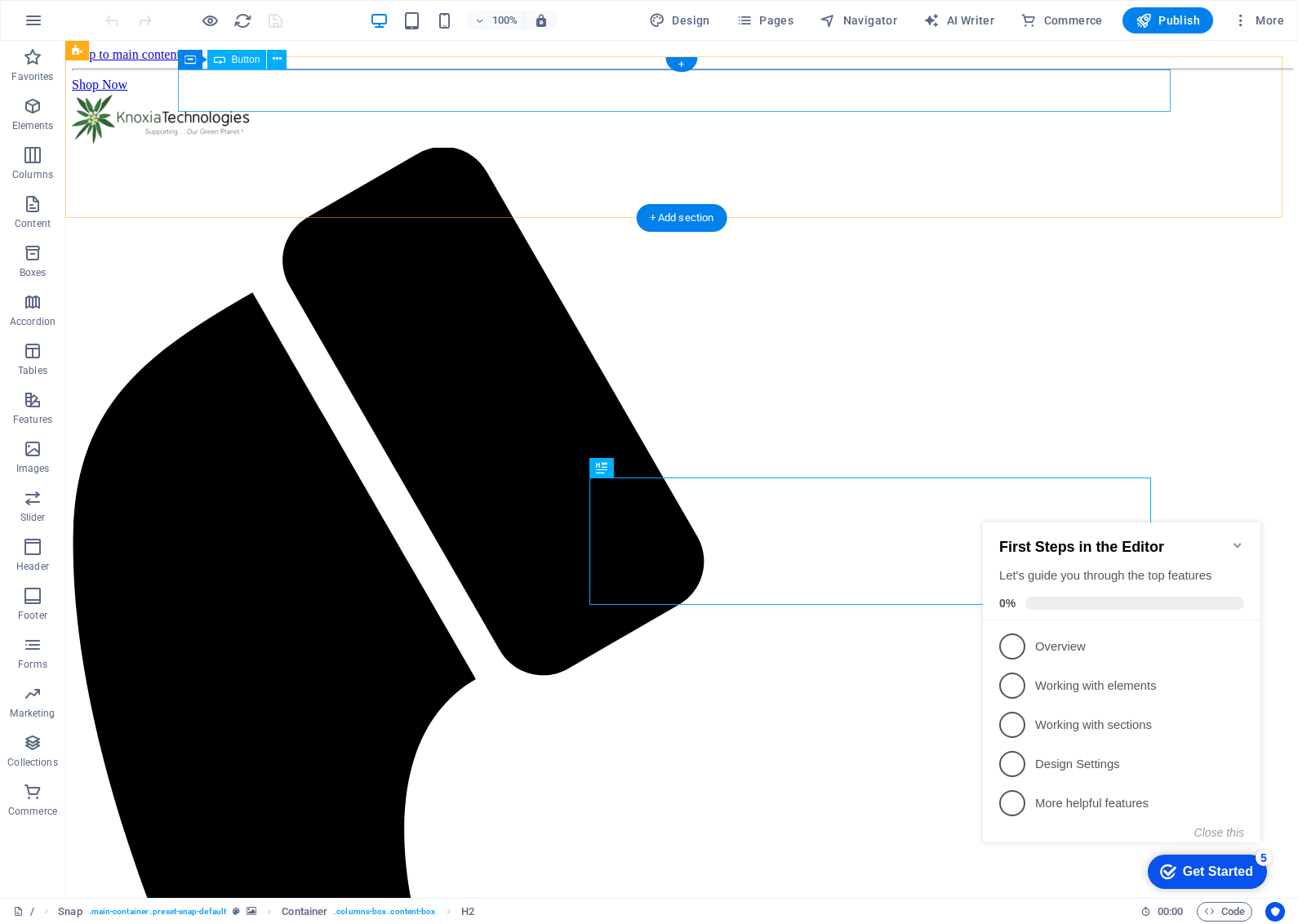
click at [272, 91] on div "Shop Now" at bounding box center [681, 85] width 1220 height 15
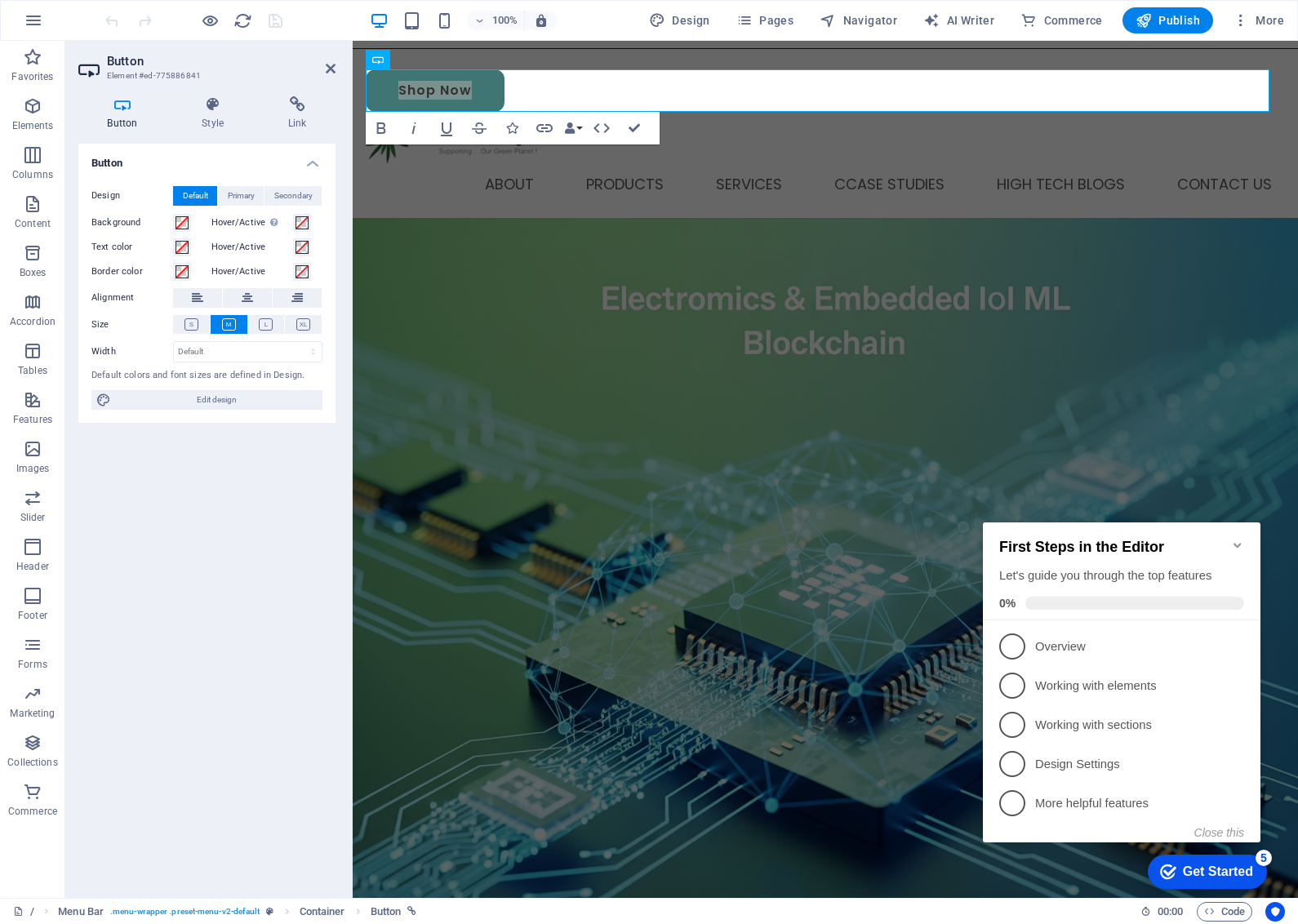
click at [291, 94] on div "Button Style Link Button Design Default Primary Secondary Background Hover/Acti…" at bounding box center [207, 490] width 284 height 815
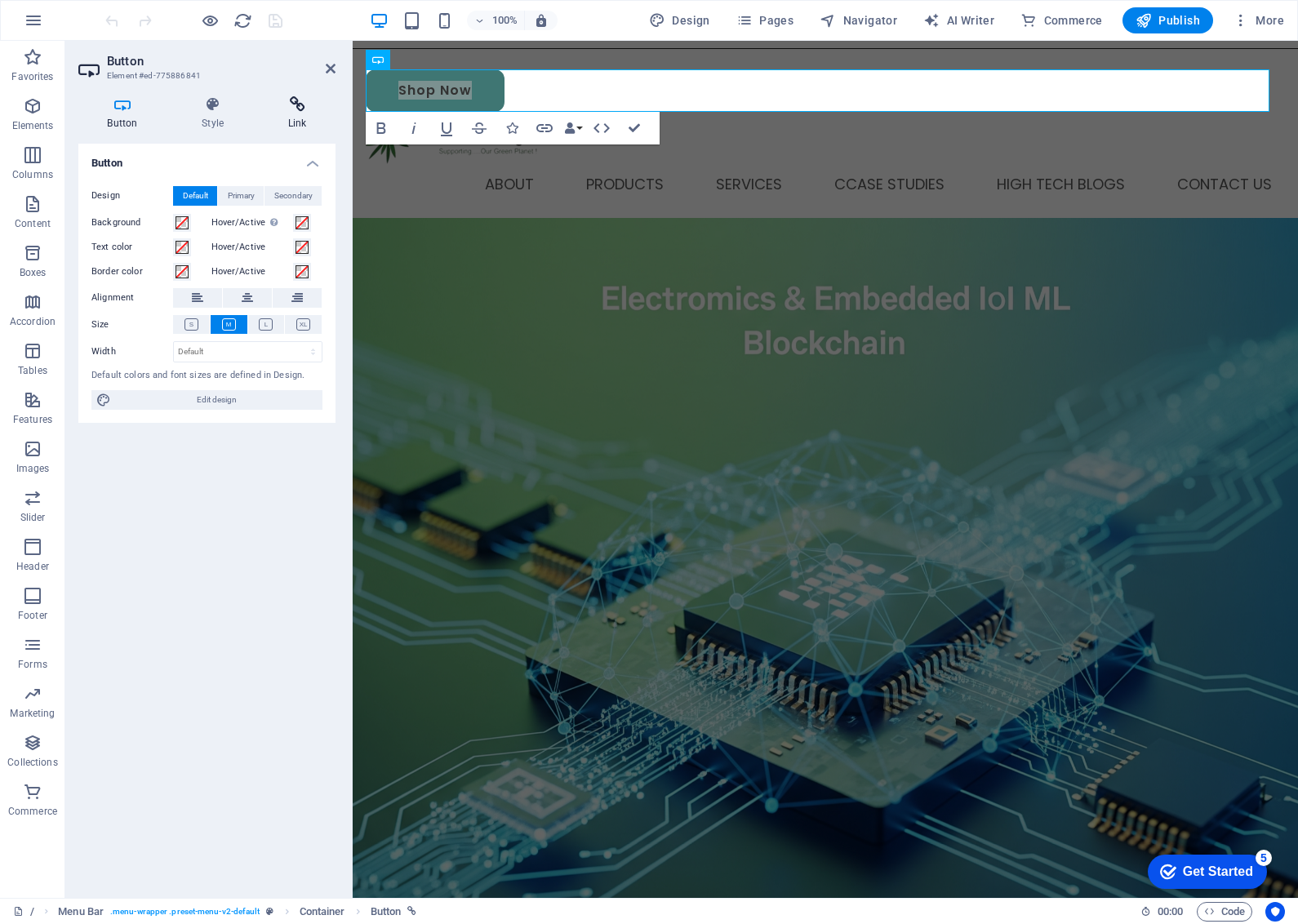
click at [294, 105] on icon at bounding box center [297, 105] width 77 height 16
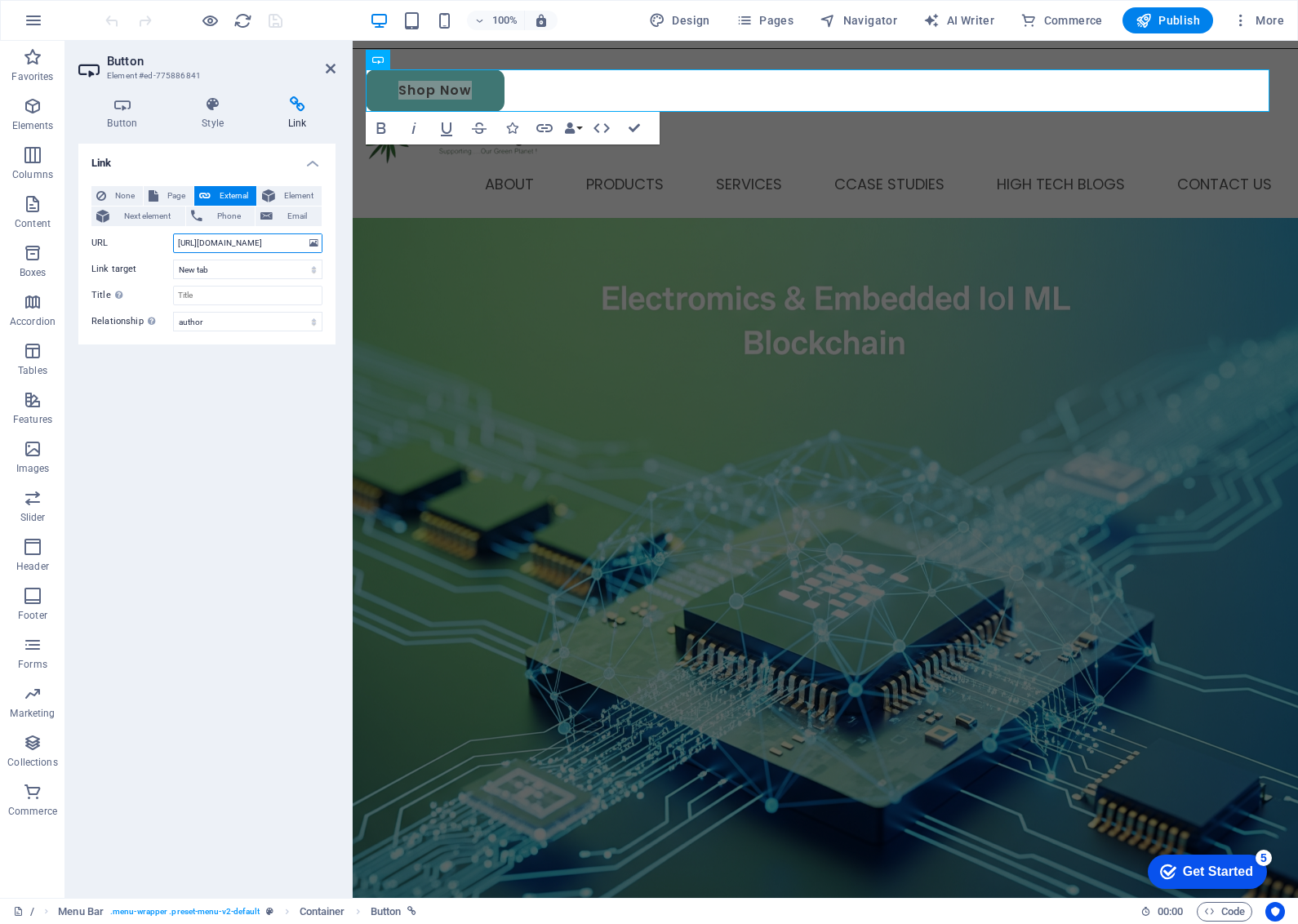
click at [234, 243] on input "[URL][DOMAIN_NAME]" at bounding box center [248, 243] width 150 height 19
type input "m"
type input "[DOMAIN_NAME]"
click at [242, 321] on select "alternate author bookmark external help license next nofollow noreferrer noopen…" at bounding box center [248, 321] width 150 height 19
select select "alternate"
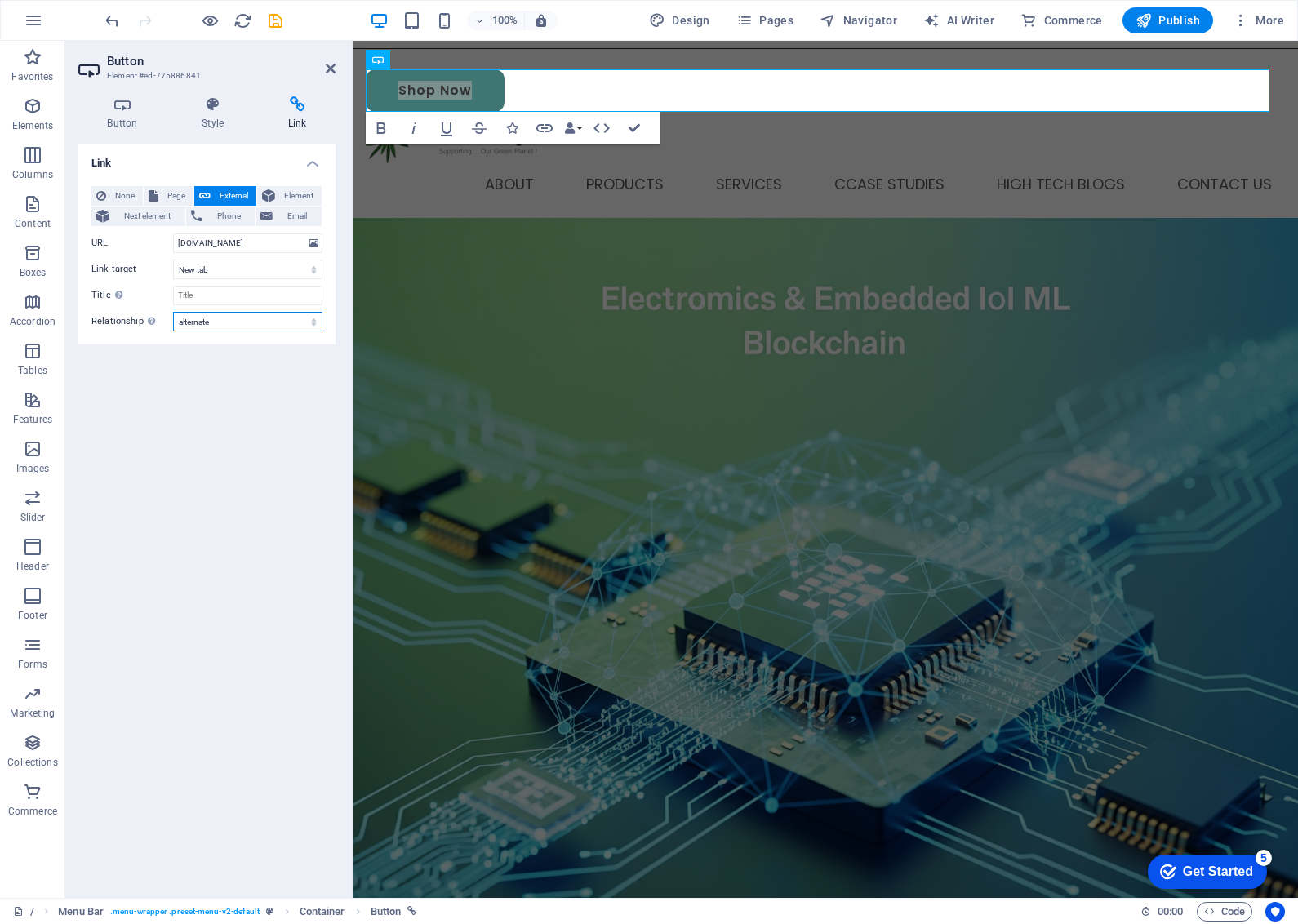
click at [173, 312] on select "alternate author bookmark external help license next nofollow noreferrer noopen…" at bounding box center [248, 321] width 150 height 19
click at [252, 320] on select "alternate author bookmark external help license next nofollow noreferrer noopen…" at bounding box center [248, 321] width 150 height 19
select select
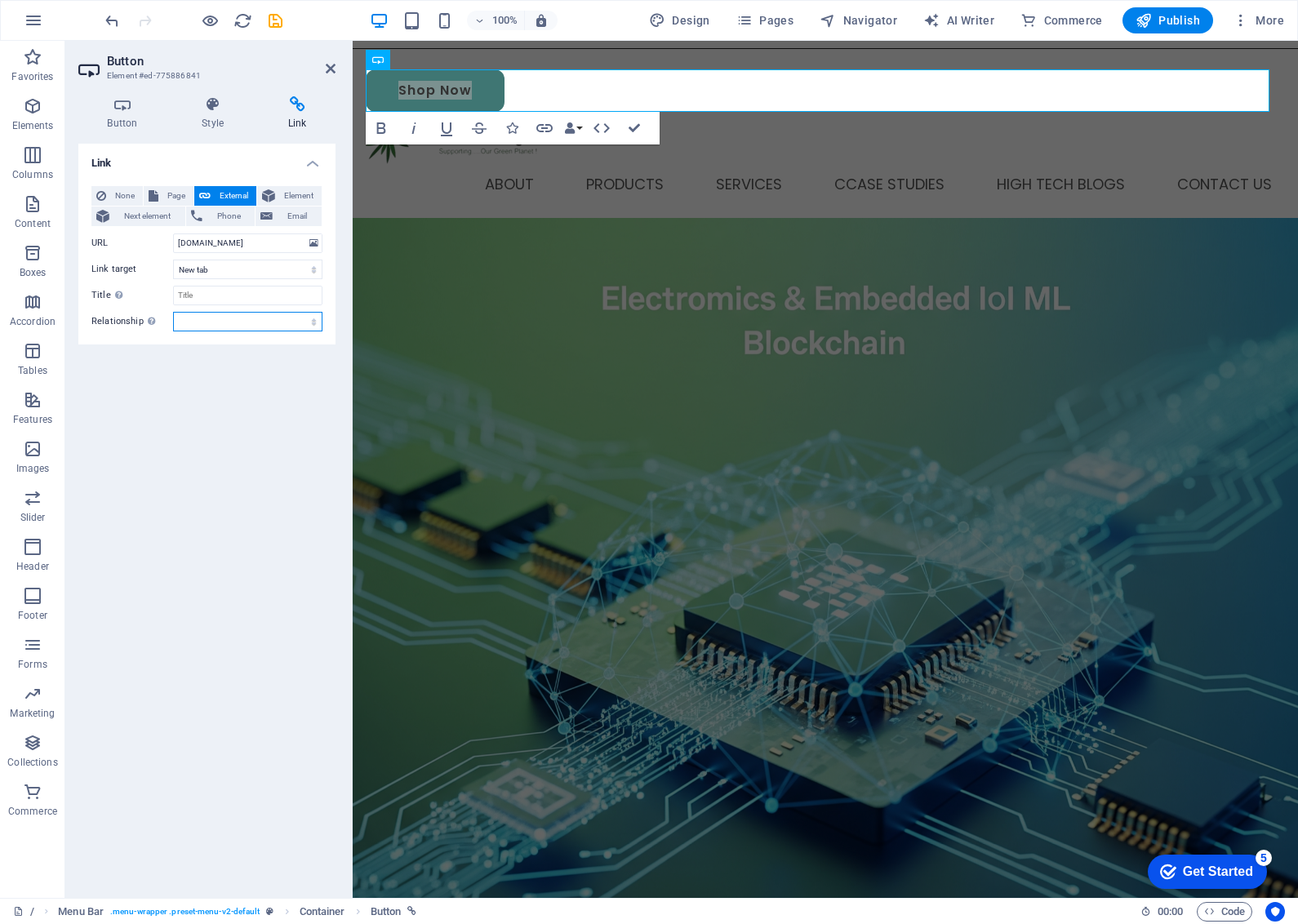
click at [173, 312] on select "alternate author bookmark external help license next nofollow noreferrer noopen…" at bounding box center [248, 321] width 150 height 19
click at [276, 21] on icon "save" at bounding box center [275, 21] width 19 height 19
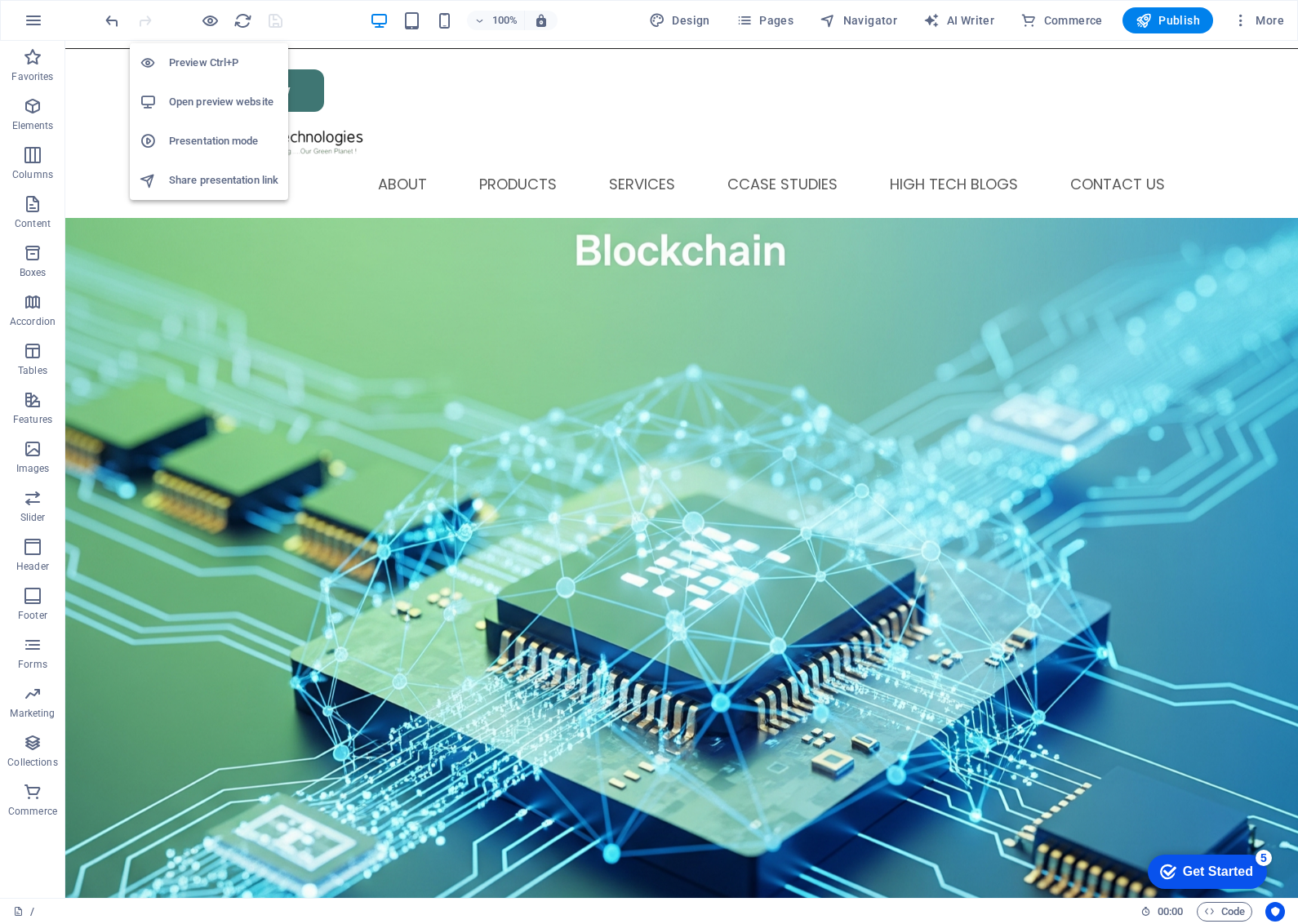
click at [208, 96] on h6 "Open preview website" at bounding box center [223, 101] width 109 height 19
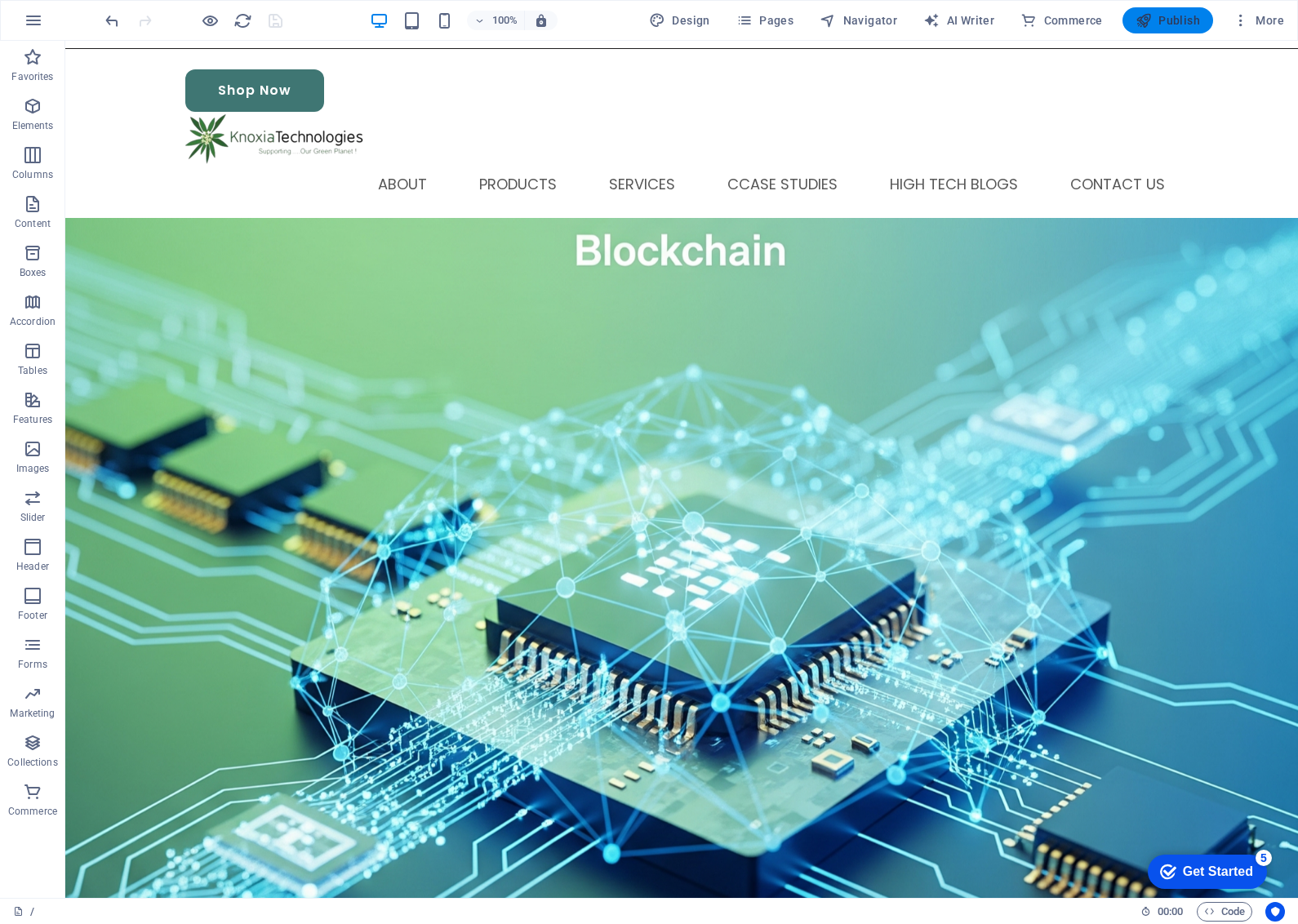
click at [1159, 15] on span "Publish" at bounding box center [1168, 20] width 65 height 16
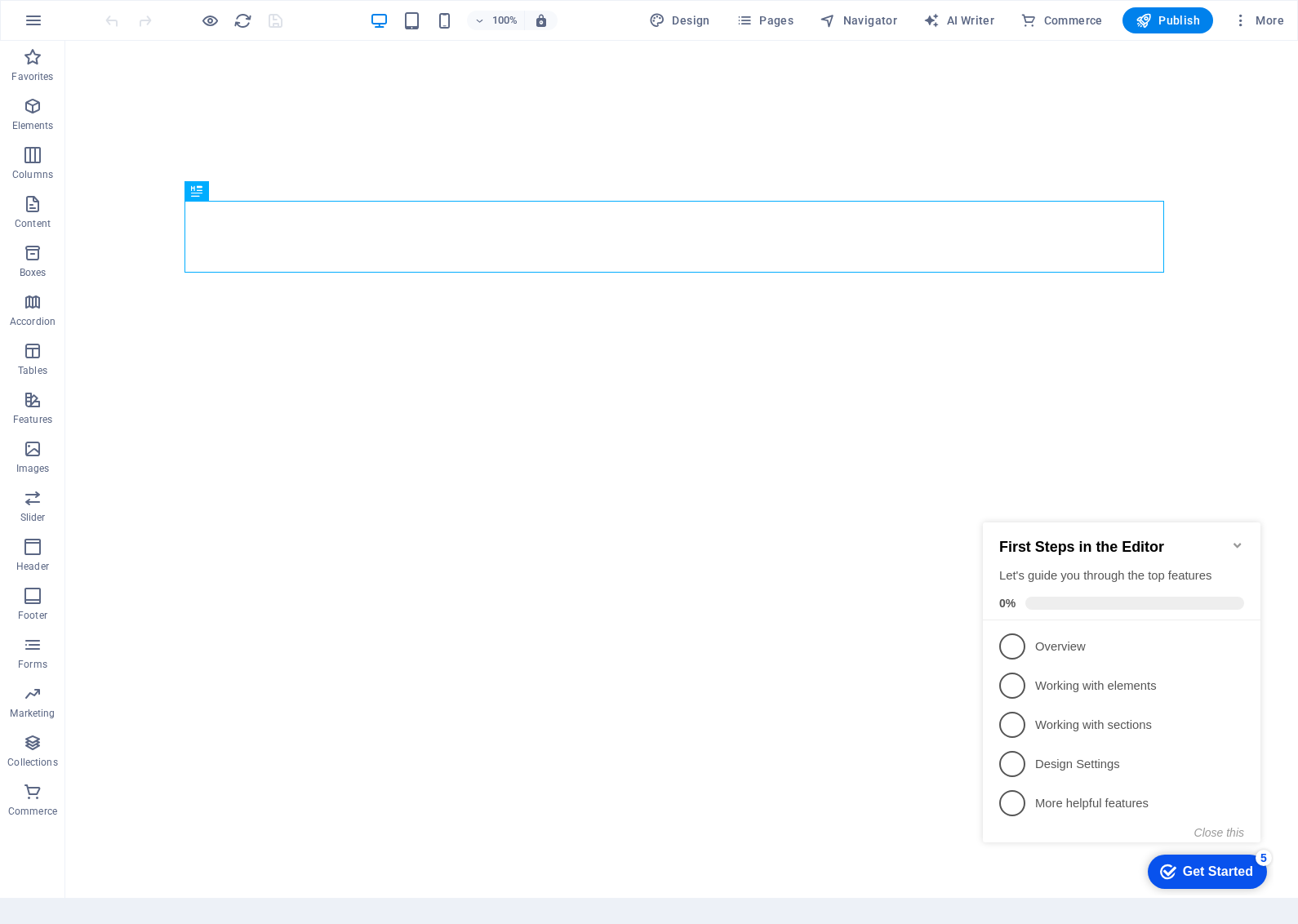
click at [1233, 539] on icon "Minimize checklist" at bounding box center [1238, 545] width 13 height 13
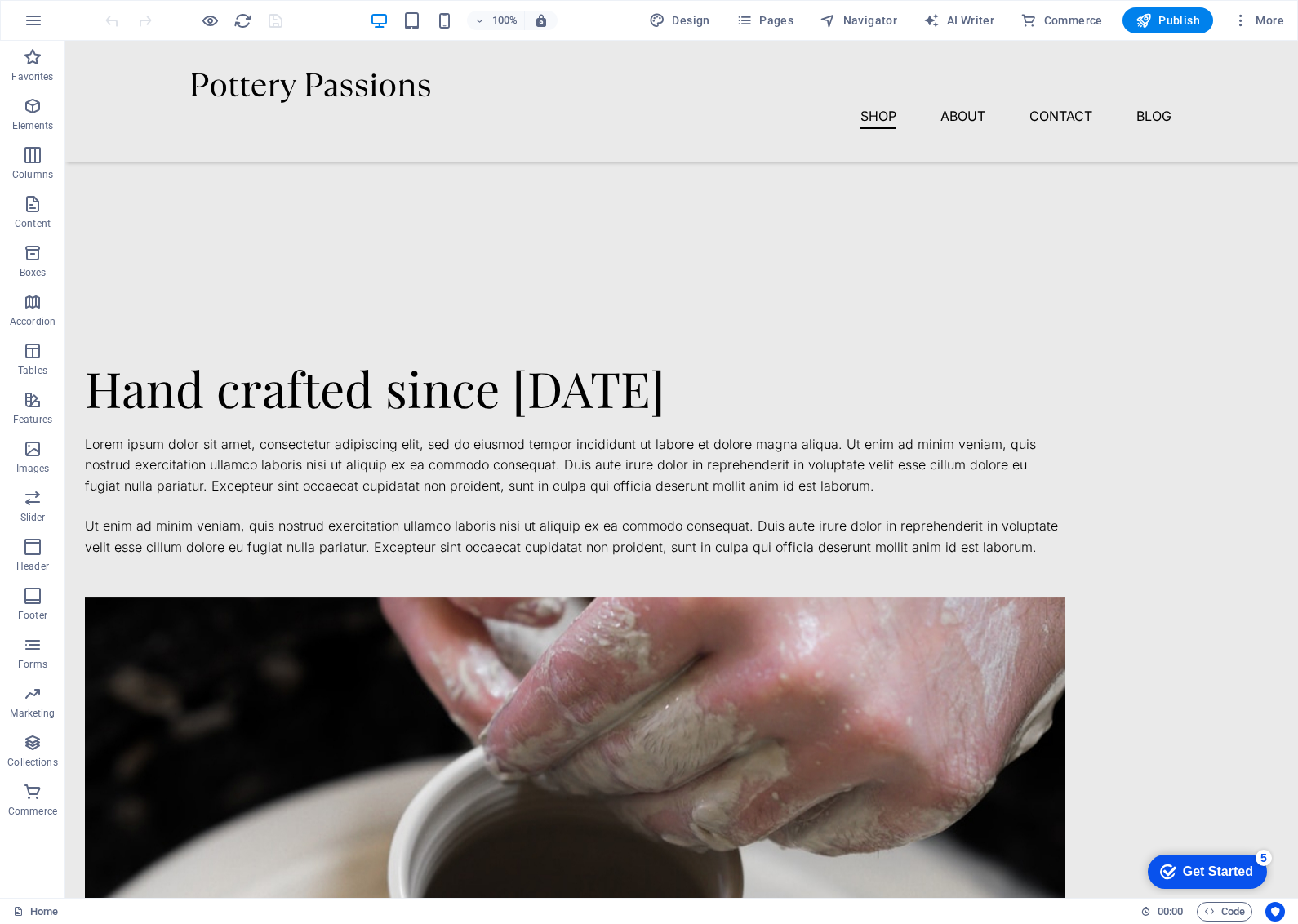
scroll to position [1022, 0]
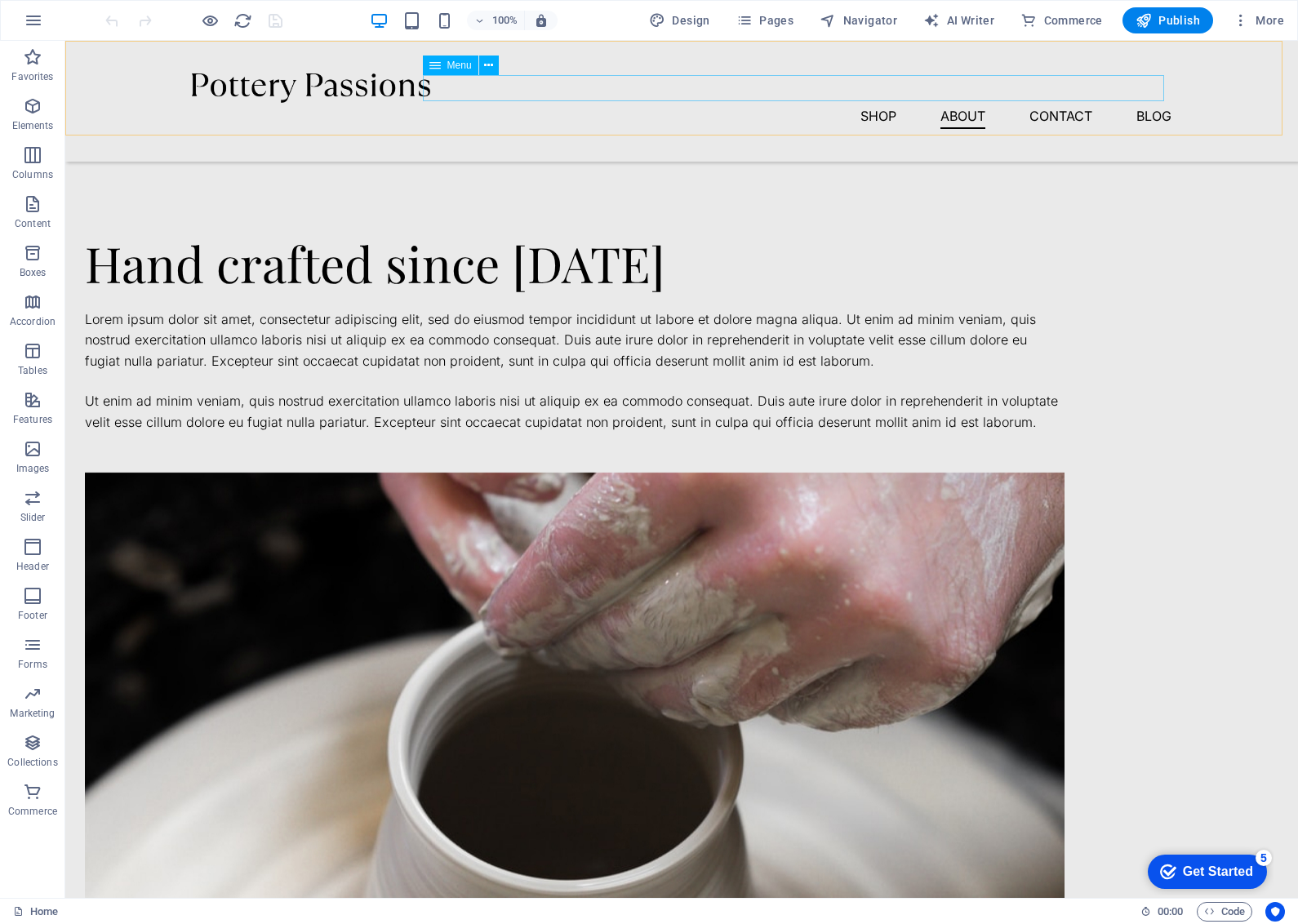
click at [854, 103] on nav "Shop About Contact Blog" at bounding box center [681, 116] width 980 height 26
click at [566, 103] on nav "Shop About Contact Blog" at bounding box center [681, 116] width 980 height 26
select select "1"
select select
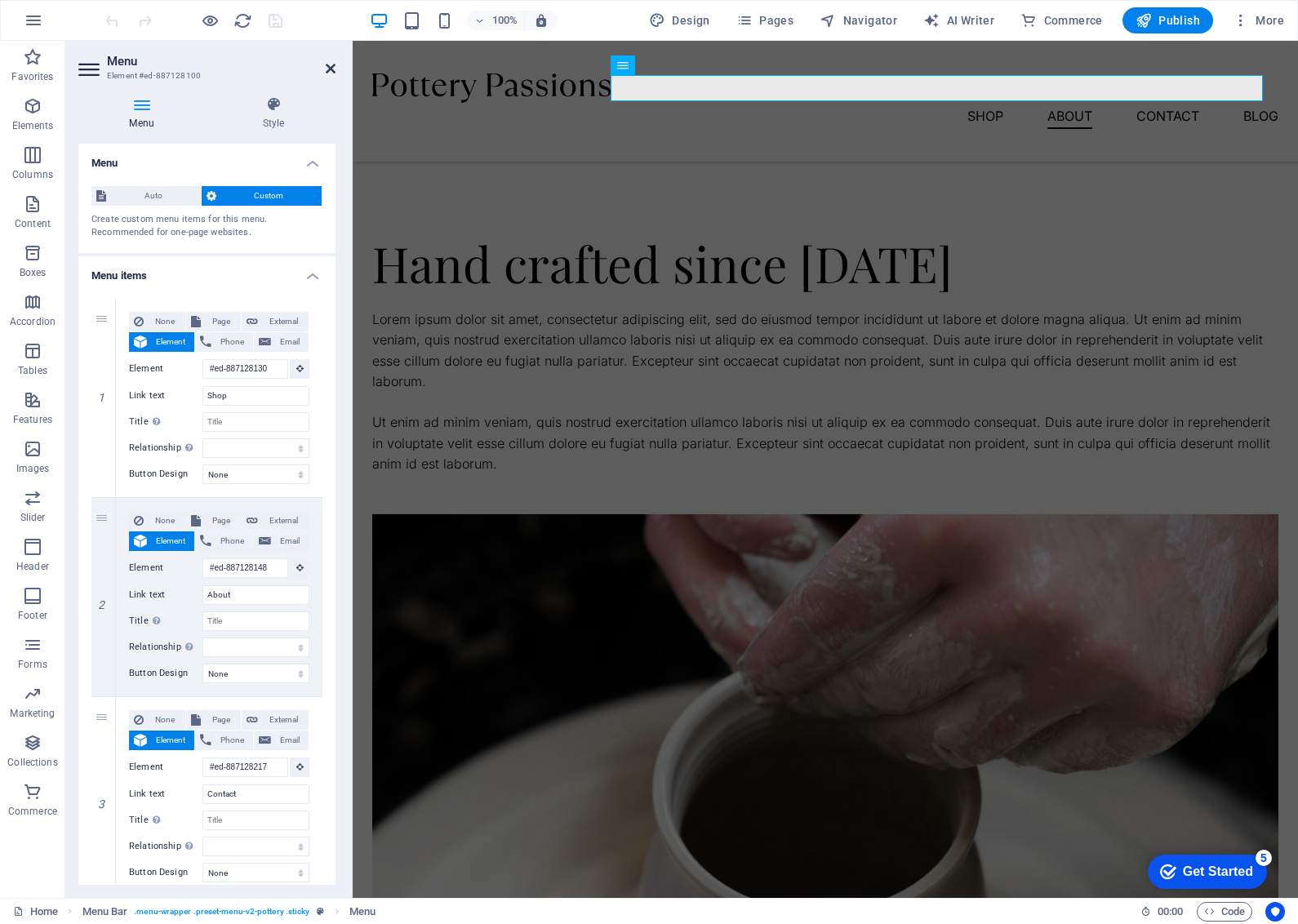
click at [327, 66] on icon at bounding box center [330, 68] width 10 height 13
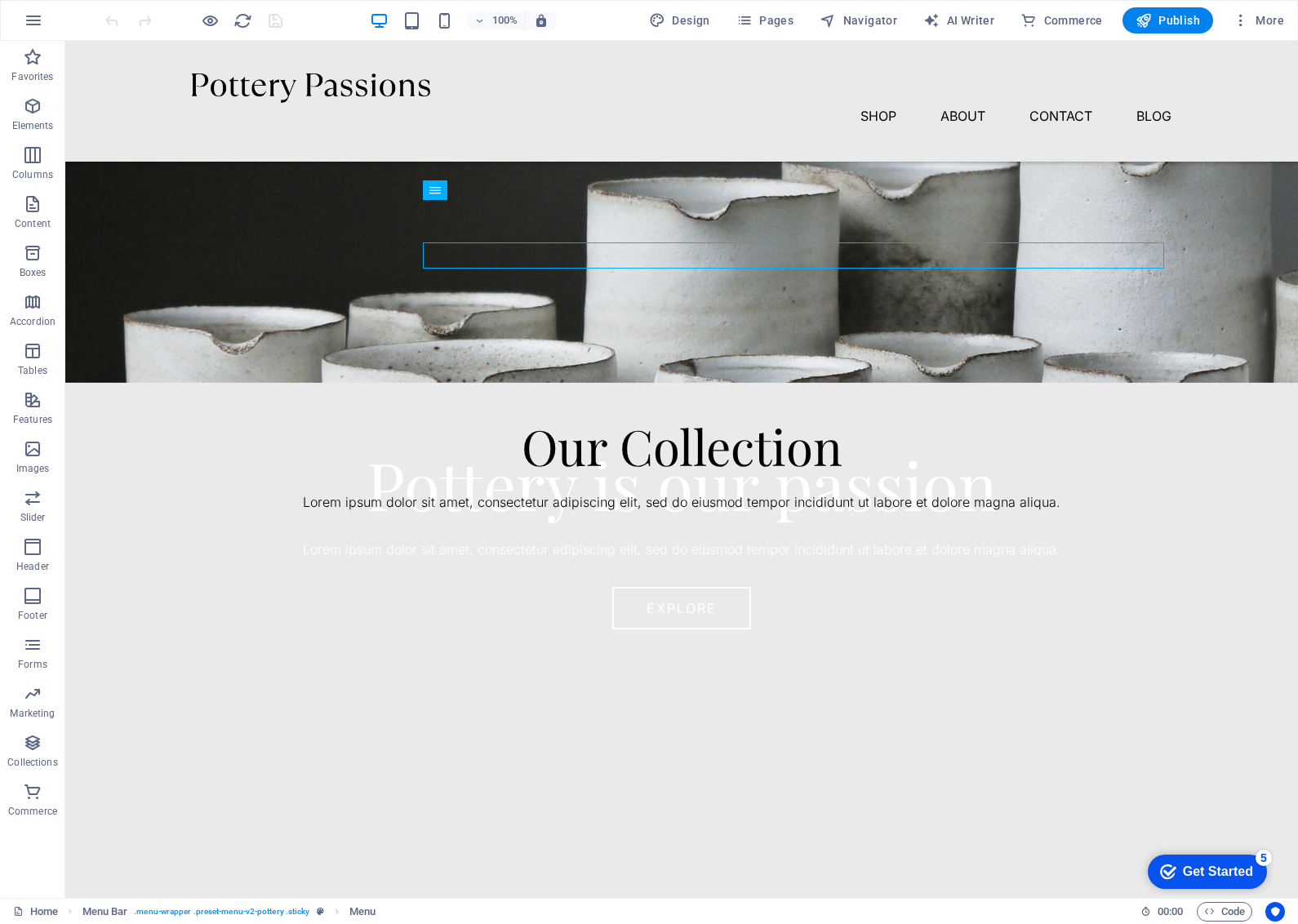
scroll to position [167, 0]
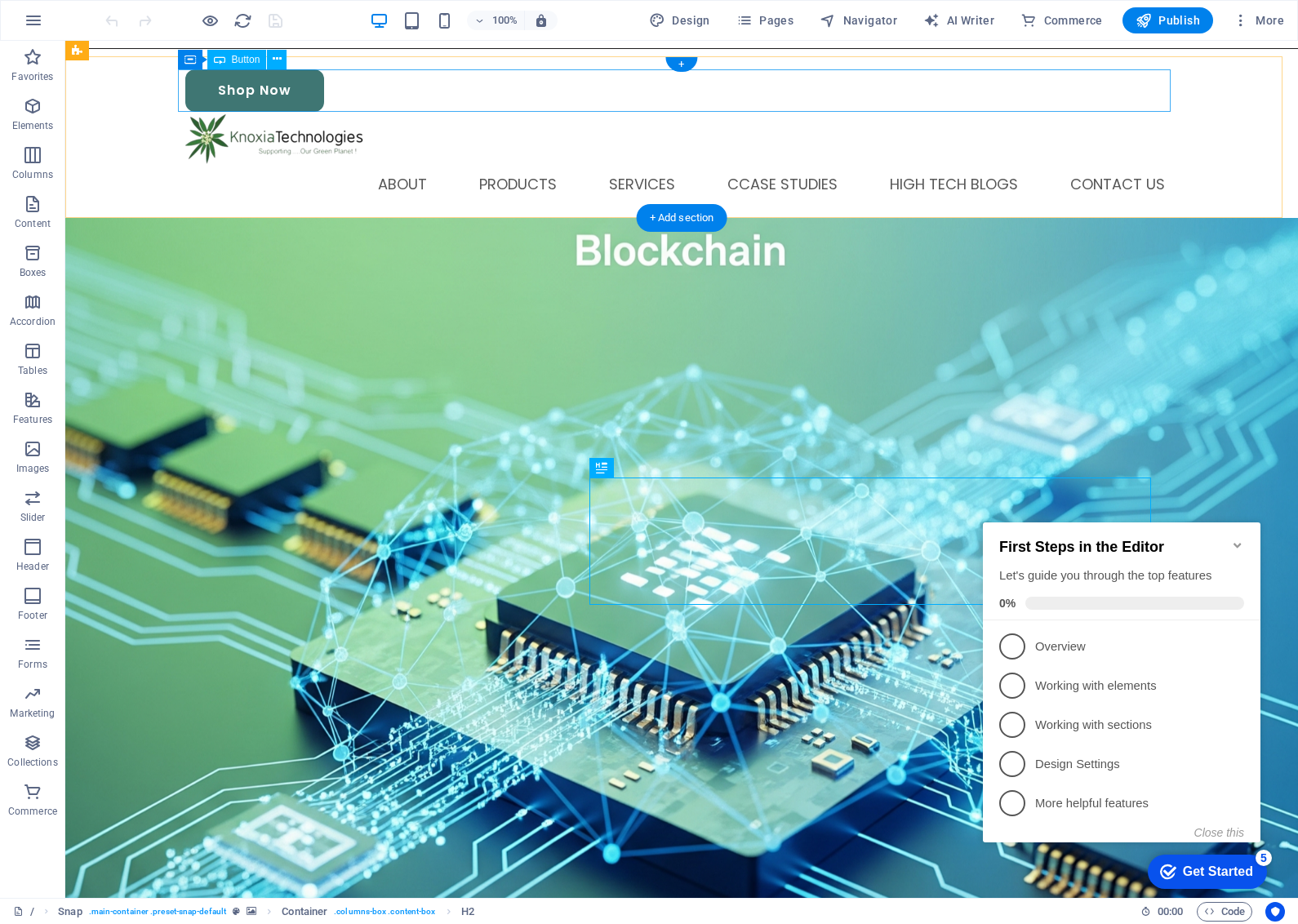
click at [287, 98] on div "Shop Now" at bounding box center [681, 90] width 992 height 43
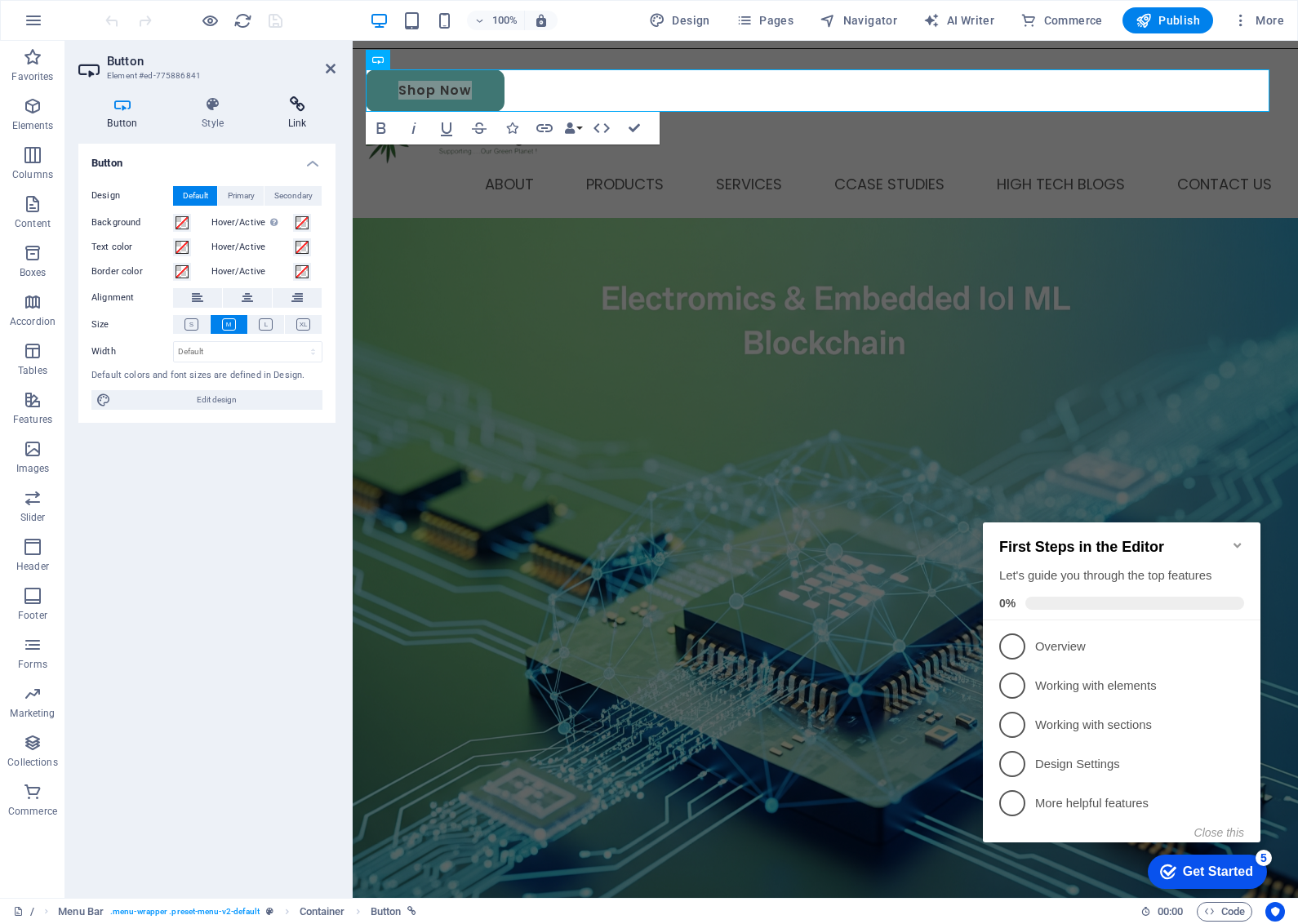
click at [306, 99] on icon at bounding box center [297, 105] width 77 height 16
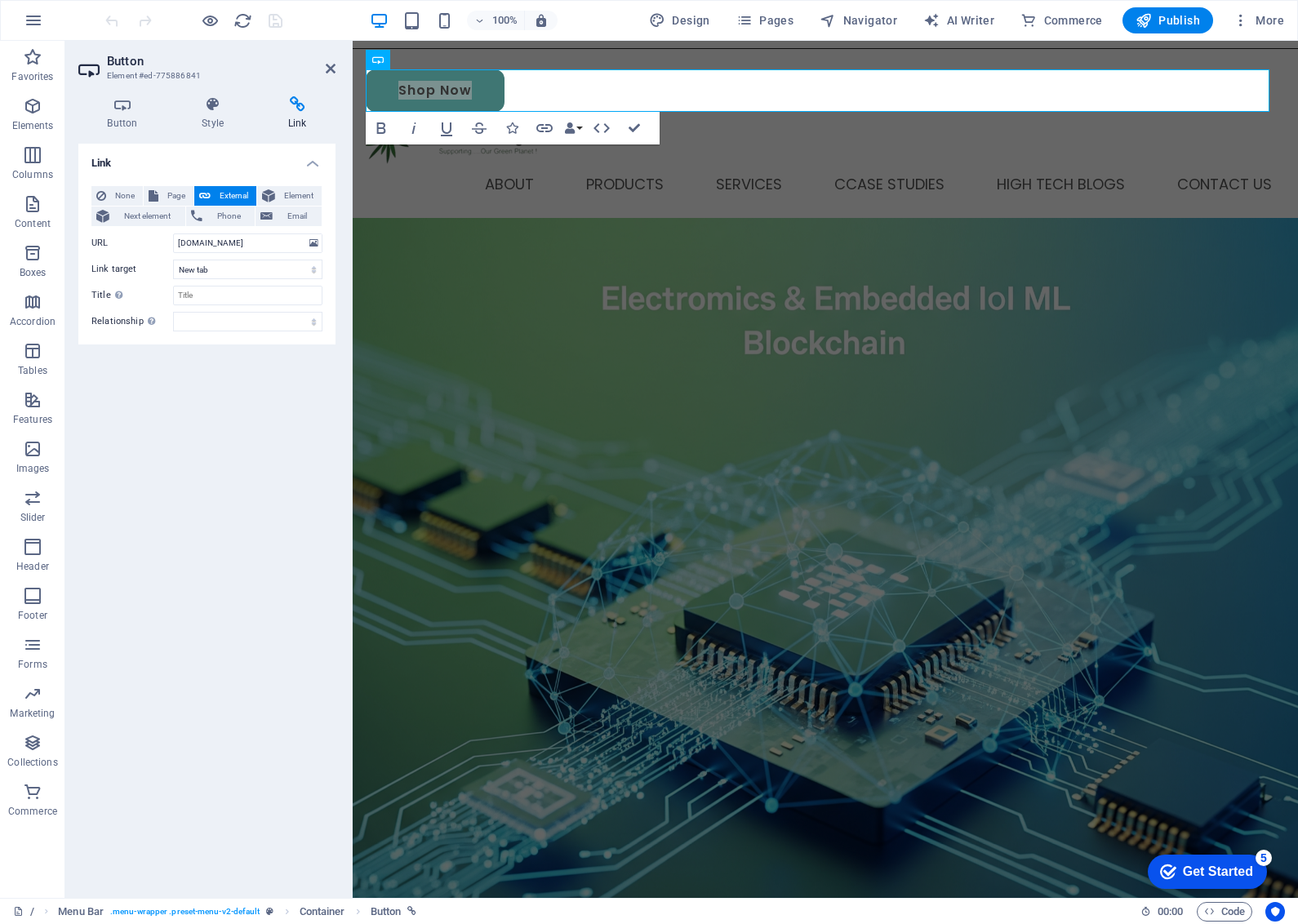
click at [198, 454] on div "Link None Page External Element Next element Phone Email Page Privacy -- / Lega…" at bounding box center [207, 514] width 257 height 742
click at [166, 188] on span "Page" at bounding box center [176, 195] width 26 height 19
select select
click at [211, 244] on select "Privacy -- / Legal Notice shop now Products case studies services firmware deve…" at bounding box center [248, 243] width 150 height 19
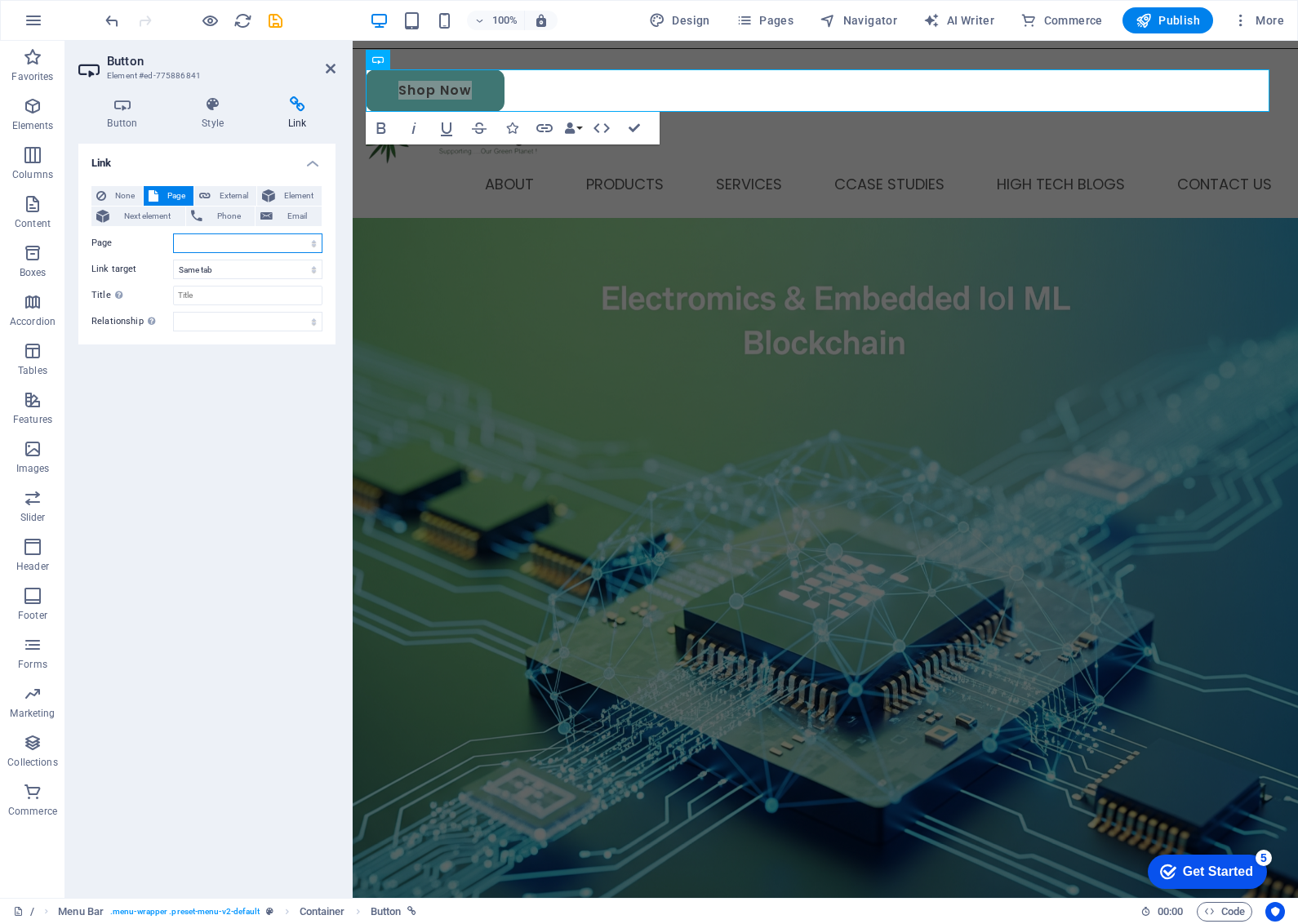
select select "31"
click at [114, 427] on div "Link None Page External Element Next element Phone Email Page Privacy -- / Lega…" at bounding box center [207, 514] width 257 height 742
click at [219, 193] on span "External" at bounding box center [233, 195] width 36 height 19
select select "blank"
click at [144, 221] on span "Next element" at bounding box center [147, 215] width 66 height 19
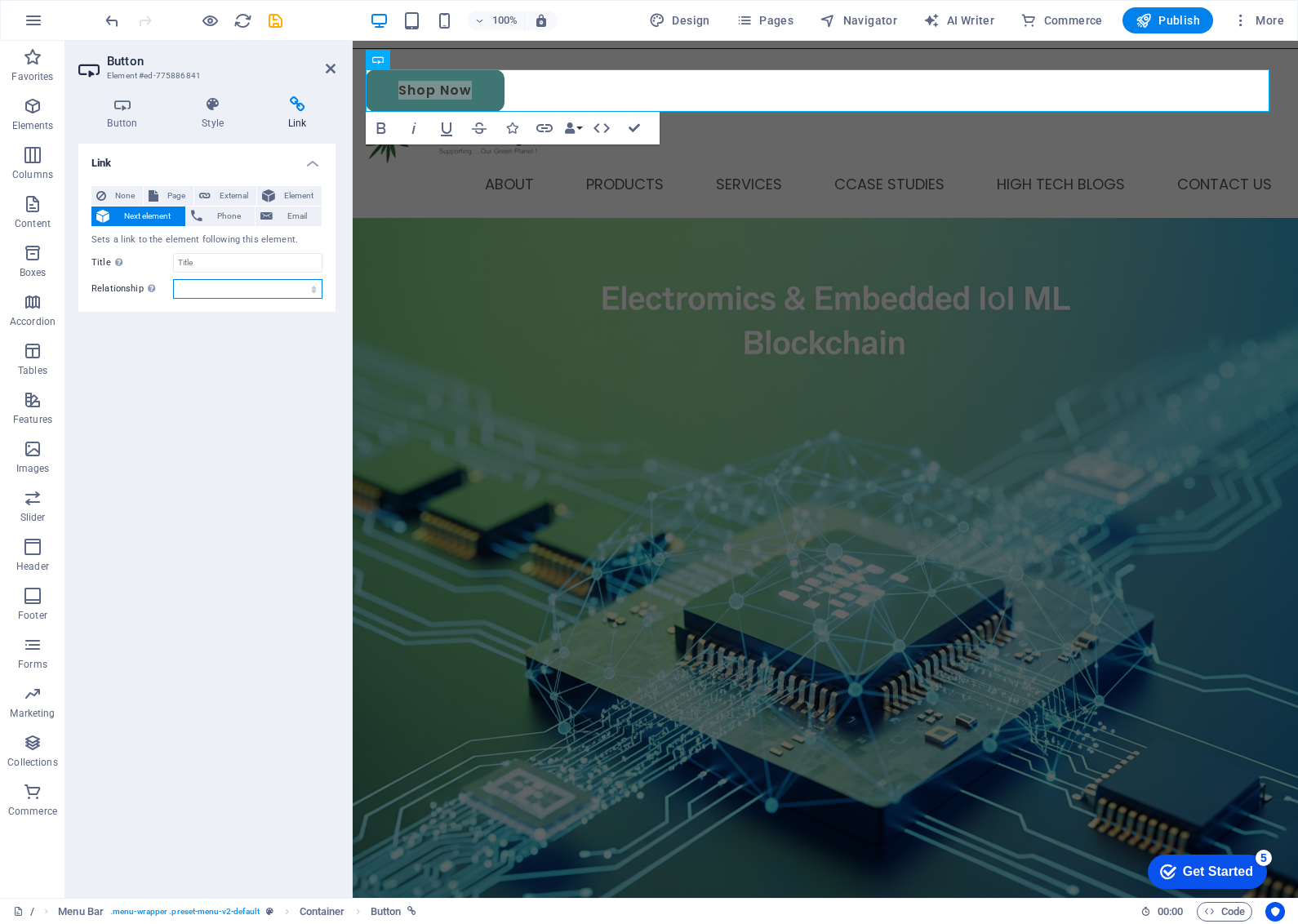
click at [190, 284] on select "alternate author bookmark external help license next nofollow noreferrer noopen…" at bounding box center [248, 288] width 150 height 19
select select "external"
click at [173, 279] on select "alternate author bookmark external help license next nofollow noreferrer noopen…" at bounding box center [248, 288] width 150 height 19
click at [243, 190] on span "External" at bounding box center [233, 195] width 36 height 19
select select "blank"
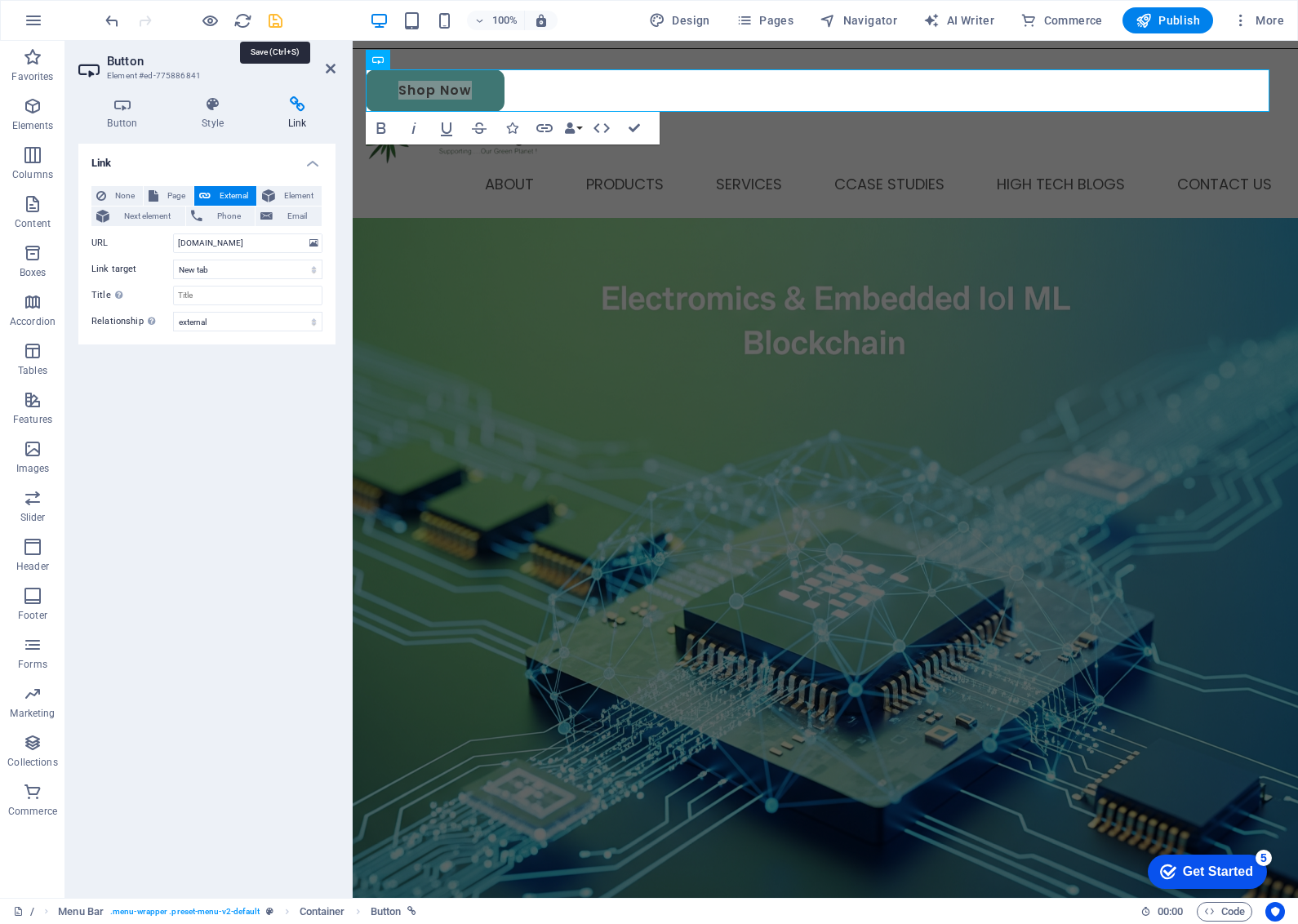
drag, startPoint x: 275, startPoint y: 25, endPoint x: 237, endPoint y: 88, distance: 73.6
click at [275, 25] on icon "save" at bounding box center [275, 21] width 19 height 19
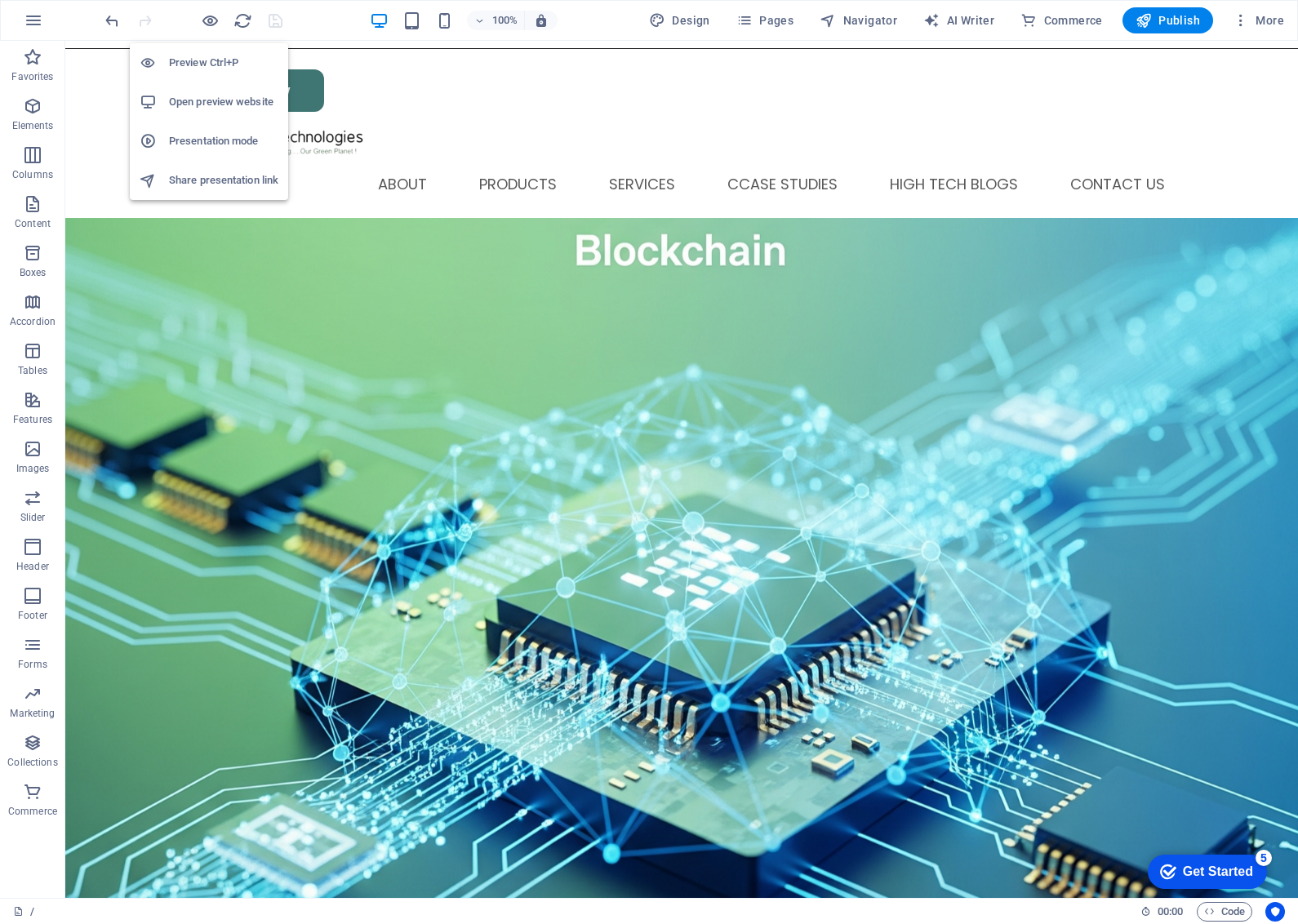
click at [205, 99] on h6 "Open preview website" at bounding box center [223, 101] width 109 height 19
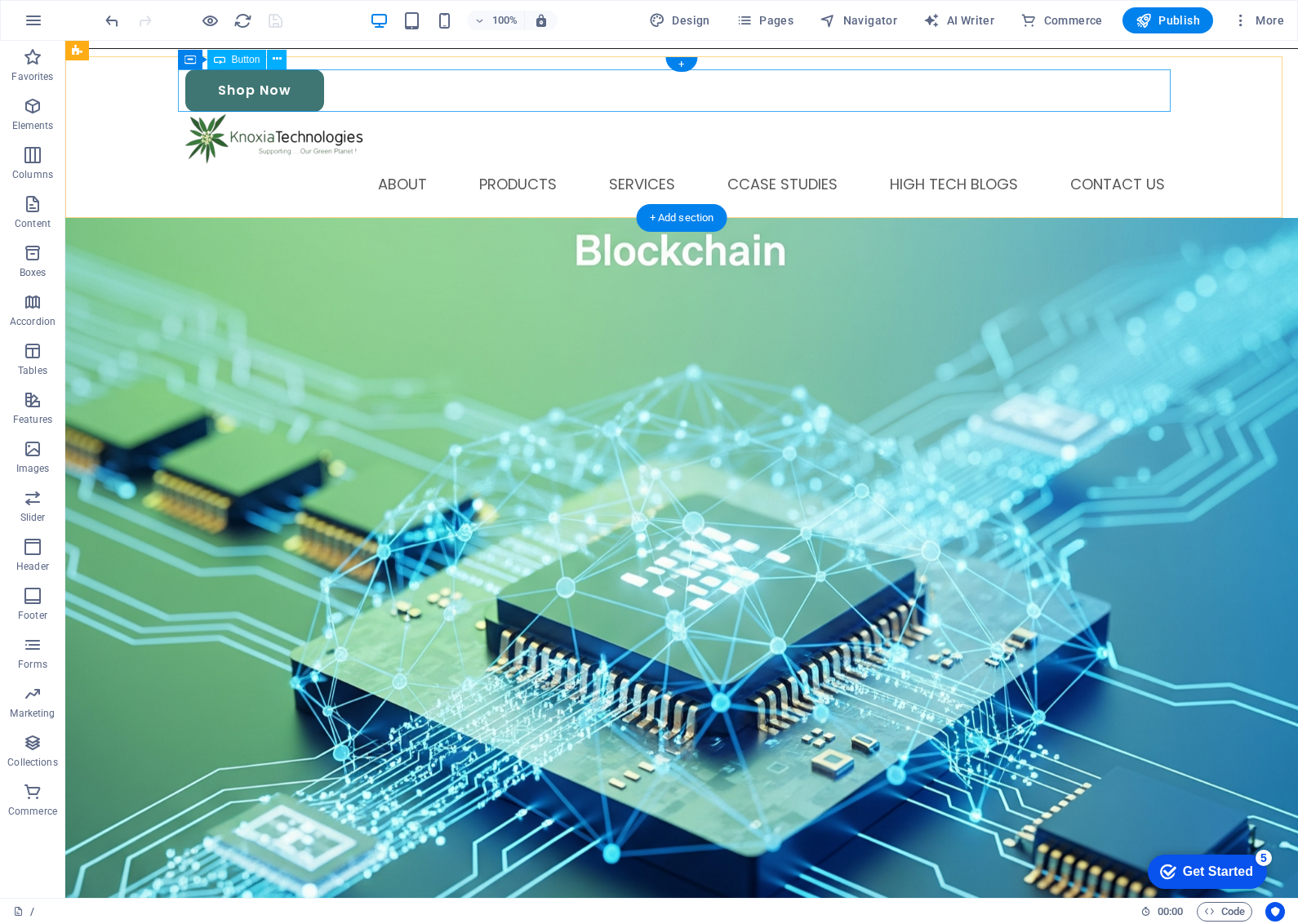
click at [274, 89] on div "Shop Now" at bounding box center [681, 90] width 992 height 43
select select "external"
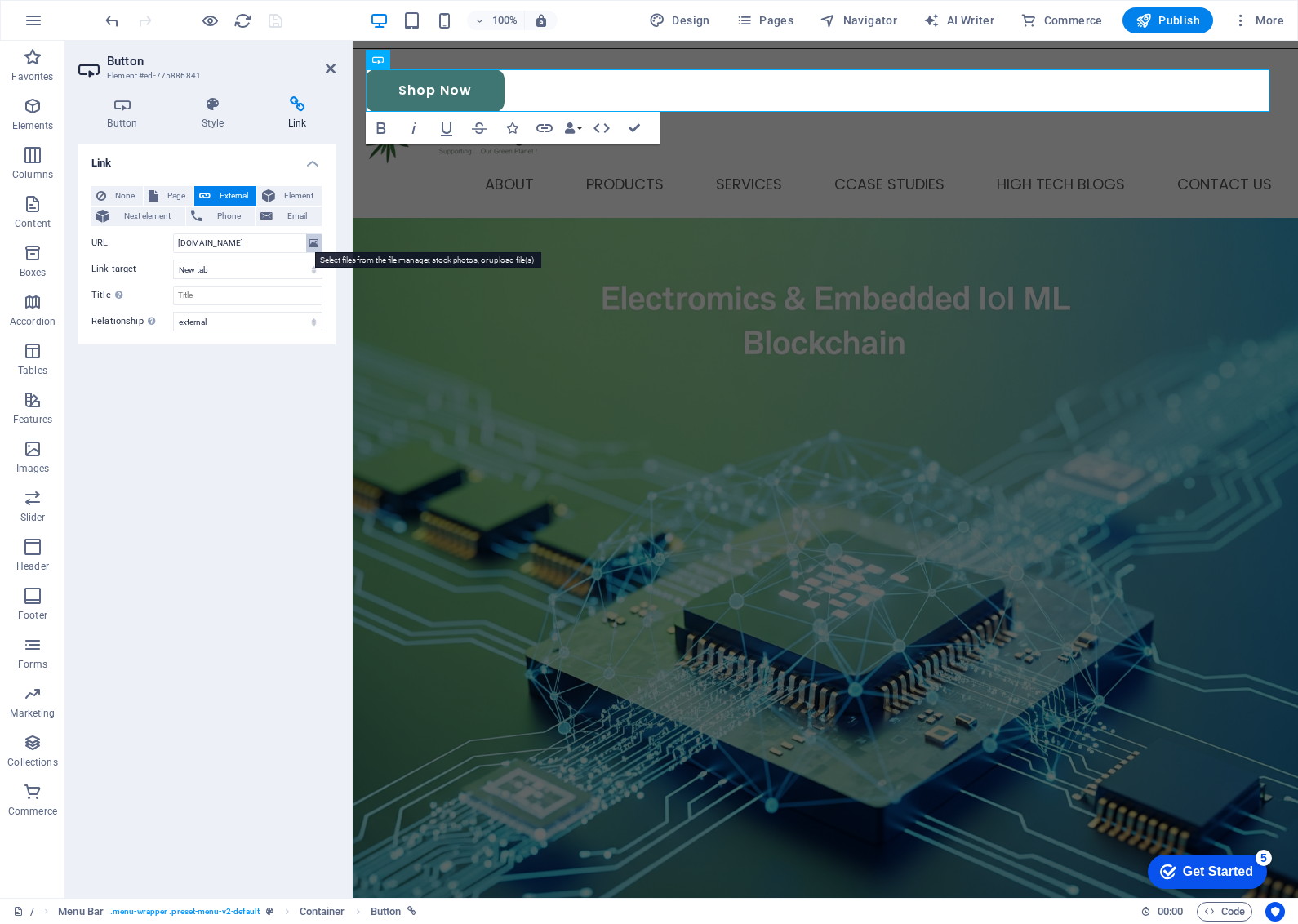
click at [315, 244] on icon at bounding box center [314, 244] width 9 height 18
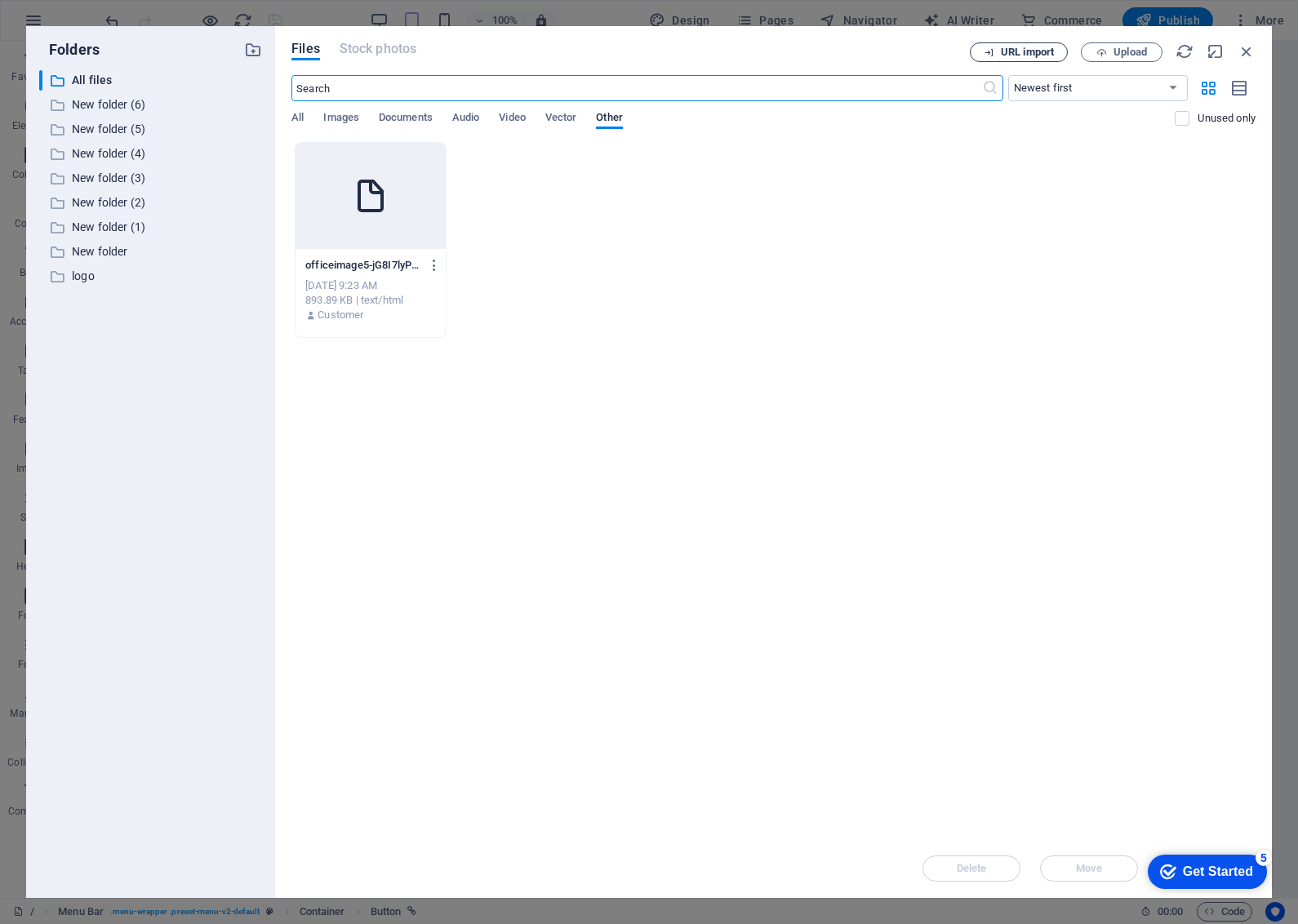
click at [1023, 58] on button "URL import" at bounding box center [1018, 52] width 98 height 19
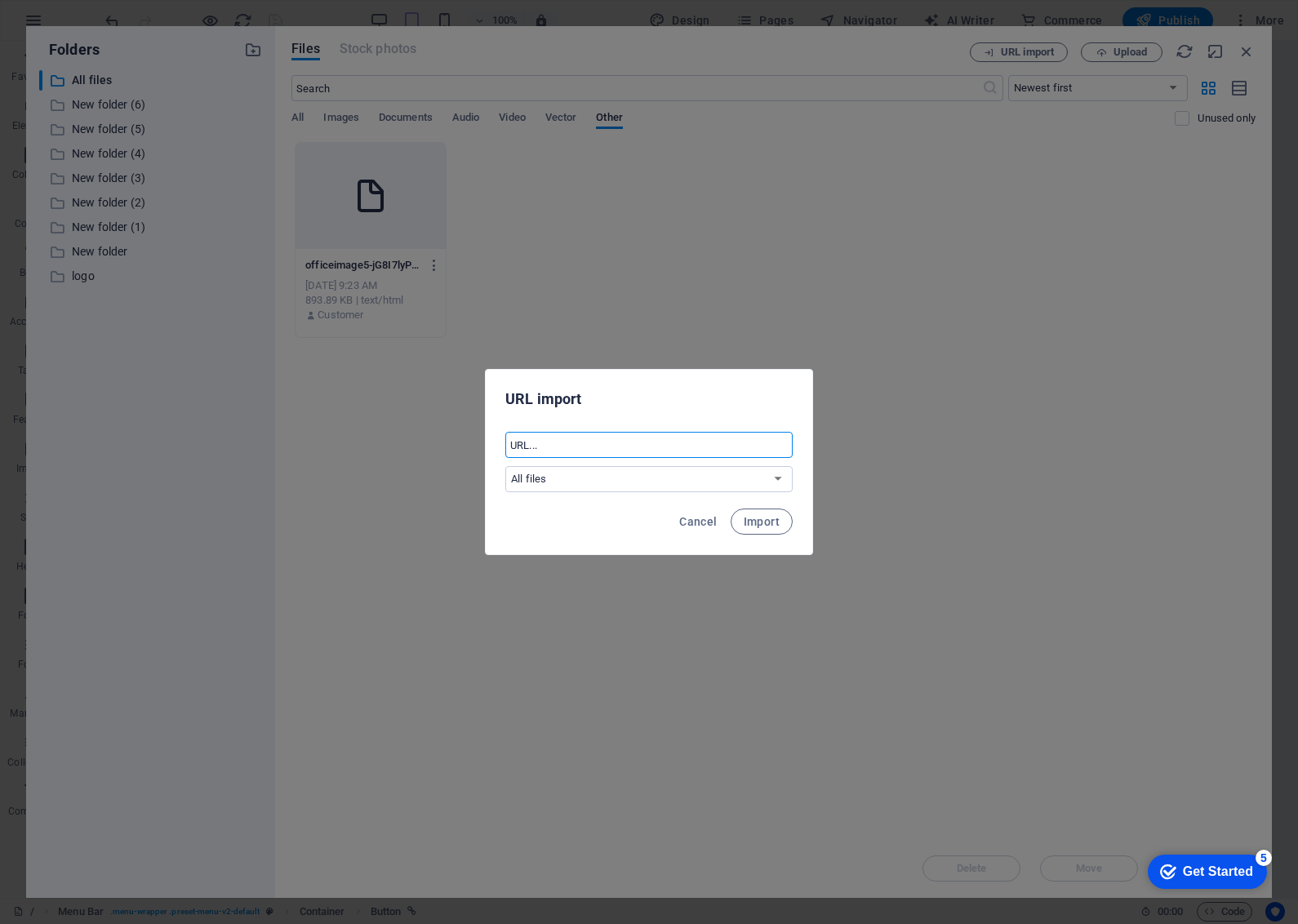
click at [556, 446] on input "text" at bounding box center [649, 444] width 287 height 26
type input "shop.knoxiatech.com"
click at [759, 516] on span "Import" at bounding box center [761, 522] width 36 height 13
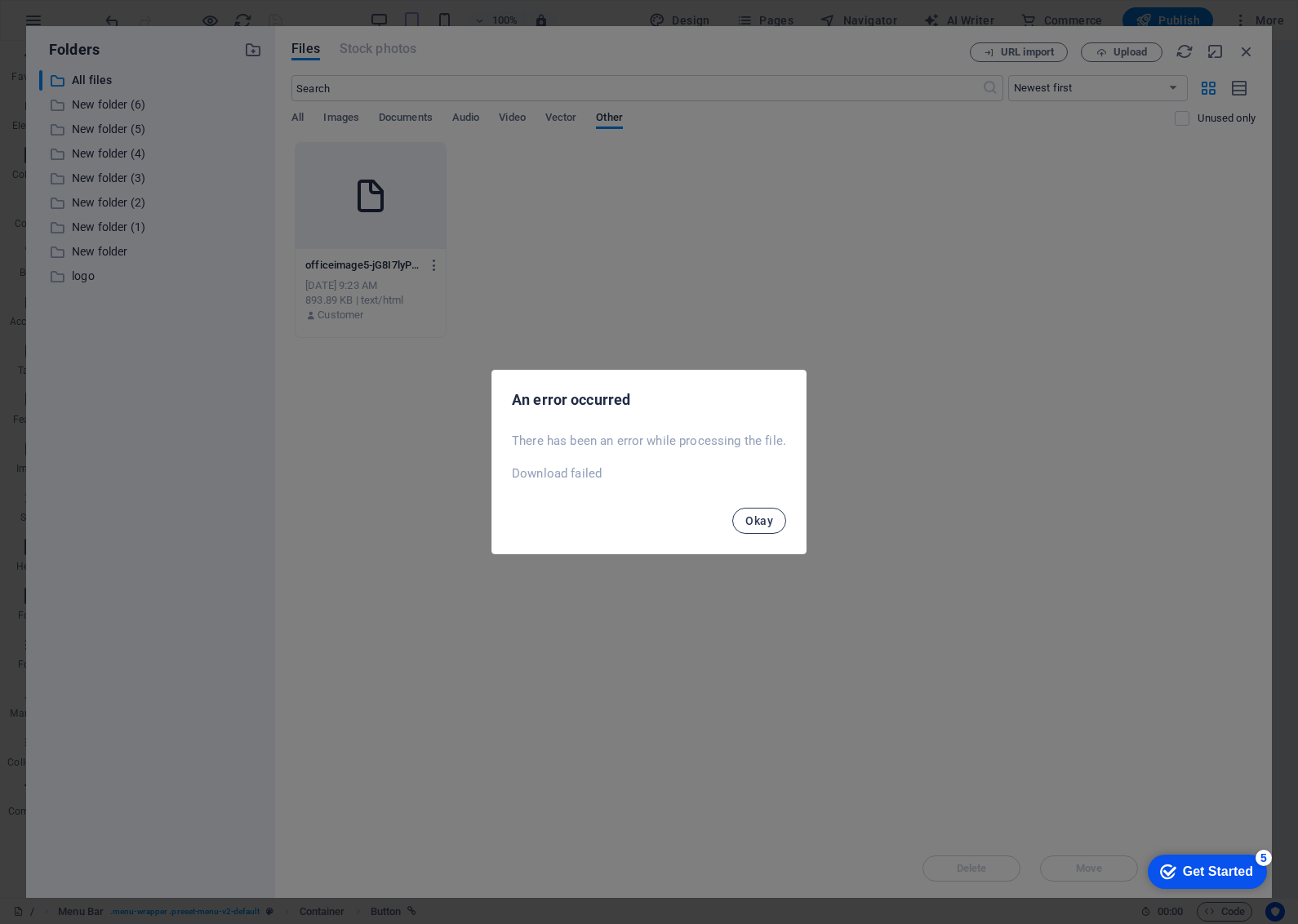
click at [767, 516] on span "Okay" at bounding box center [759, 521] width 27 height 13
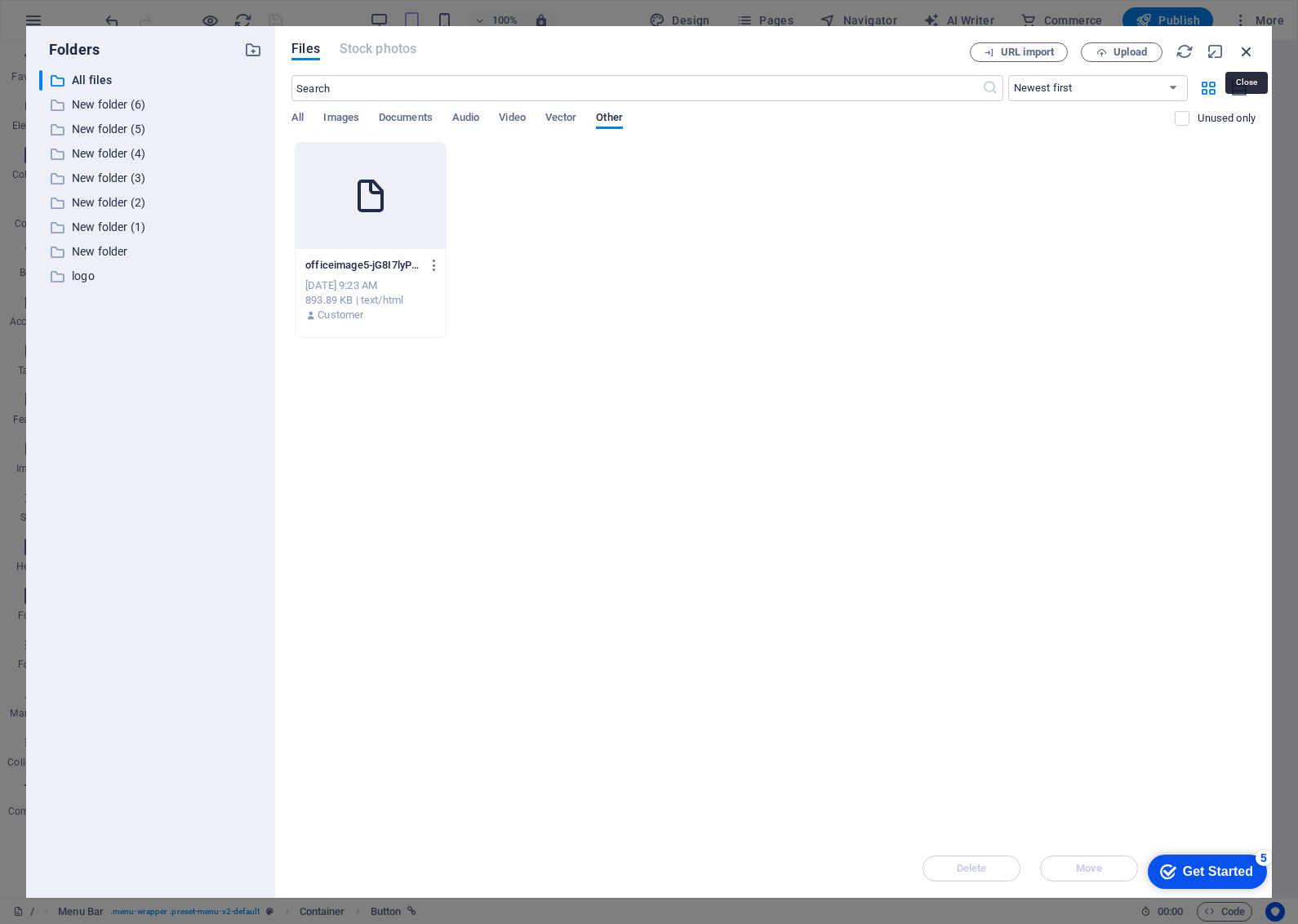
drag, startPoint x: 1248, startPoint y: 57, endPoint x: 892, endPoint y: 110, distance: 359.9
click at [1248, 57] on icon "button" at bounding box center [1247, 52] width 18 height 18
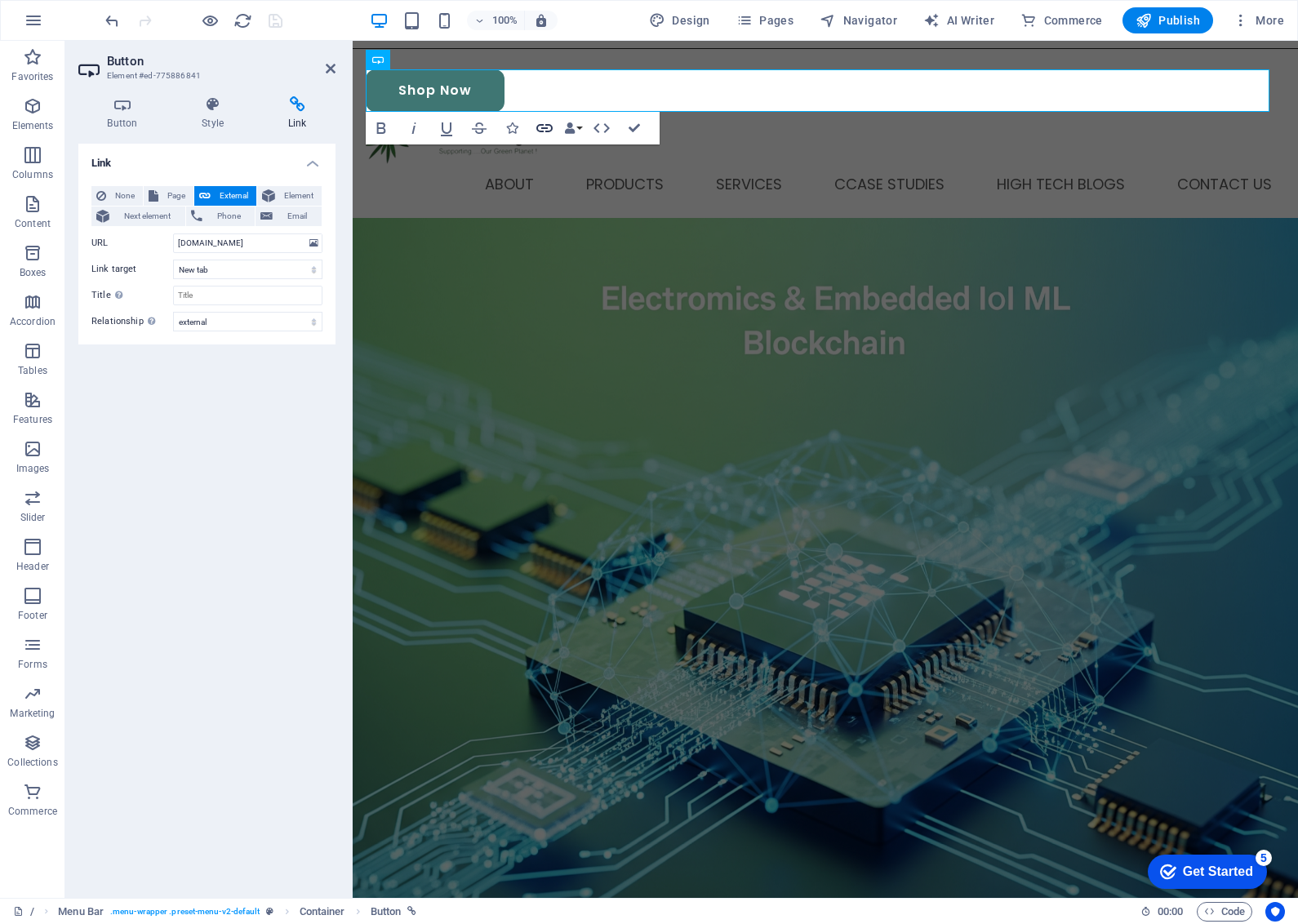
click at [543, 123] on icon "button" at bounding box center [544, 128] width 19 height 19
click at [553, 127] on icon "button" at bounding box center [544, 128] width 19 height 19
click at [287, 238] on input "shop.knoxiatech.com" at bounding box center [248, 243] width 150 height 19
click at [291, 106] on icon at bounding box center [297, 105] width 77 height 16
click at [298, 112] on icon at bounding box center [297, 105] width 77 height 16
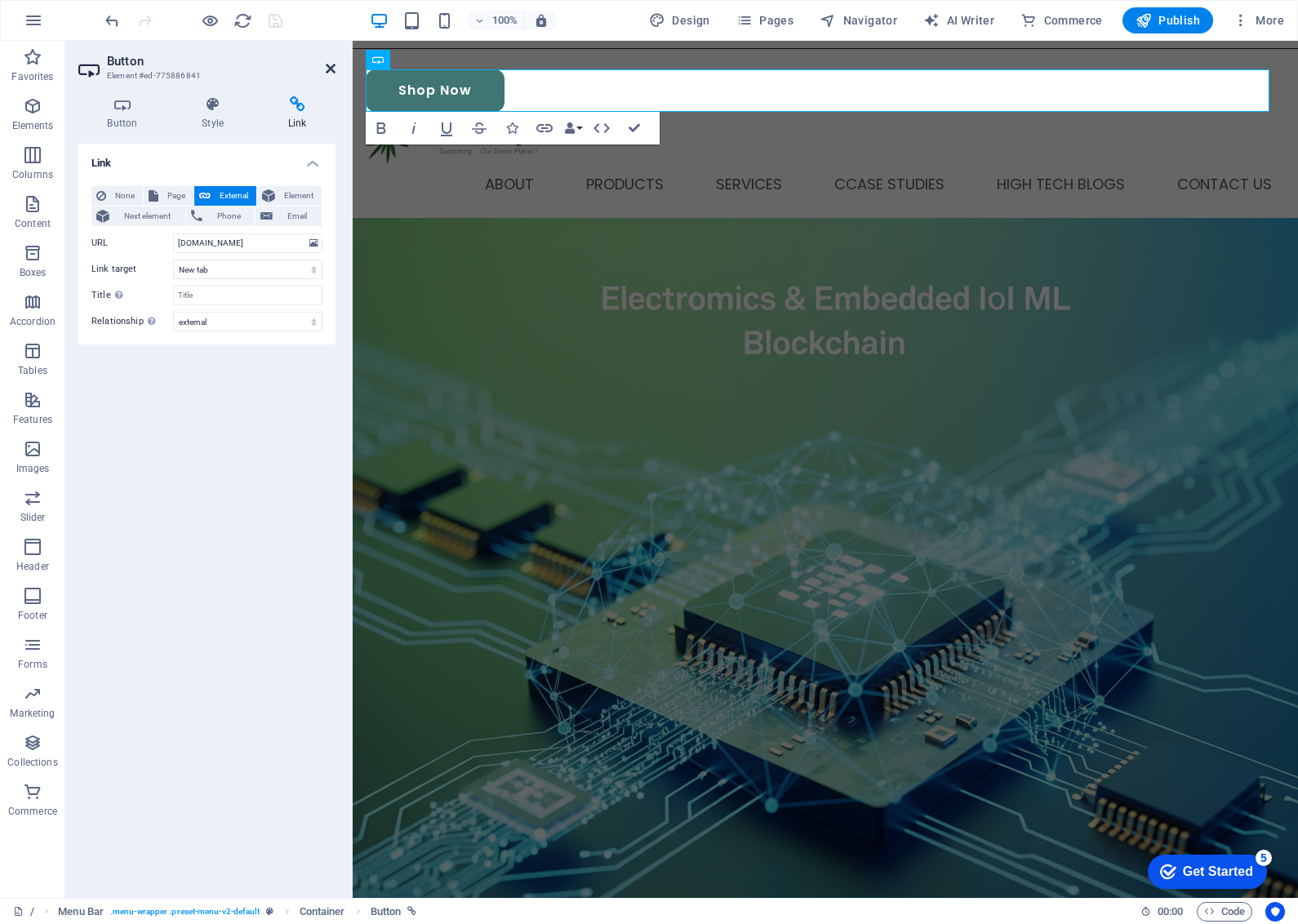
click at [329, 67] on icon at bounding box center [330, 68] width 10 height 13
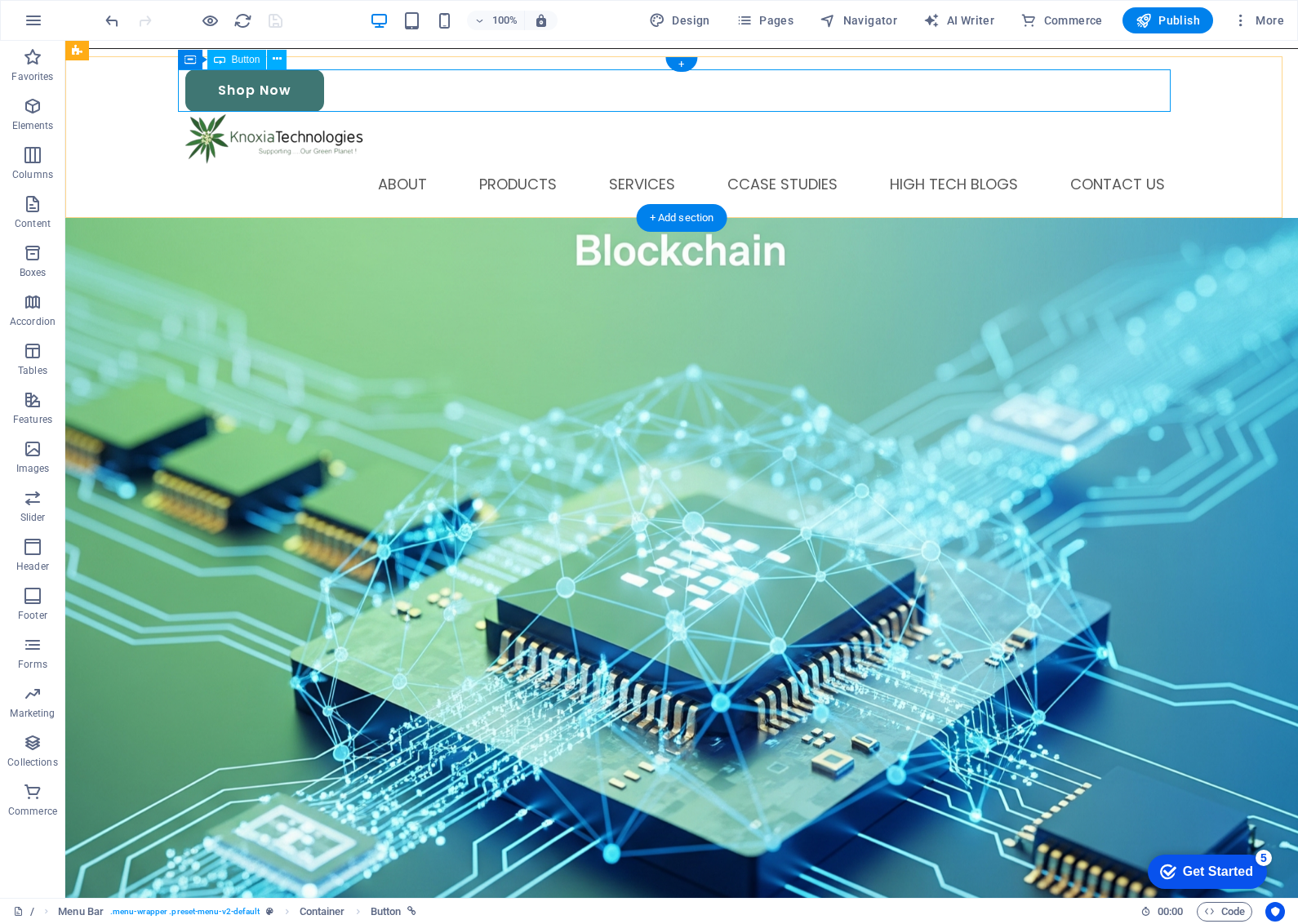
click at [244, 91] on div "Shop Now" at bounding box center [681, 90] width 992 height 43
select select "external"
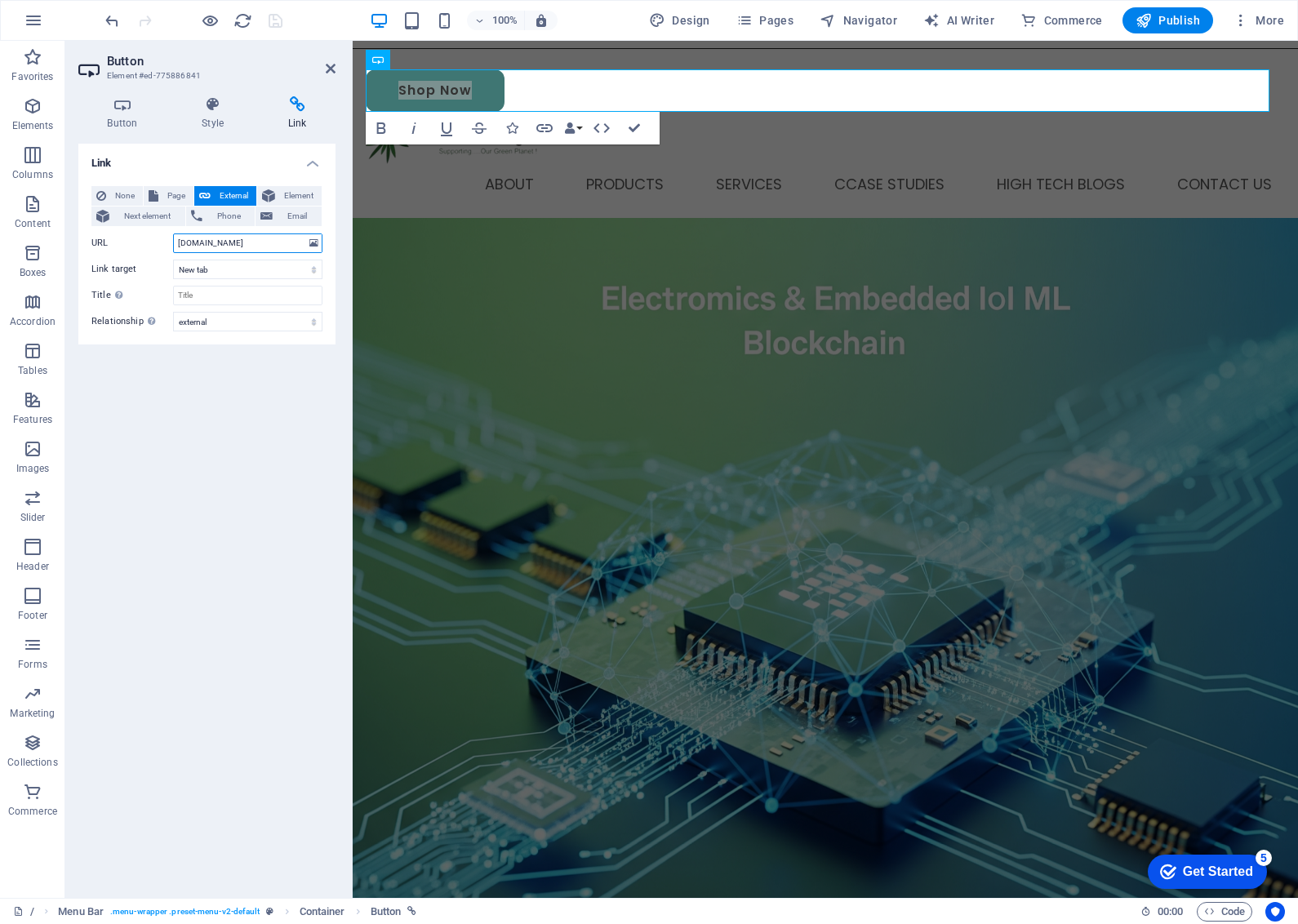
click at [292, 244] on input "shop.knoxiatech.com" at bounding box center [248, 243] width 150 height 19
click at [284, 247] on input "shop.knoxiatech.com" at bounding box center [248, 243] width 150 height 19
type input "s"
type input "http://shop.knoxiatech.com"
drag, startPoint x: 271, startPoint y: 23, endPoint x: 263, endPoint y: 161, distance: 138.2
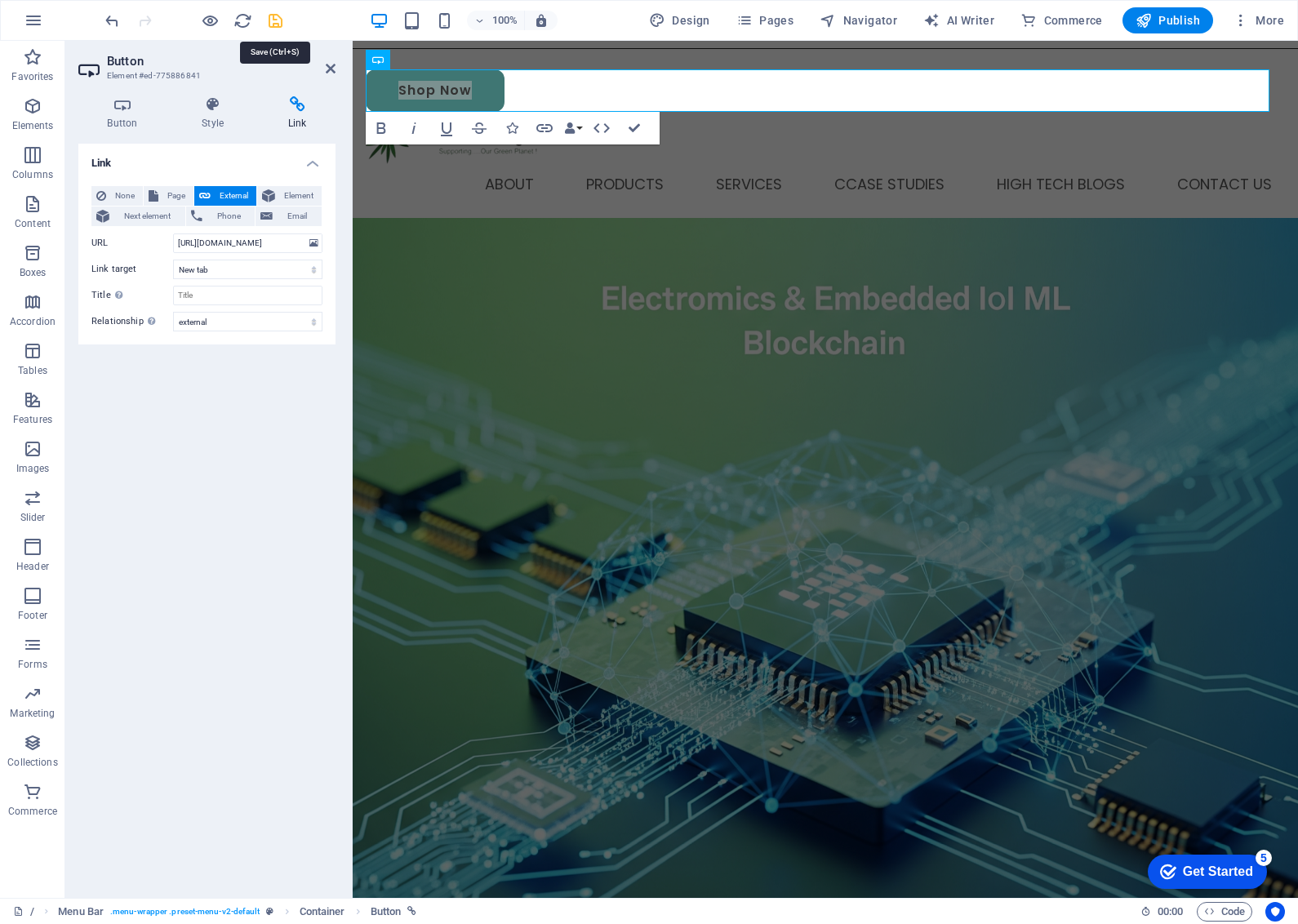
click at [271, 23] on icon "save" at bounding box center [275, 21] width 19 height 19
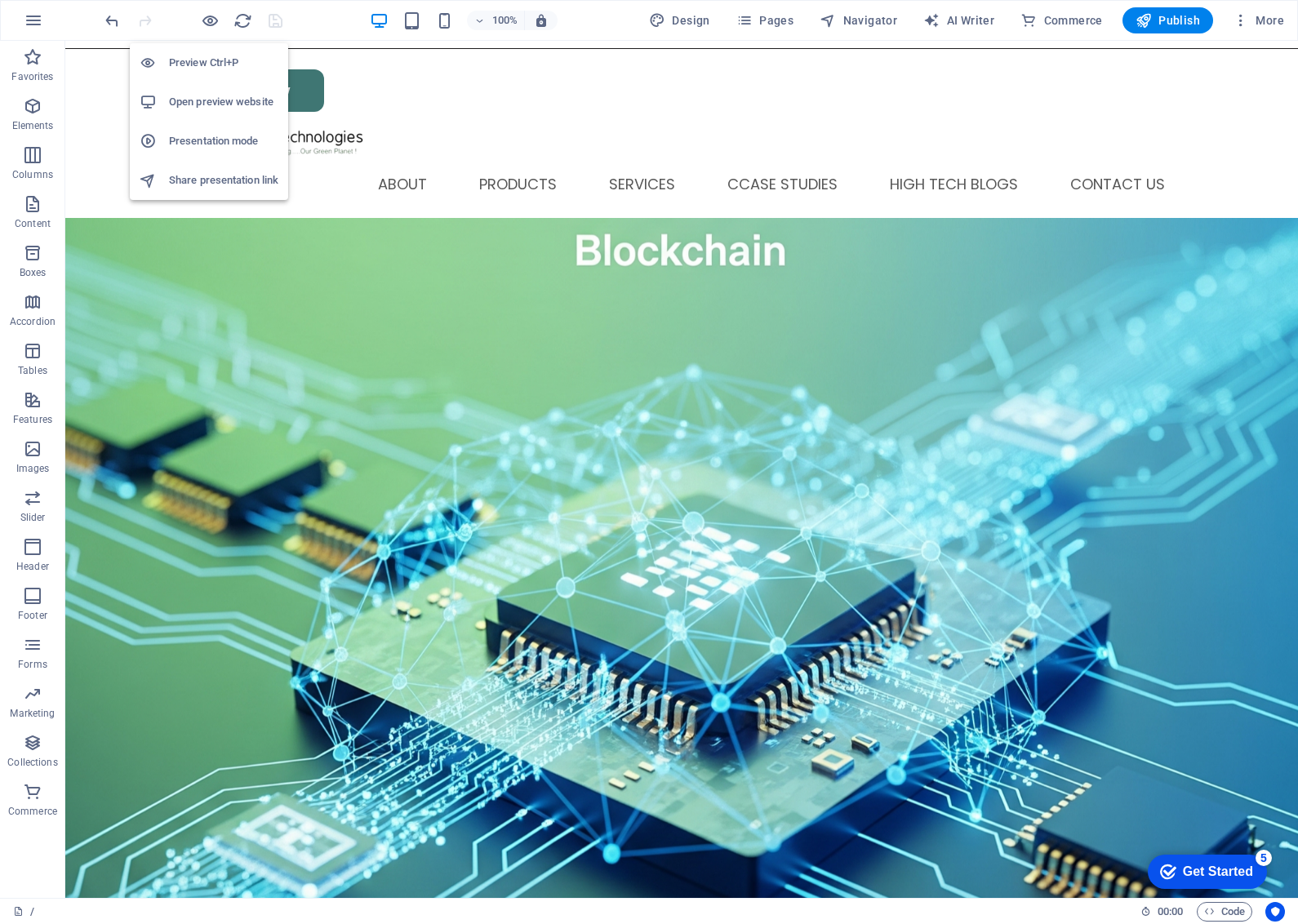
click at [204, 96] on h6 "Open preview website" at bounding box center [223, 101] width 109 height 19
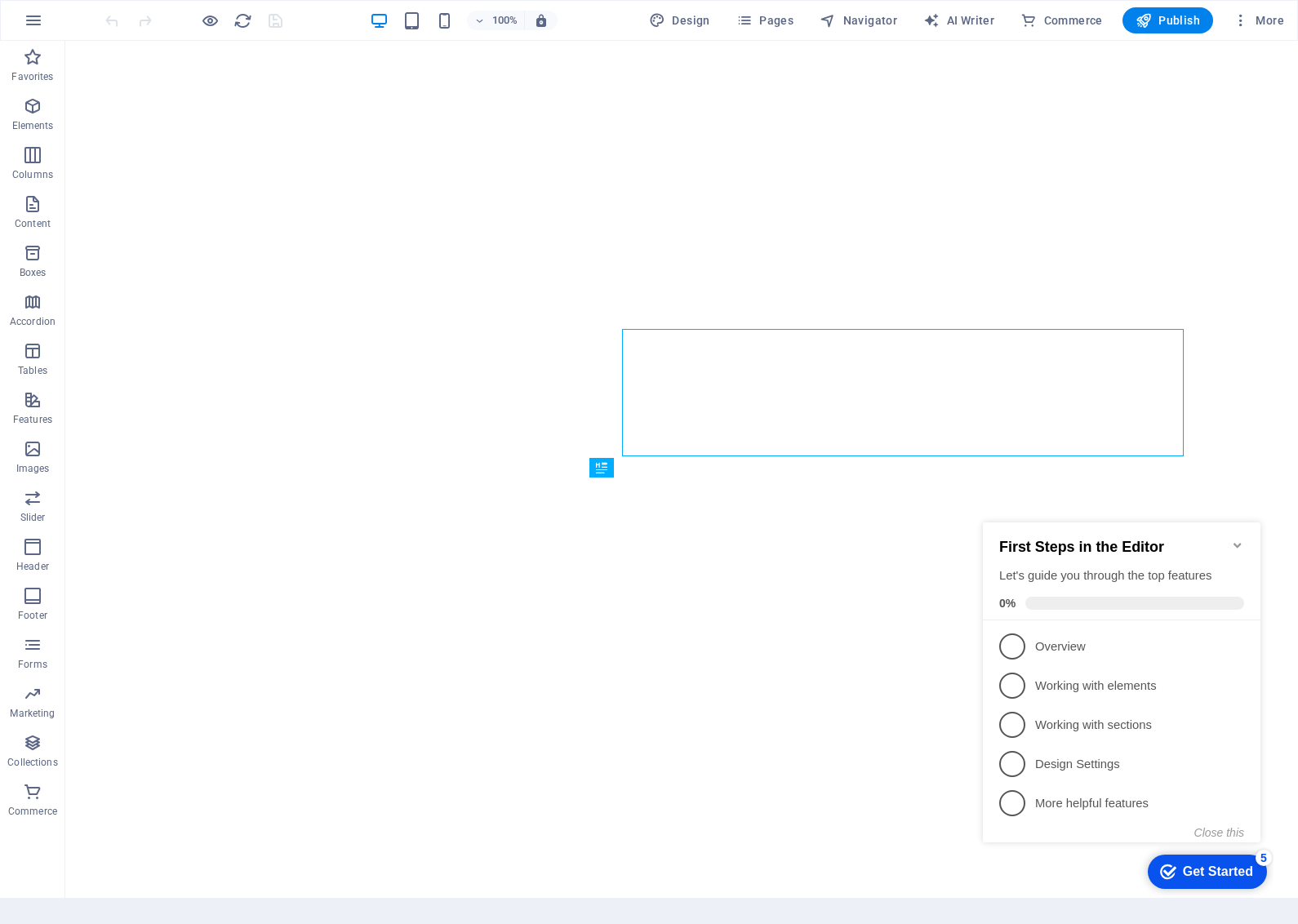
click at [1235, 539] on icon "Minimize checklist" at bounding box center [1238, 545] width 13 height 13
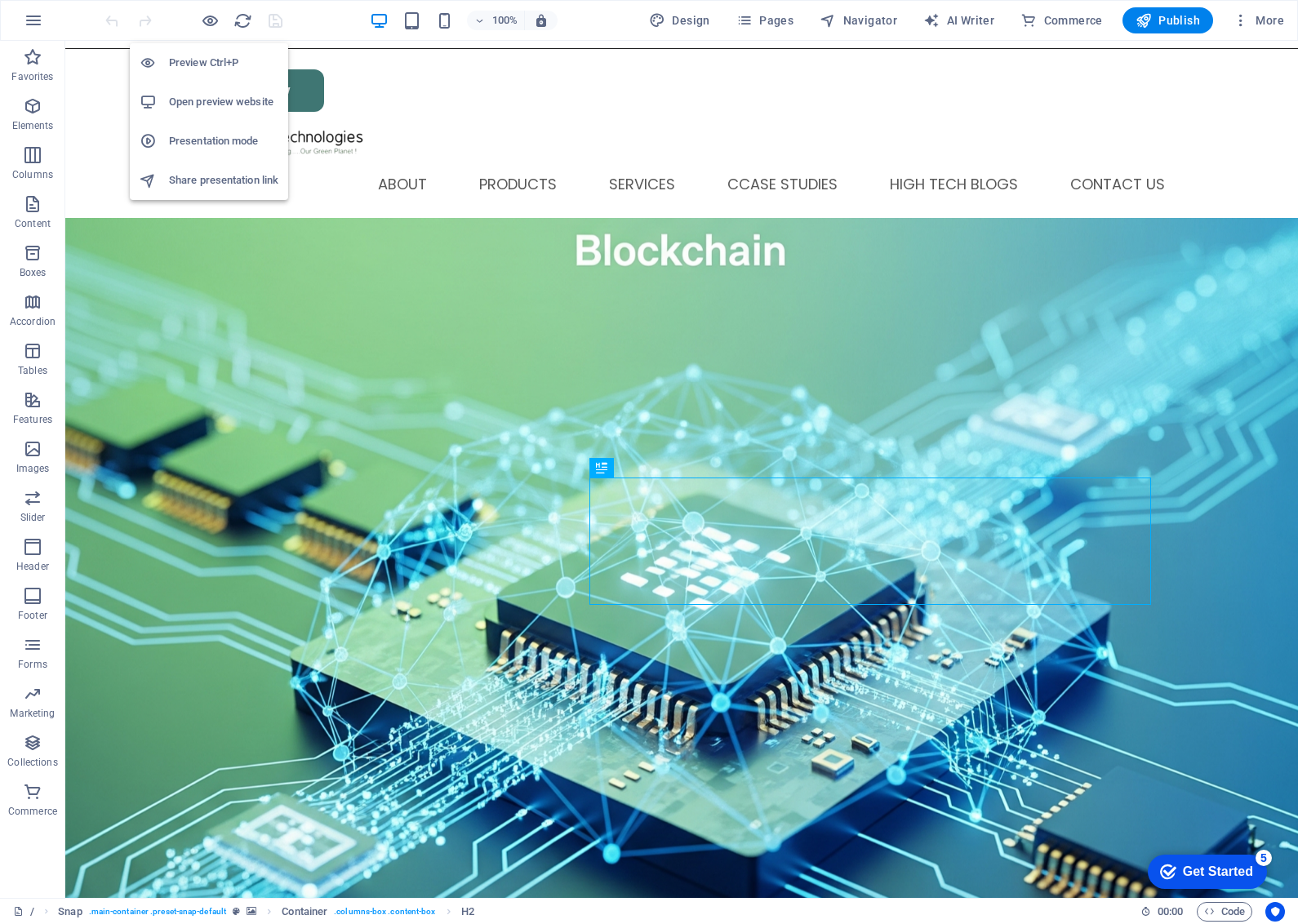
click at [229, 98] on h6 "Open preview website" at bounding box center [223, 101] width 109 height 19
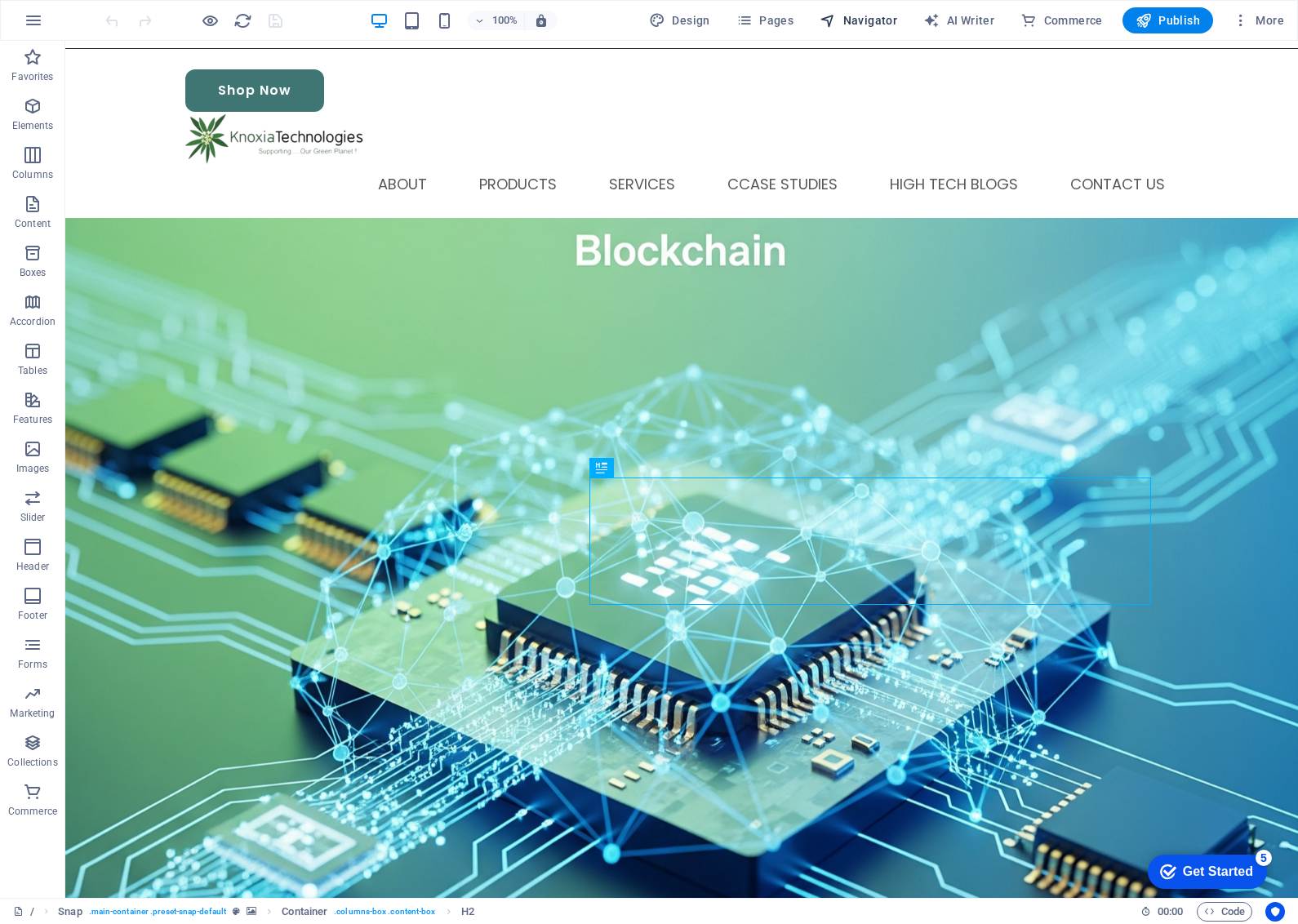
click at [872, 19] on span "Navigator" at bounding box center [858, 20] width 78 height 16
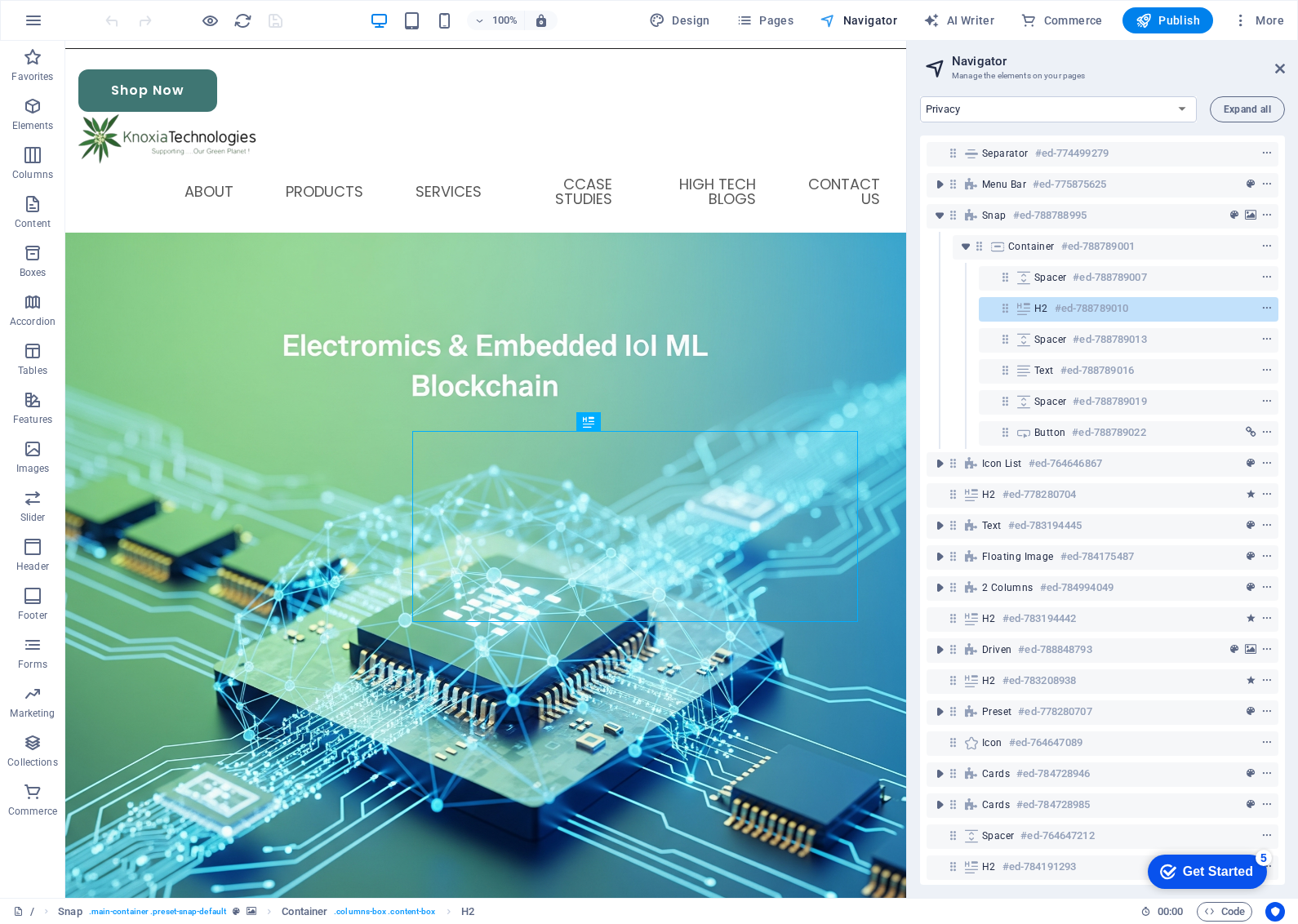
click at [850, 15] on span "Navigator" at bounding box center [858, 20] width 78 height 16
click at [975, 13] on span "AI Writer" at bounding box center [959, 20] width 71 height 16
select select "English"
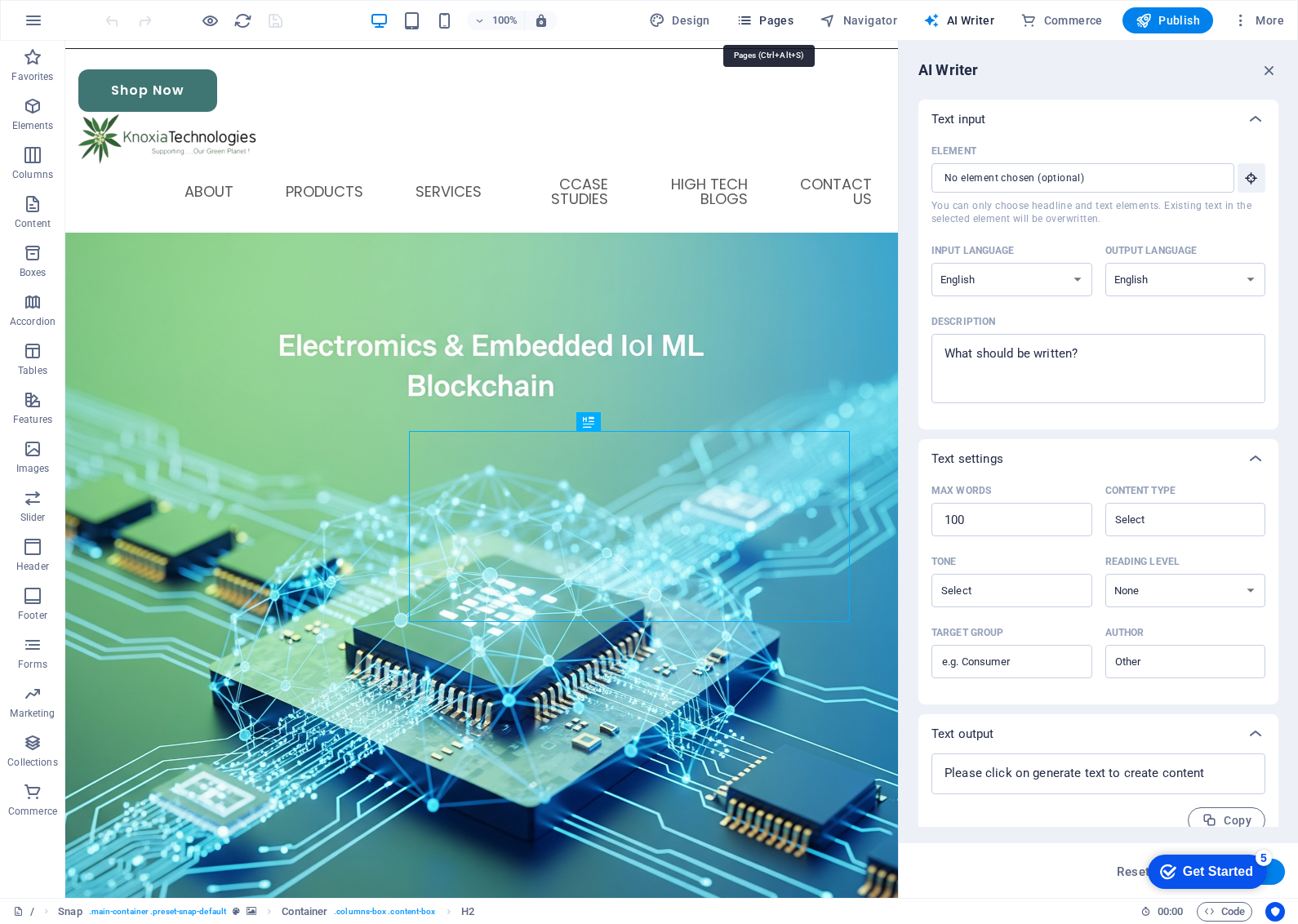
click at [758, 16] on span "Pages" at bounding box center [764, 20] width 57 height 16
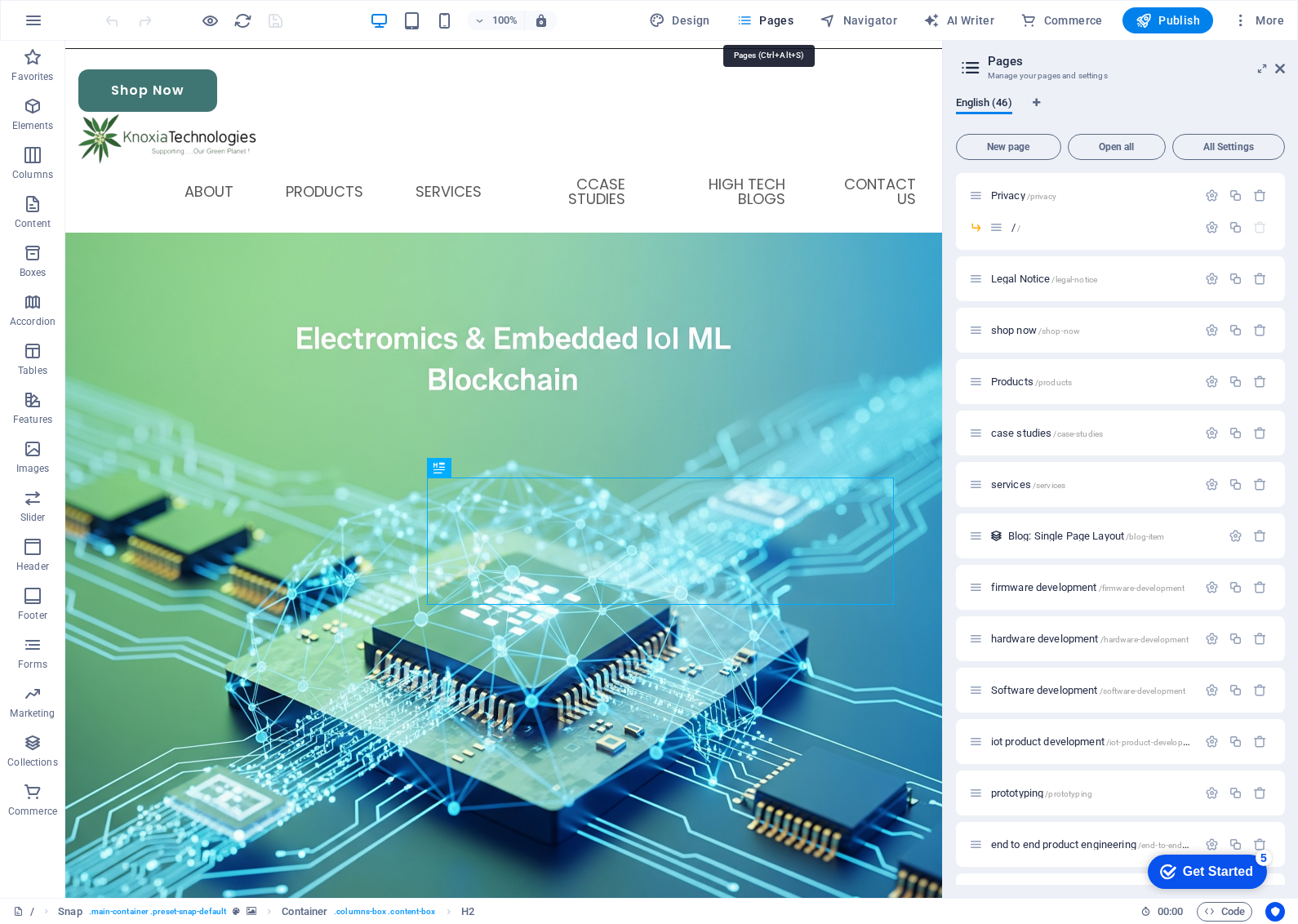
click at [758, 16] on span "Pages" at bounding box center [764, 20] width 57 height 16
click at [700, 19] on span "Design" at bounding box center [680, 20] width 61 height 16
select select "px"
select select "400"
select select "px"
